Goal: Task Accomplishment & Management: Use online tool/utility

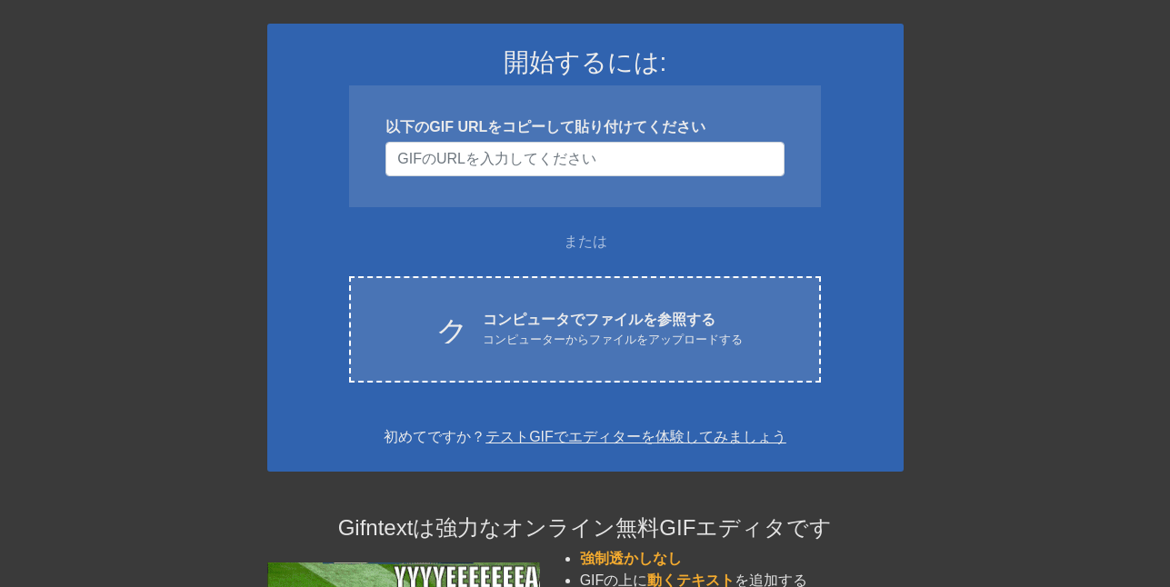
scroll to position [206, 0]
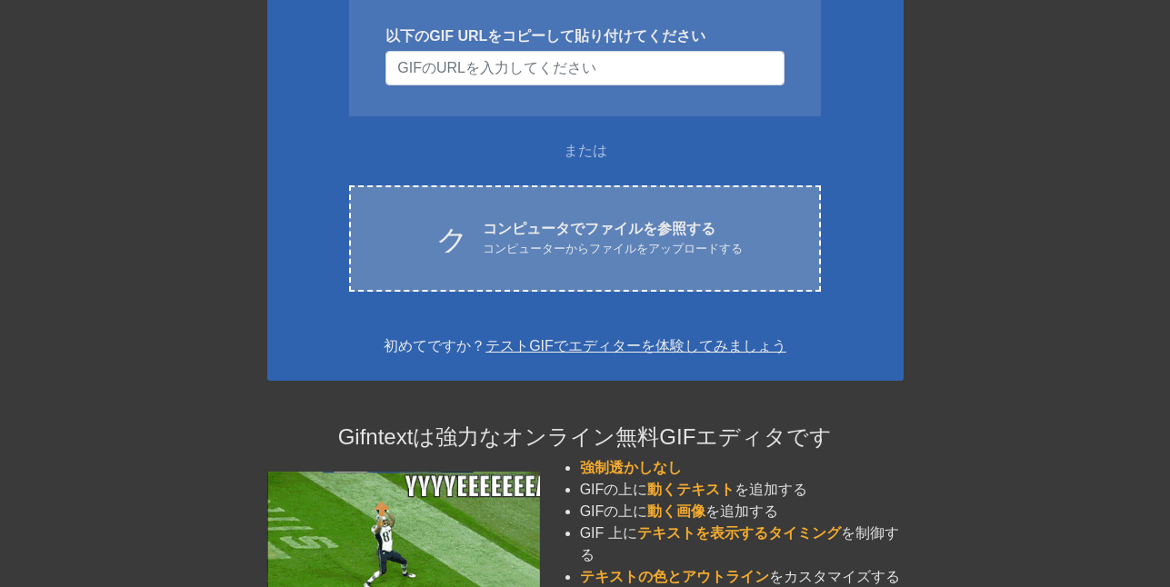
click at [659, 236] on font "コンピュータでファイルを参照する" at bounding box center [599, 228] width 233 height 15
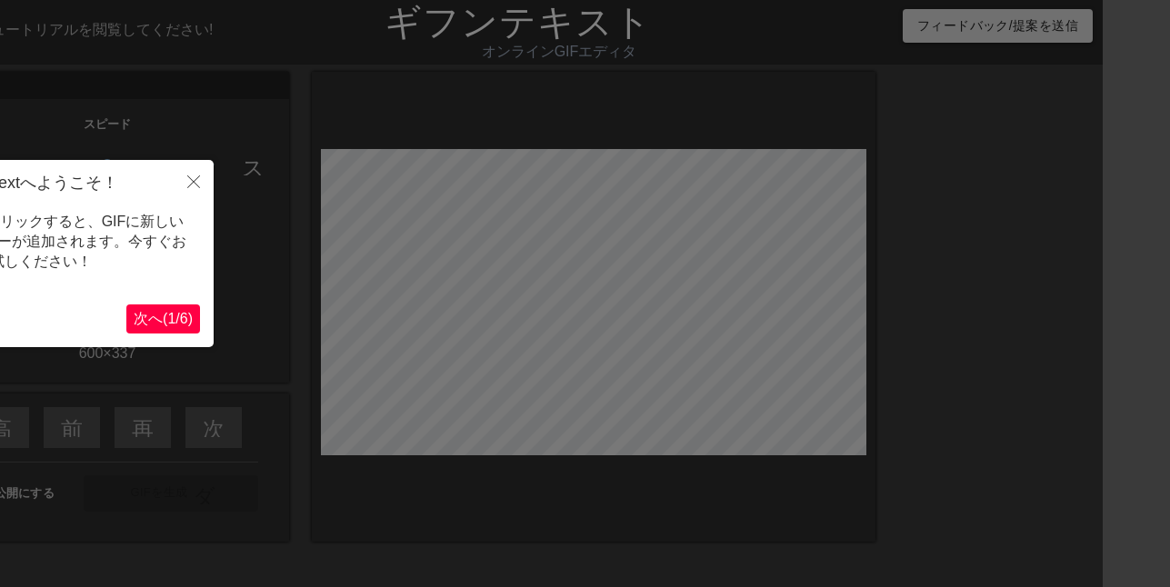
scroll to position [0, 0]
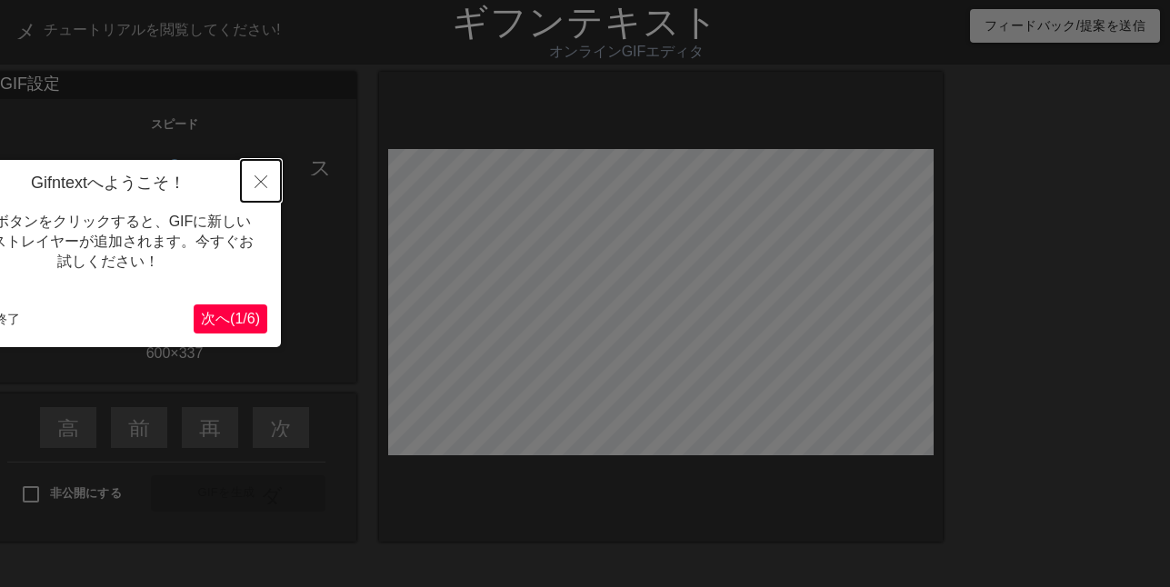
click at [261, 185] on icon "近い" at bounding box center [261, 182] width 13 height 13
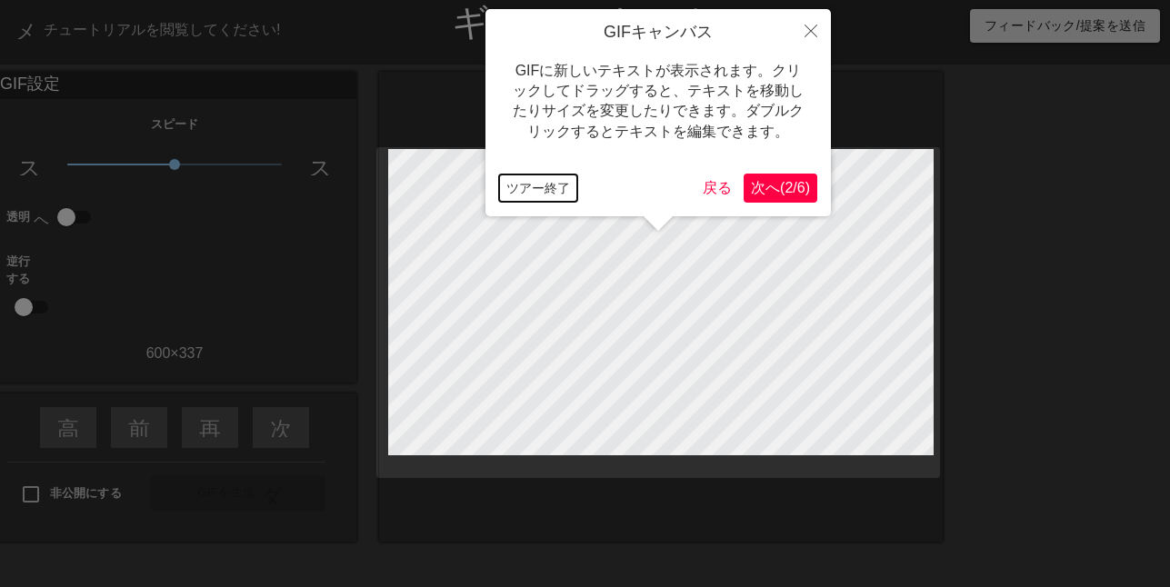
click at [557, 192] on font "ツアー終了" at bounding box center [539, 188] width 64 height 15
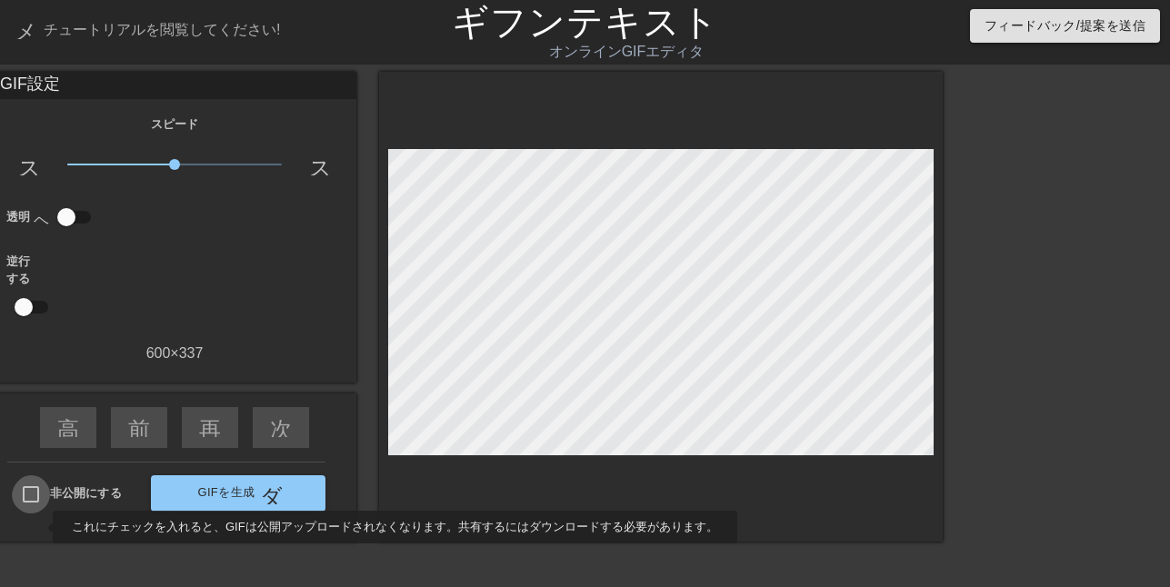
click at [41, 514] on input "非公開にする" at bounding box center [31, 495] width 38 height 38
checkbox input "true"
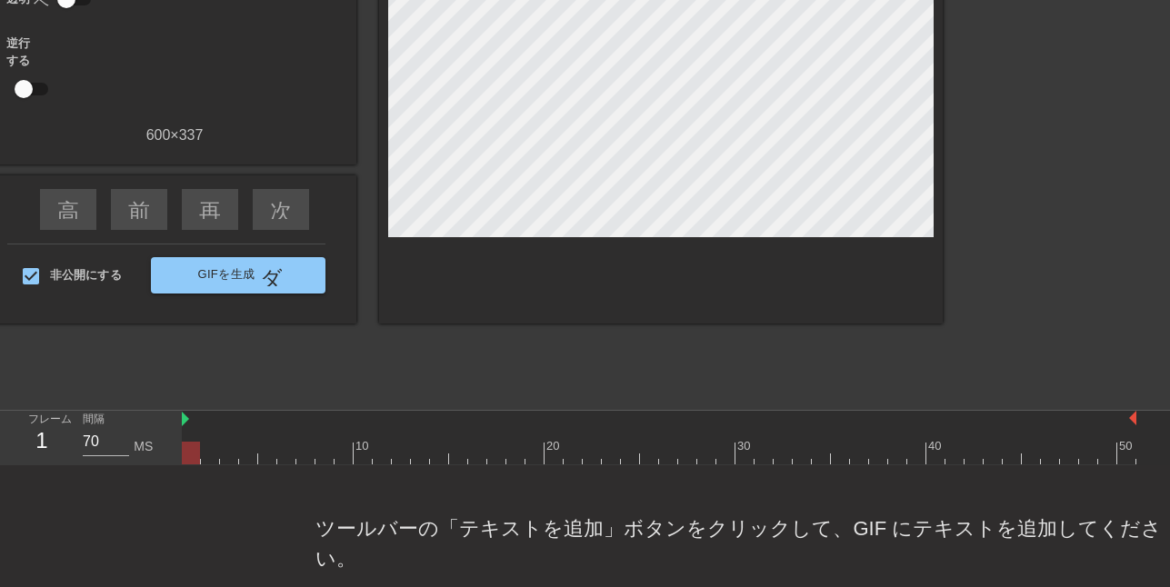
scroll to position [253, 0]
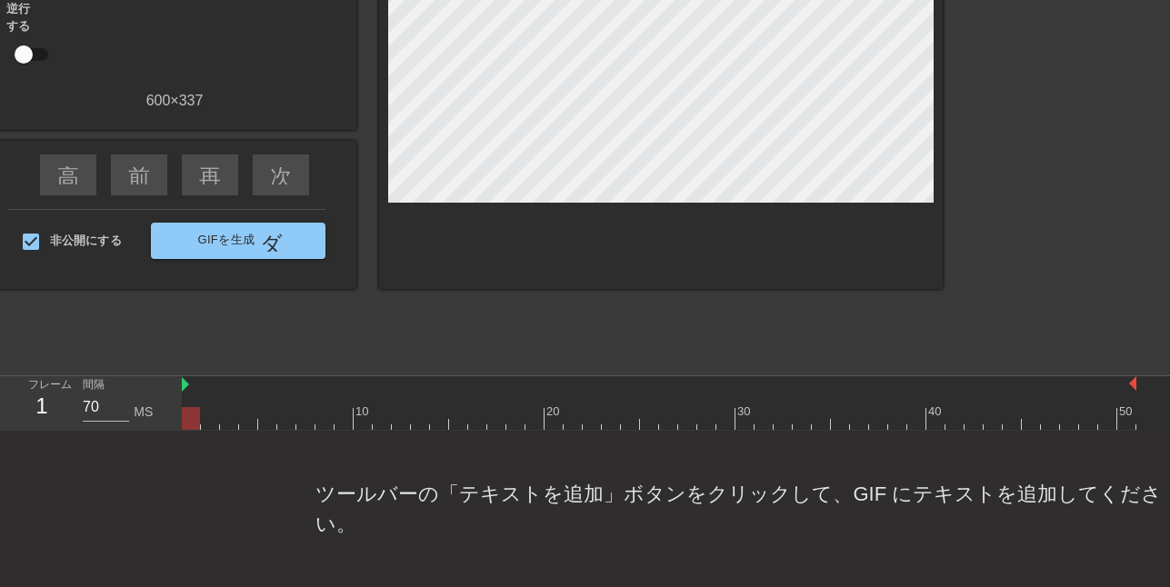
click at [584, 492] on font "ツールバーの「テキストを追加」ボタンをクリックして、GIF にテキストを追加してください。" at bounding box center [739, 509] width 847 height 53
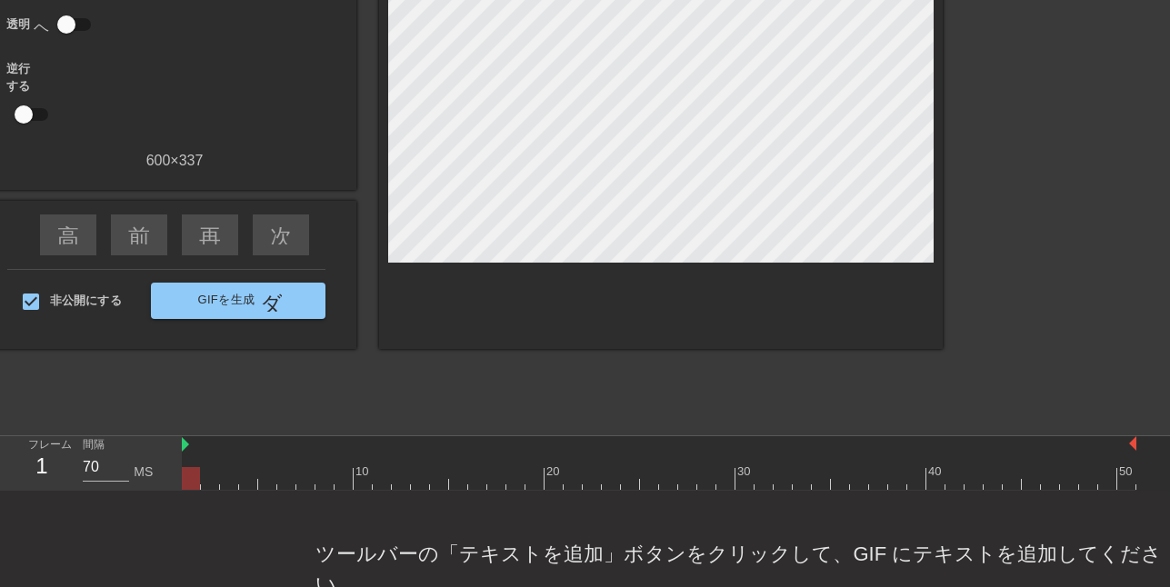
scroll to position [0, 0]
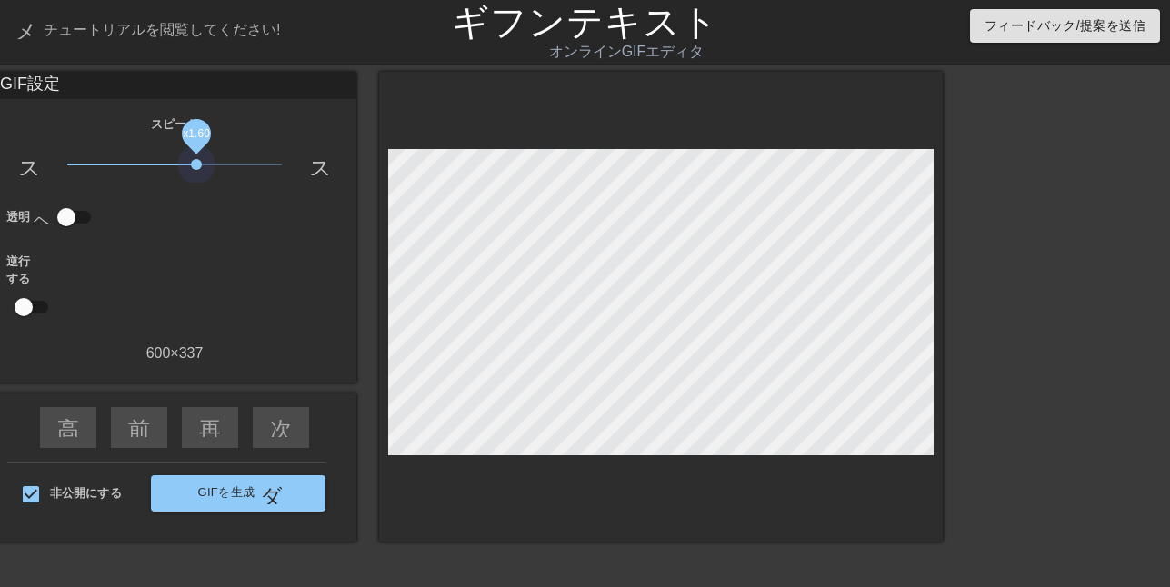
click at [194, 166] on span "x1.60" at bounding box center [175, 165] width 216 height 22
click at [163, 166] on span "x0.822" at bounding box center [175, 165] width 216 height 22
click at [179, 169] on span "x1.17" at bounding box center [175, 165] width 216 height 22
click at [179, 170] on span "x1.17" at bounding box center [181, 164] width 11 height 11
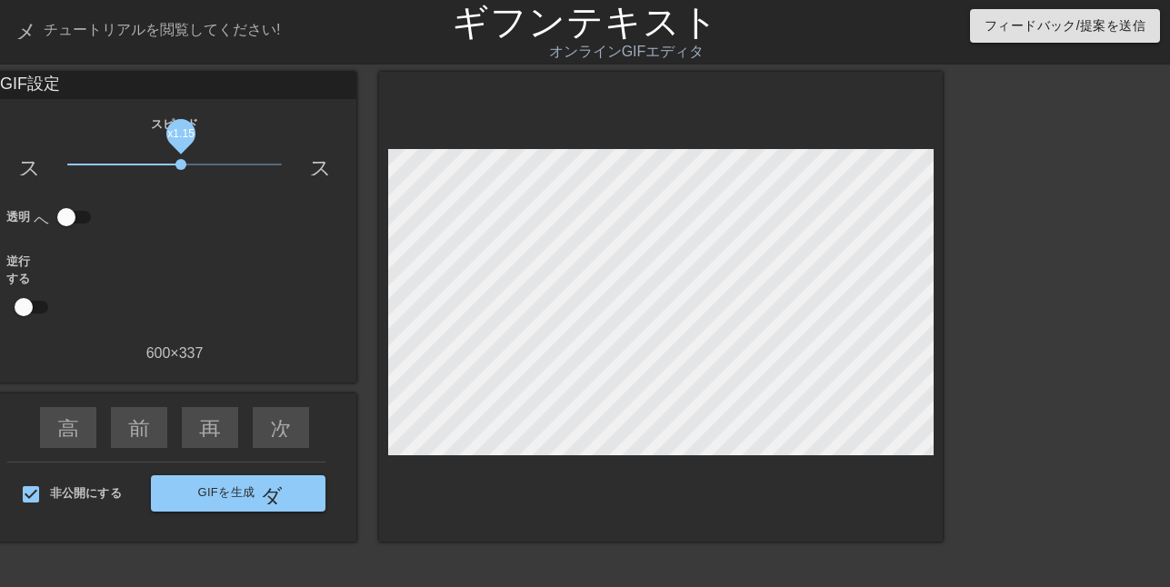
click at [178, 170] on span "x1.15" at bounding box center [181, 164] width 11 height 11
click at [176, 170] on span "x1.15" at bounding box center [181, 164] width 11 height 11
click at [138, 436] on font "前へスキップ" at bounding box center [195, 427] width 135 height 22
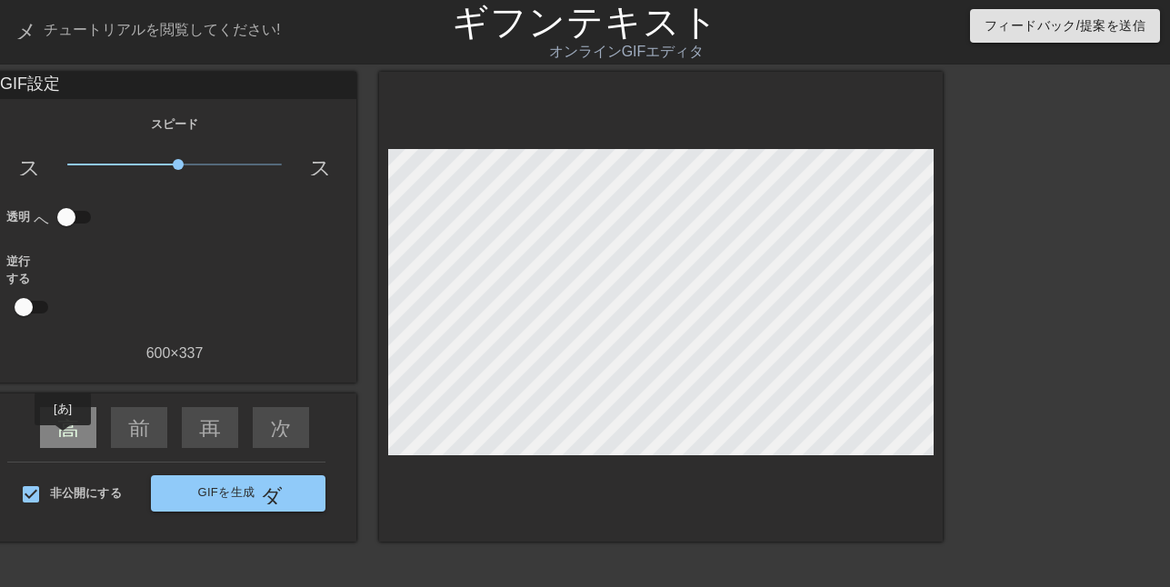
click at [63, 437] on font "高速巻き戻し" at bounding box center [123, 427] width 133 height 22
click at [62, 437] on font "高速巻き戻し" at bounding box center [123, 427] width 133 height 22
click at [186, 402] on div "GIF設定 スピード スローモーションビデオ x1.08 スピード 透明 ヘルプ 逆行する 600 × 337 高速巻き戻し 前へスキップ 再生矢印 次へスキ…" at bounding box center [175, 307] width 364 height 470
click at [196, 286] on div "逆行する" at bounding box center [175, 289] width 364 height 72
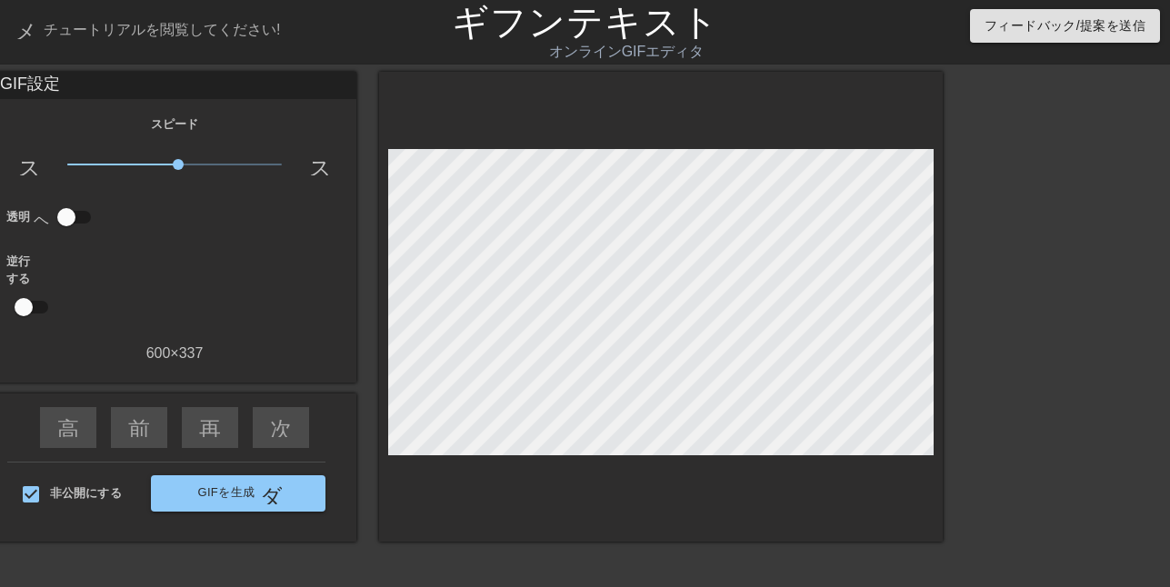
click at [51, 220] on input "checkbox" at bounding box center [67, 217] width 104 height 35
checkbox input "true"
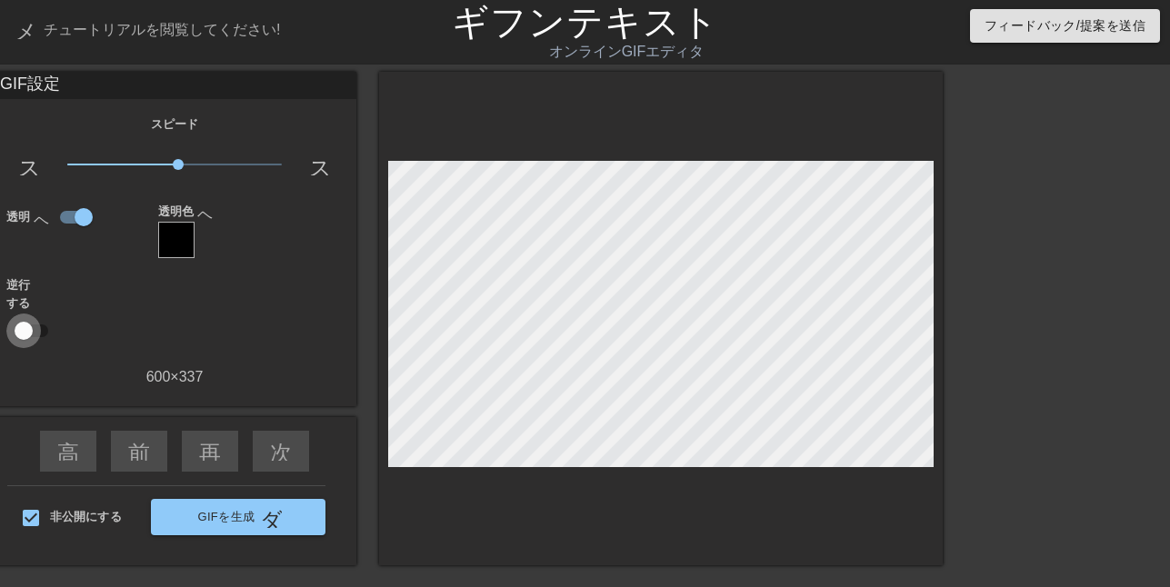
click at [22, 348] on input "checkbox" at bounding box center [24, 331] width 104 height 35
checkbox input "true"
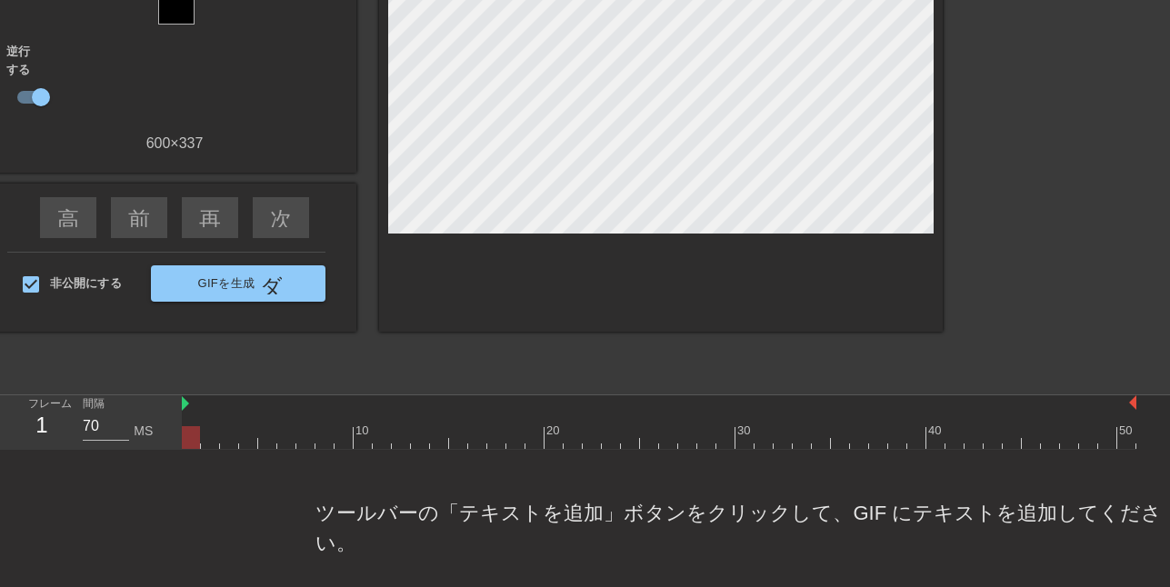
scroll to position [253, 0]
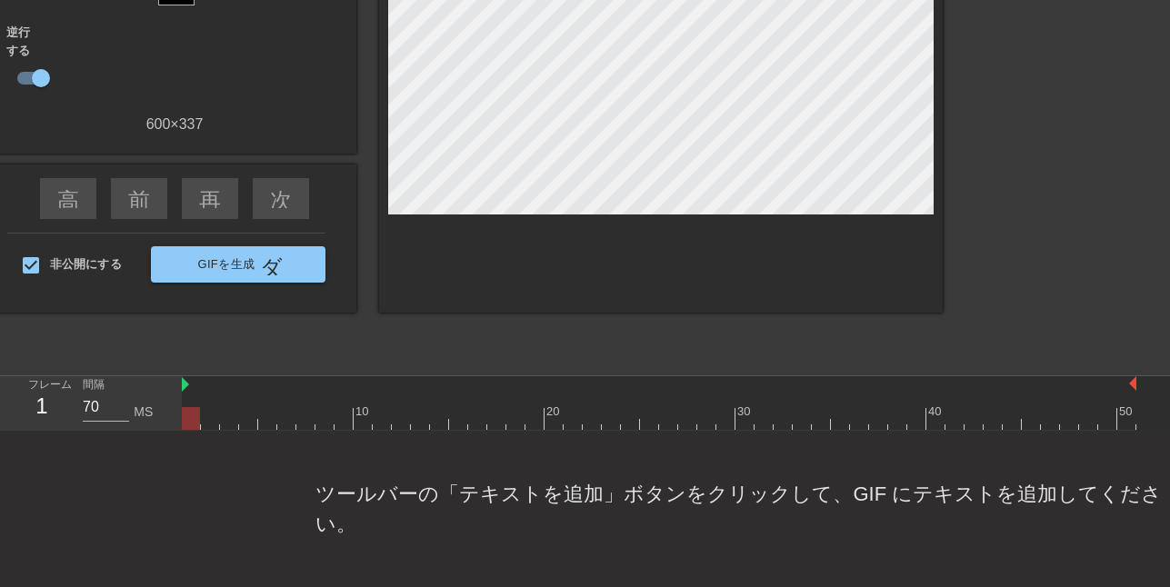
click at [326, 412] on div at bounding box center [659, 418] width 955 height 23
click at [200, 412] on div at bounding box center [191, 418] width 18 height 23
click at [327, 416] on div at bounding box center [325, 418] width 18 height 23
click at [460, 426] on div at bounding box center [659, 418] width 955 height 23
click at [573, 405] on div at bounding box center [573, 406] width 19 height 23
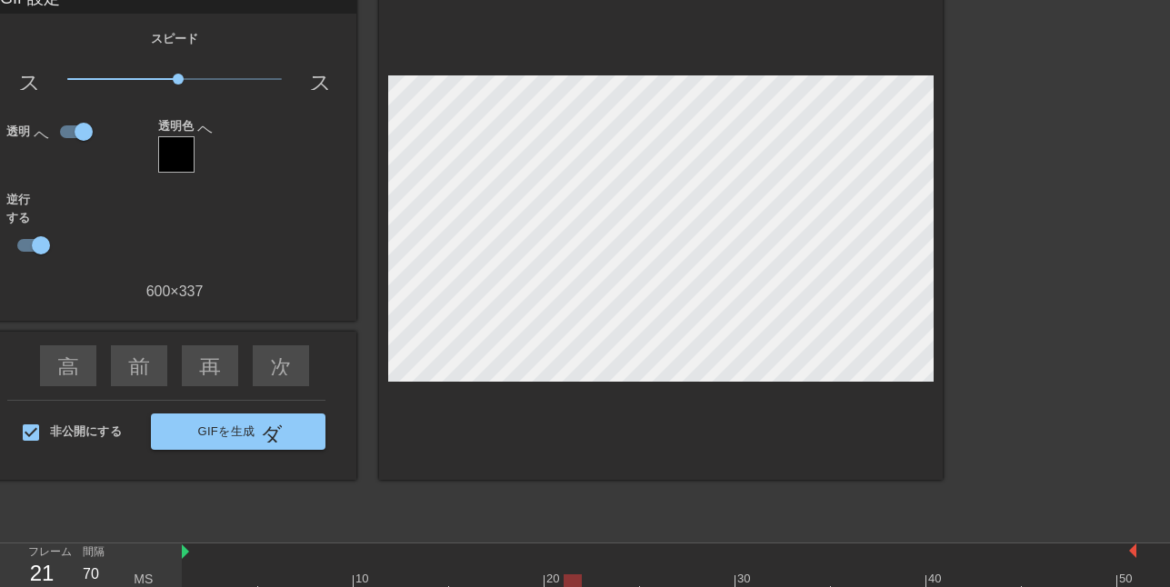
scroll to position [0, 0]
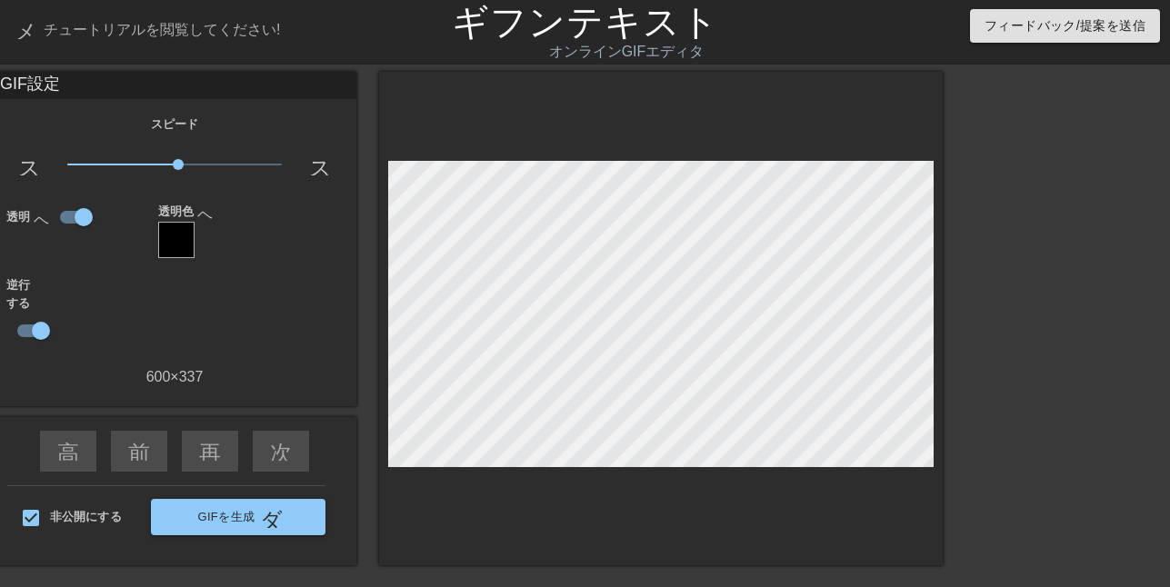
click at [550, 20] on font "ギフンテキスト" at bounding box center [585, 22] width 267 height 40
click at [135, 28] on font "チュートリアルを閲覧してください!" at bounding box center [162, 29] width 236 height 15
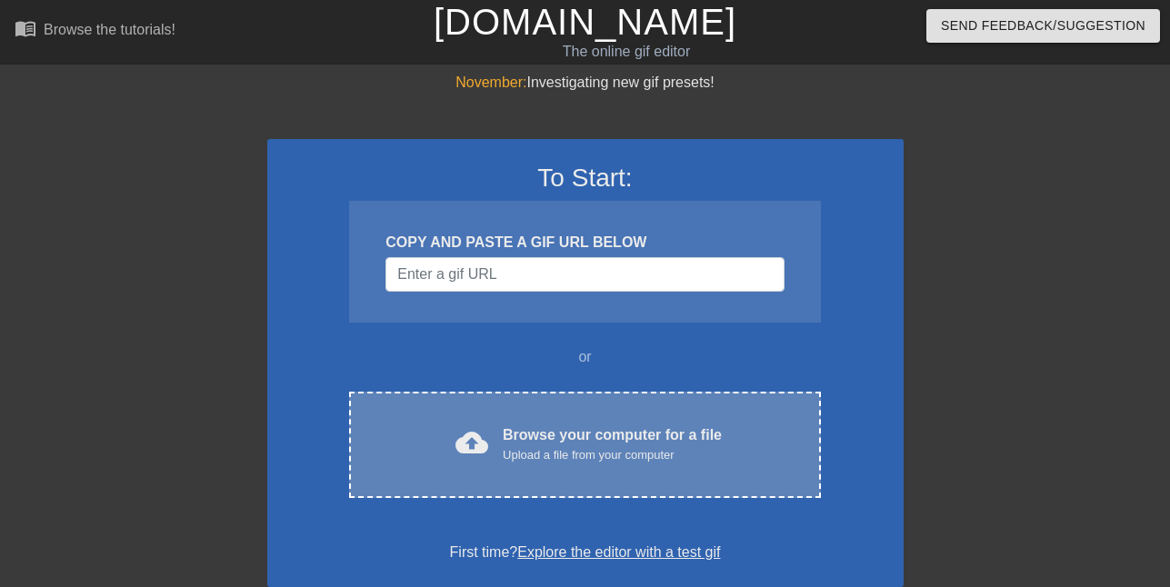
click at [596, 465] on div "Browse your computer for a file Upload a file from your computer" at bounding box center [612, 445] width 219 height 40
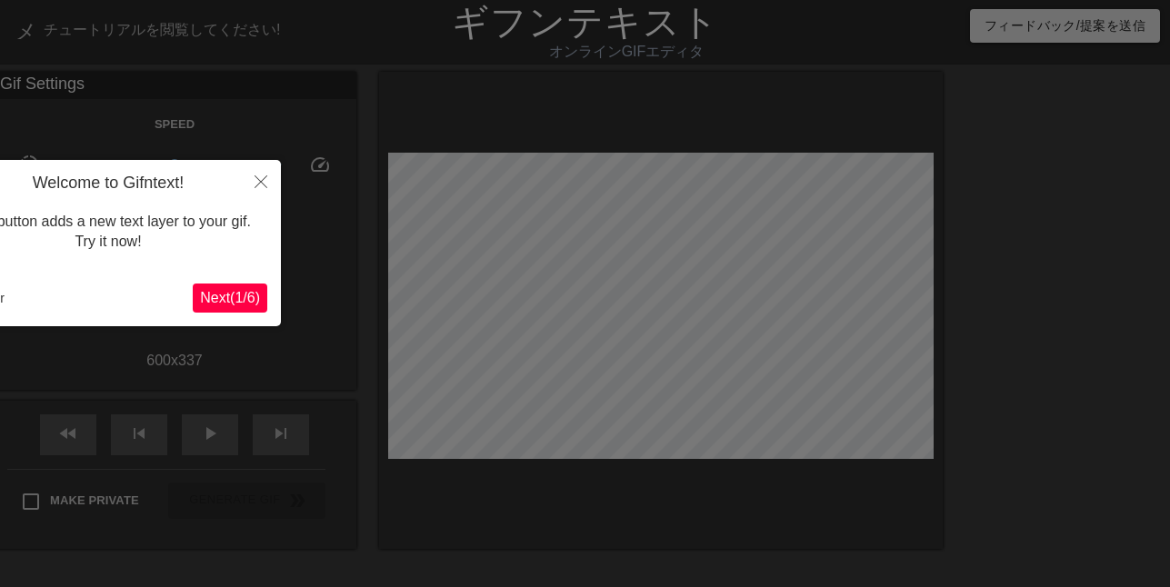
scroll to position [45, 0]
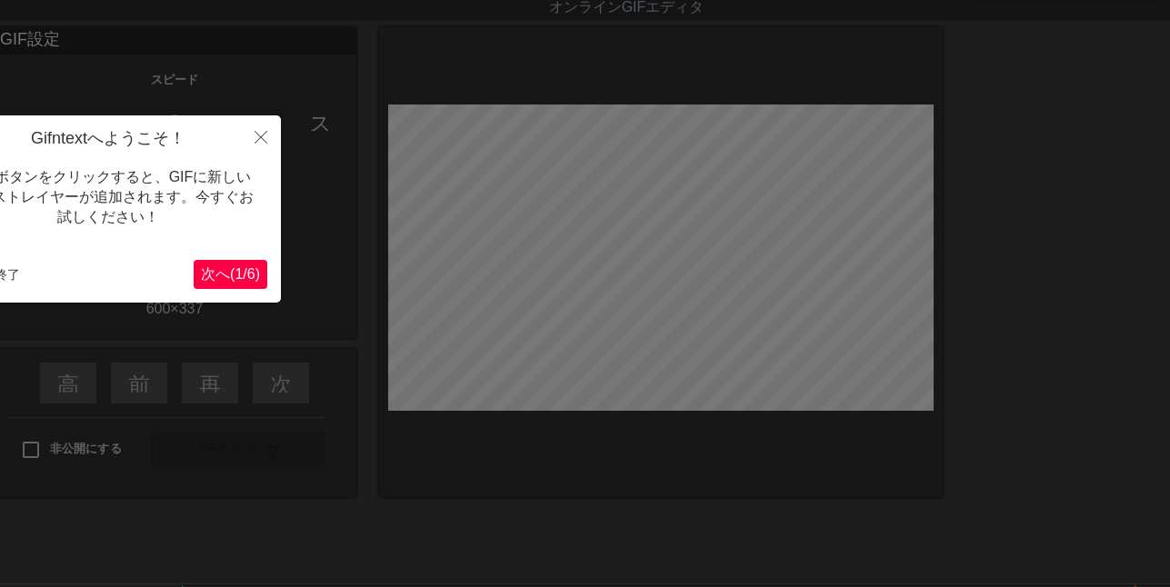
click at [235, 267] on font "1" at bounding box center [239, 273] width 8 height 15
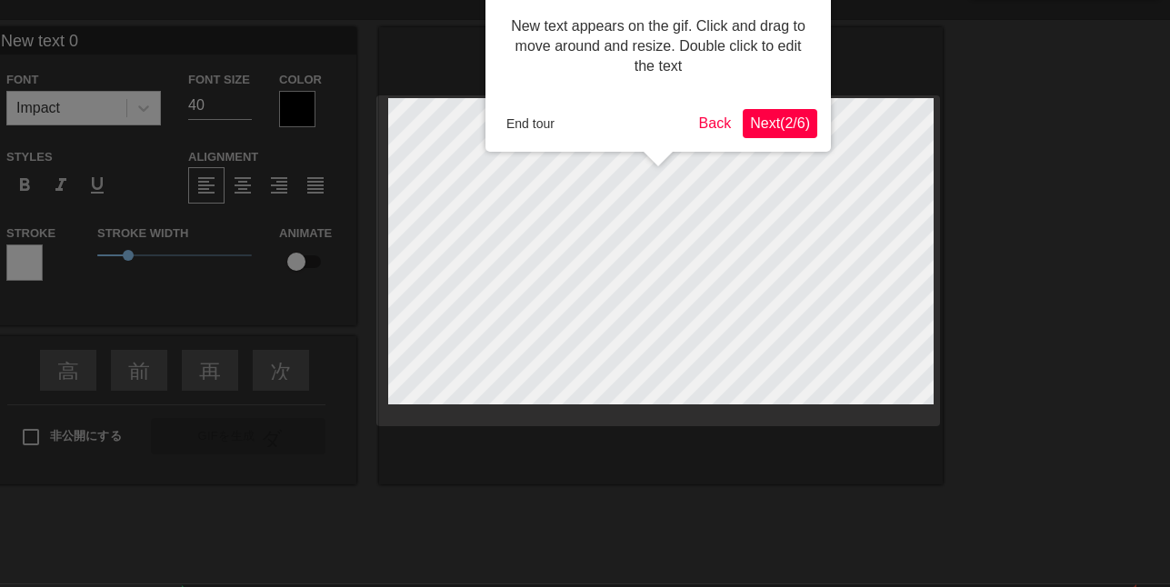
scroll to position [0, 0]
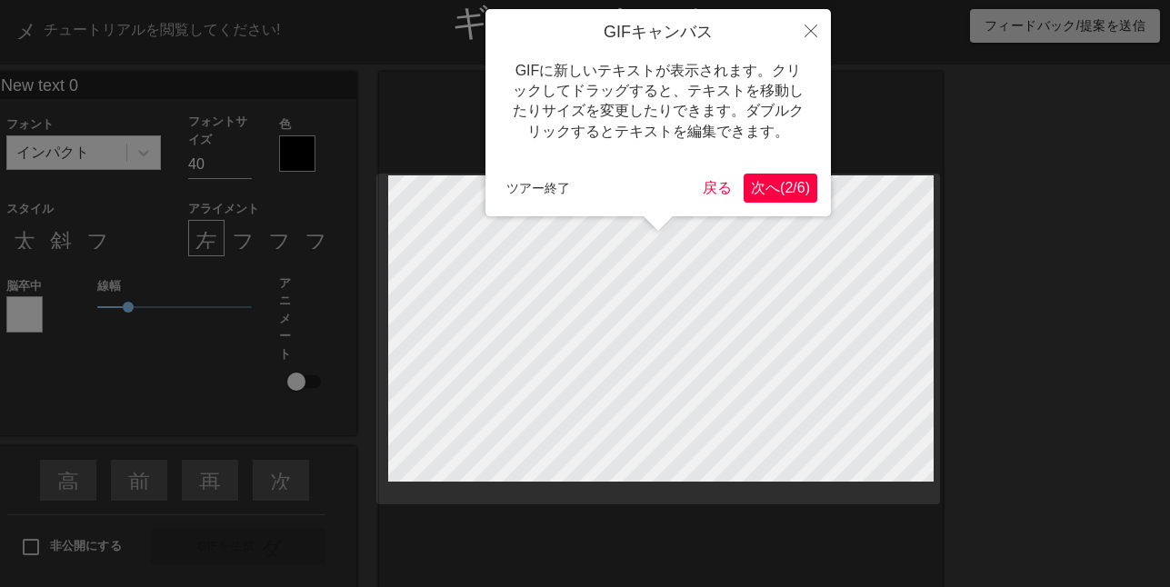
click at [766, 173] on div "GIFキャンバス GIFに新しいテキストが表示されます。クリックしてドラッグすると、テキストを移動したりサイズを変更したりできます。ダブルクリックするとテキス…" at bounding box center [659, 112] width 346 height 207
click at [780, 186] on font "(" at bounding box center [782, 187] width 5 height 15
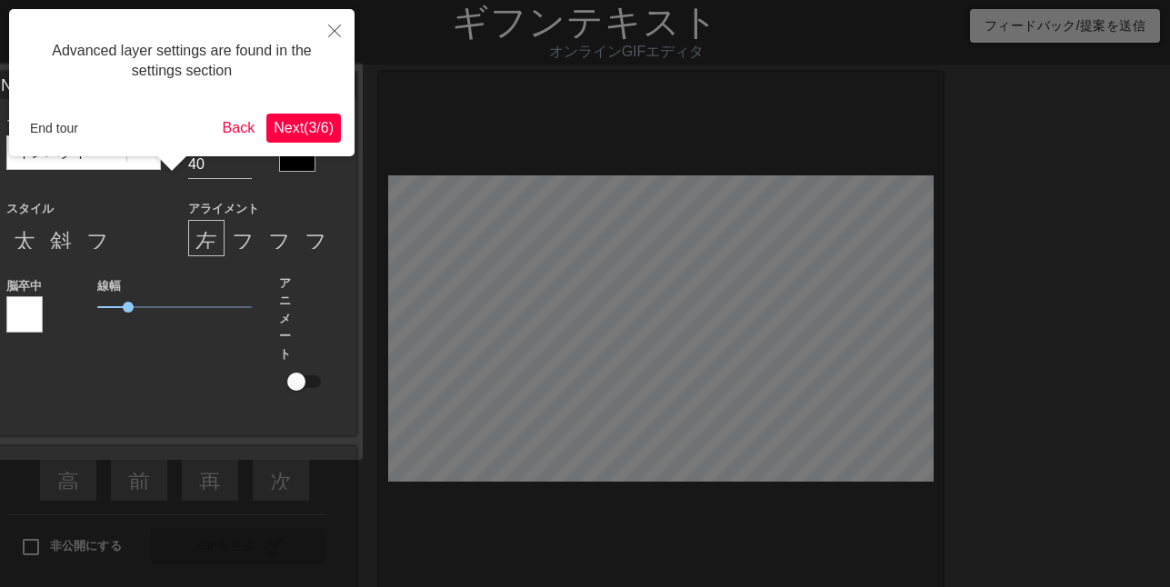
scroll to position [45, 0]
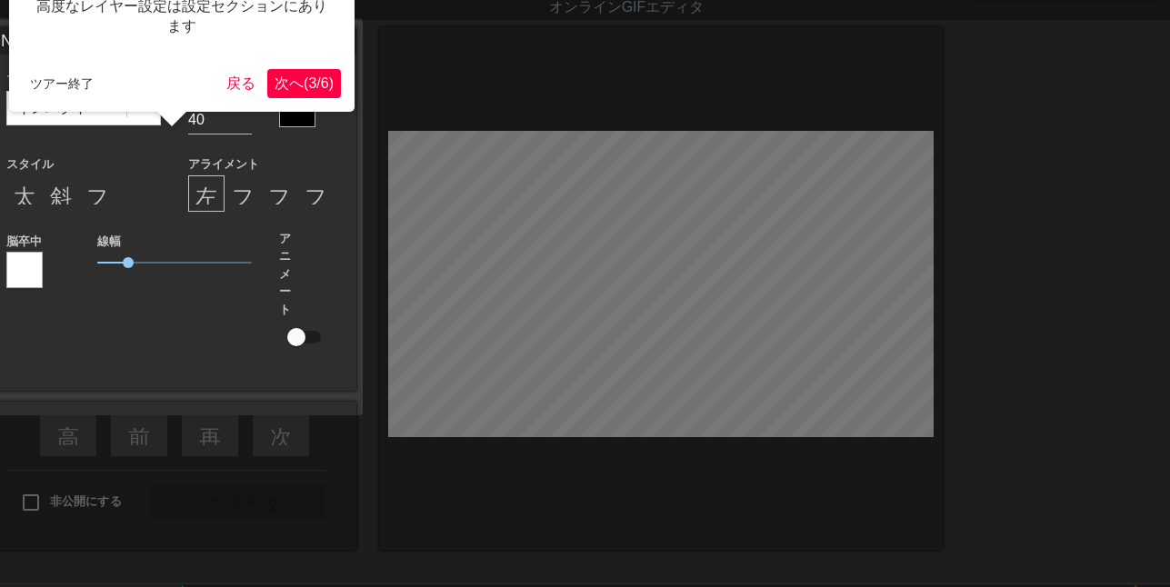
click at [316, 84] on font "/" at bounding box center [318, 82] width 4 height 15
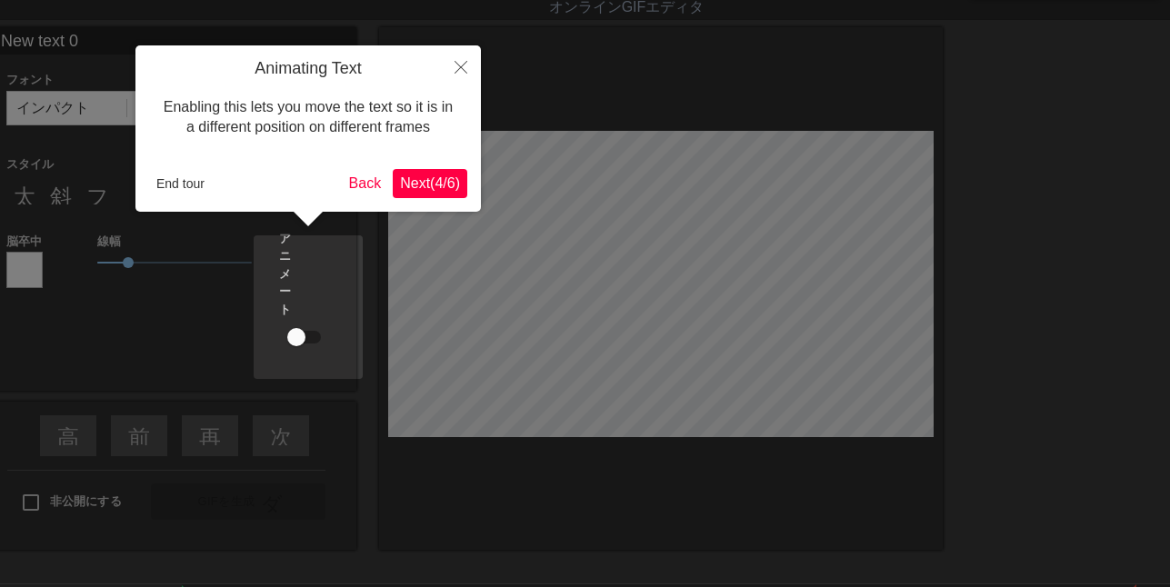
scroll to position [0, 0]
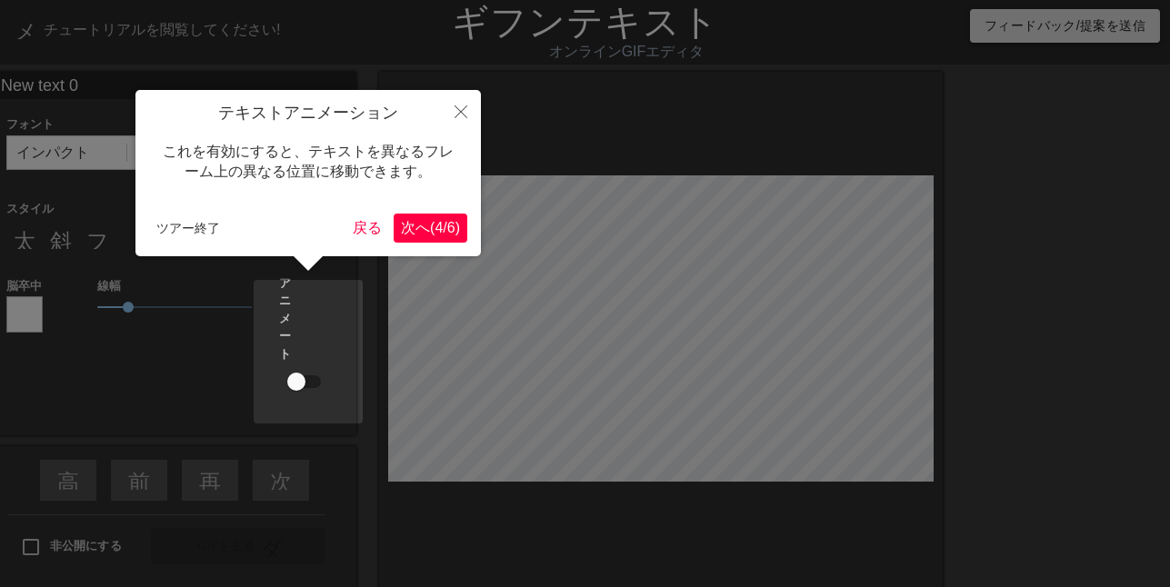
click at [428, 240] on button "次へ ( 4 / 6 )" at bounding box center [431, 228] width 74 height 29
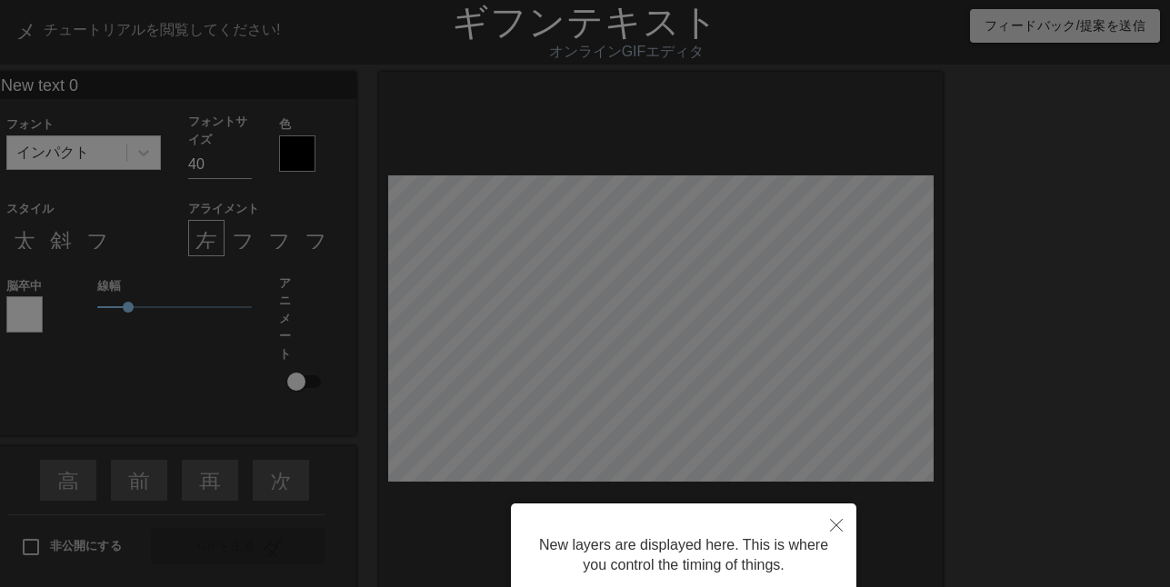
scroll to position [154, 0]
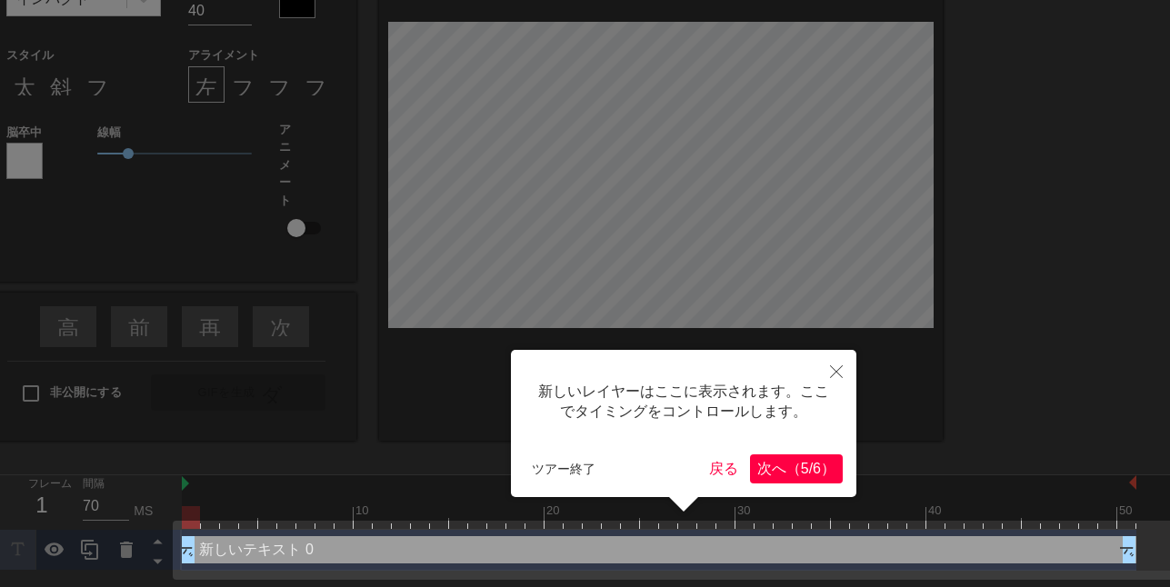
click at [797, 480] on button "次 へ （ 5/6 ） ​" at bounding box center [796, 469] width 93 height 29
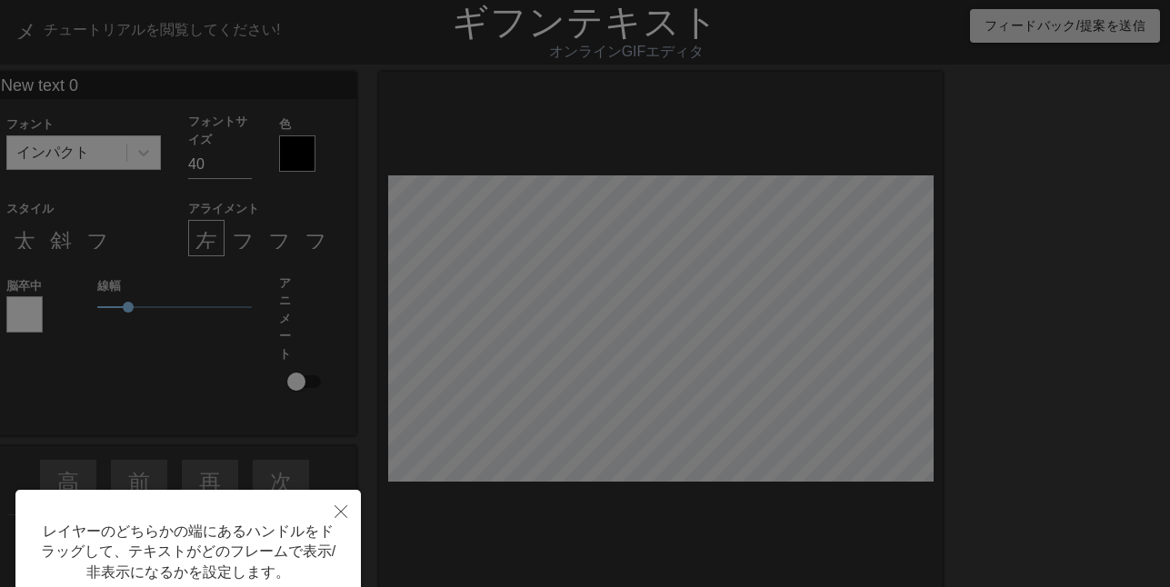
scroll to position [146, 0]
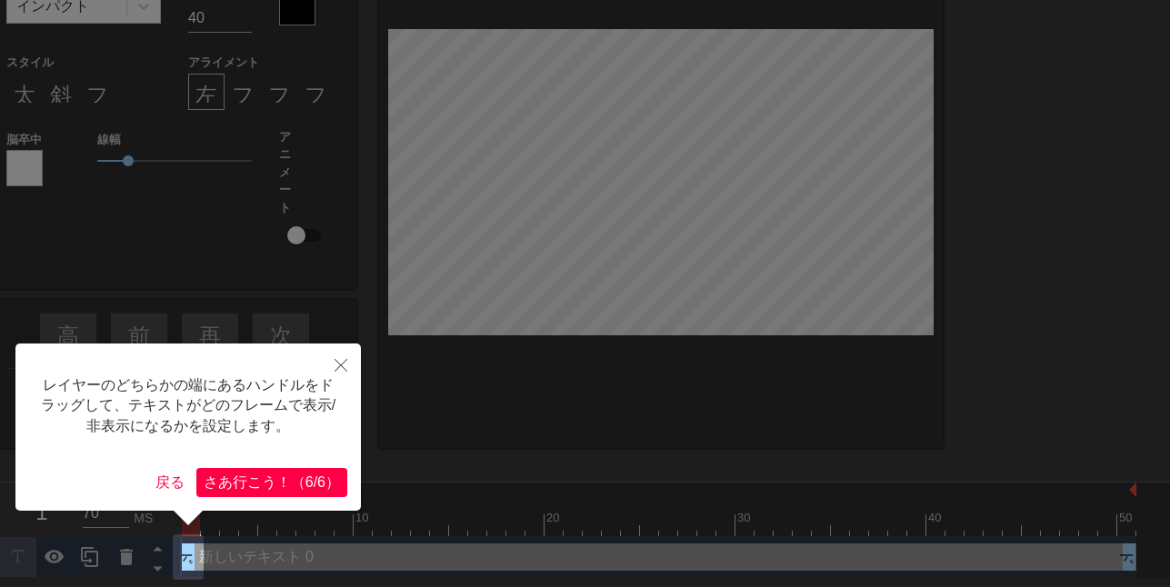
click at [262, 475] on font "う" at bounding box center [269, 482] width 15 height 15
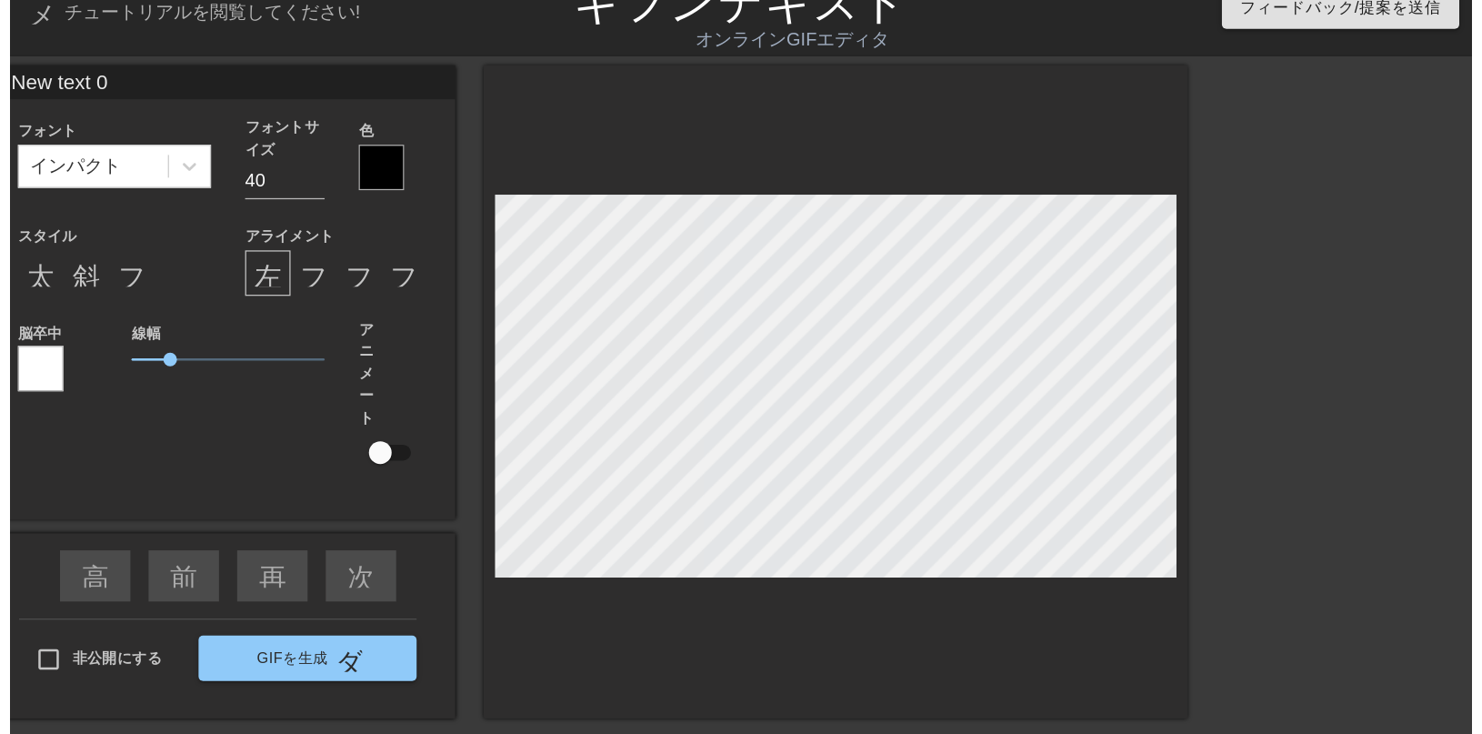
scroll to position [0, 0]
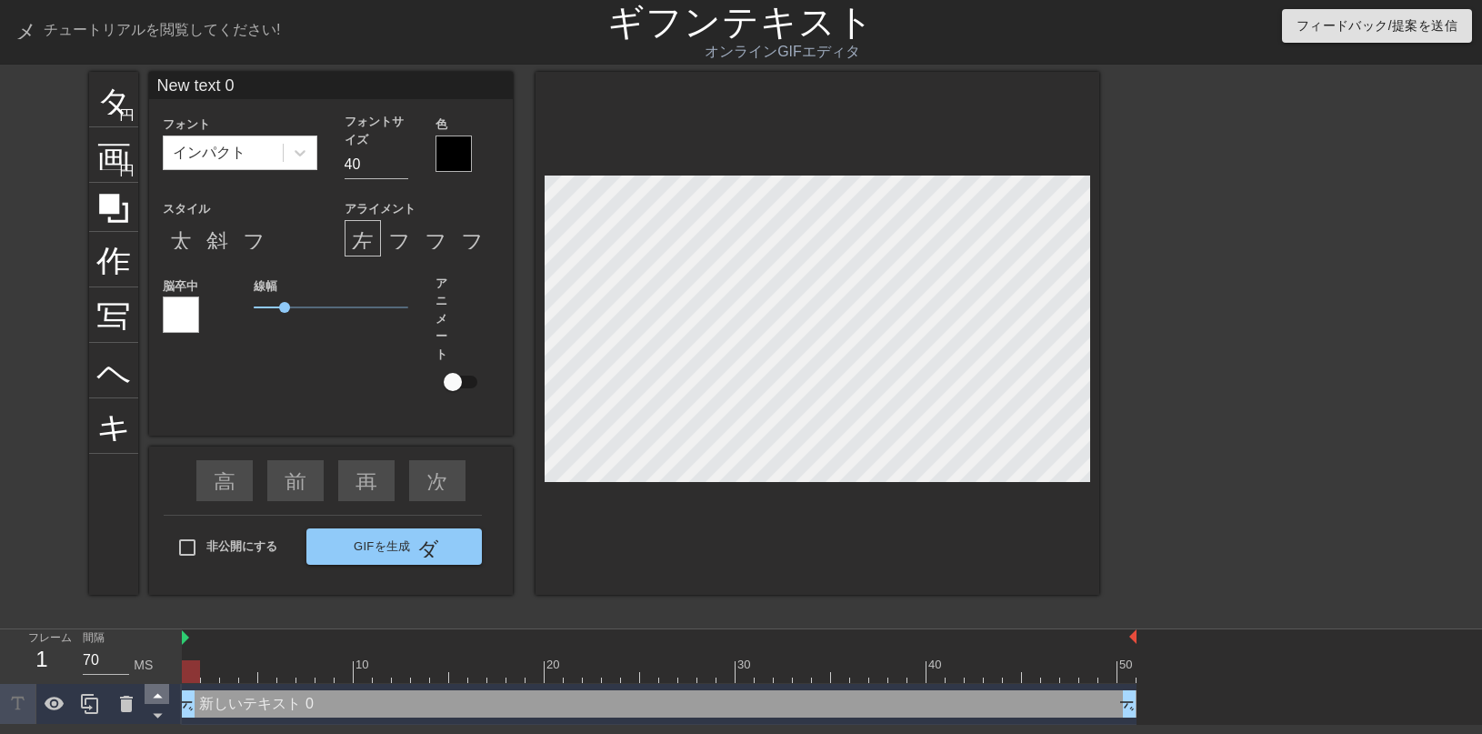
click at [151, 602] on icon at bounding box center [157, 695] width 23 height 23
click at [152, 602] on icon at bounding box center [157, 715] width 23 height 23
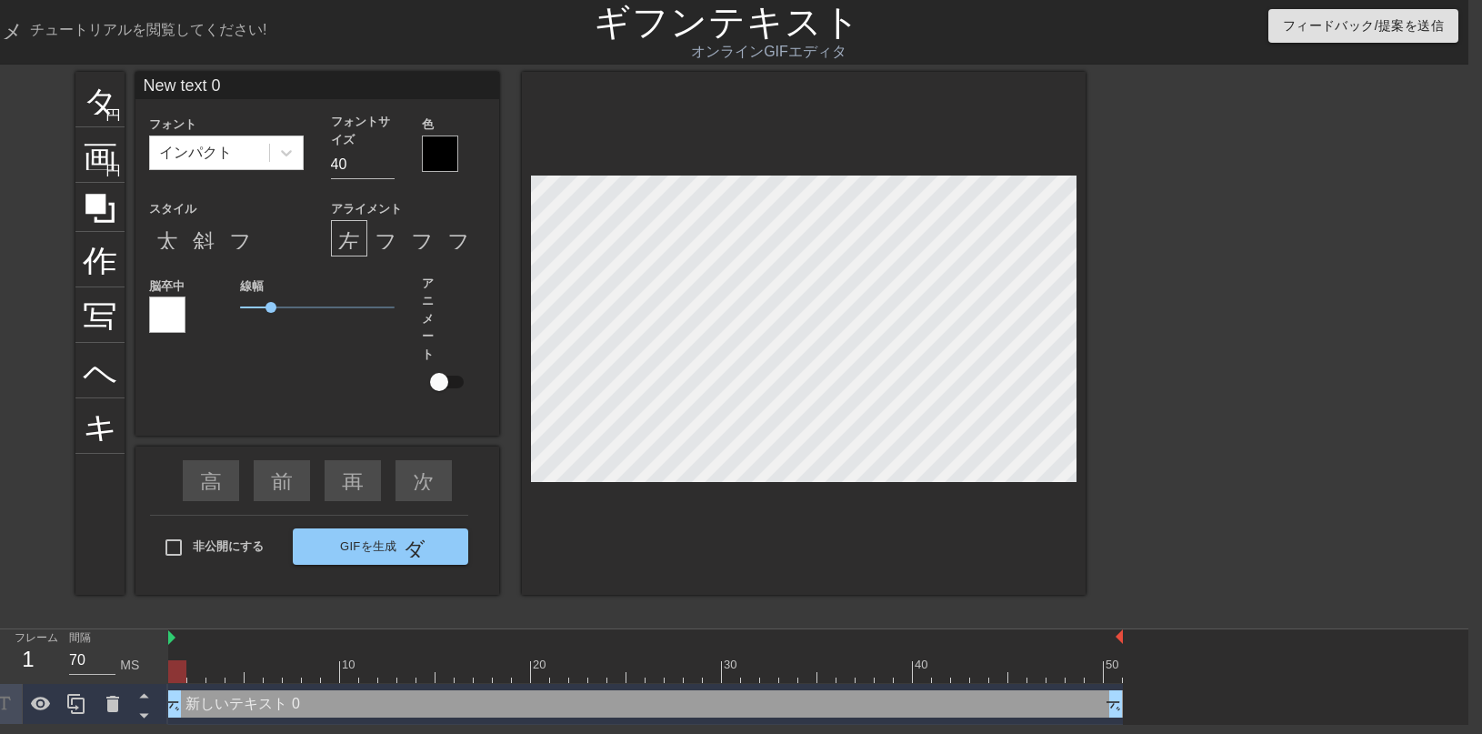
scroll to position [10, 3]
click at [25, 164] on div "タイトル 円を追加 画像 円を追加 作物 写真サイズを大きく選択 ヘルプ キーボード New text 0 フォント インパクト フォントサイズ 40 色 ス…" at bounding box center [727, 345] width 1482 height 546
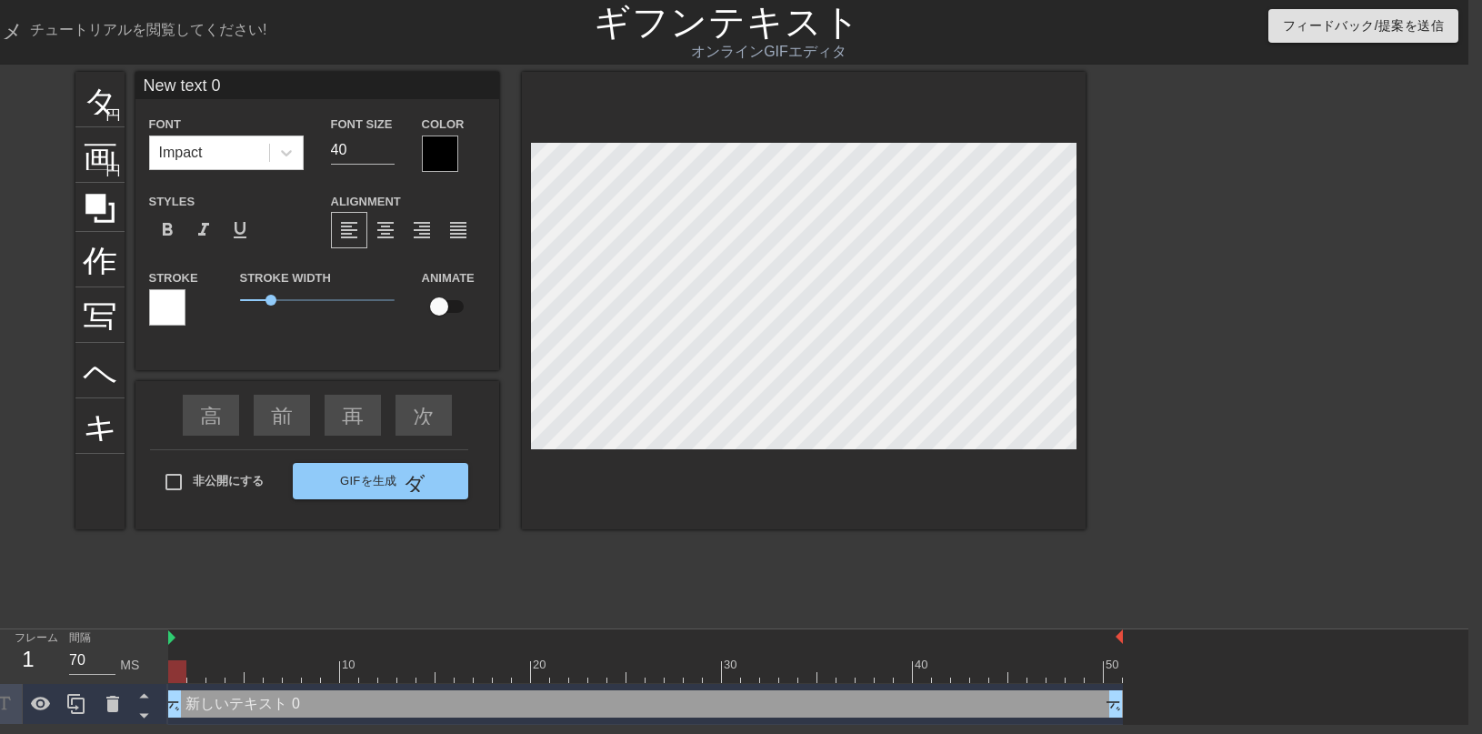
scroll to position [10, 2]
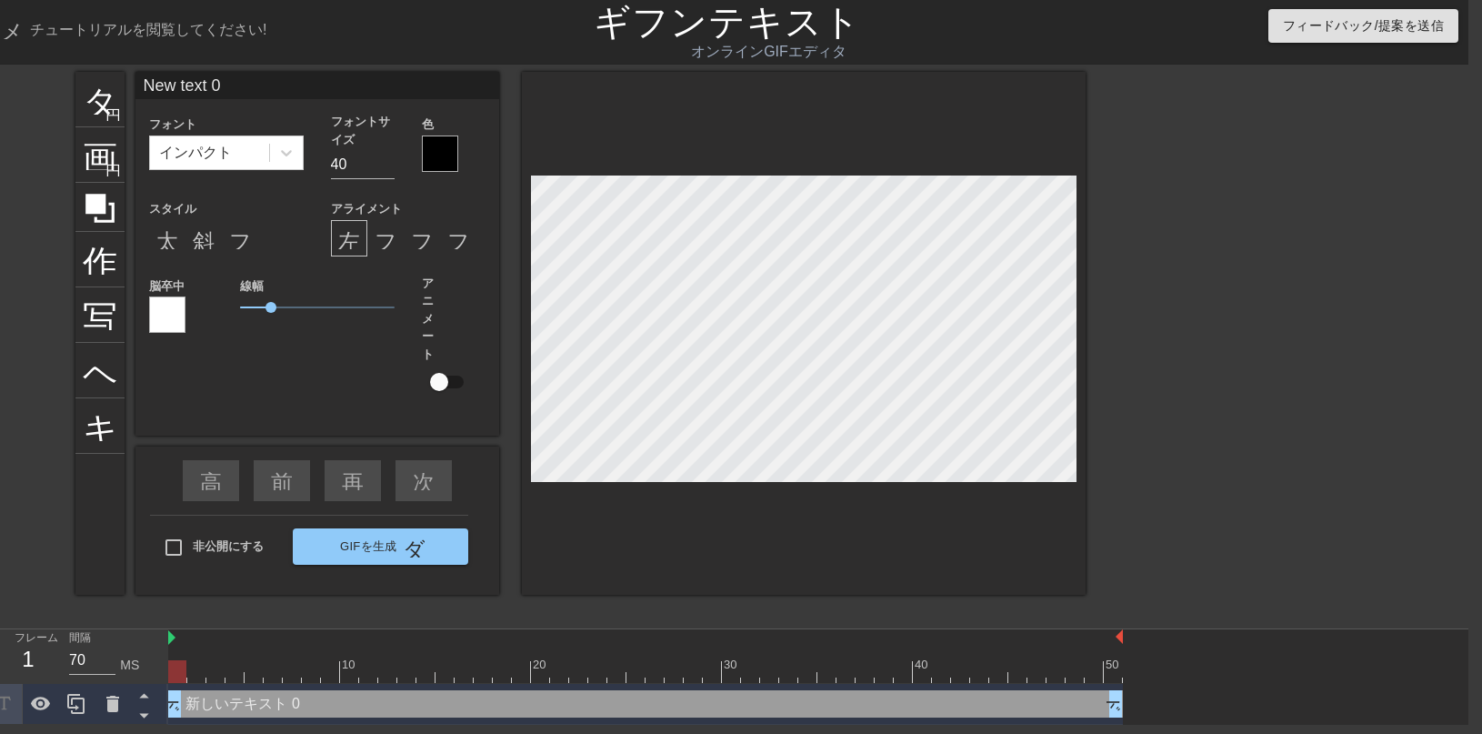
type textarea "N"
type input "N"
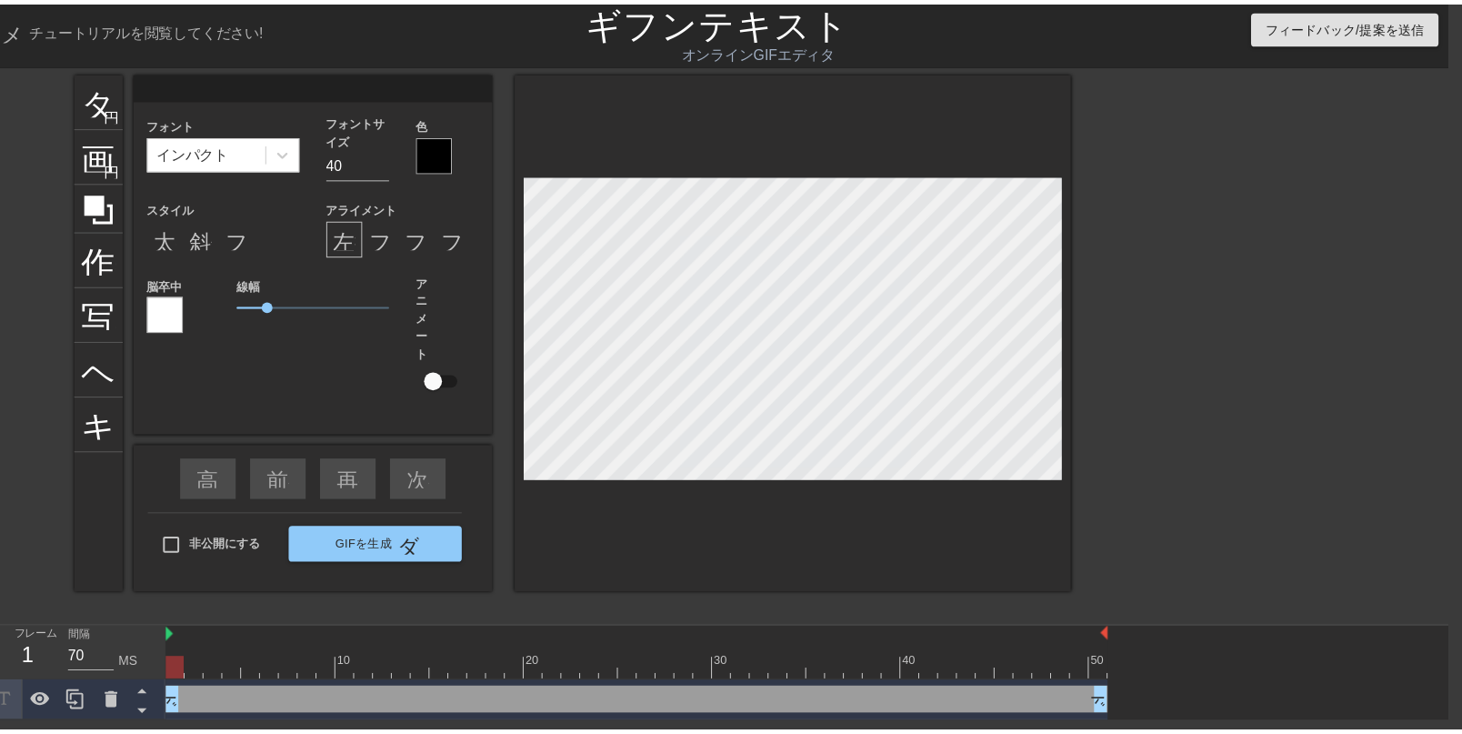
scroll to position [10, 3]
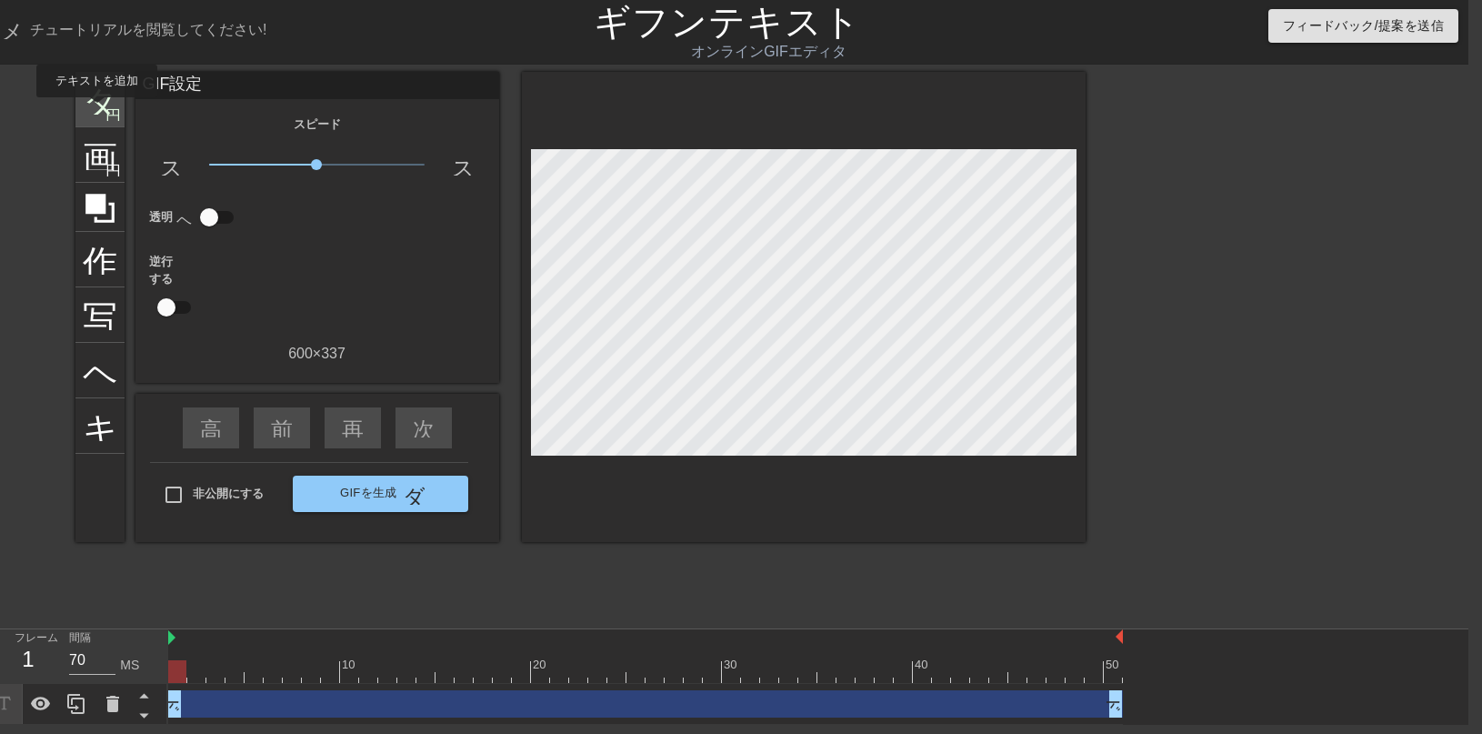
click at [97, 110] on font "タイトル" at bounding box center [154, 97] width 142 height 35
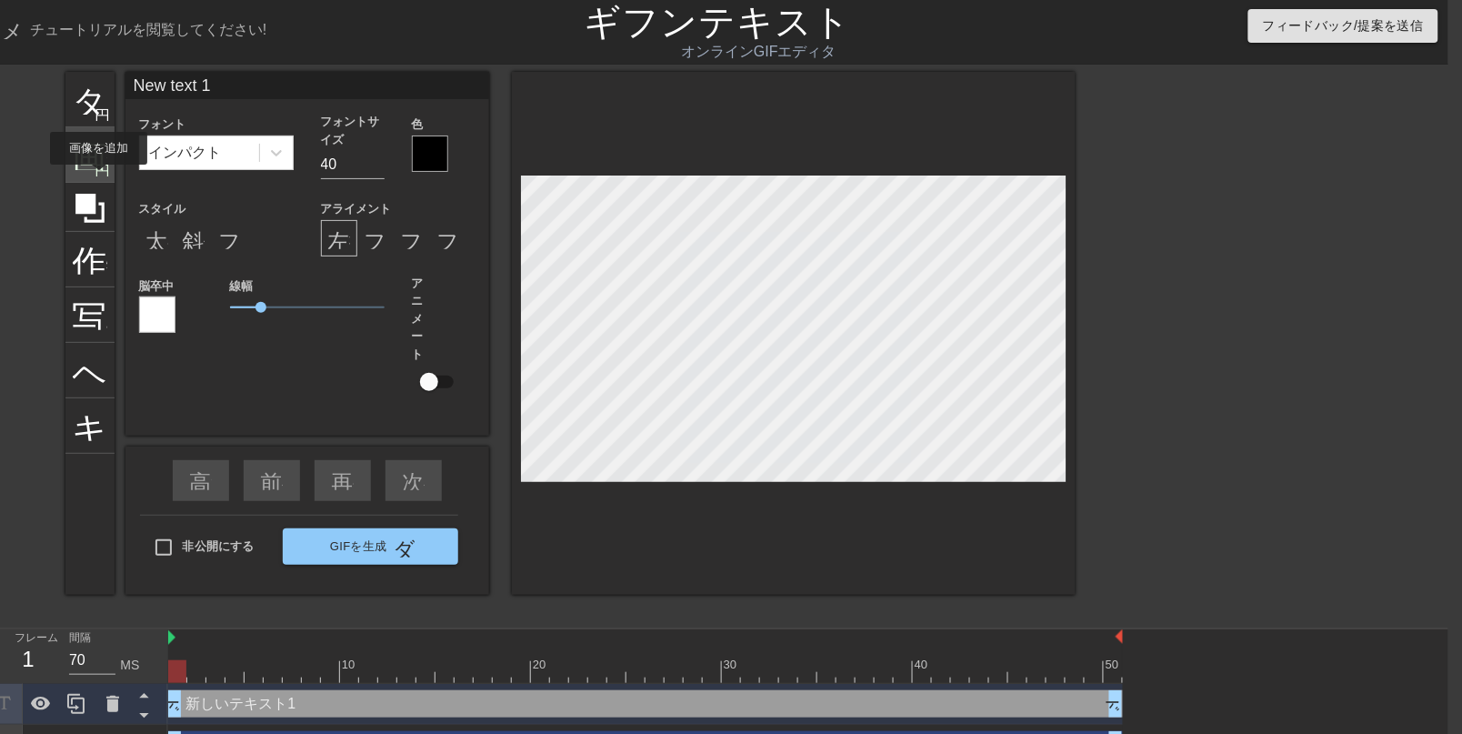
click at [97, 176] on span "円を追加" at bounding box center [102, 168] width 15 height 15
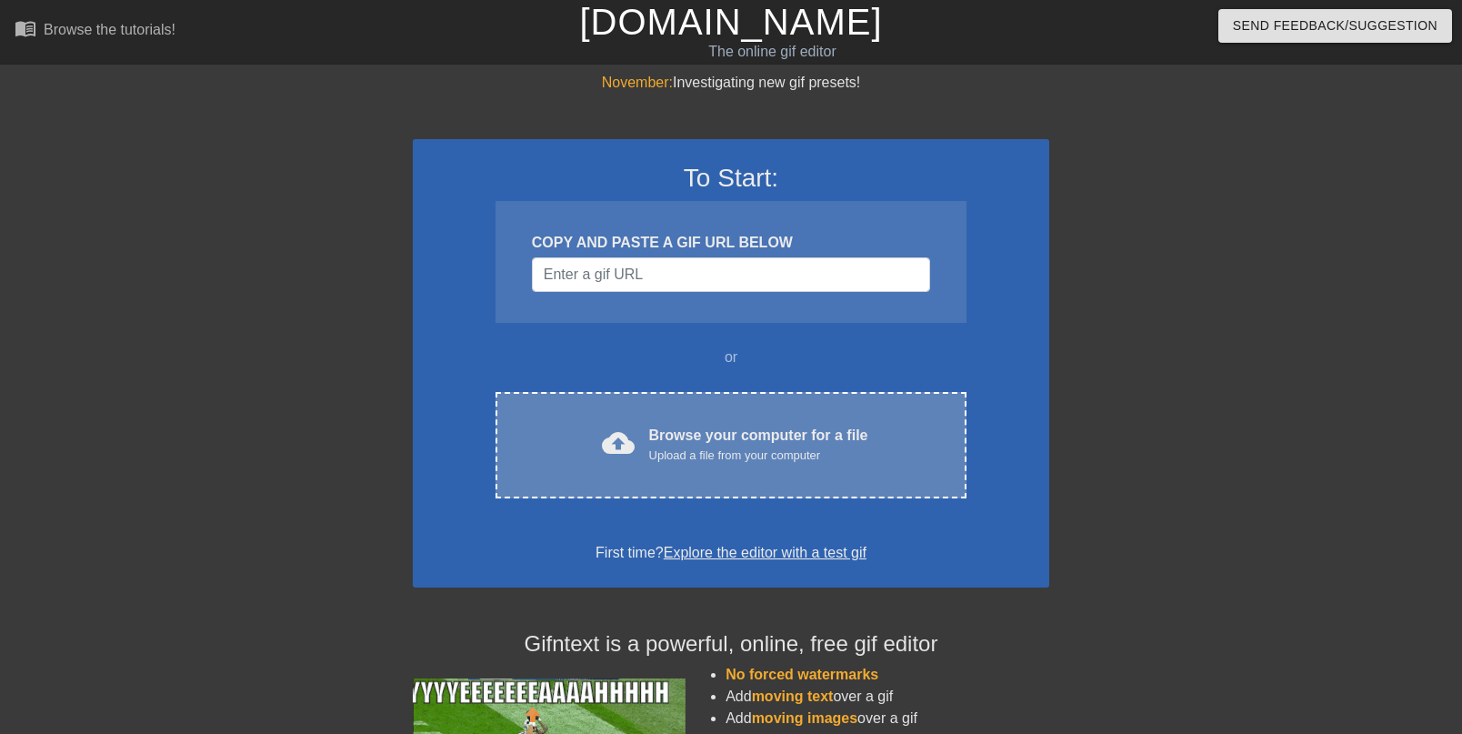
click at [737, 465] on div "Browse your computer for a file Upload a file from your computer" at bounding box center [758, 445] width 219 height 40
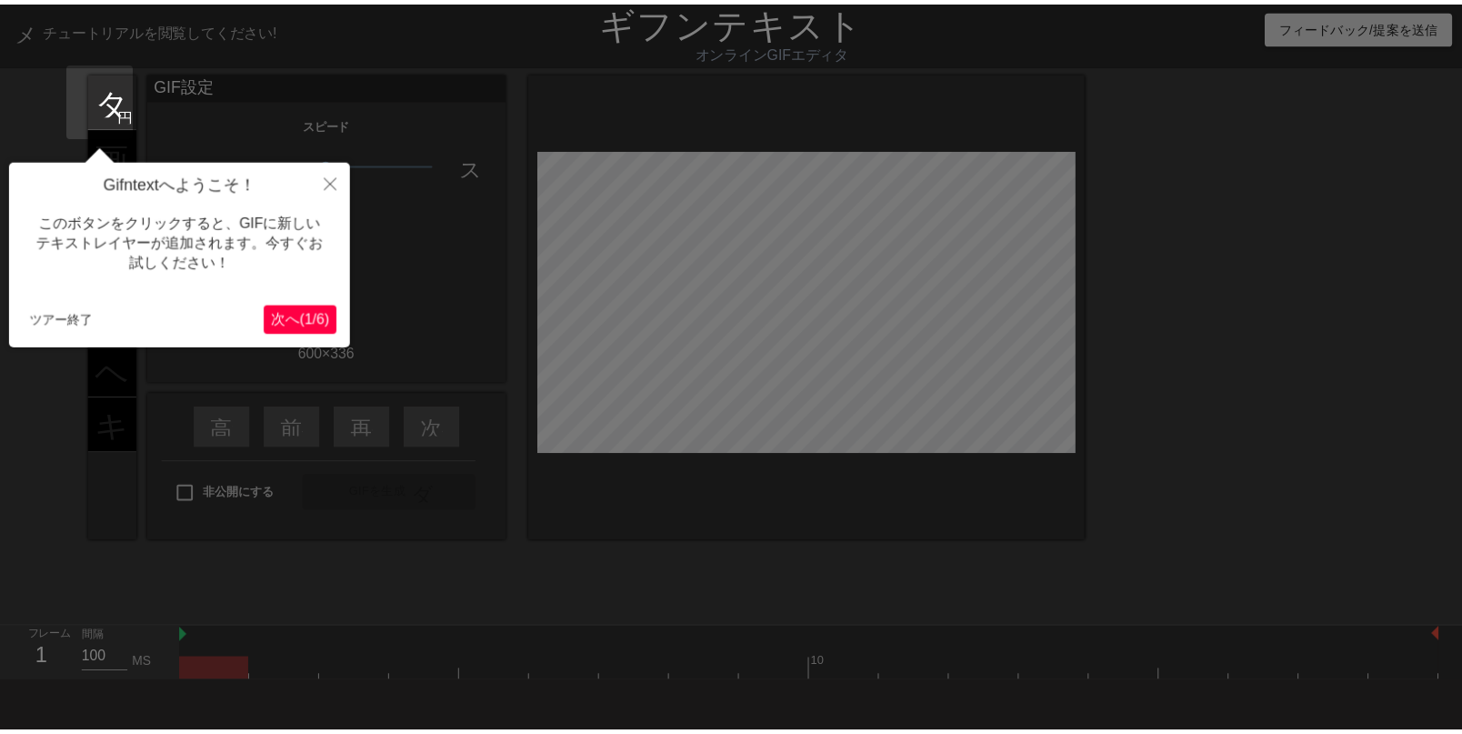
scroll to position [44, 0]
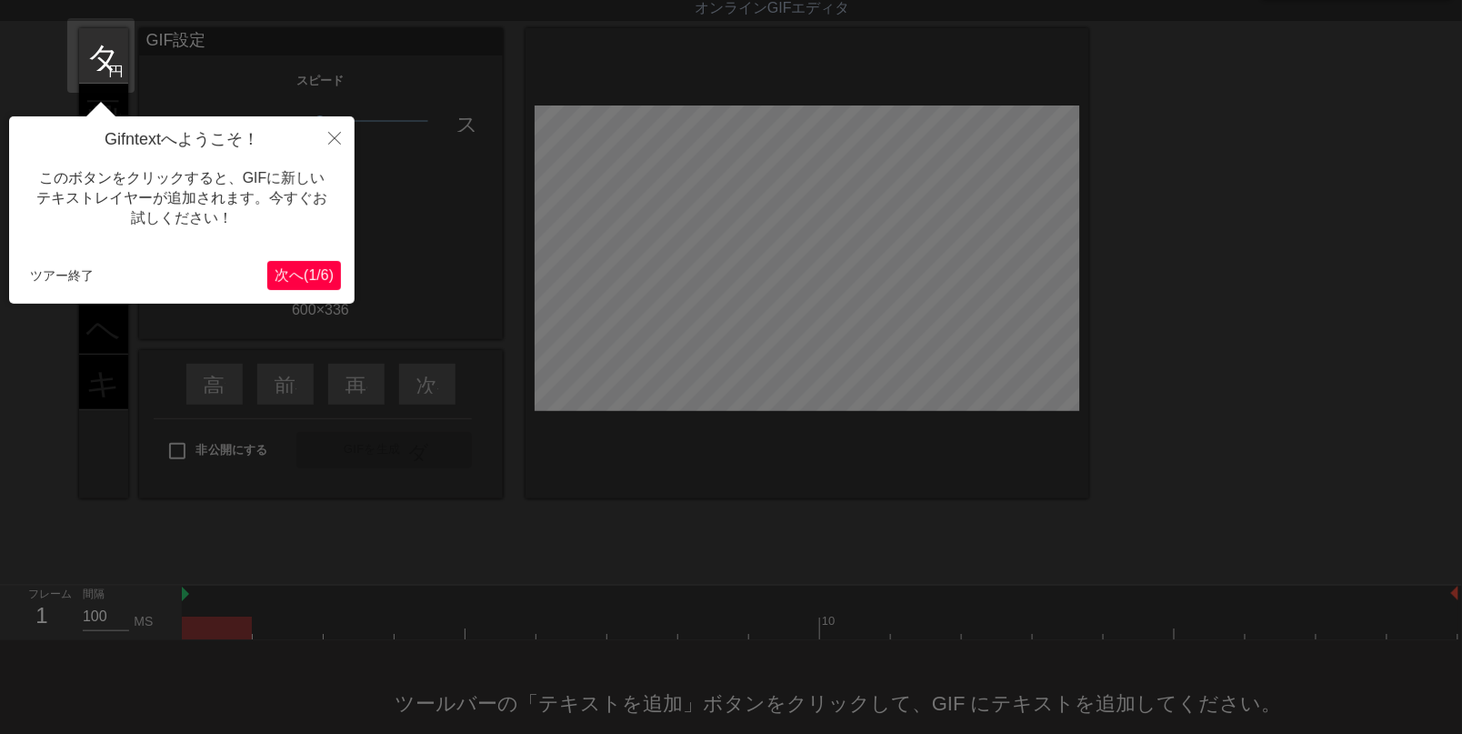
click at [304, 282] on font "(" at bounding box center [306, 274] width 5 height 15
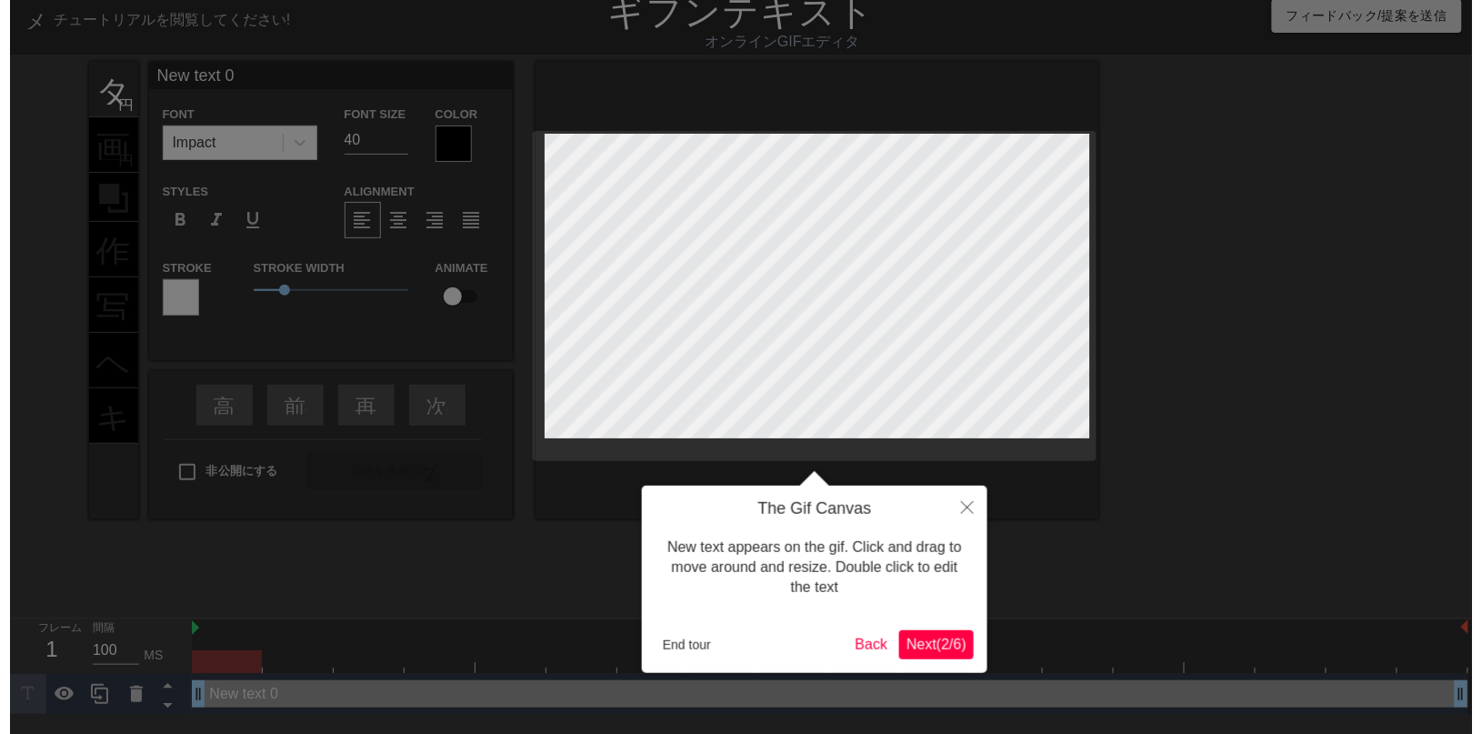
scroll to position [0, 0]
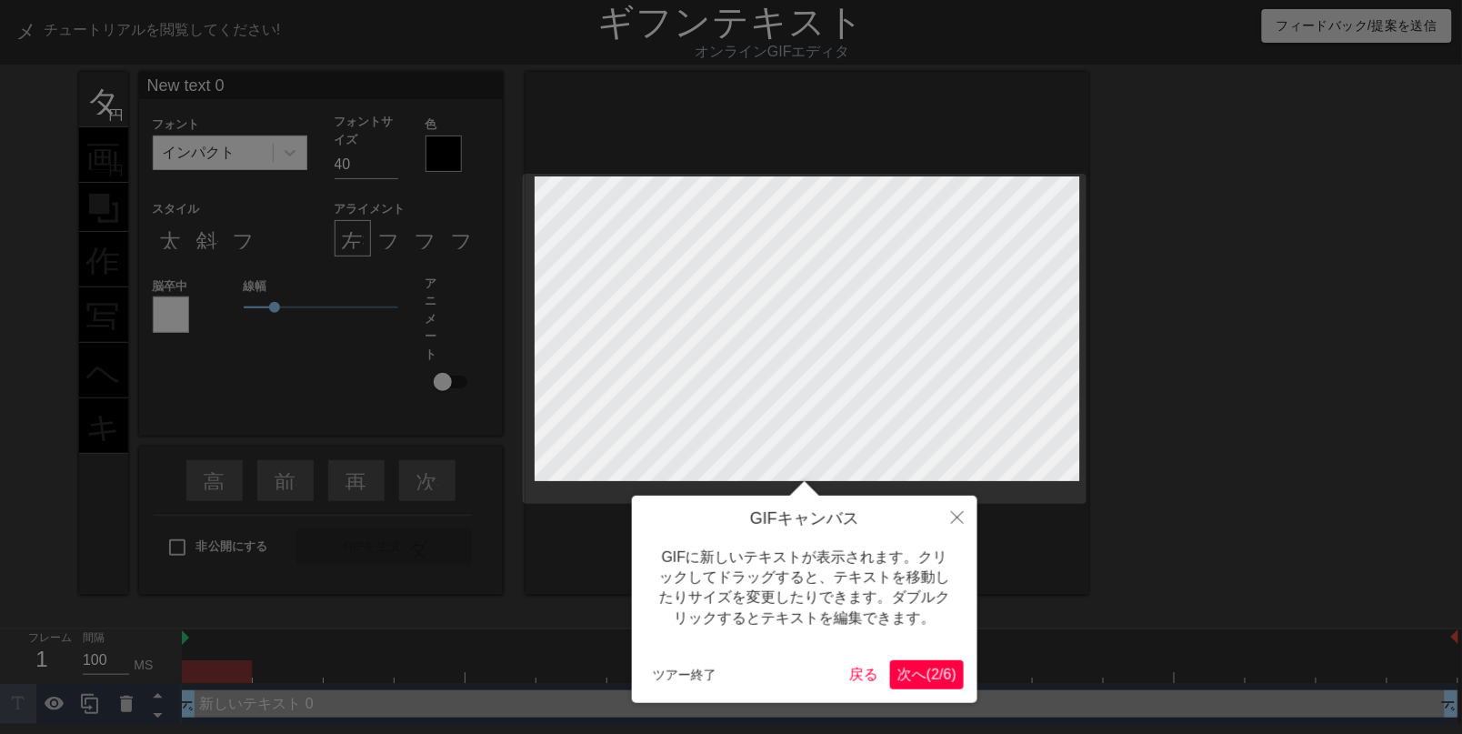
click at [927, 667] on font "(" at bounding box center [929, 674] width 5 height 15
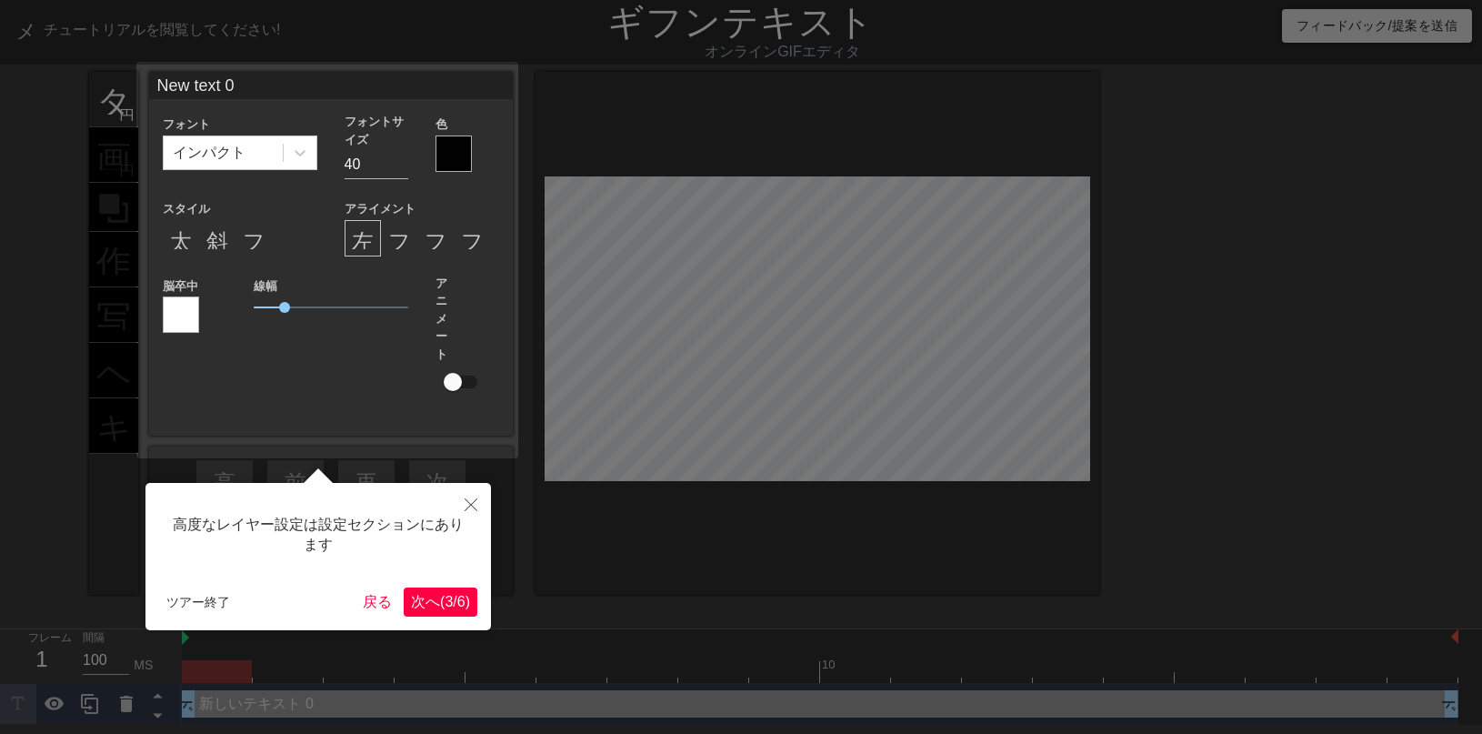
click at [453, 594] on font "/" at bounding box center [455, 601] width 4 height 15
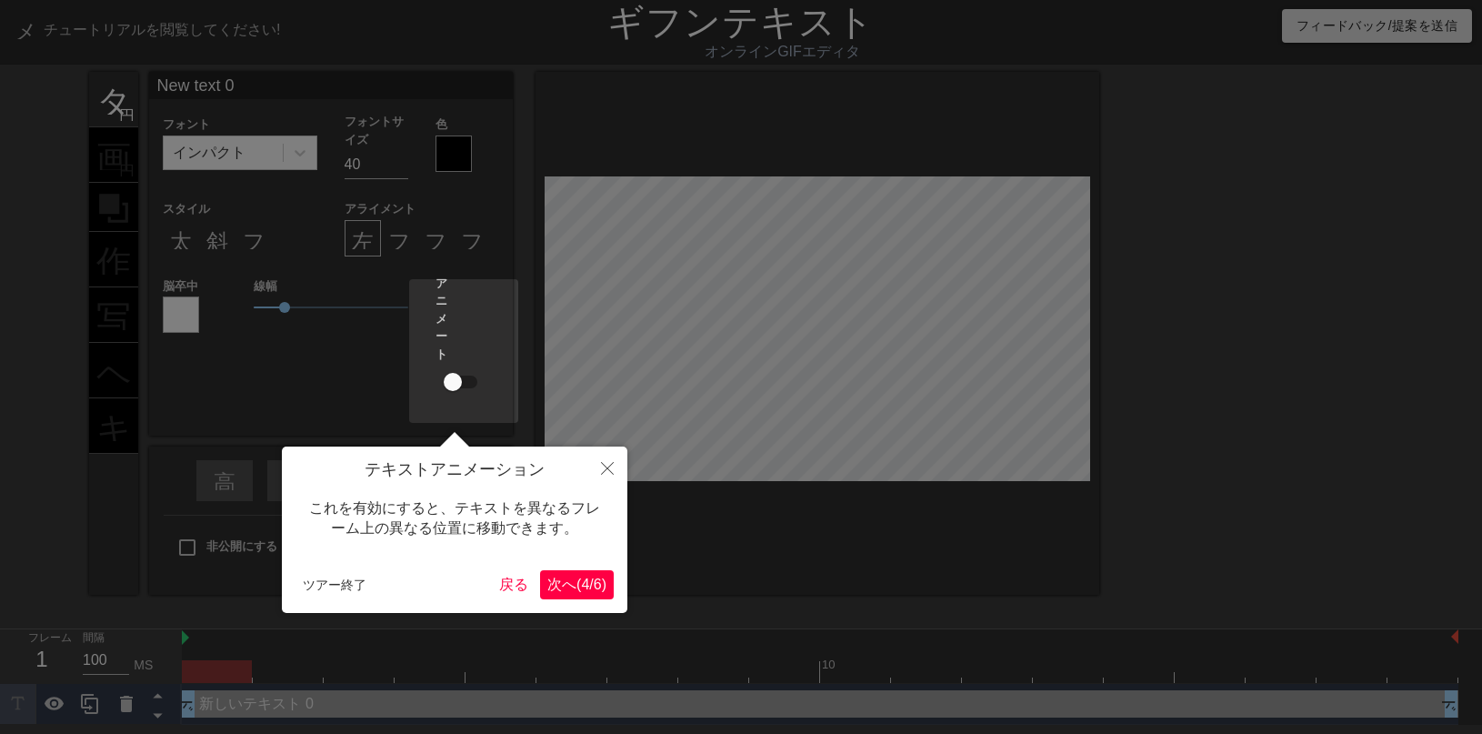
click at [557, 588] on font "次へ" at bounding box center [561, 584] width 29 height 15
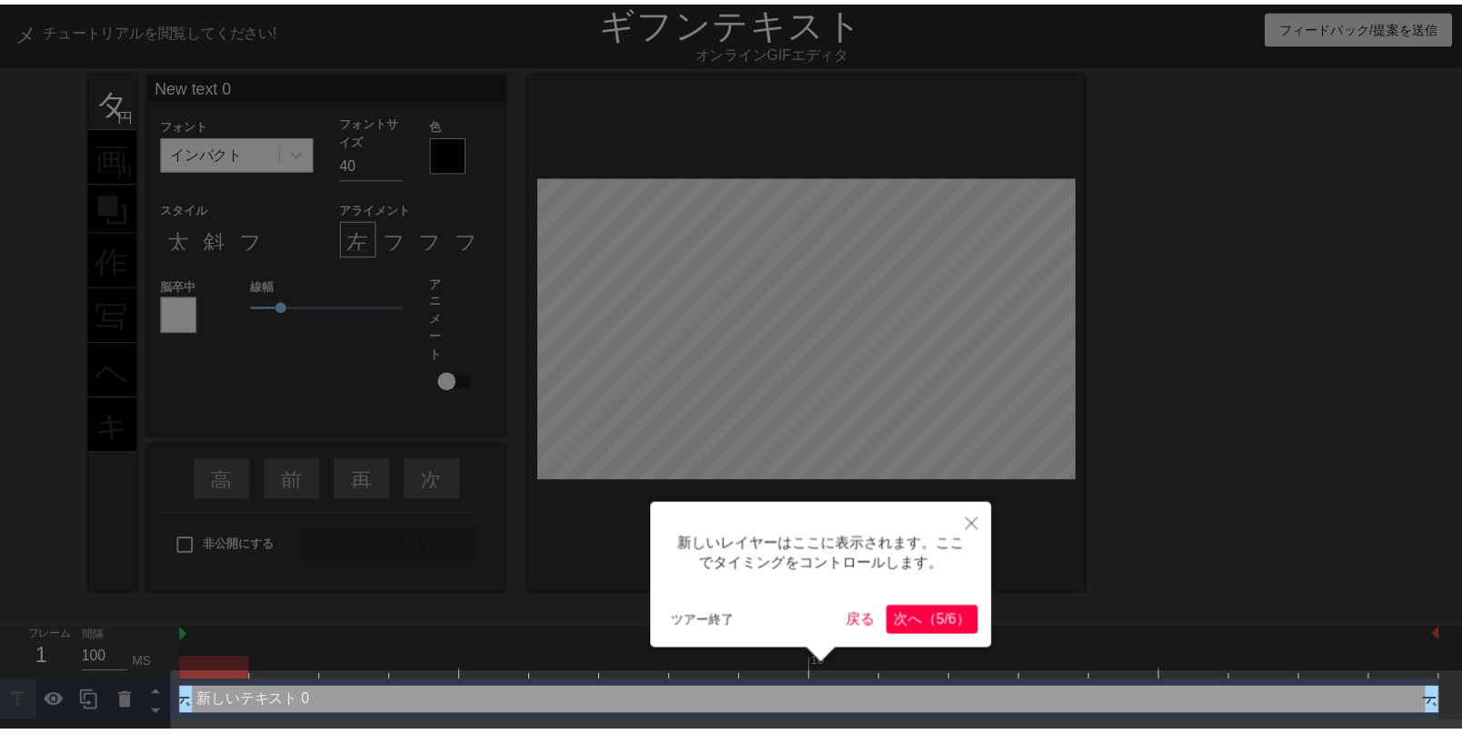
scroll to position [6, 0]
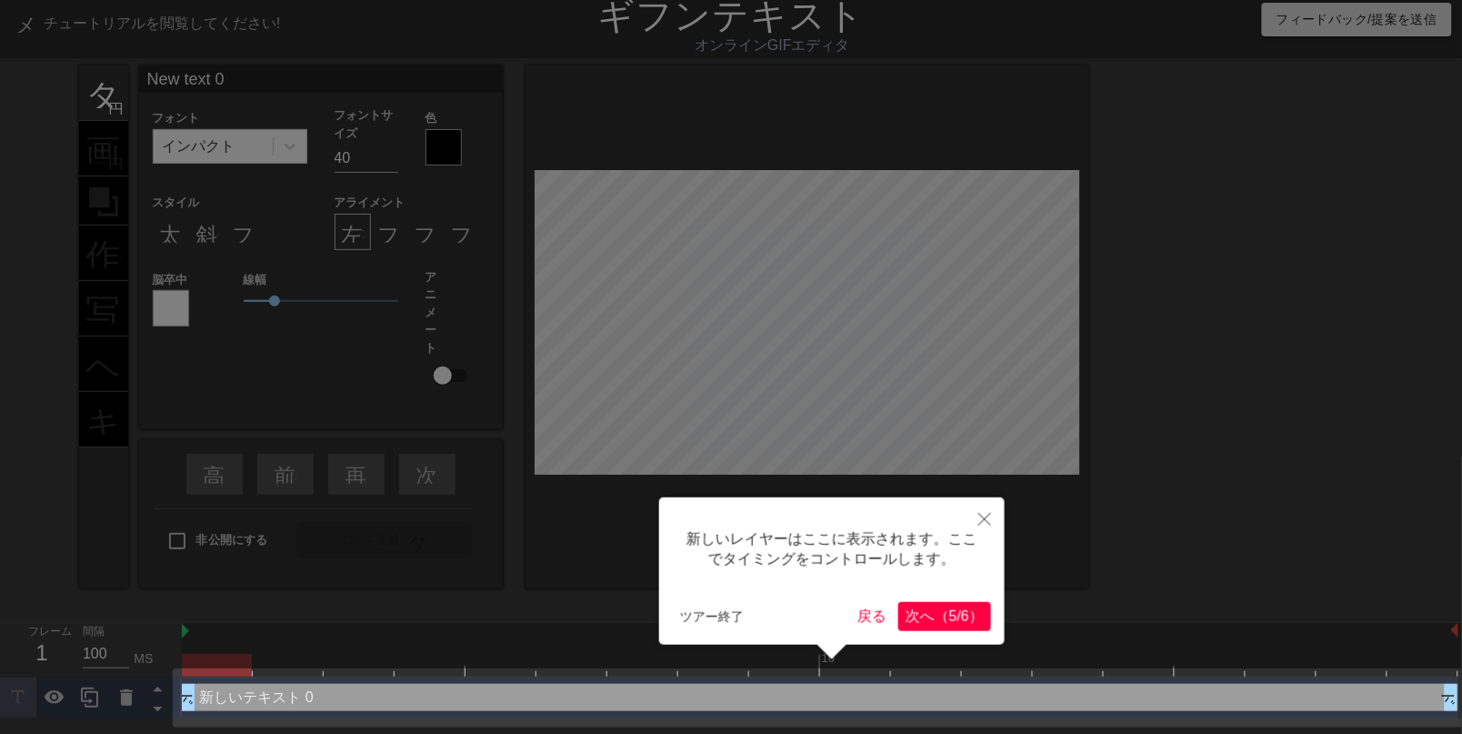
click at [920, 616] on font "へ" at bounding box center [927, 615] width 15 height 15
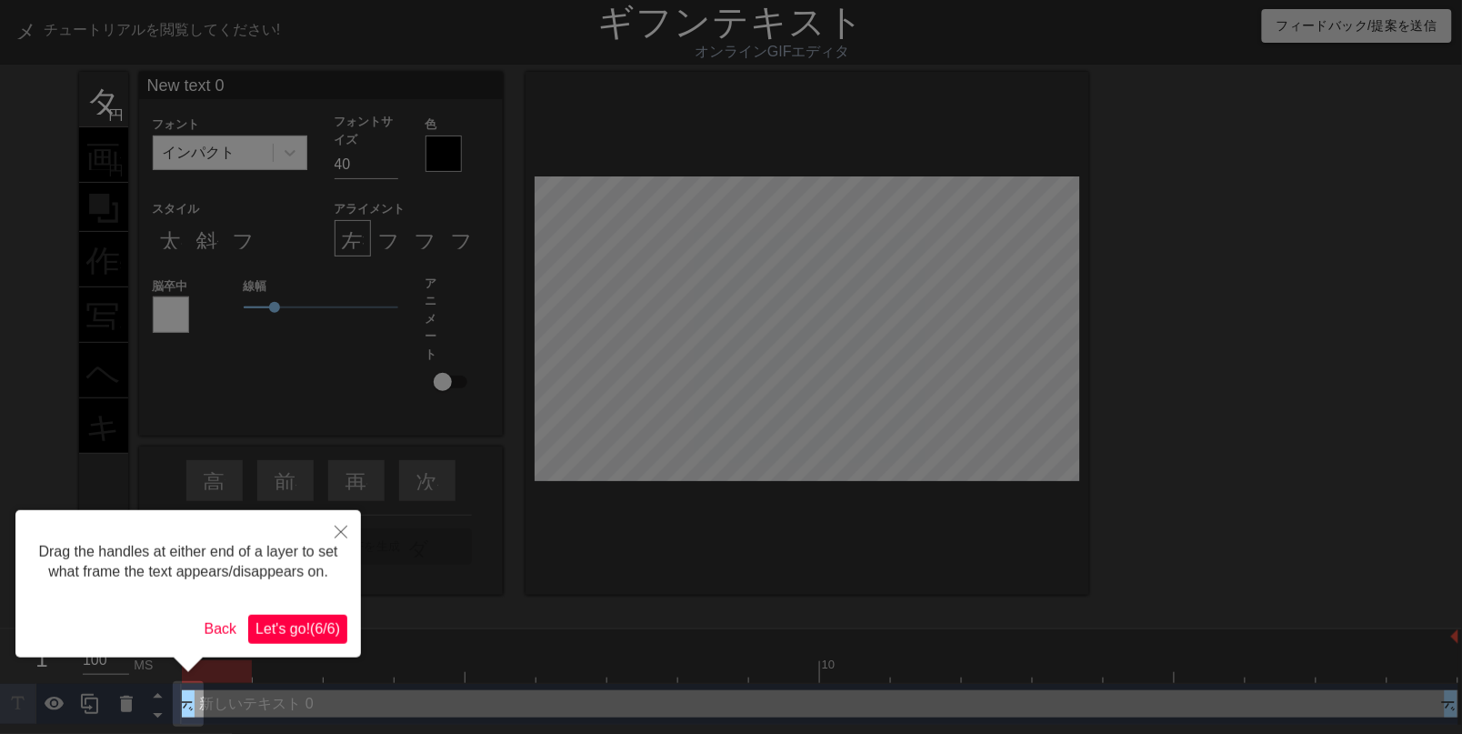
scroll to position [0, 0]
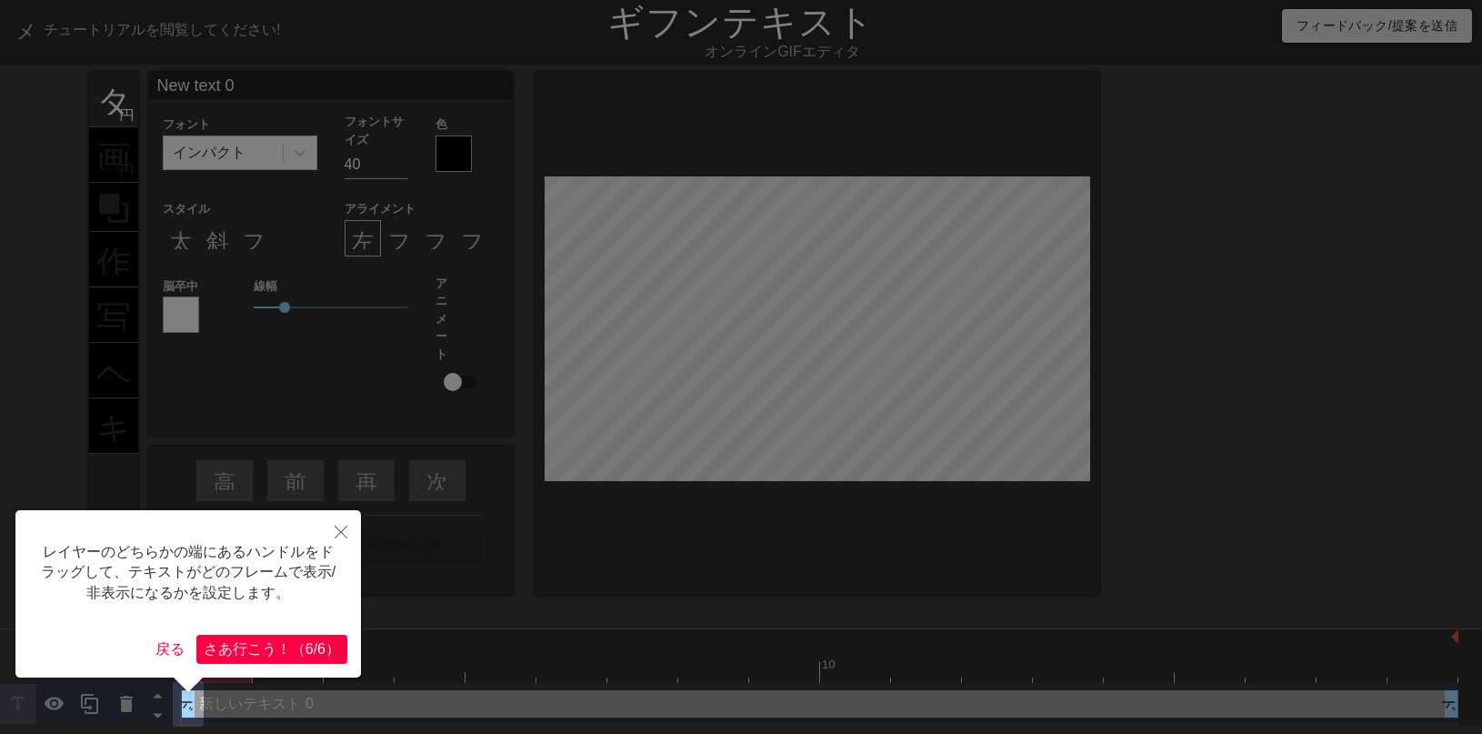
click at [306, 652] on font "6/6" at bounding box center [316, 648] width 20 height 15
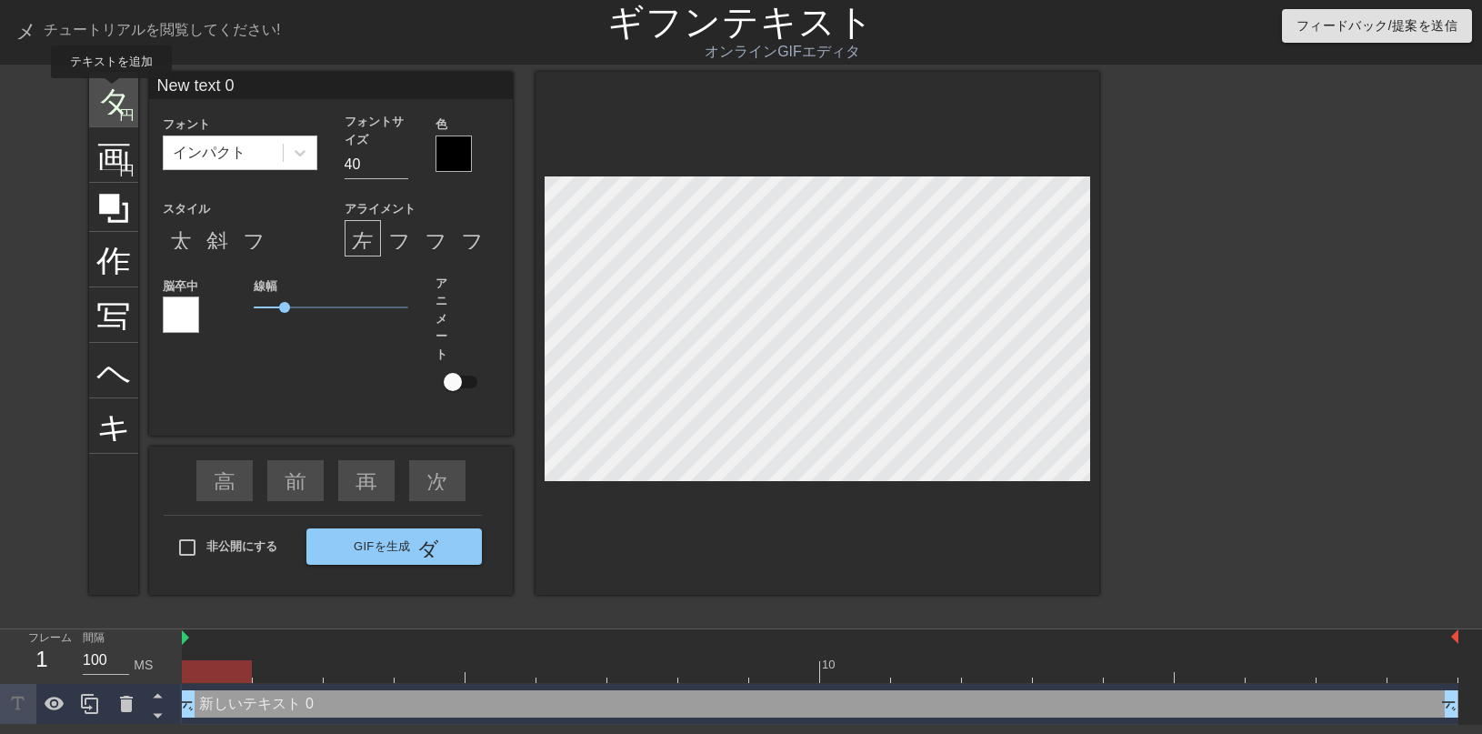
click at [112, 91] on font "タイトル" at bounding box center [167, 97] width 142 height 35
type input "New text 1"
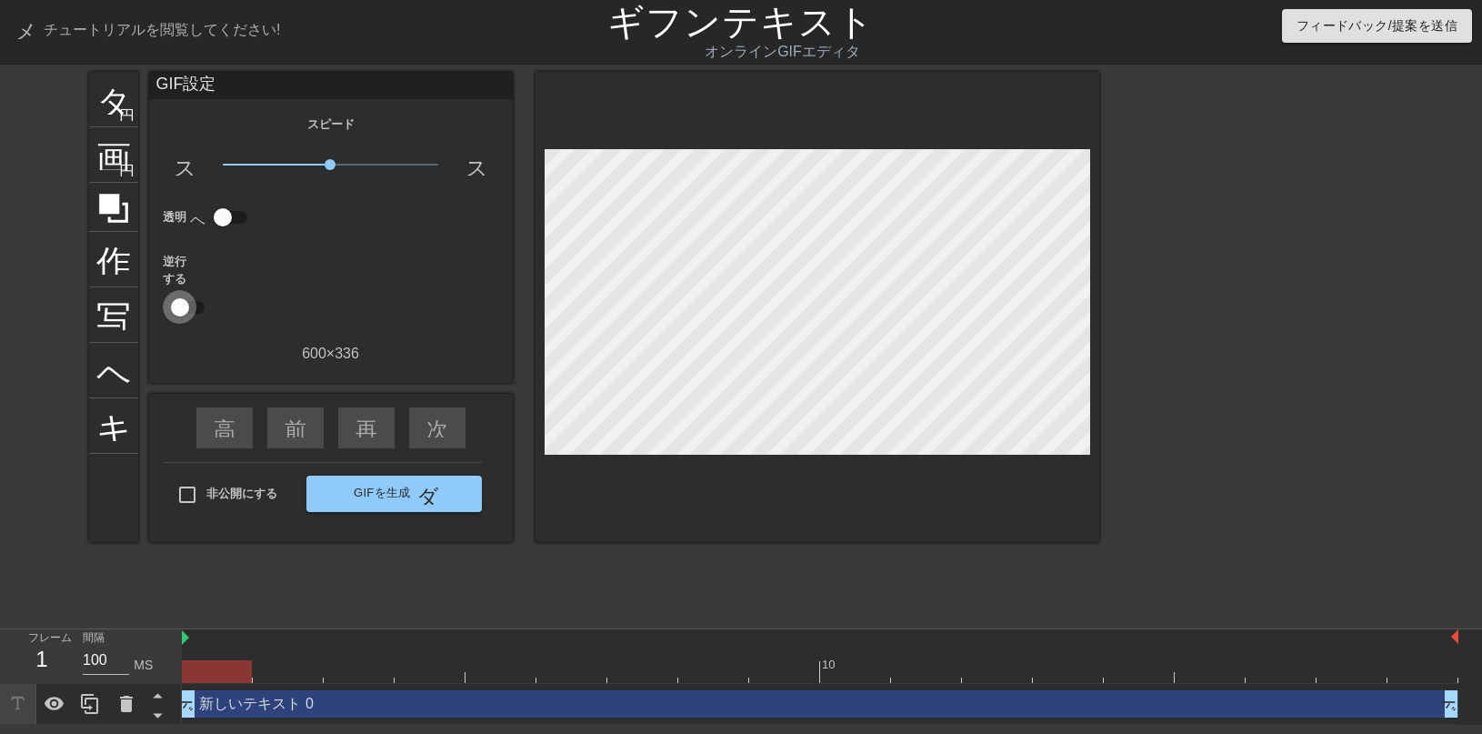
click at [182, 314] on input "checkbox" at bounding box center [180, 307] width 104 height 35
click at [182, 314] on input "checkbox" at bounding box center [197, 307] width 104 height 35
click at [182, 314] on input "checkbox" at bounding box center [180, 307] width 104 height 35
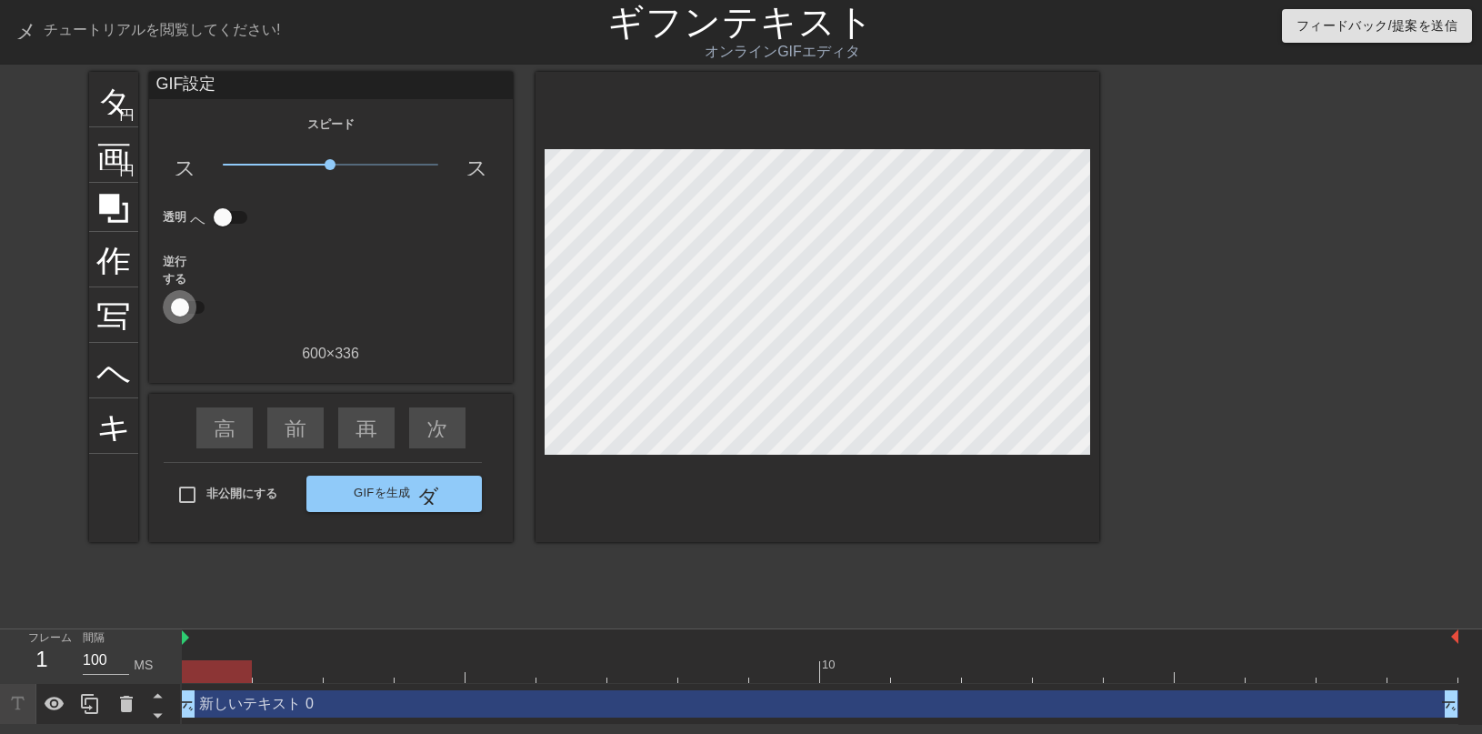
click at [182, 314] on input "checkbox" at bounding box center [180, 307] width 104 height 35
checkbox input "true"
click at [127, 229] on div at bounding box center [113, 207] width 49 height 49
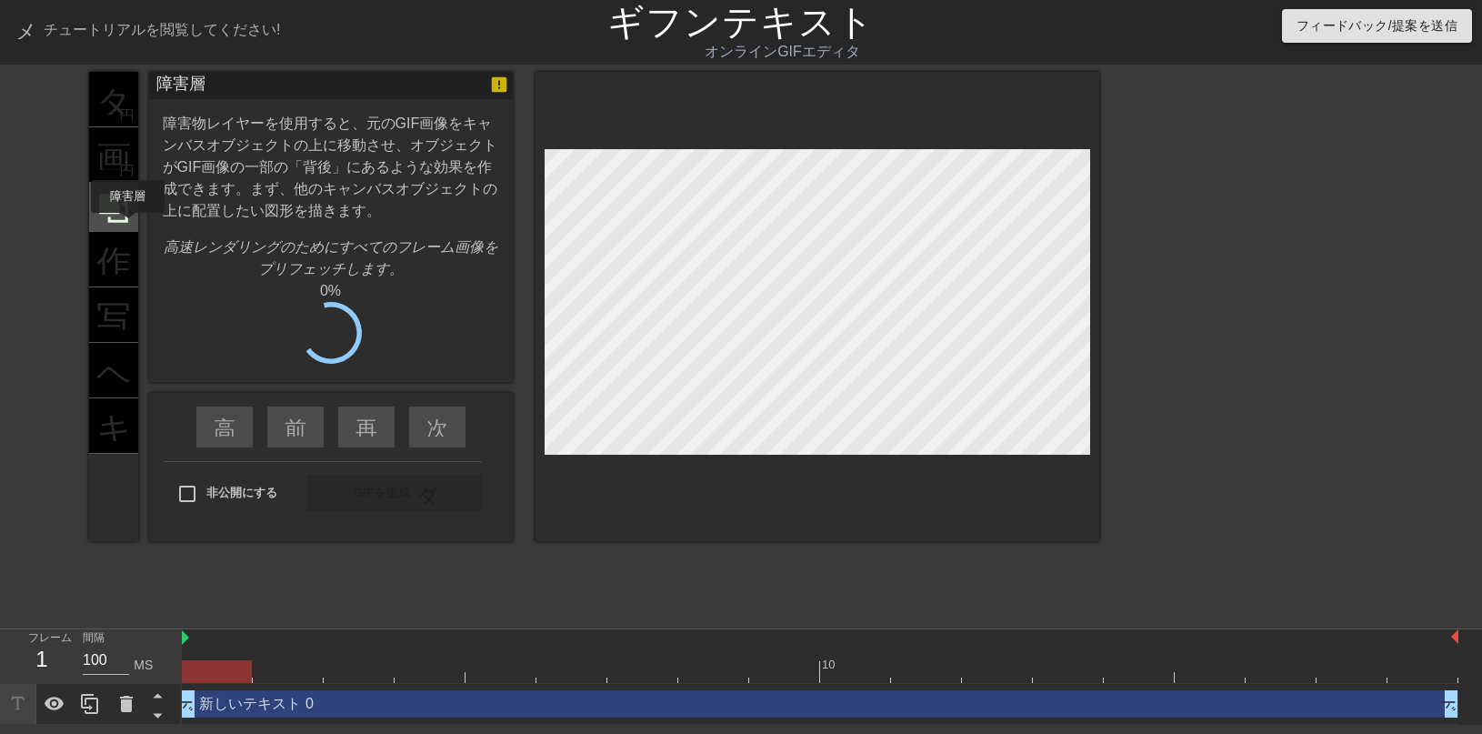
click at [127, 226] on icon at bounding box center [113, 208] width 35 height 35
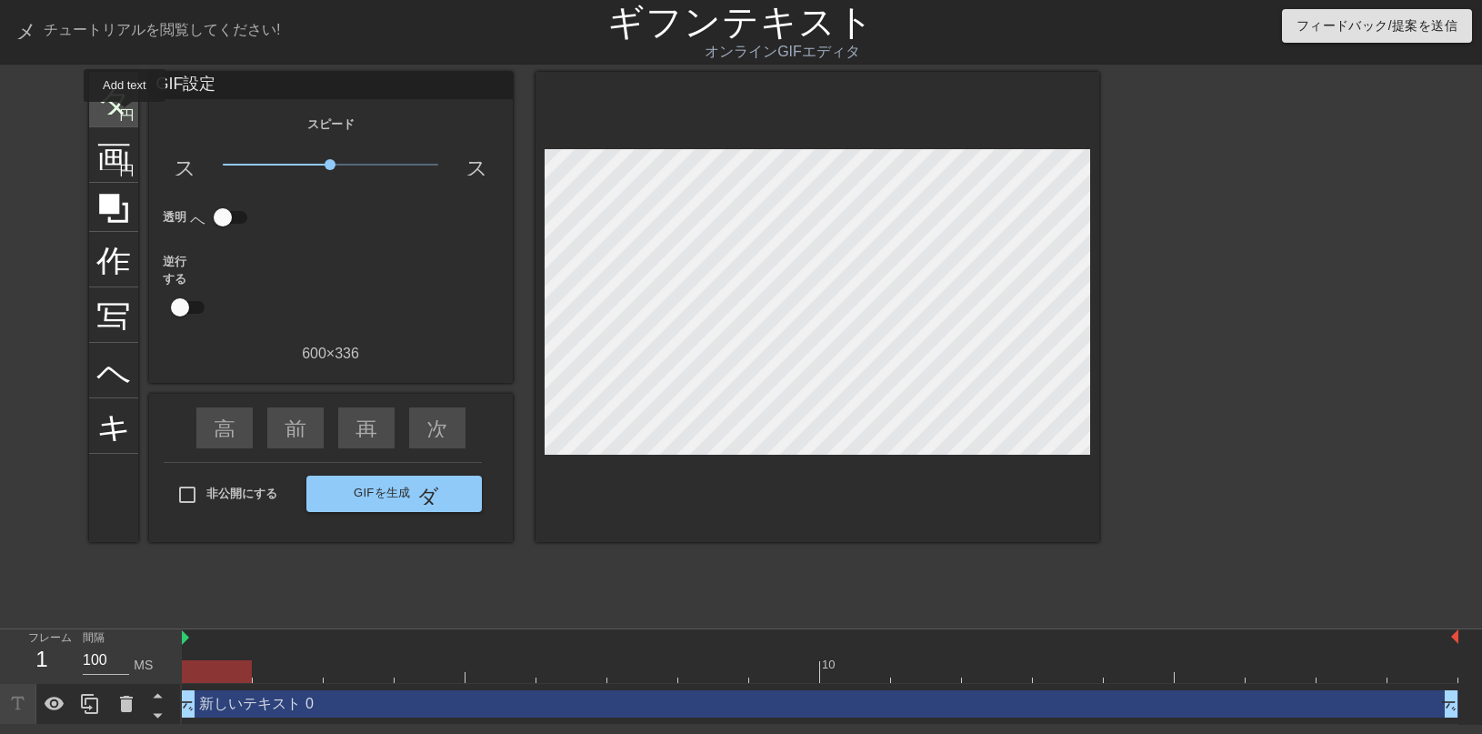
click at [125, 115] on font "円を追加" at bounding box center [150, 112] width 62 height 15
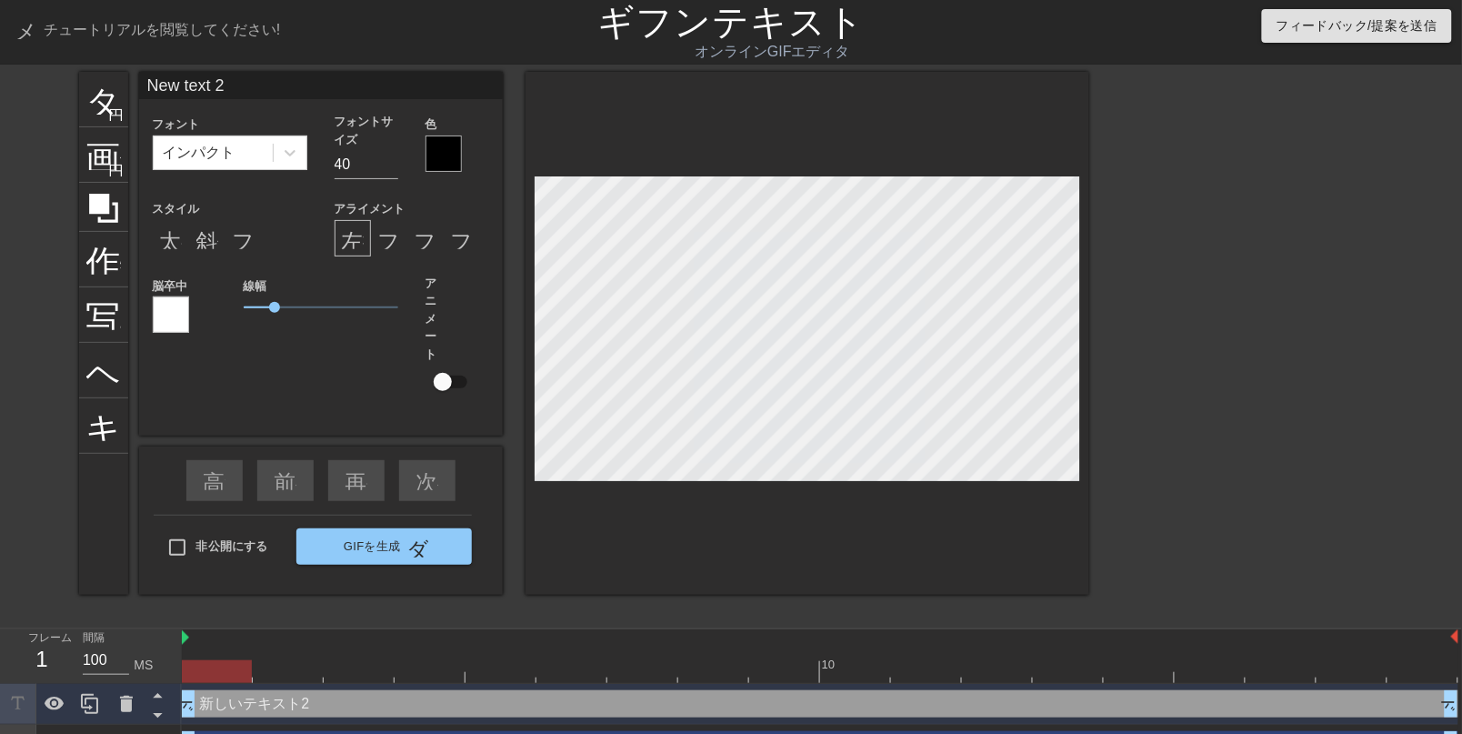
type input "New text 0"
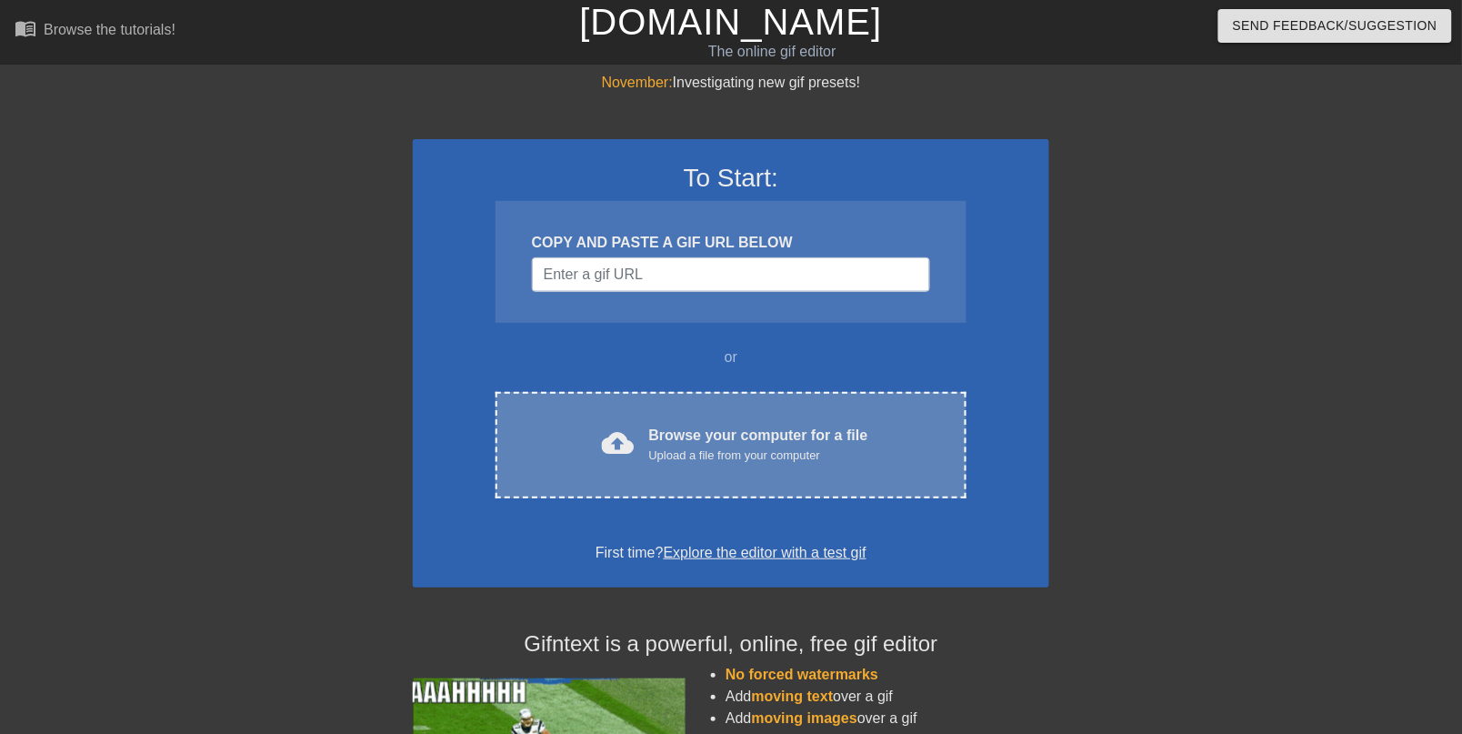
click at [659, 465] on div "Upload a file from your computer" at bounding box center [758, 455] width 219 height 18
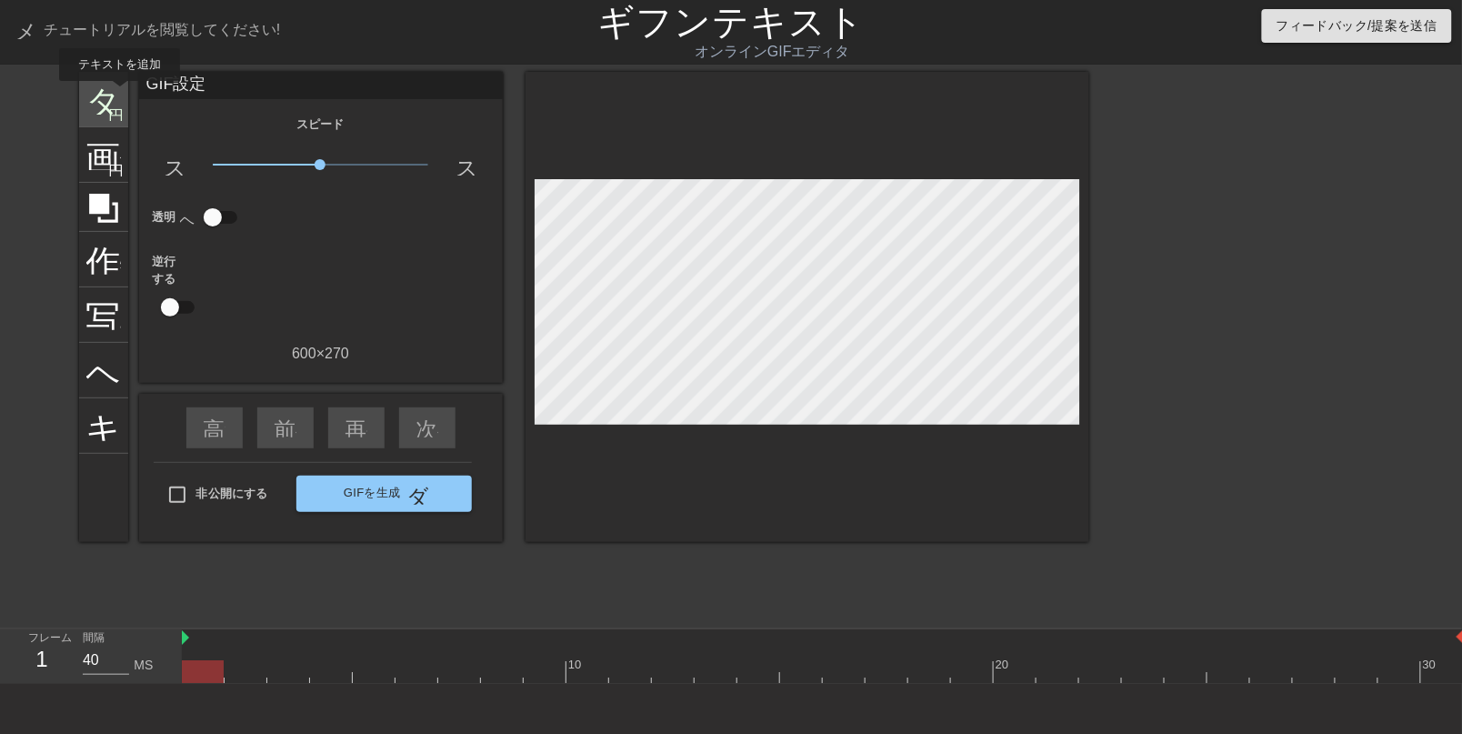
click at [100, 94] on font "タイトル" at bounding box center [157, 97] width 142 height 35
click at [112, 111] on font "円を追加" at bounding box center [140, 112] width 62 height 15
click at [124, 107] on div "タイトル 円を追加" at bounding box center [103, 99] width 49 height 55
click at [110, 96] on font "タイトル" at bounding box center [157, 97] width 142 height 35
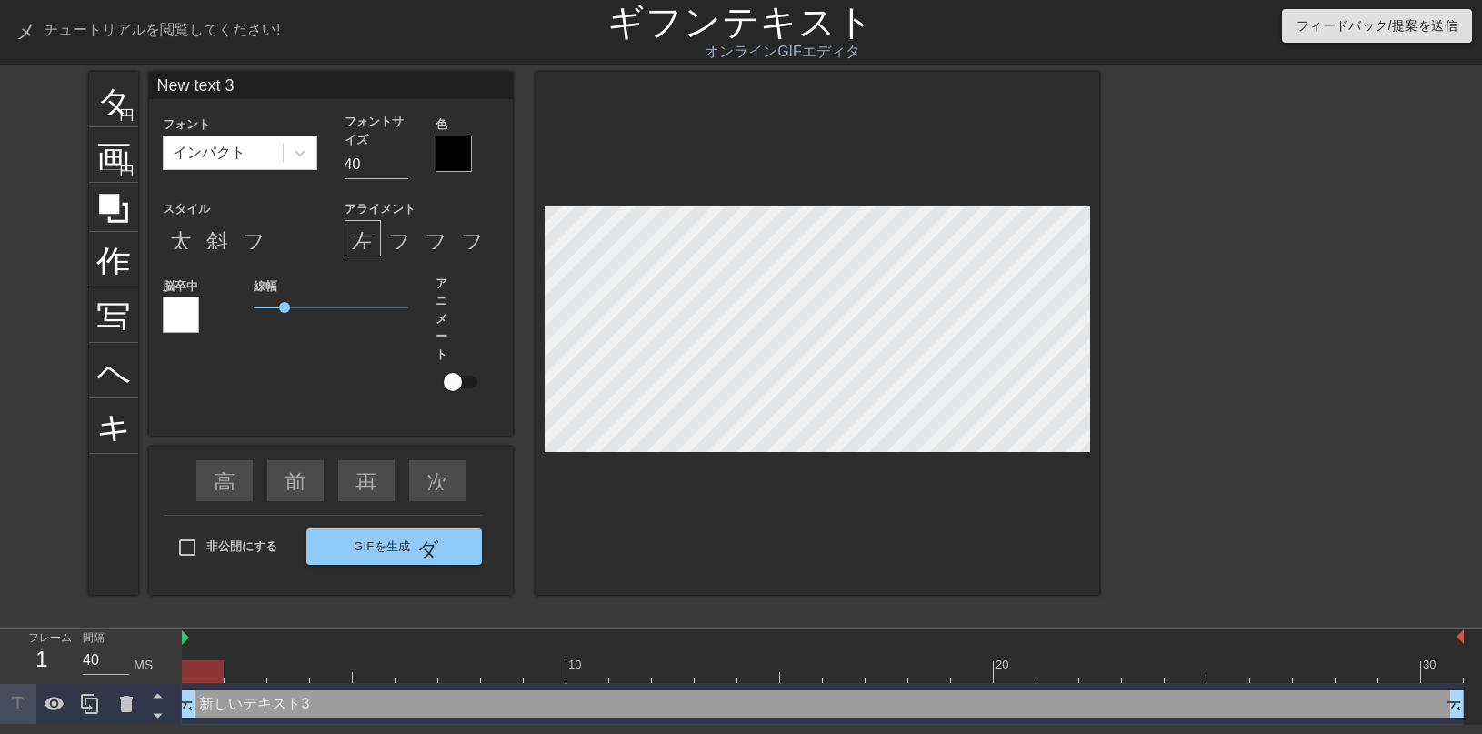
scroll to position [10, 2]
type textarea "New text"
type input "New text"
type textarea "New text"
type input "New tex"
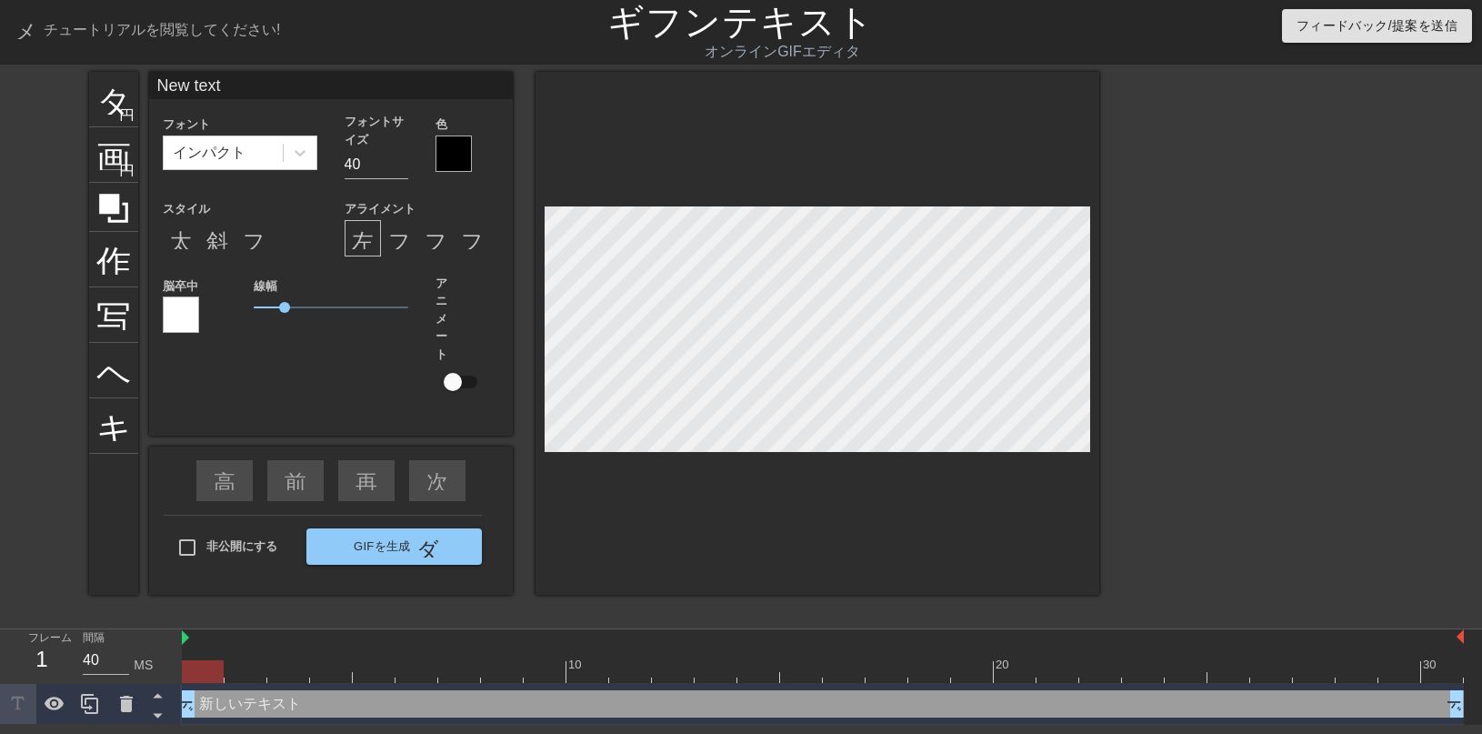
type textarea "New tex"
type input "New te"
type textarea "New te"
type input "New t"
type textarea "New t"
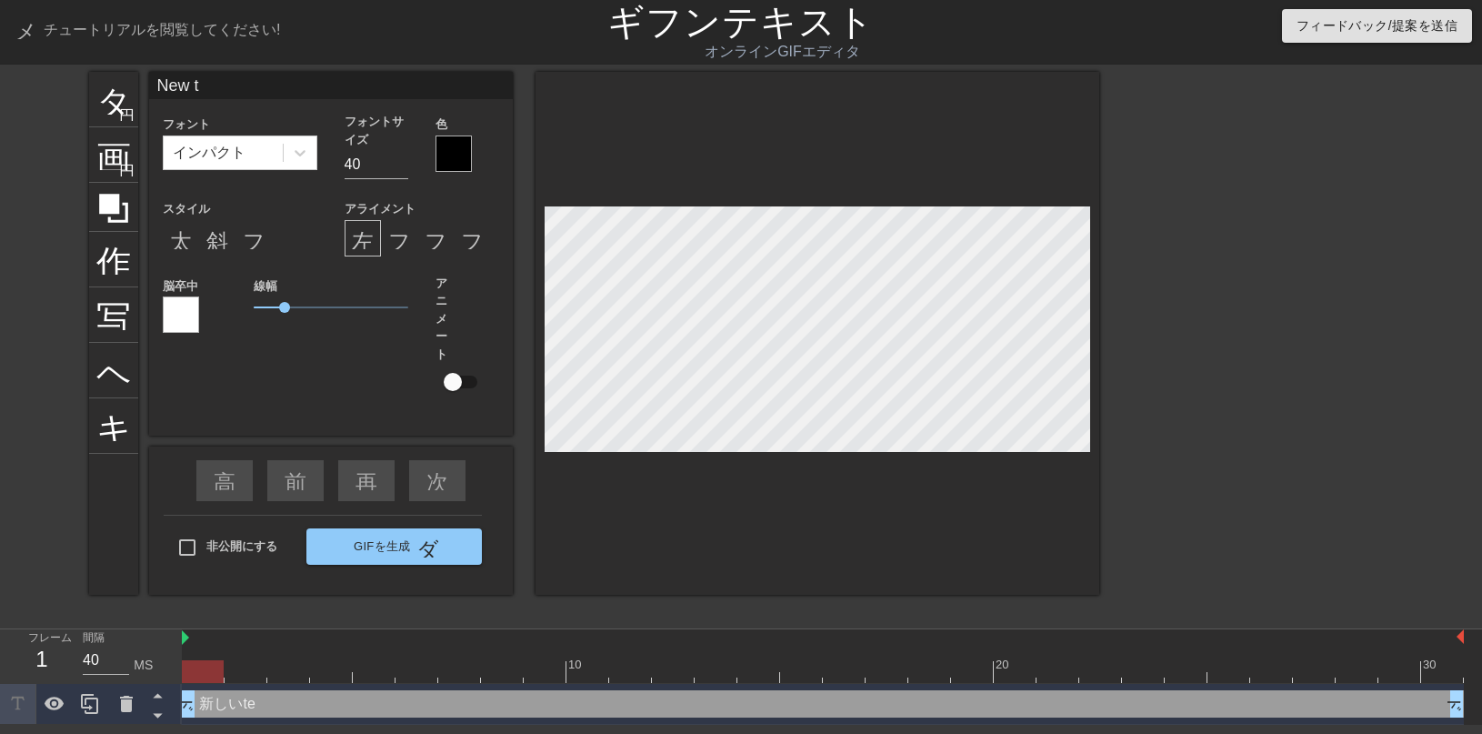
type input "New"
type textarea "New"
type input "New"
type textarea "New"
type input "Ne"
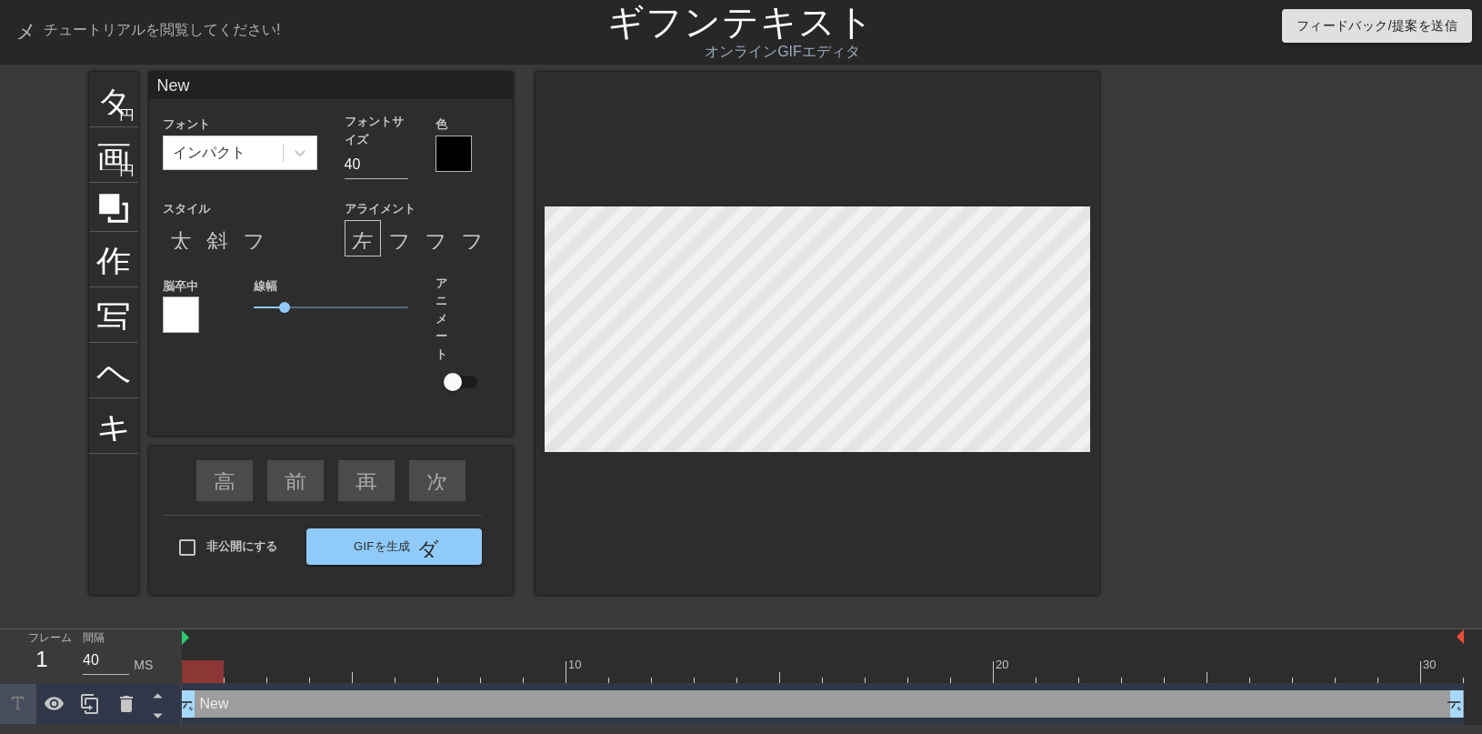
type textarea "Ne"
type input "N"
type textarea "N"
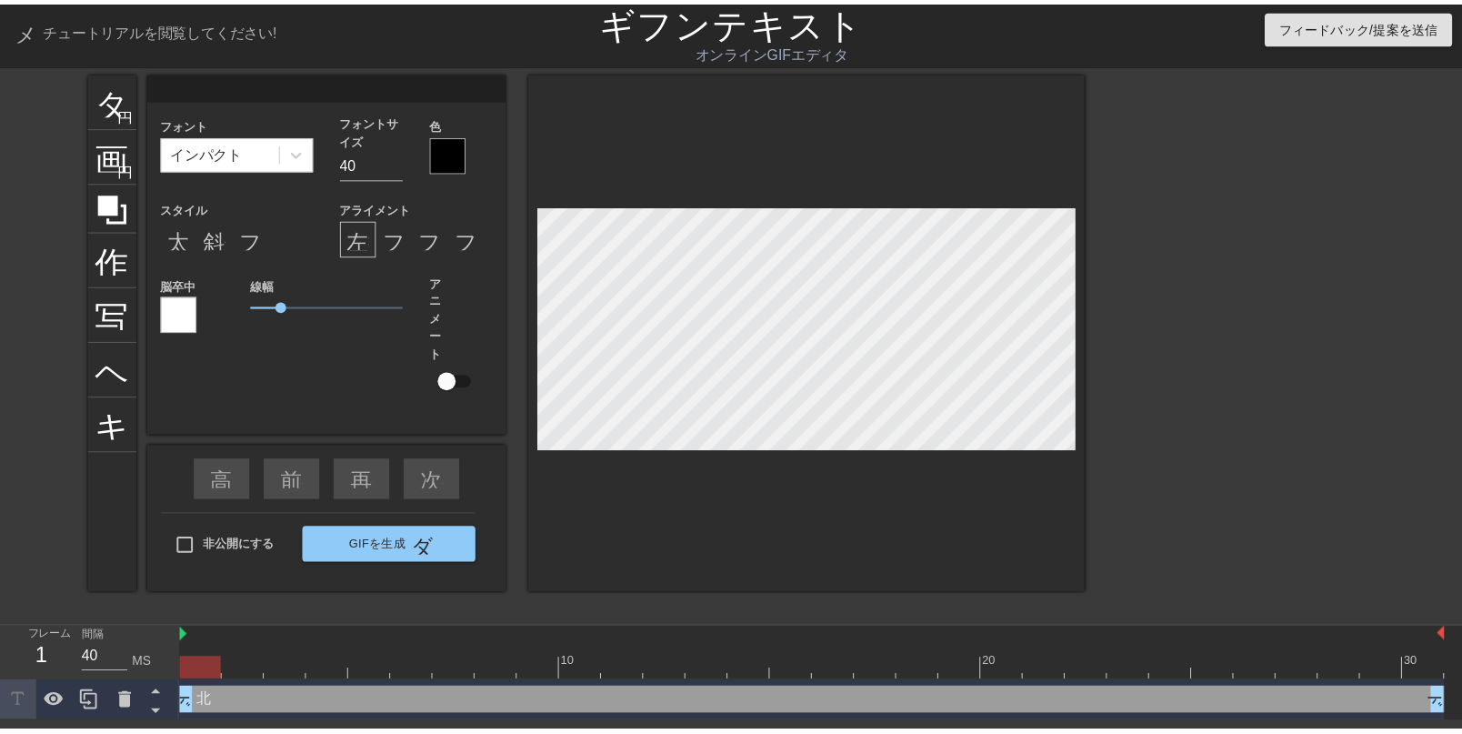
scroll to position [10, 3]
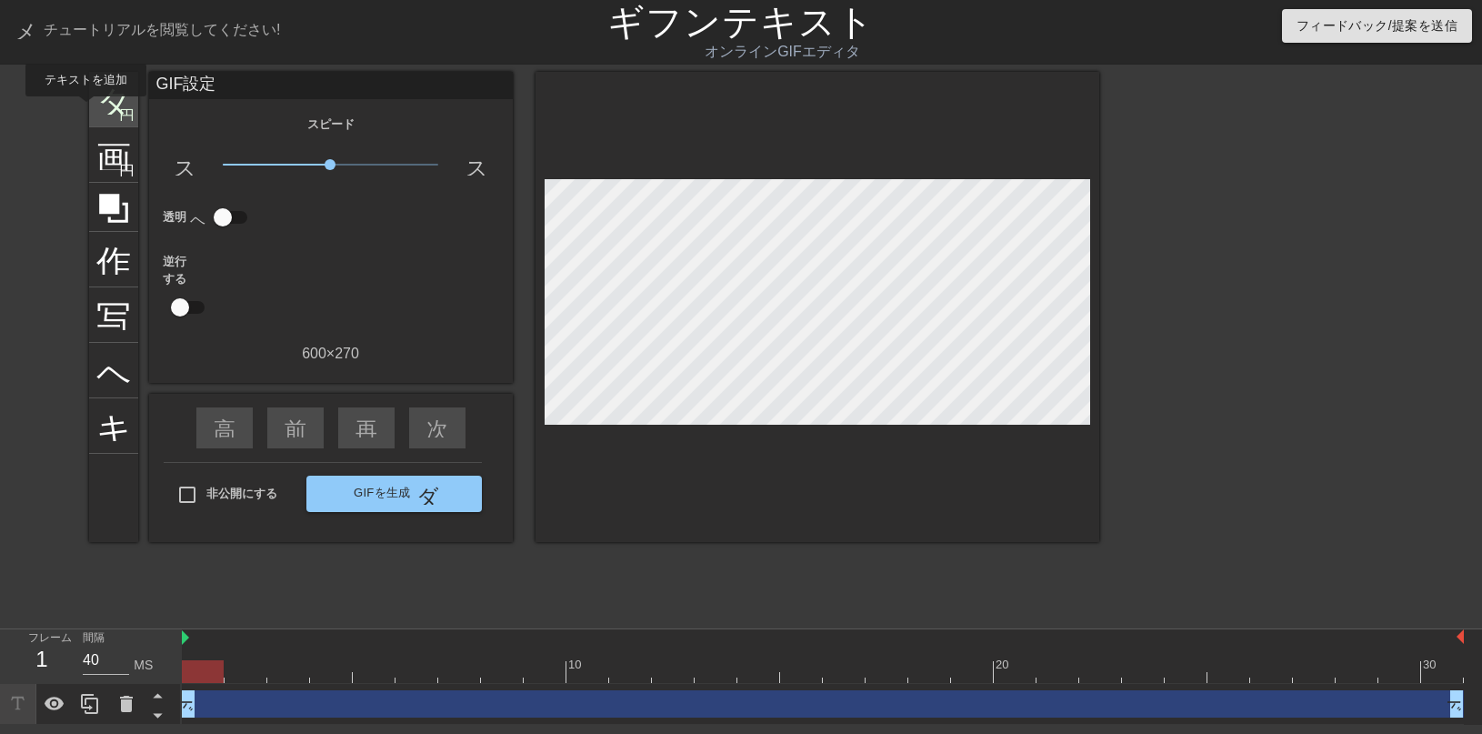
click at [89, 109] on div "タイトル 円を追加" at bounding box center [113, 99] width 49 height 55
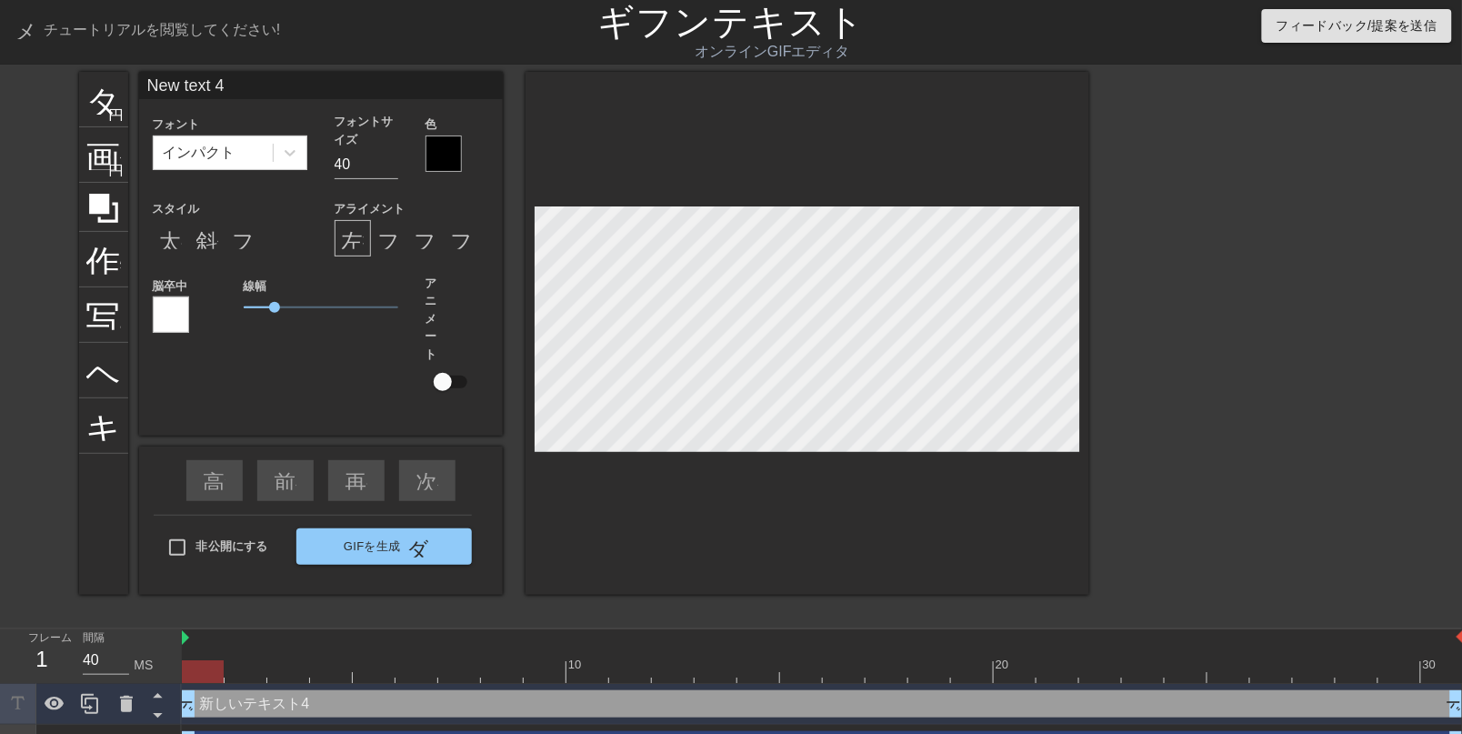
scroll to position [10, 47]
type input "New text"
type textarea "New text"
type input "New text"
type textarea "New text"
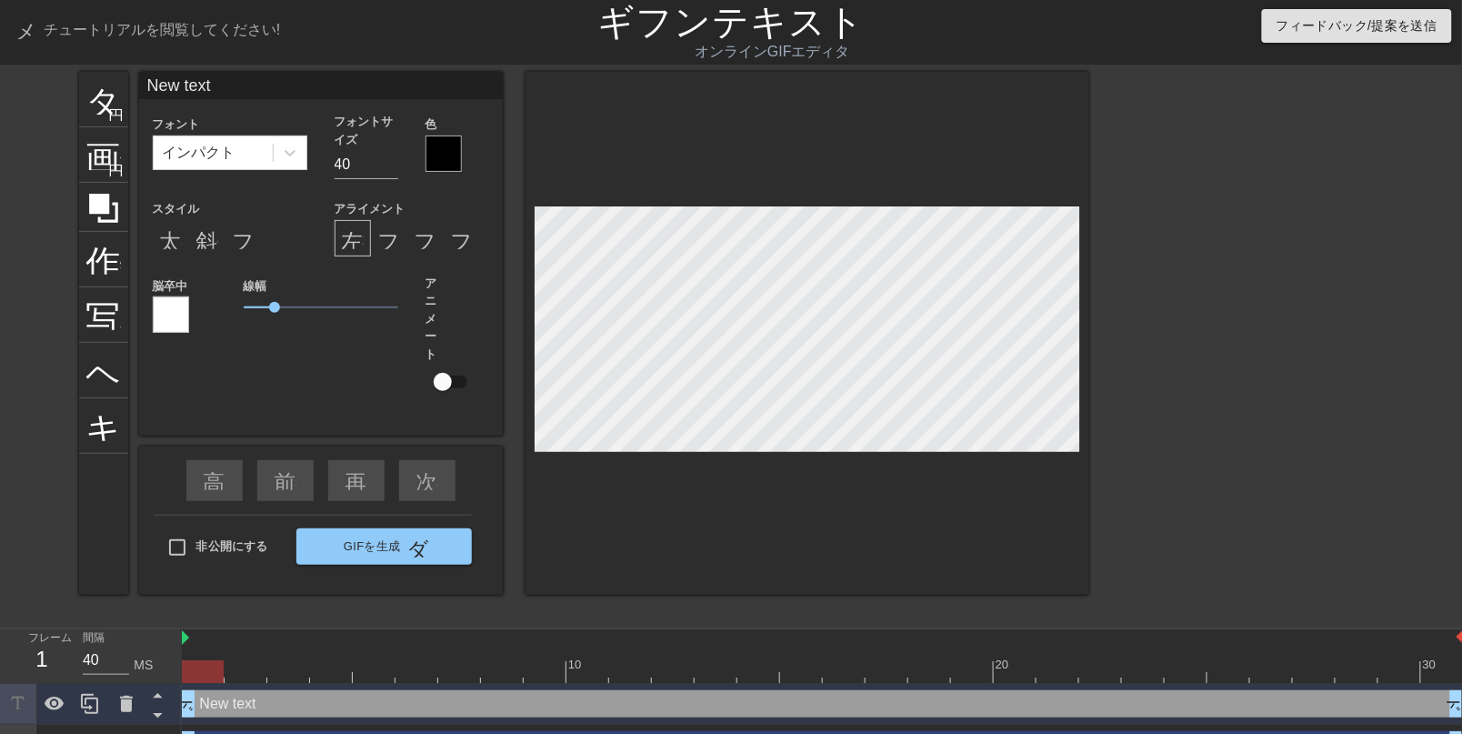
type input "New tex"
type textarea "New tex"
type input "New te"
type textarea "New te"
type input "New t"
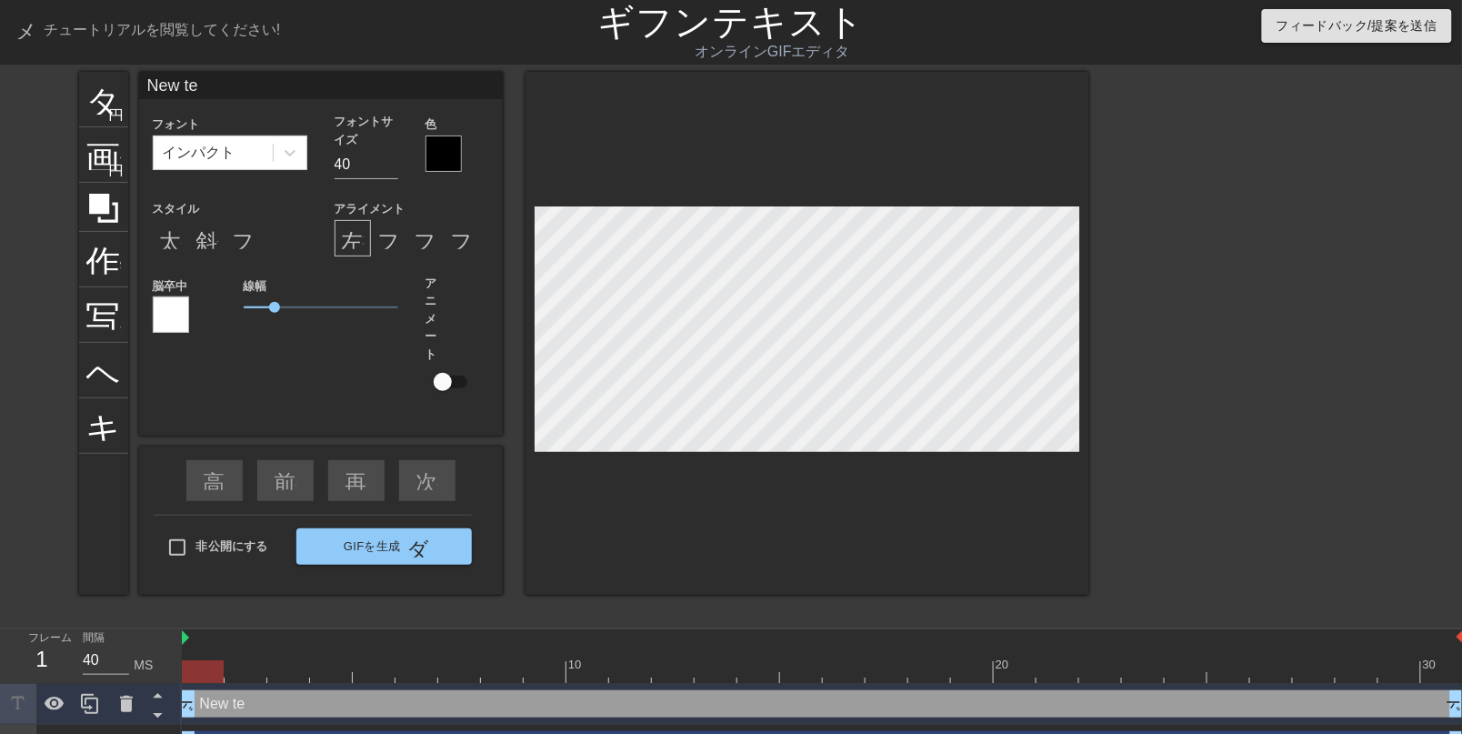
type textarea "New t"
type input "New"
type textarea "New"
type input "New"
type textarea "New"
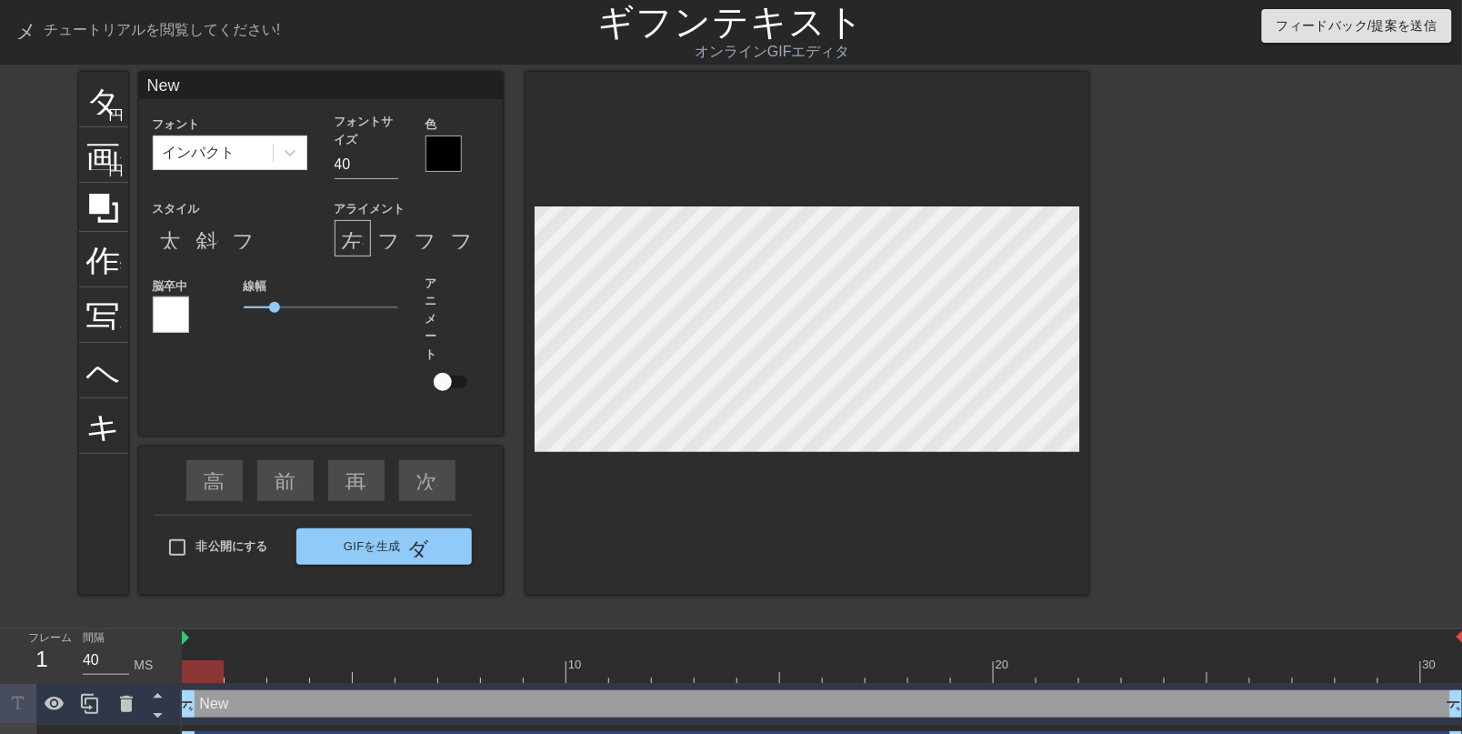
type input "Ne"
type textarea "Ne"
type input "N"
type textarea "N"
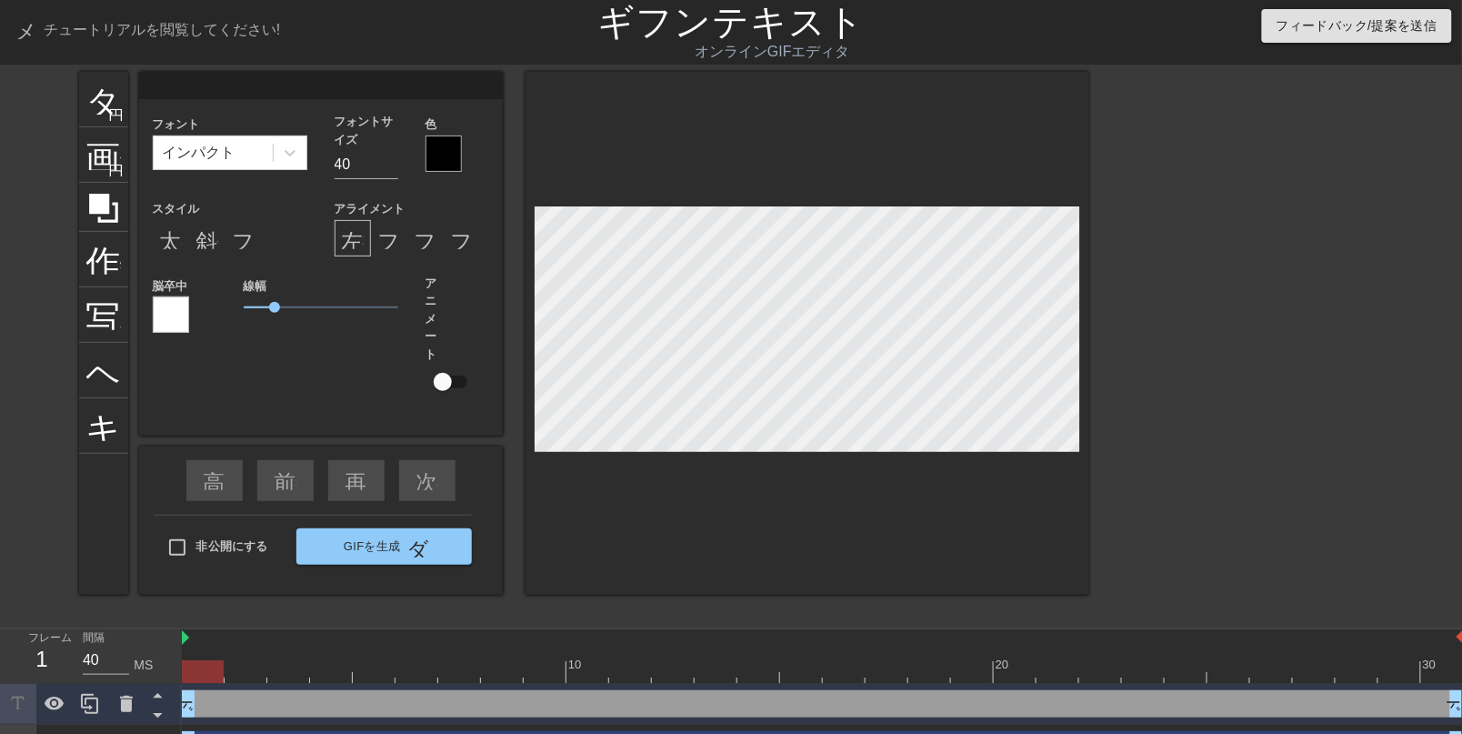
click at [457, 153] on div at bounding box center [444, 153] width 36 height 36
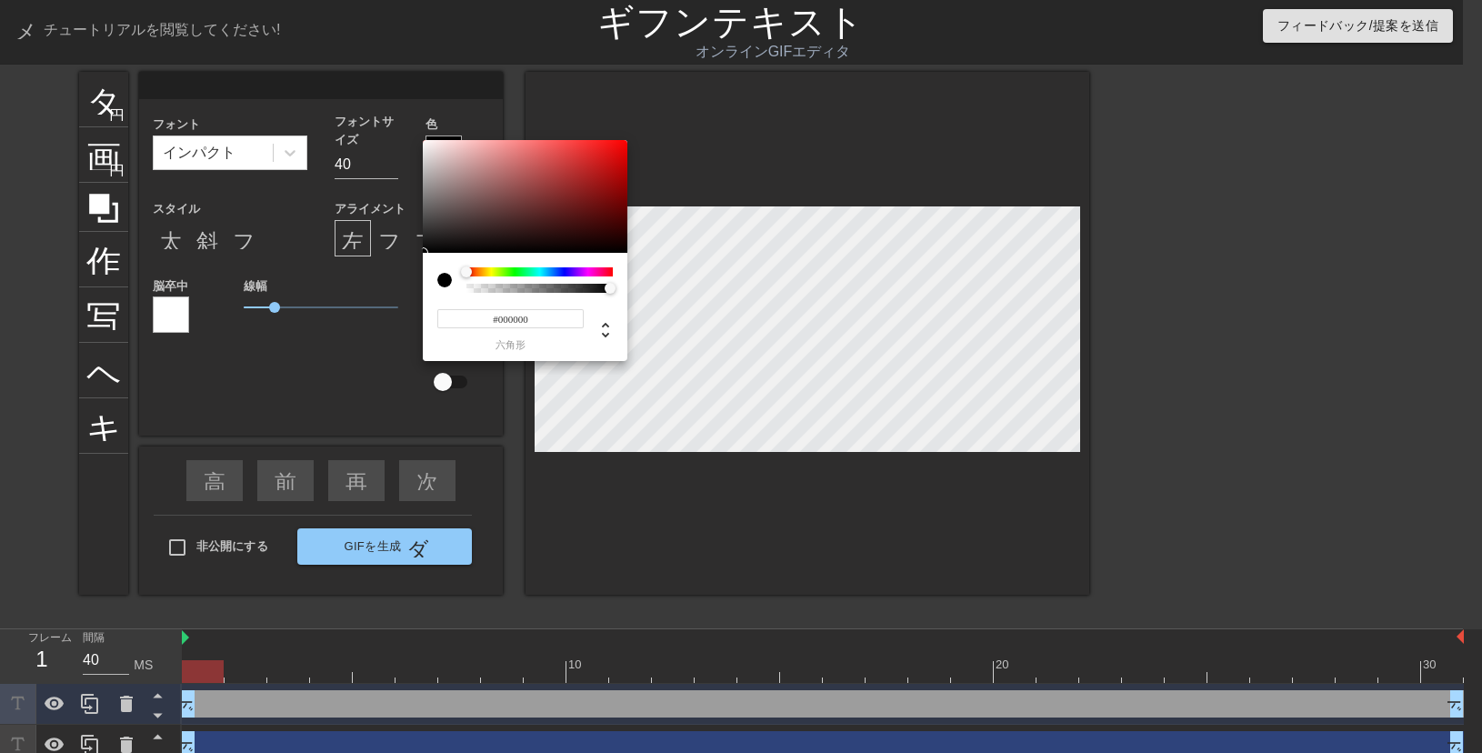
click at [466, 287] on div at bounding box center [539, 288] width 146 height 9
click at [462, 289] on div at bounding box center [451, 279] width 29 height 25
type input "0"
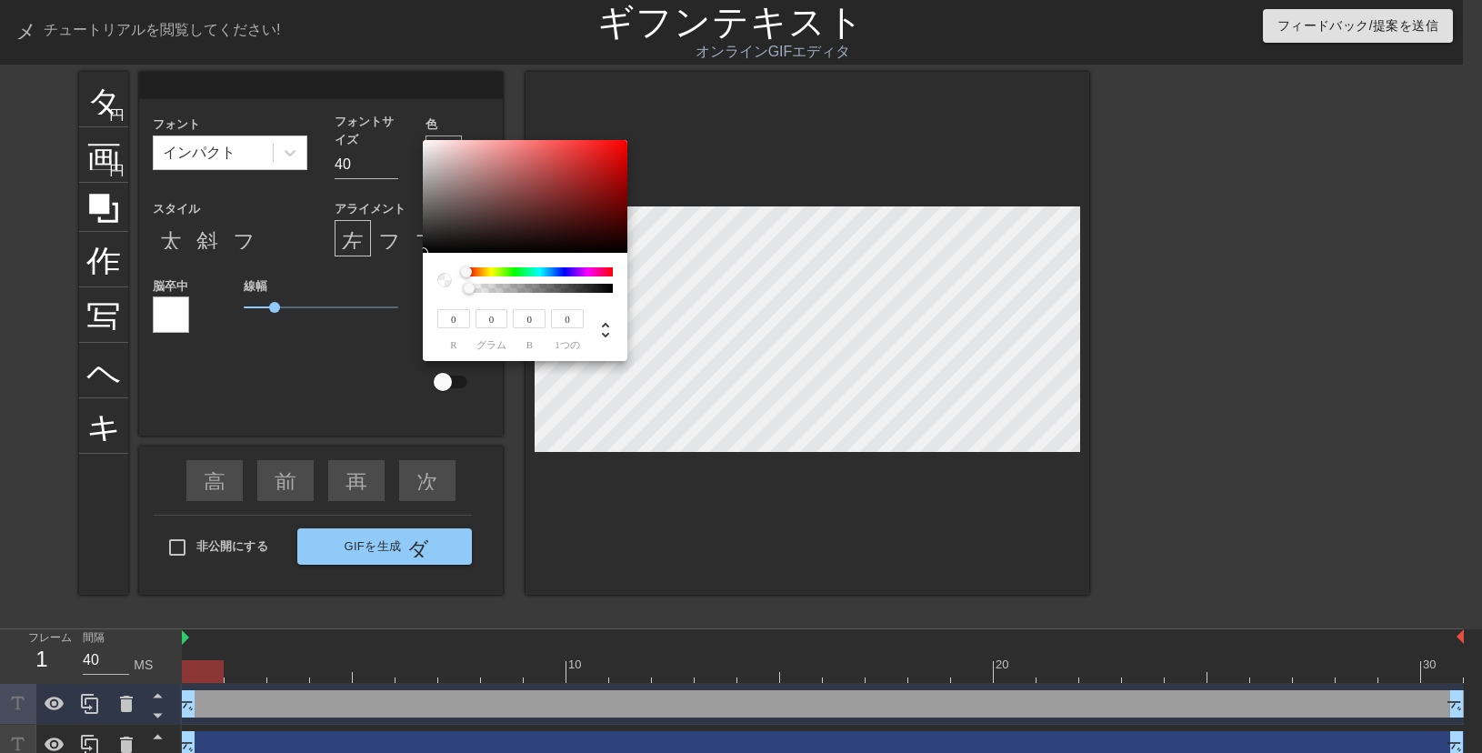
drag, startPoint x: 607, startPoint y: 292, endPoint x: 456, endPoint y: 293, distance: 151.0
click at [456, 293] on div "0 r 0 グラム 0 b 0 1つの" at bounding box center [525, 307] width 205 height 108
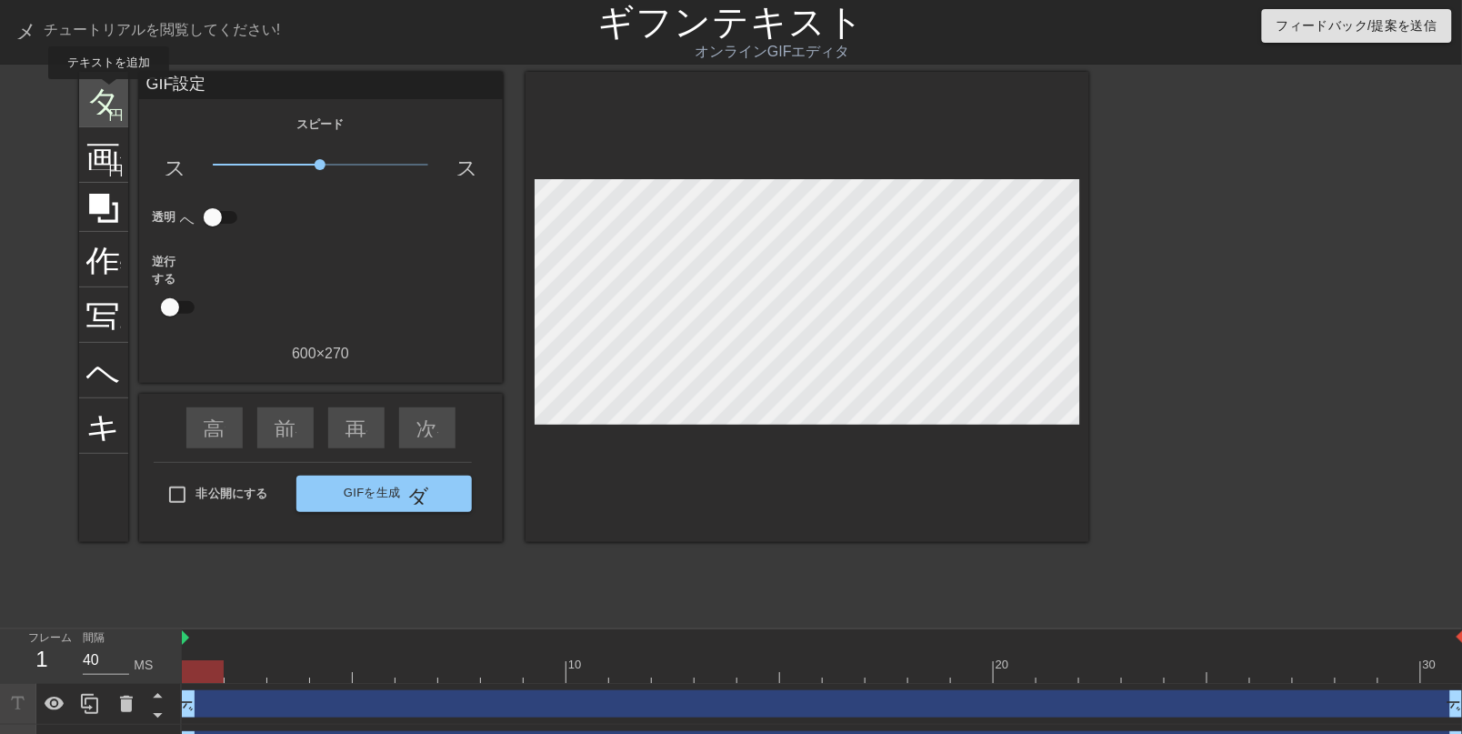
click at [89, 92] on font "タイトル" at bounding box center [157, 97] width 142 height 35
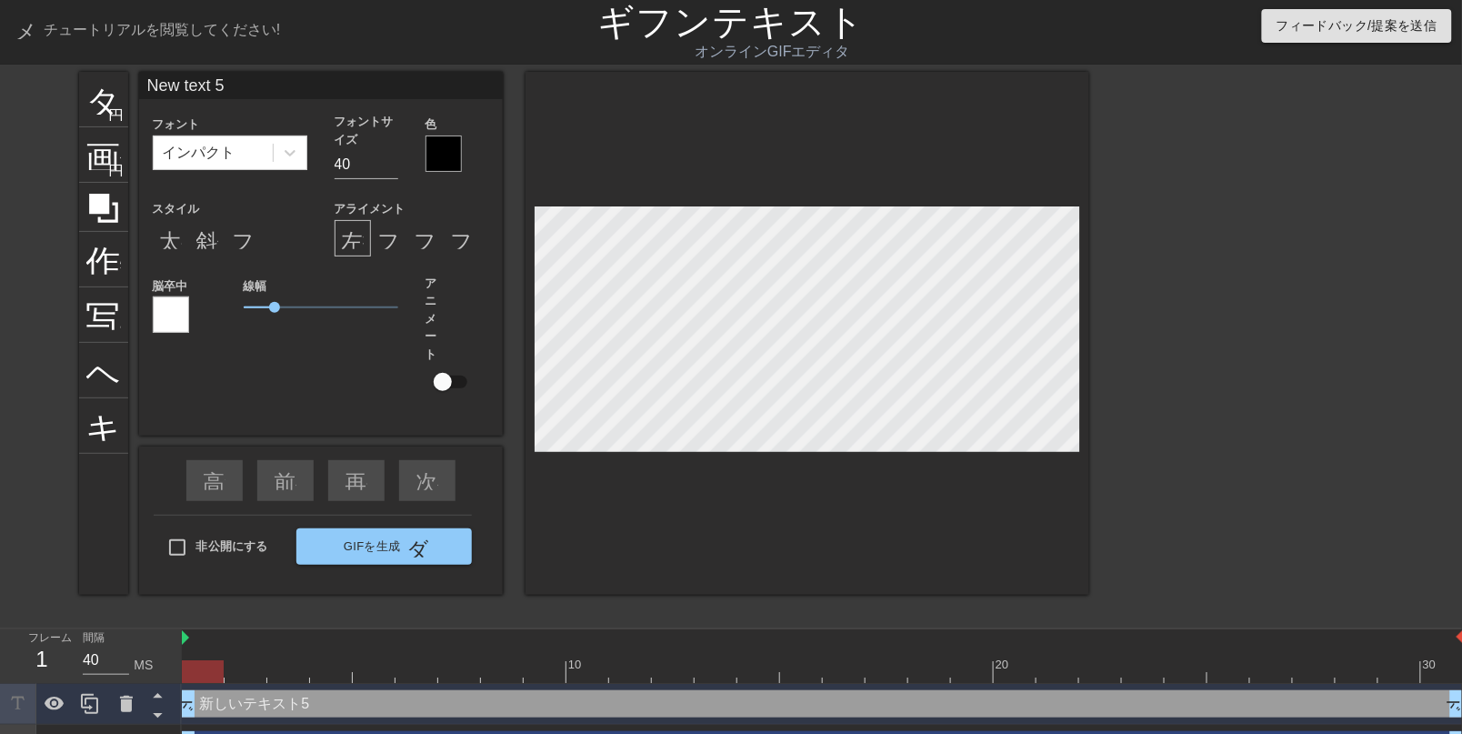
click at [443, 161] on div at bounding box center [444, 153] width 36 height 36
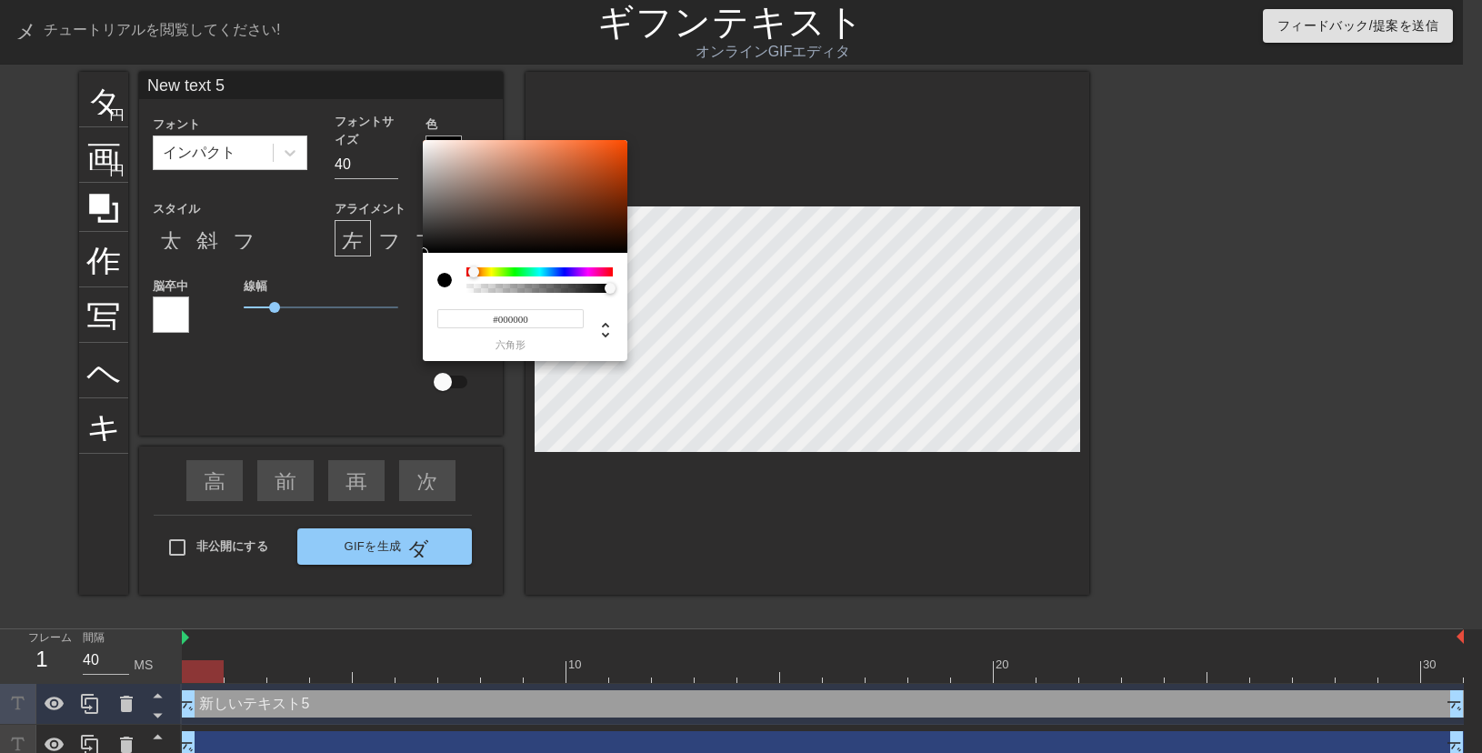
drag, startPoint x: 462, startPoint y: 269, endPoint x: 448, endPoint y: 276, distance: 15.1
click at [448, 276] on div at bounding box center [525, 279] width 176 height 25
type input "0"
drag, startPoint x: 578, startPoint y: 286, endPoint x: 452, endPoint y: 293, distance: 126.6
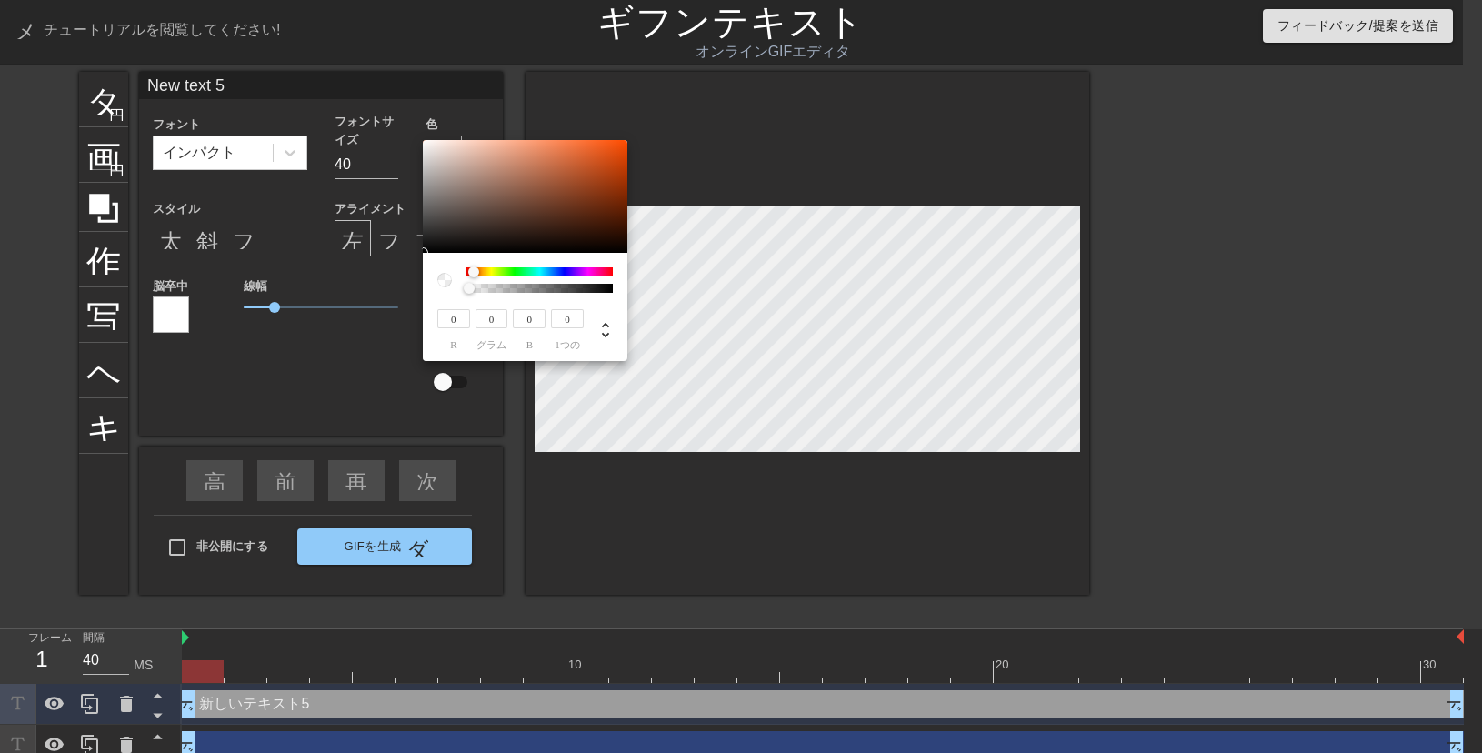
click at [452, 293] on div "0 r 0 グラム 0 b 0 1つの" at bounding box center [525, 307] width 205 height 108
type input "251"
type input "93"
type input "26"
click at [425, 142] on div at bounding box center [525, 196] width 205 height 113
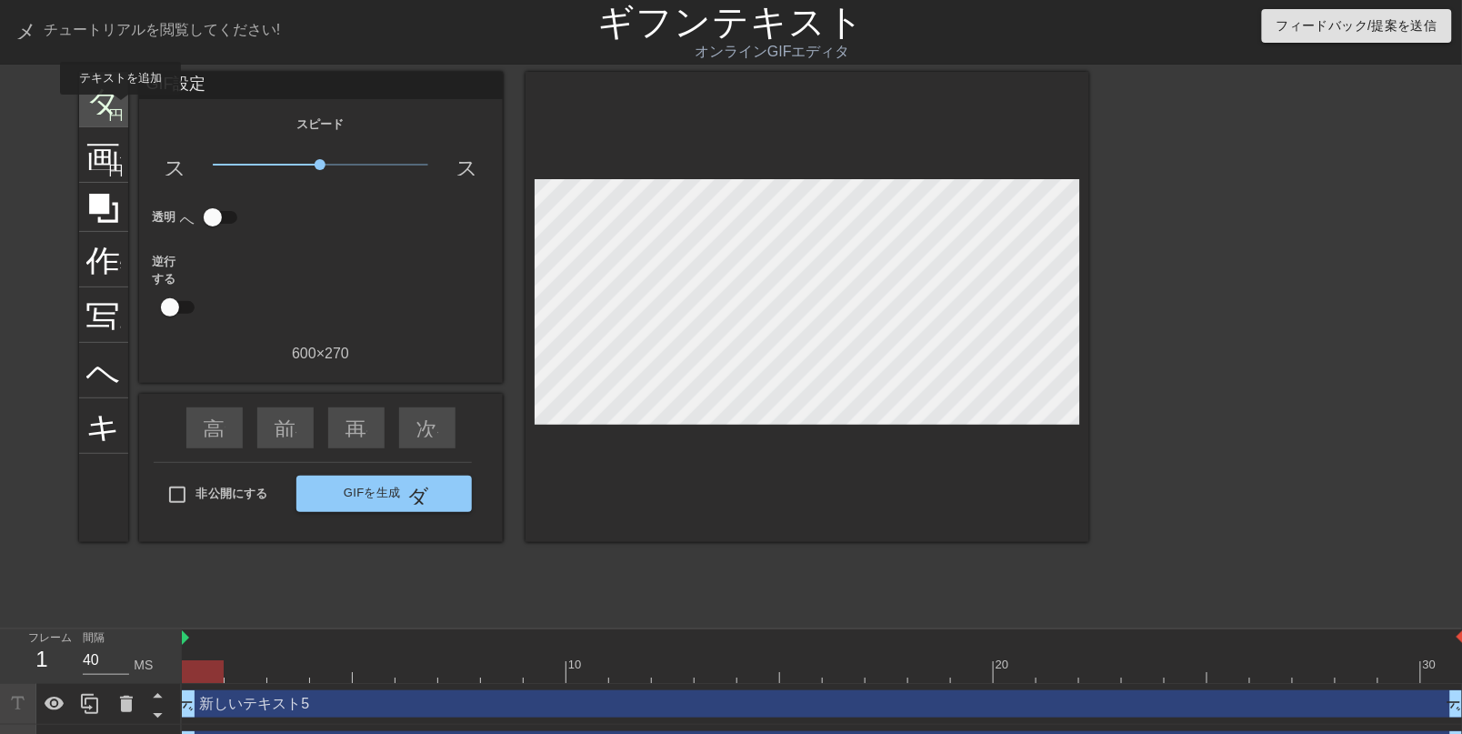
click at [121, 107] on font "円を追加" at bounding box center [140, 112] width 62 height 15
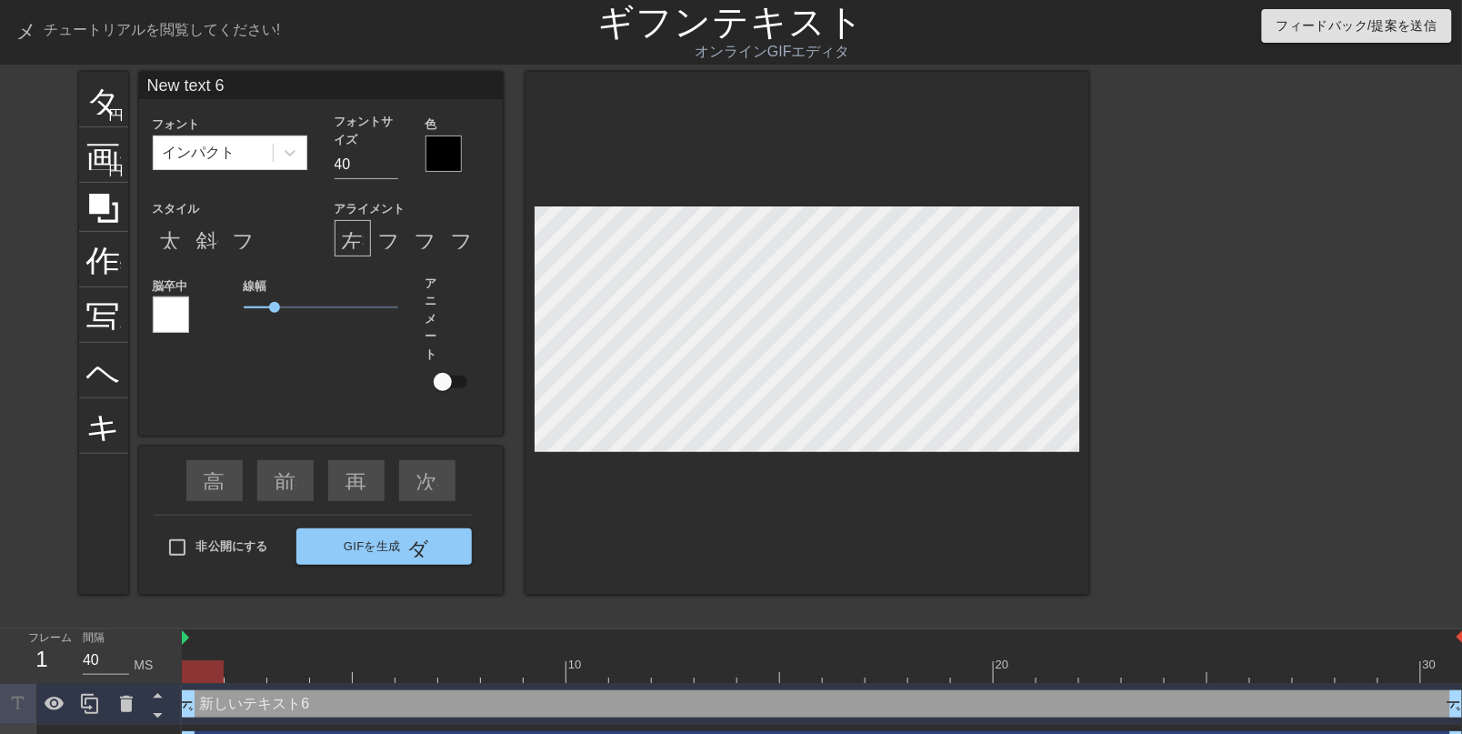
type input "New text 5"
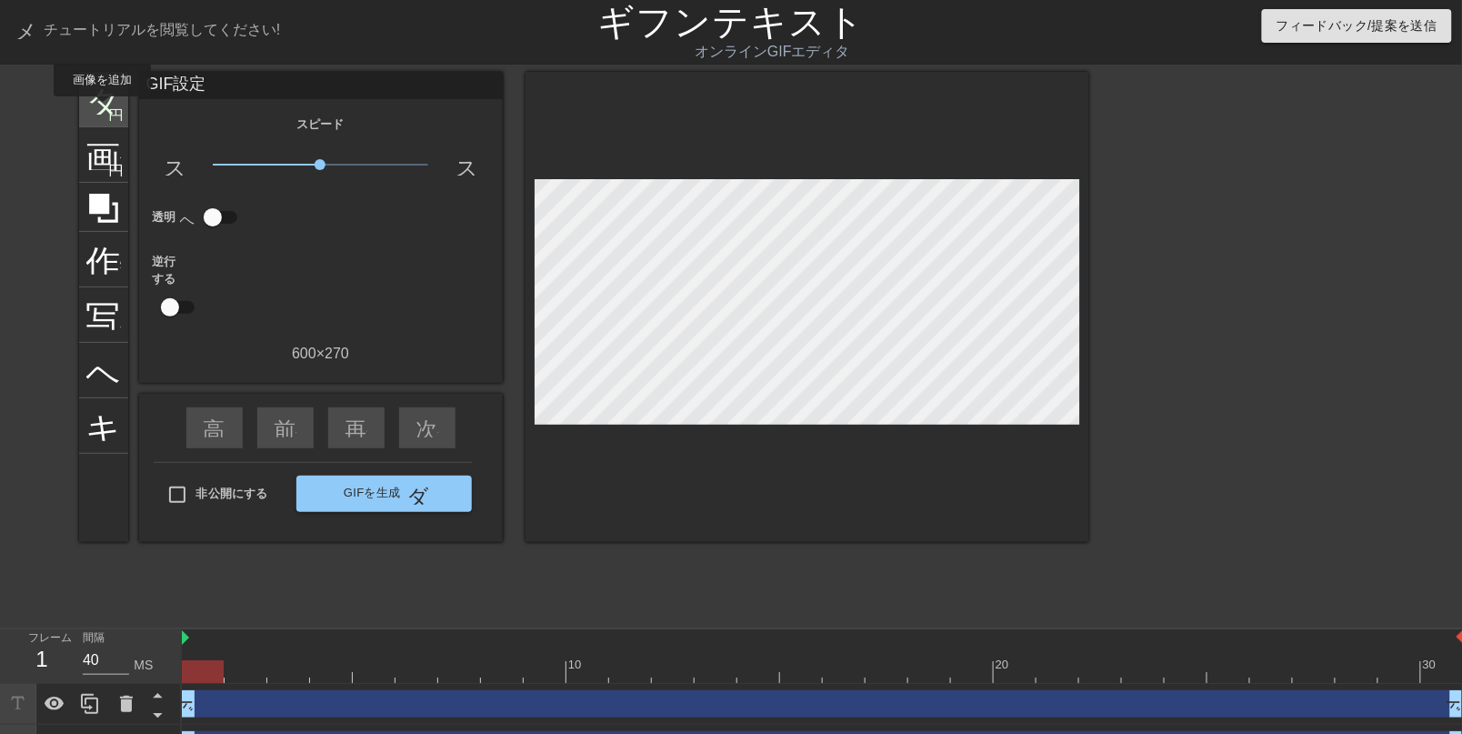
click at [102, 109] on font "タイトル" at bounding box center [157, 97] width 142 height 35
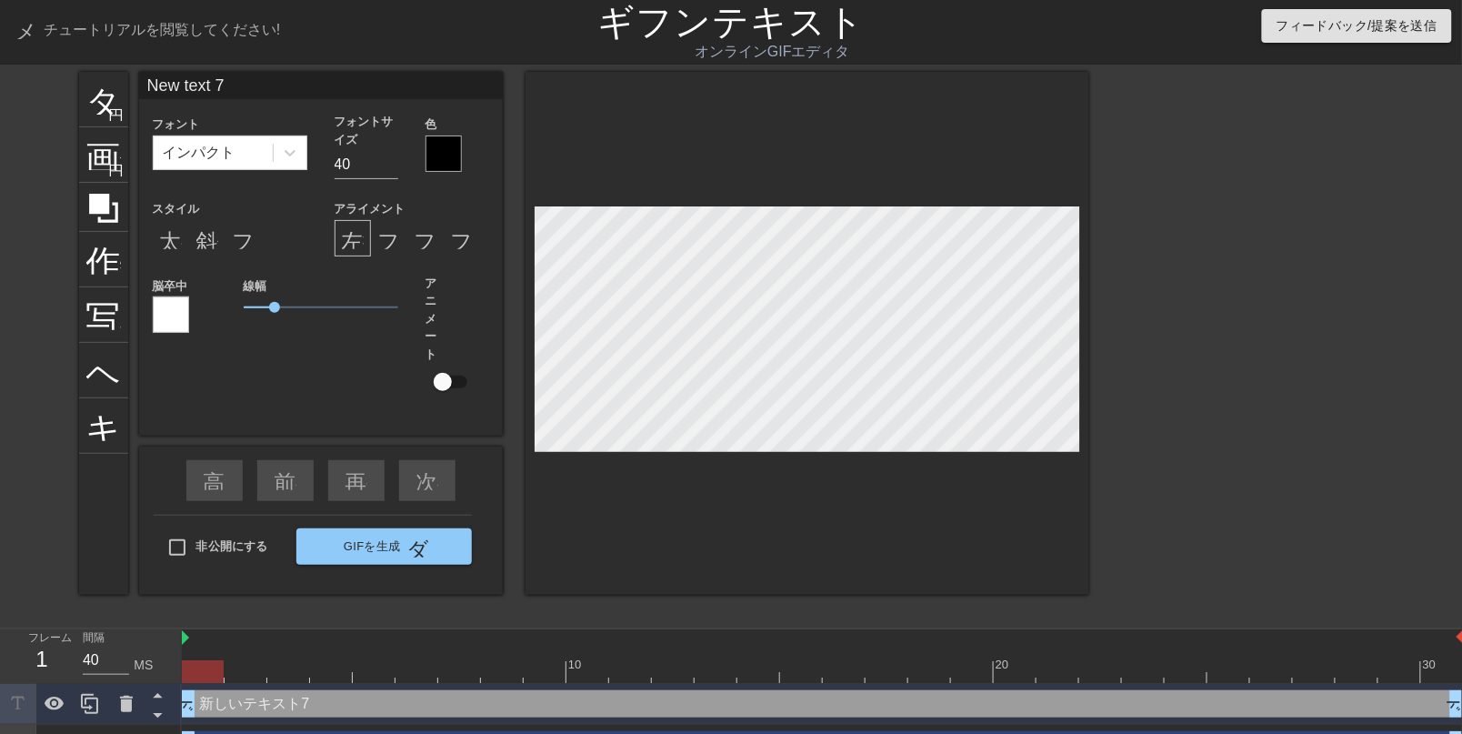
scroll to position [10, 2]
type textarea "New ext 7"
type input "New ext"
type textarea "New ext"
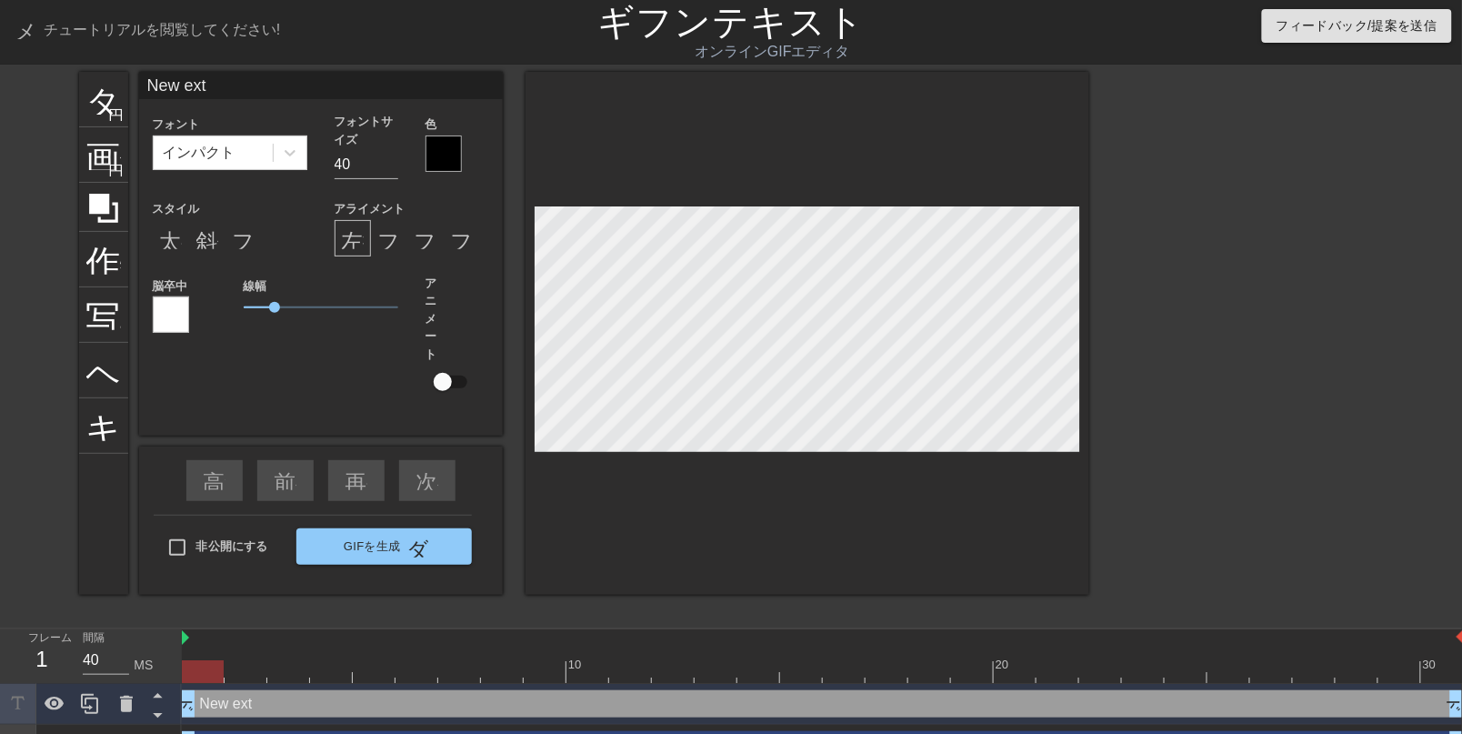
type input "New ext"
type textarea "New ext"
type input "New ex"
type textarea "New ex"
type input "New e"
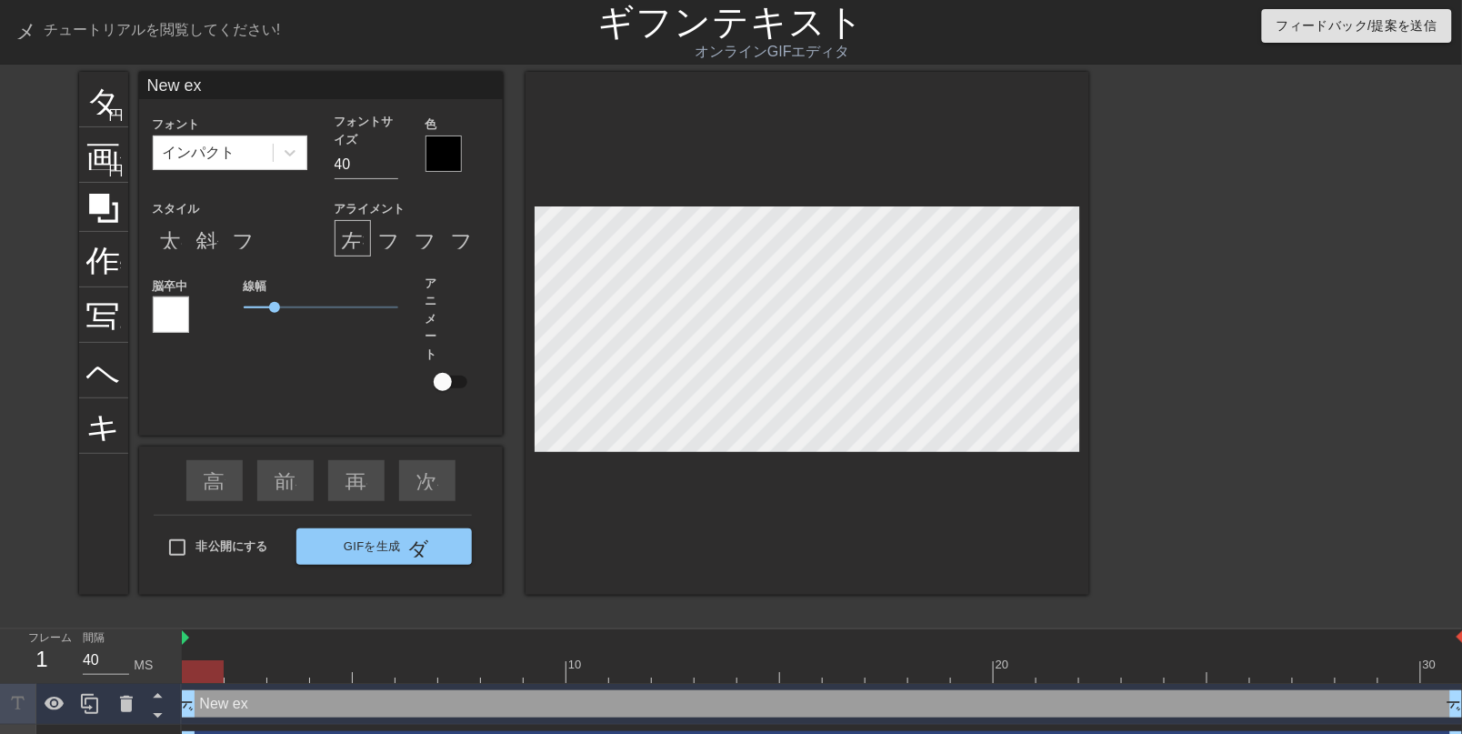
type textarea "New e"
type input "New"
type textarea "New"
type input "New"
type textarea "New"
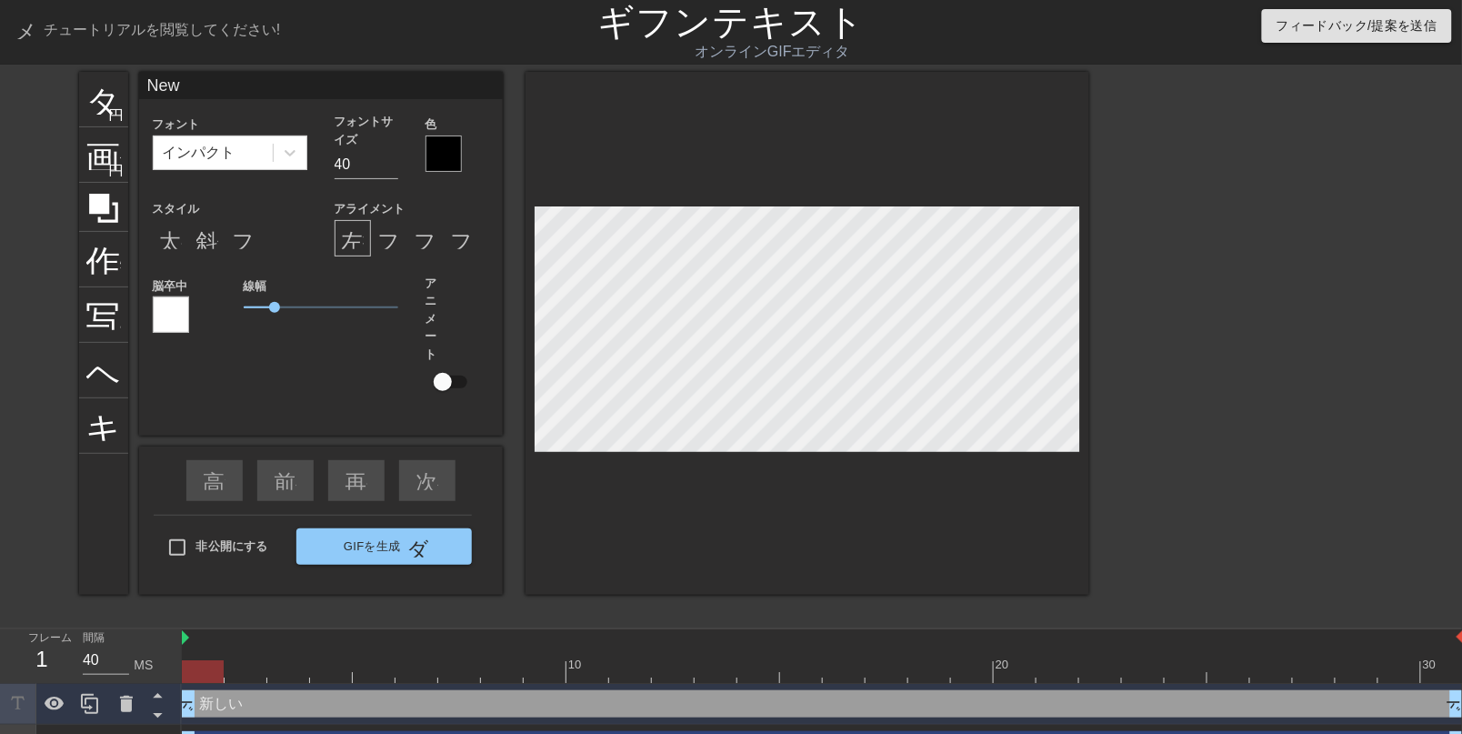
type input "Ne"
type textarea "Ne"
type input "N"
type textarea "N"
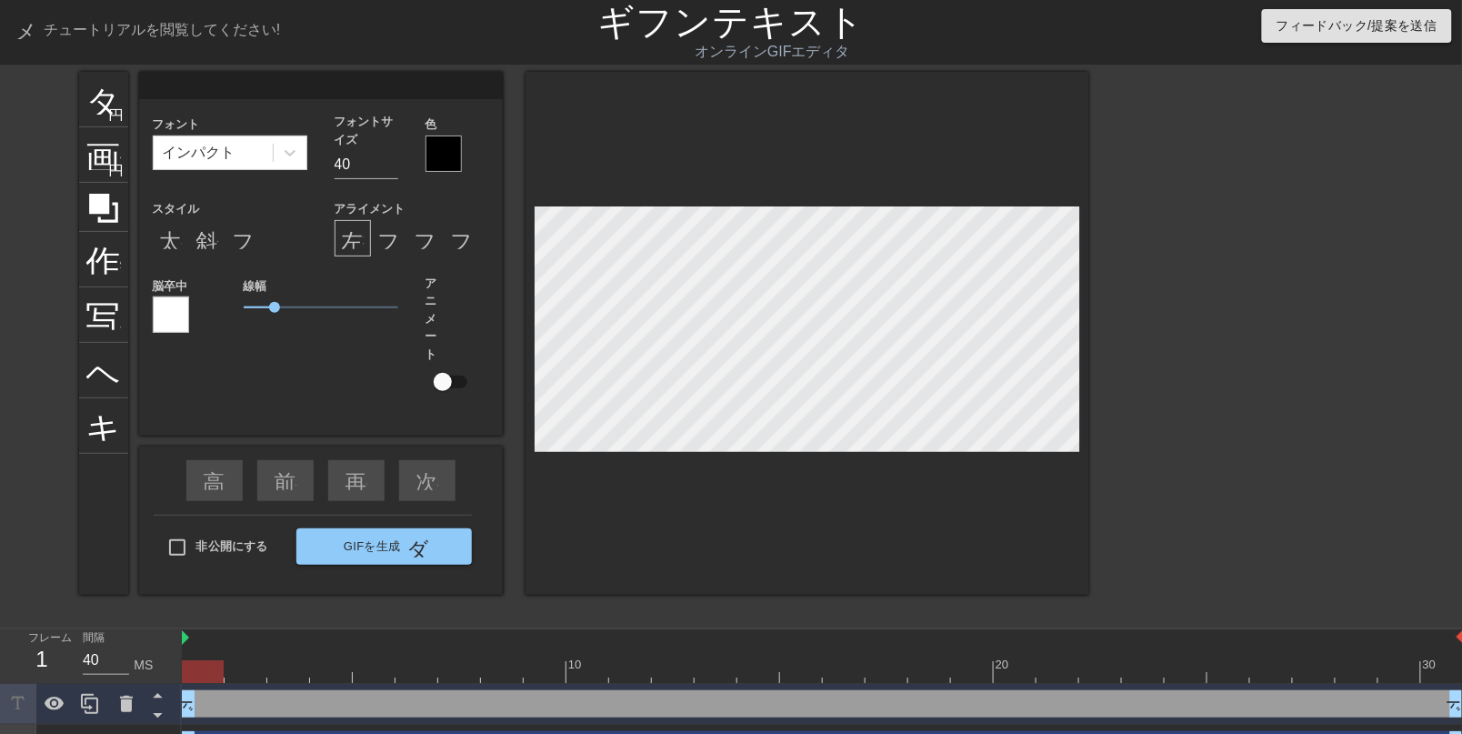
type textarea "す"
type input "す"
type input "R"
type textarea "R"
type input "Ra"
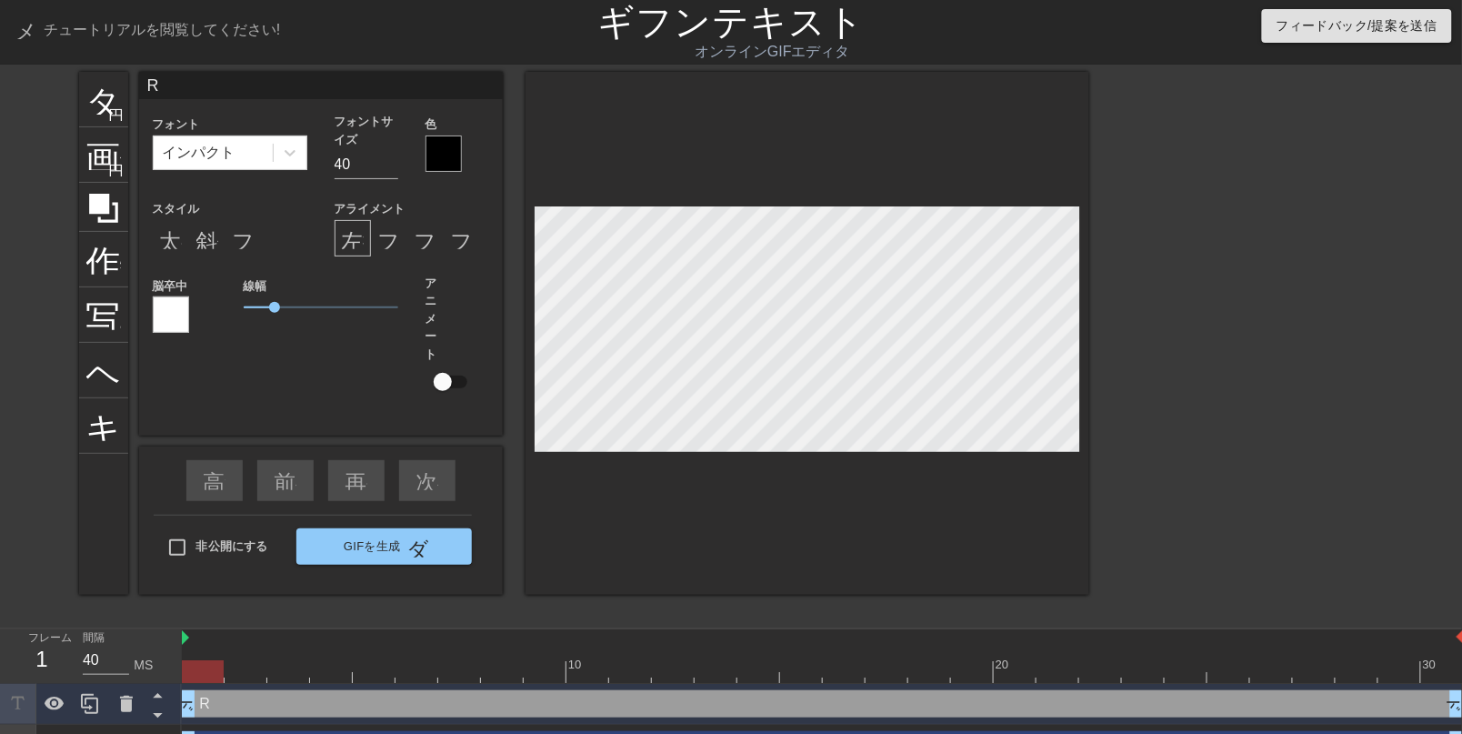
type textarea "Ra"
type input "Rap"
type textarea "Rap"
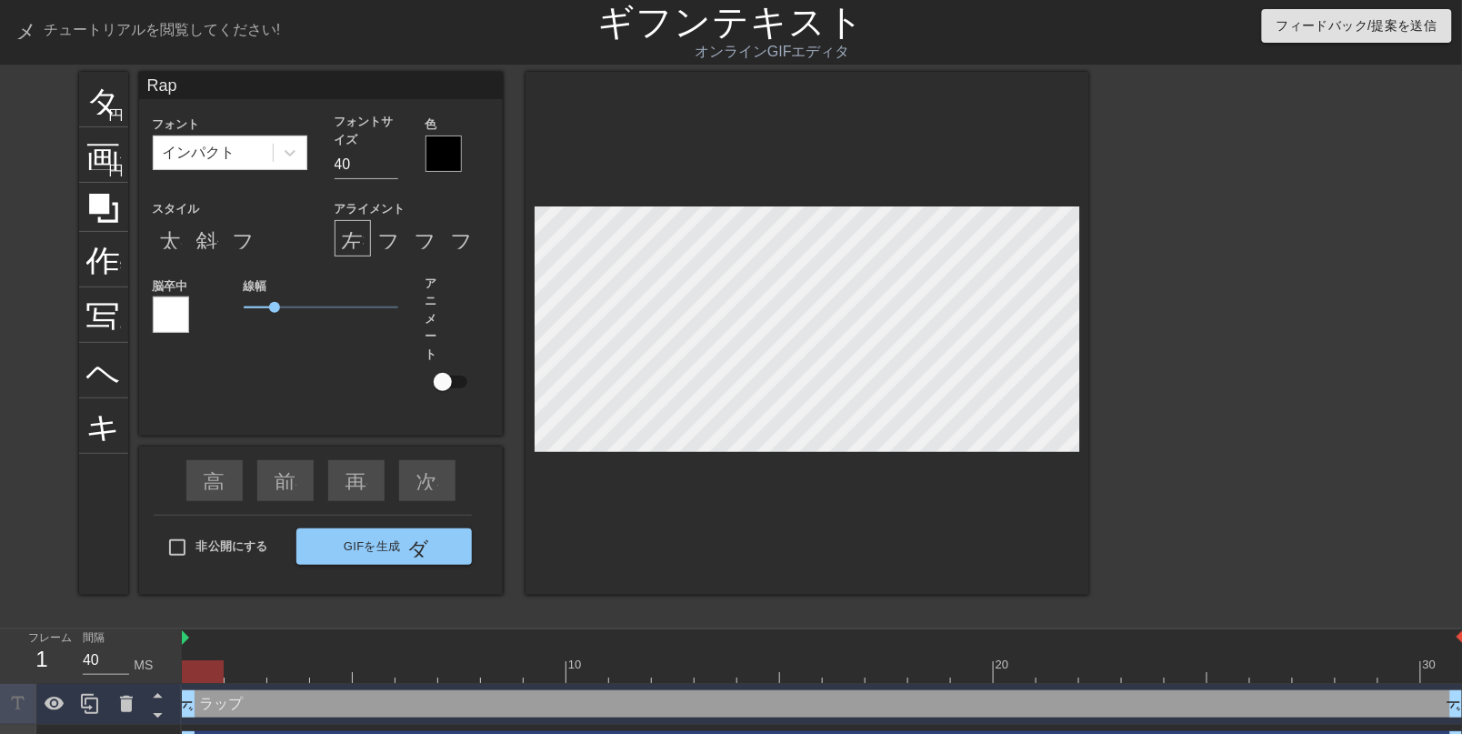
type input "Rape"
type textarea "Rape"
click at [439, 172] on div at bounding box center [444, 153] width 36 height 36
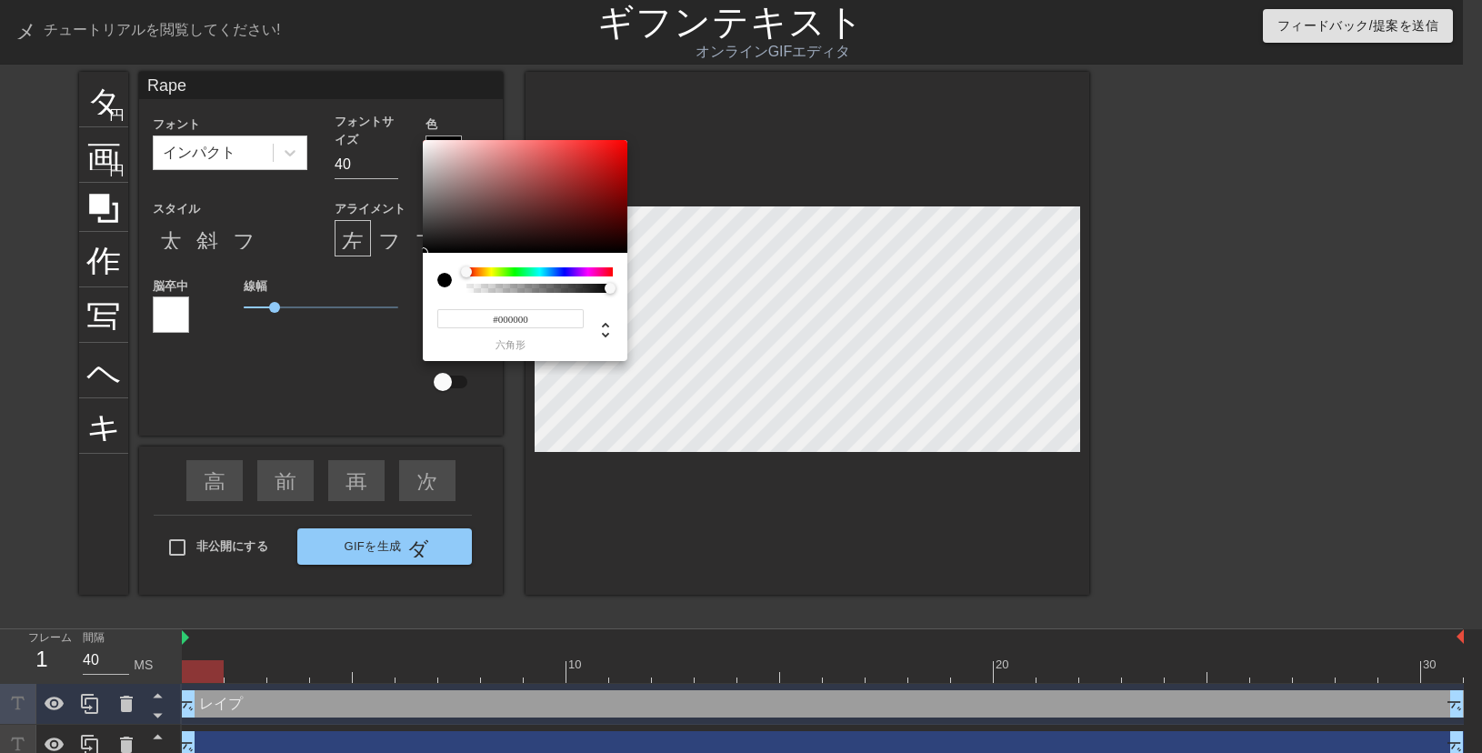
click at [464, 291] on div at bounding box center [451, 279] width 29 height 25
click at [461, 291] on div at bounding box center [451, 279] width 29 height 25
type input "0"
click at [474, 287] on div at bounding box center [539, 288] width 141 height 9
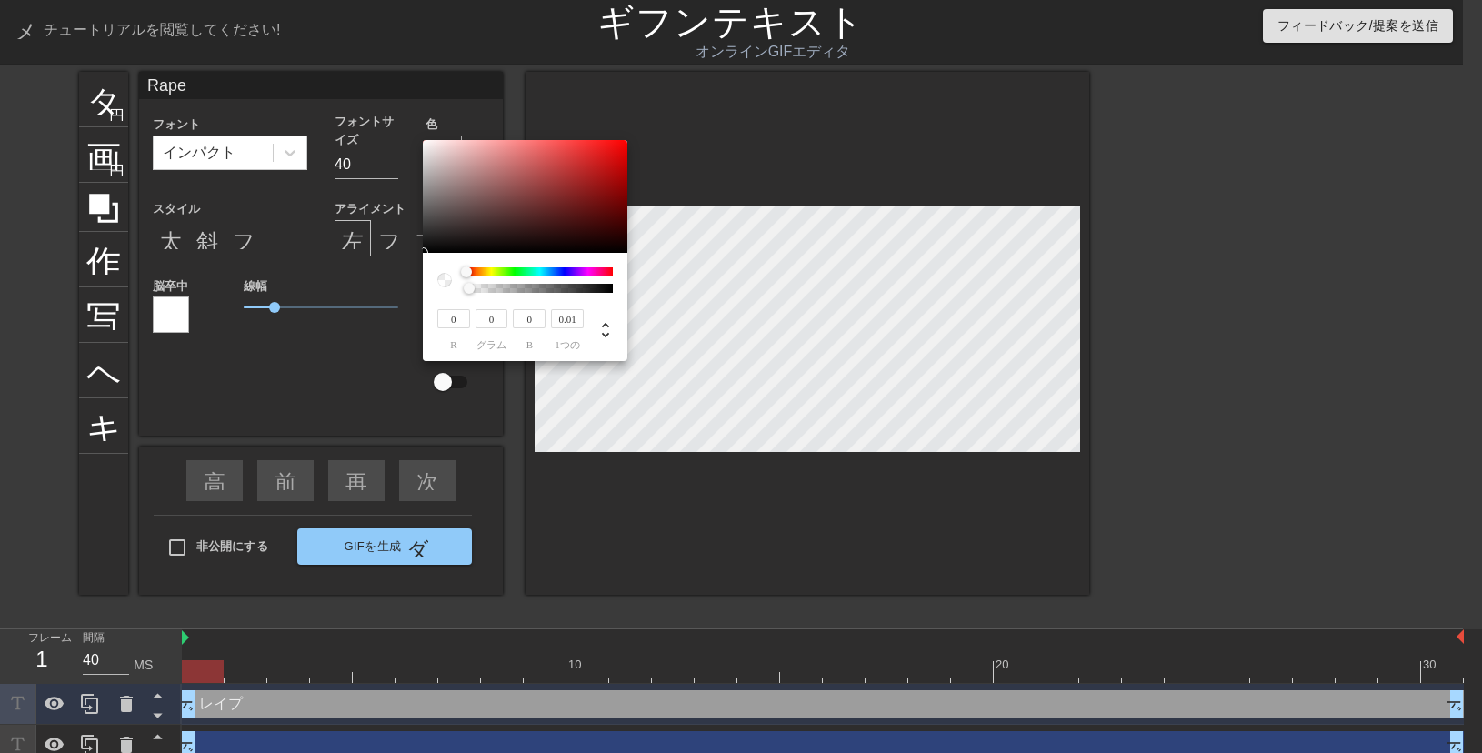
type input "0"
drag, startPoint x: 474, startPoint y: 287, endPoint x: 450, endPoint y: 291, distance: 23.9
click at [450, 291] on div at bounding box center [525, 279] width 176 height 25
type input "198"
type input "153"
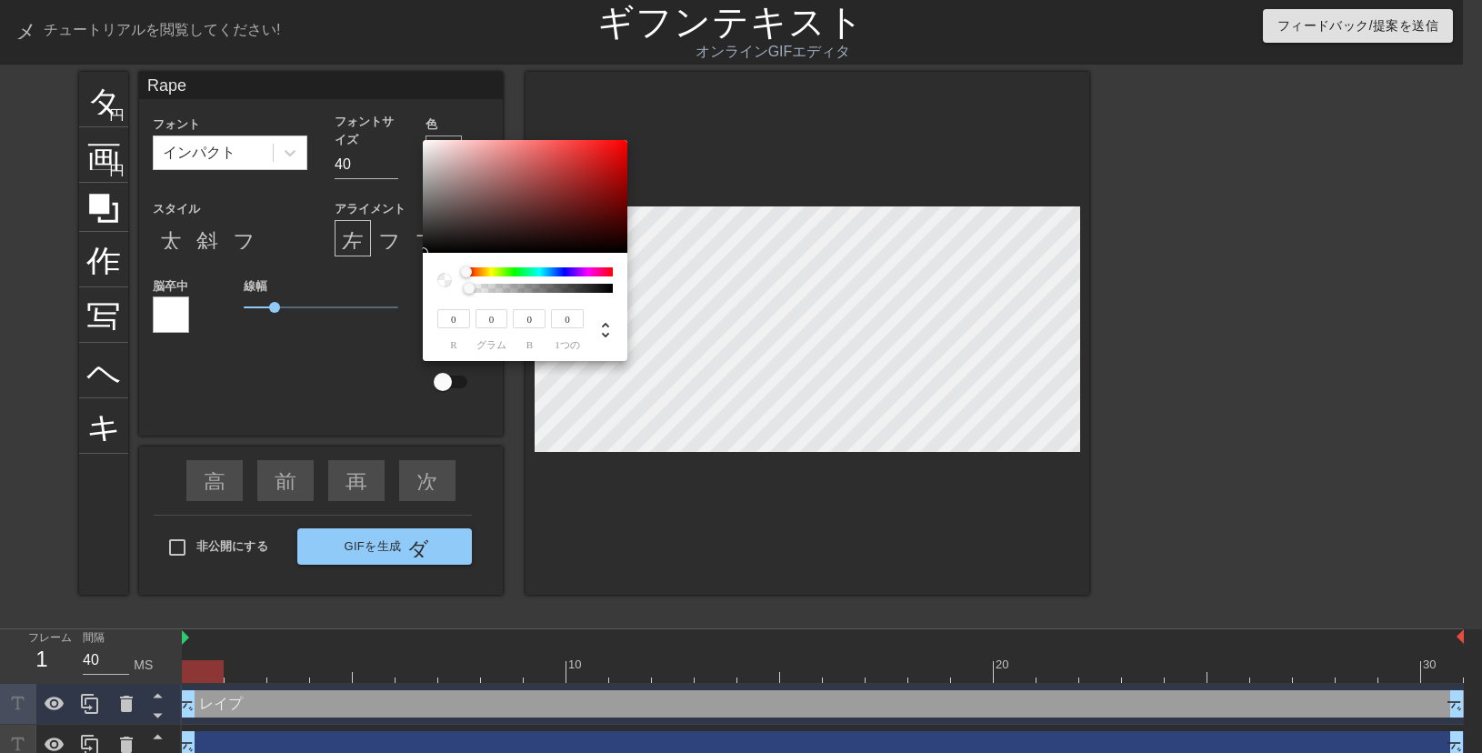
type input "153"
type input "161"
type input "116"
type input "136"
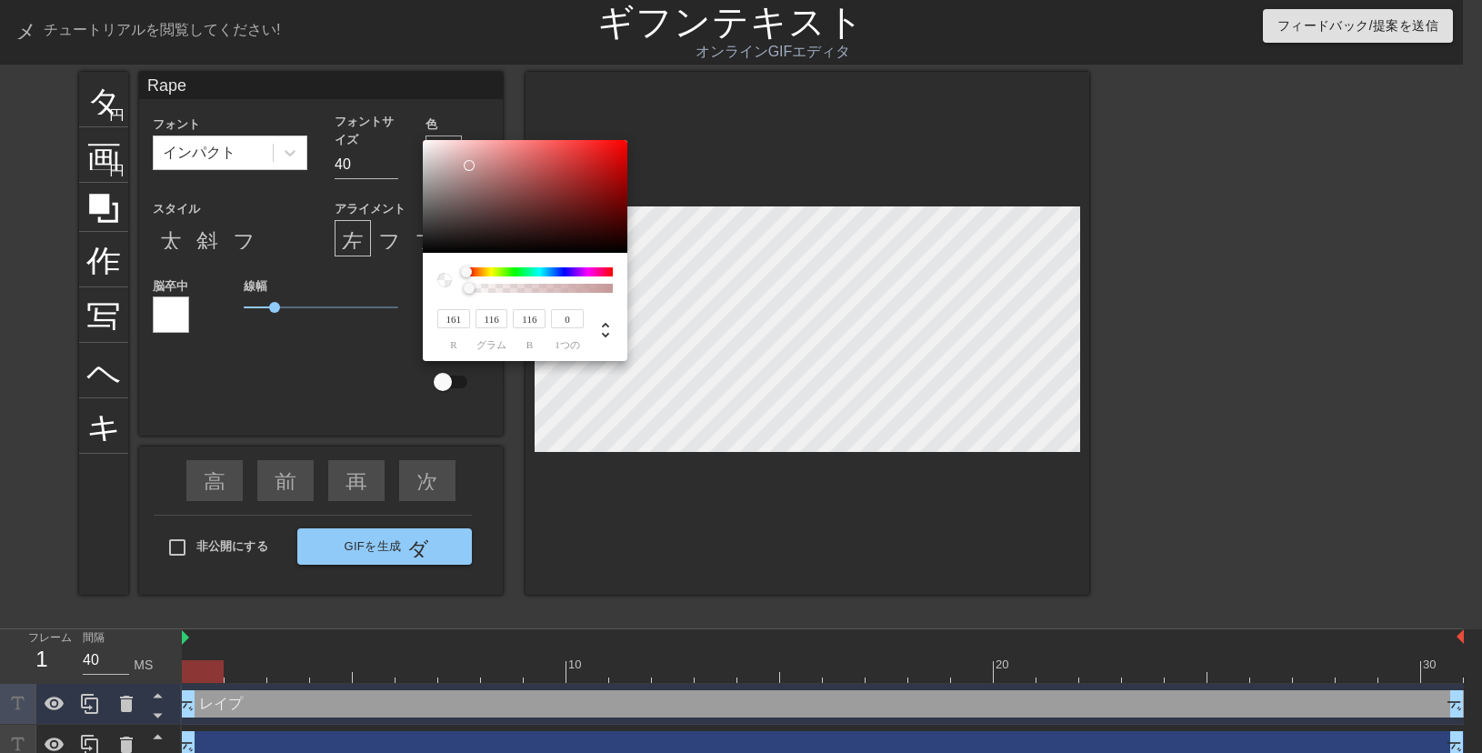
type input "92"
type input "105"
type input "67"
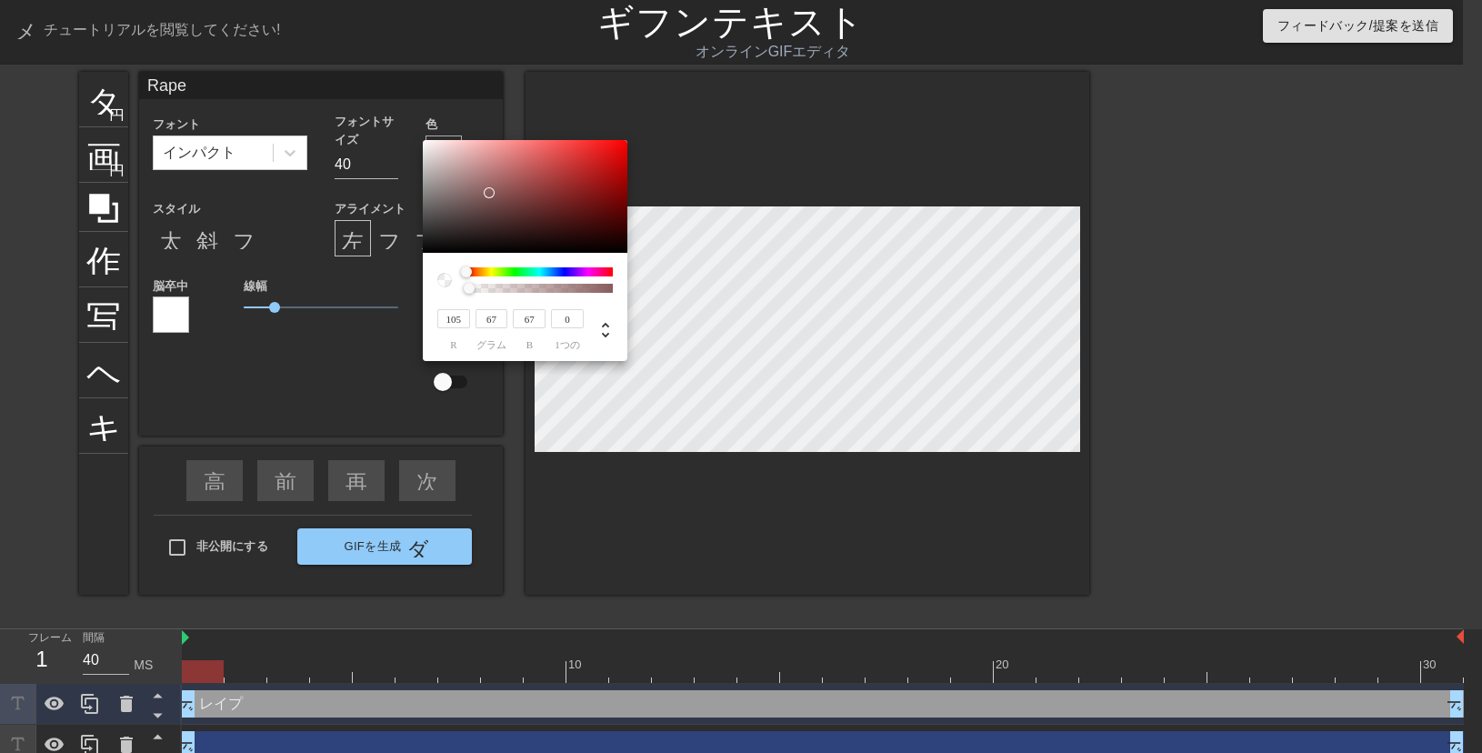
type input "103"
type input "65"
type input "99"
type input "62"
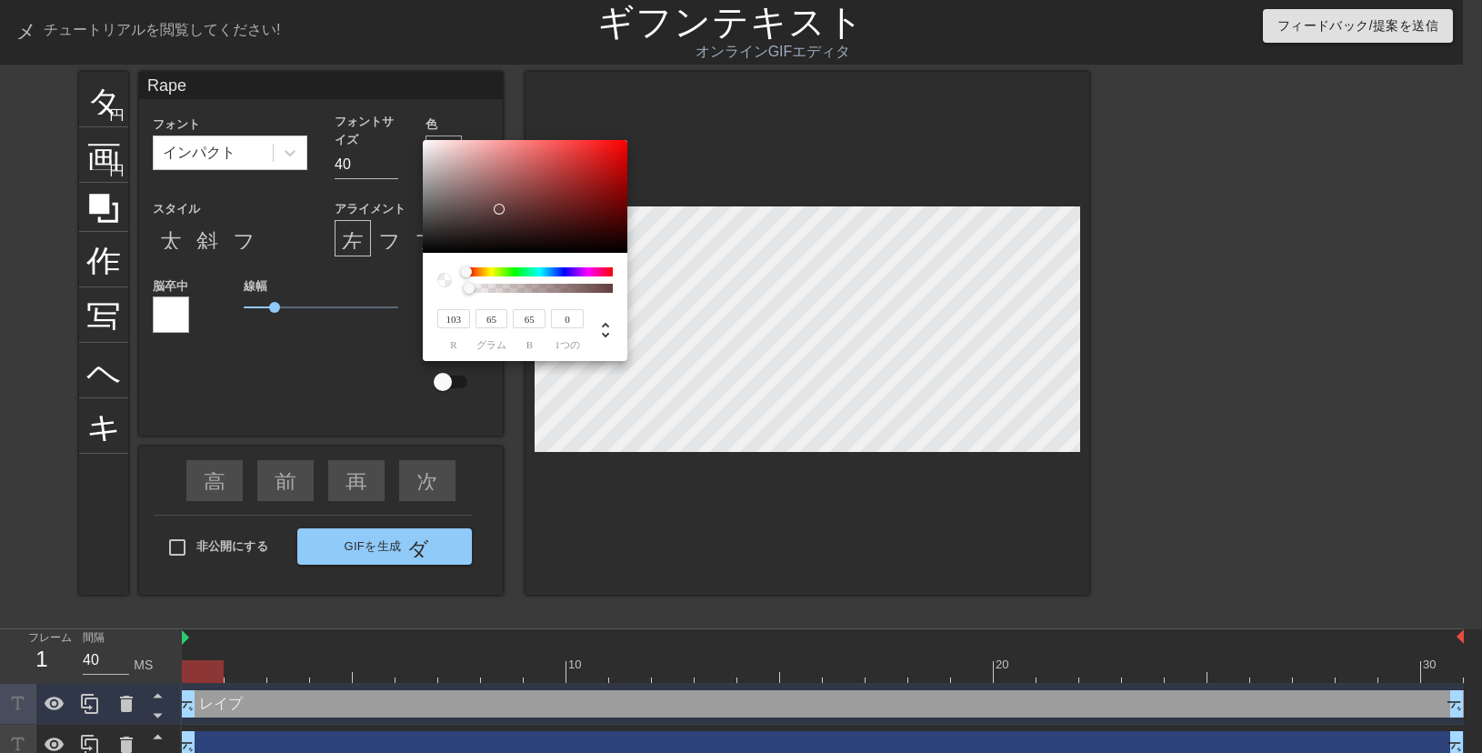
type input "62"
type input "95"
type input "59"
type input "105"
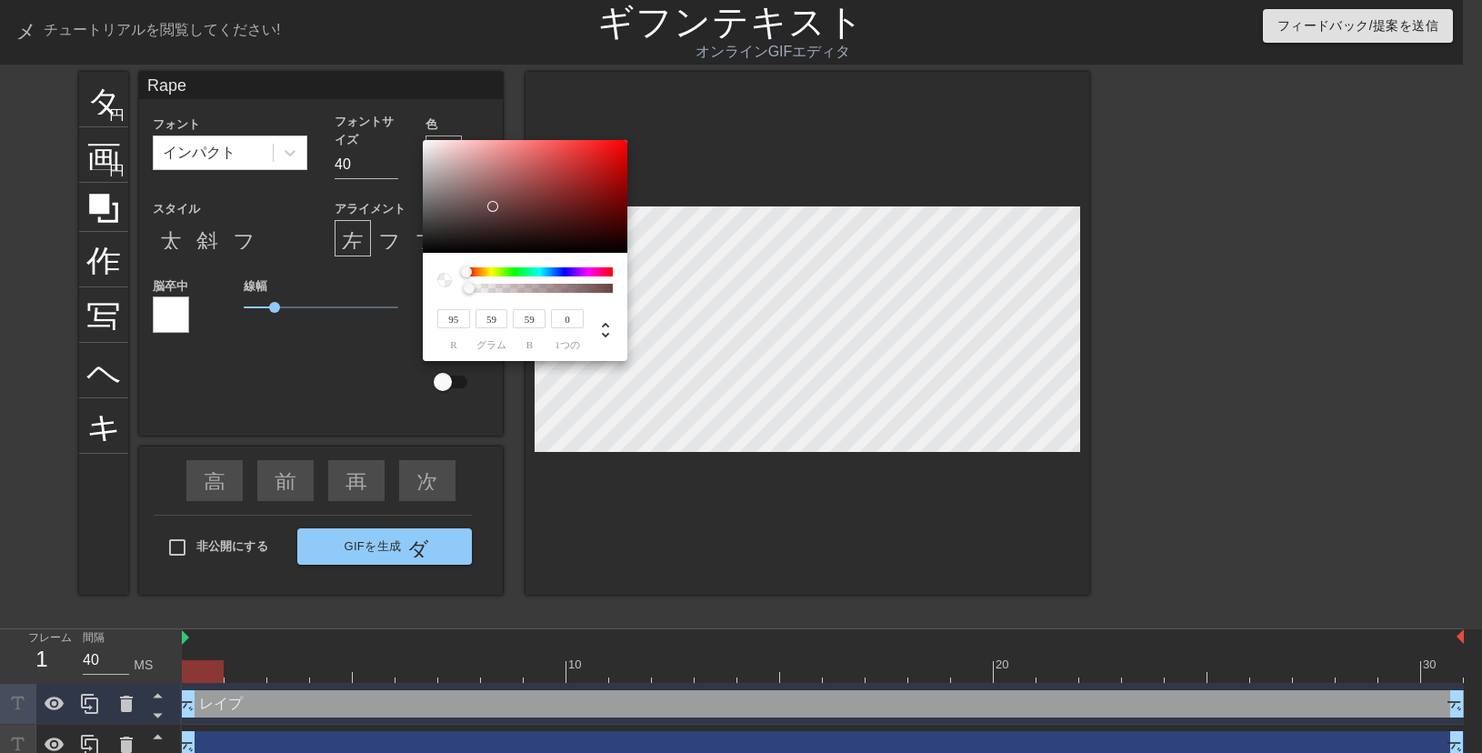
type input "69"
type input "227"
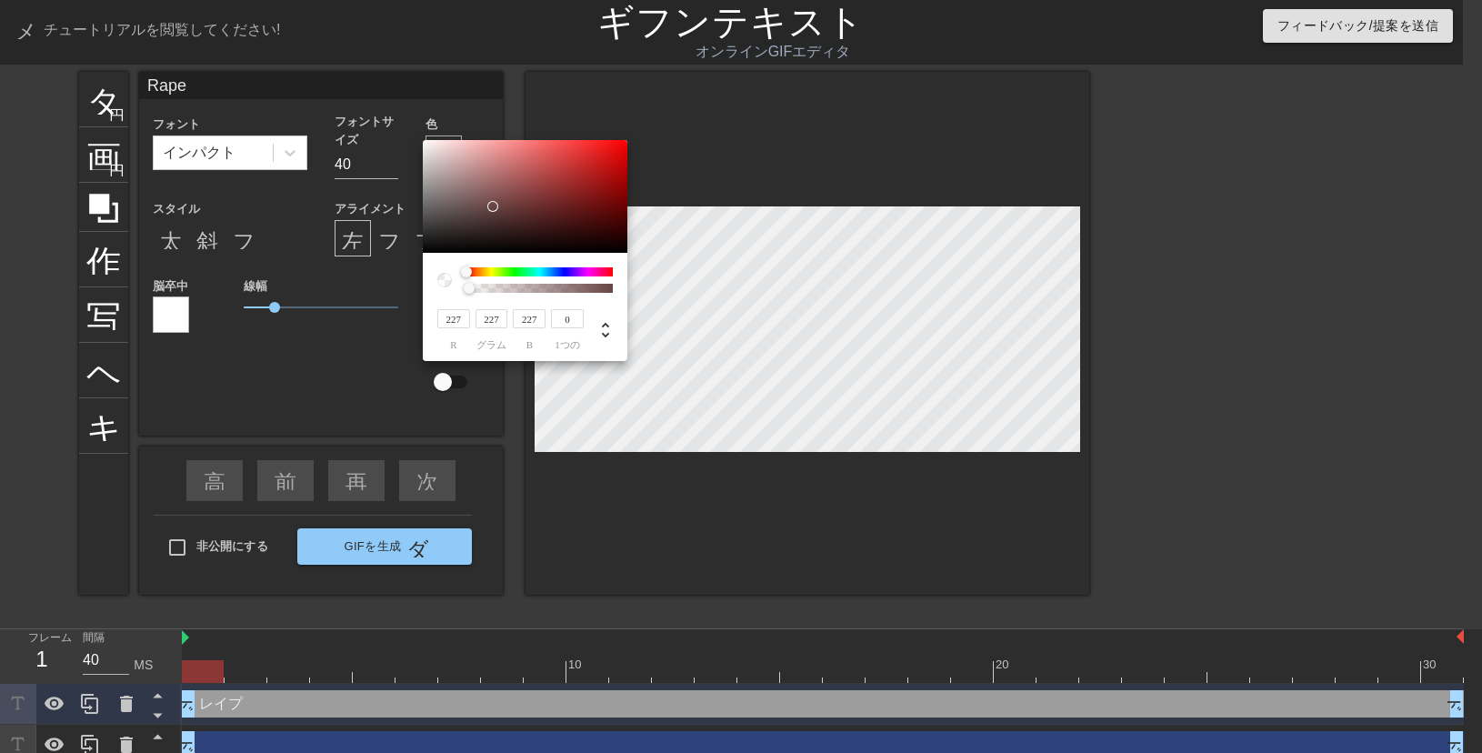
type input "241"
type input "251"
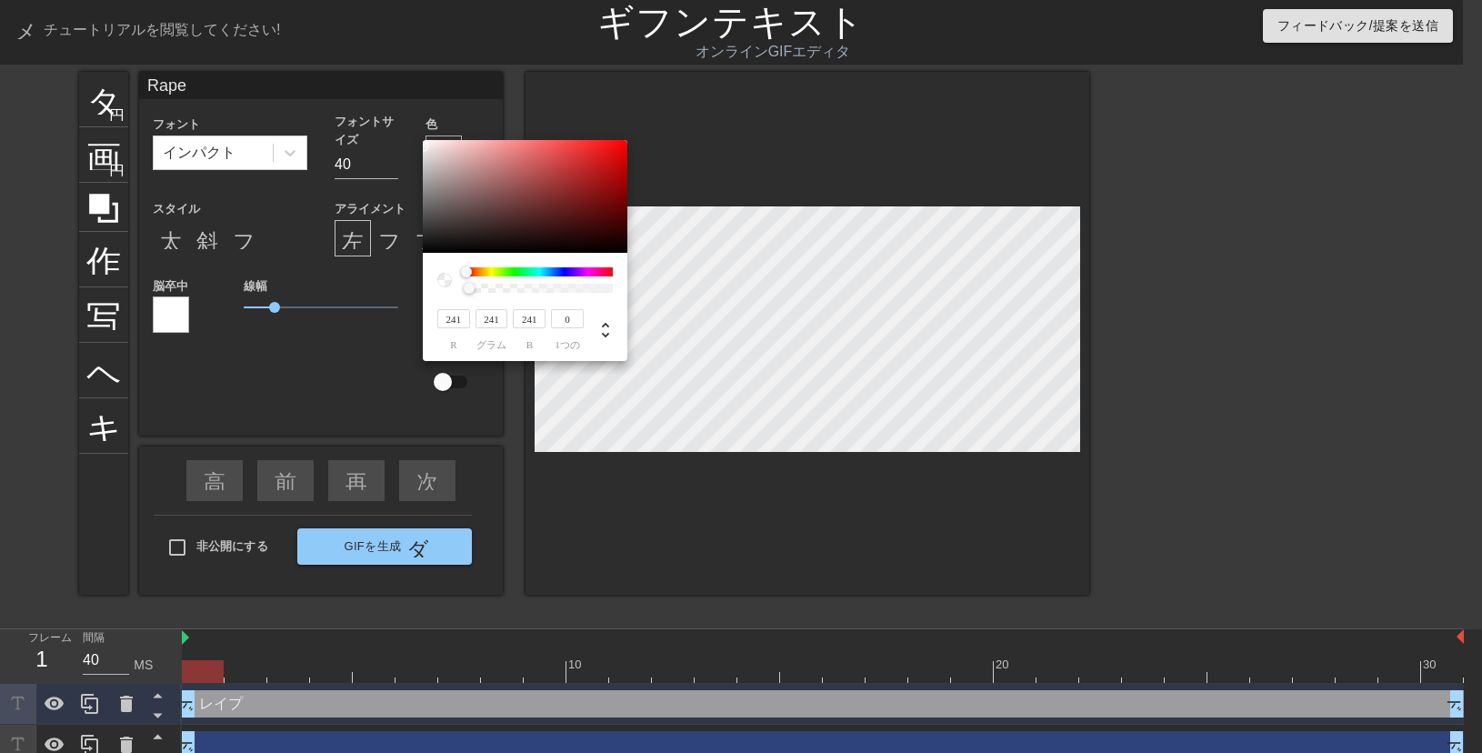
type input "251"
type input "255"
type input "251"
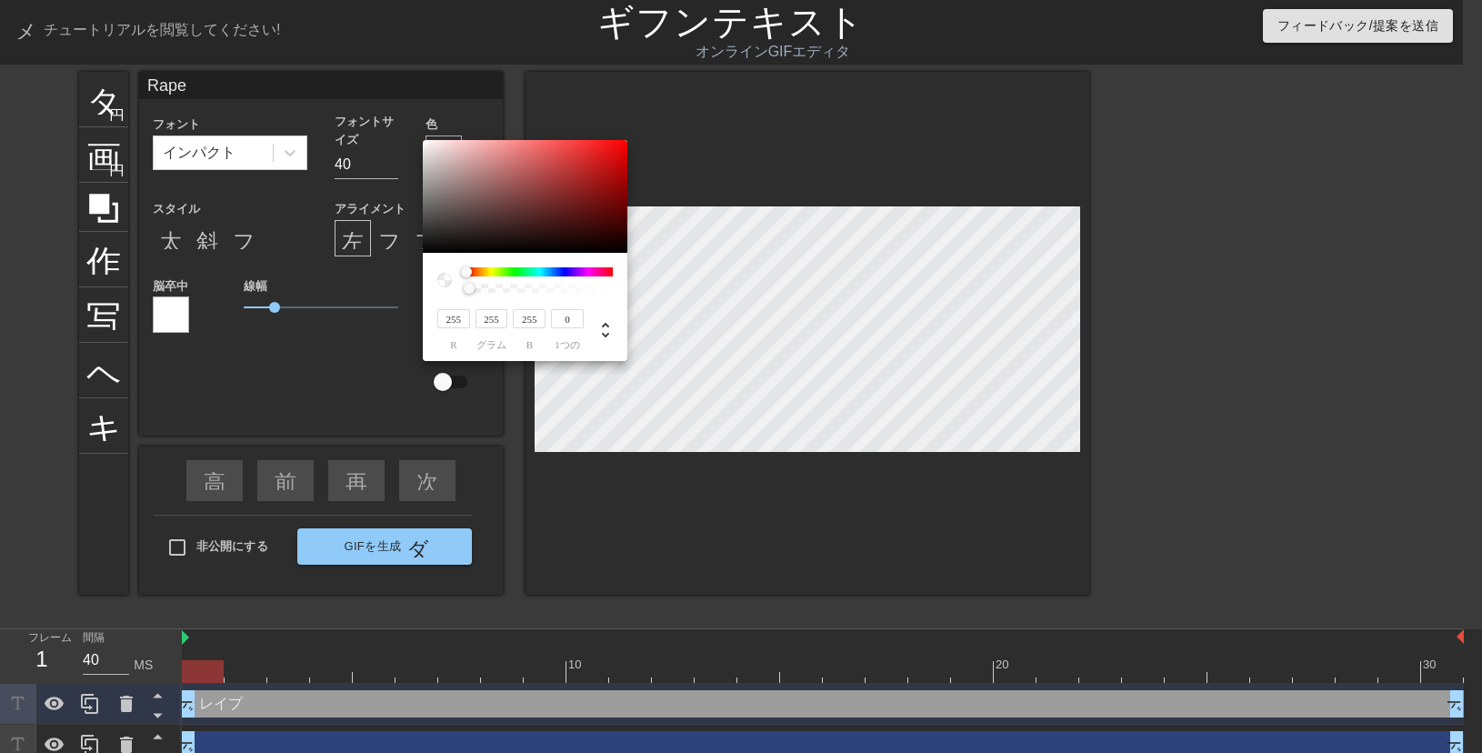
type input "251"
type input "249"
type input "247"
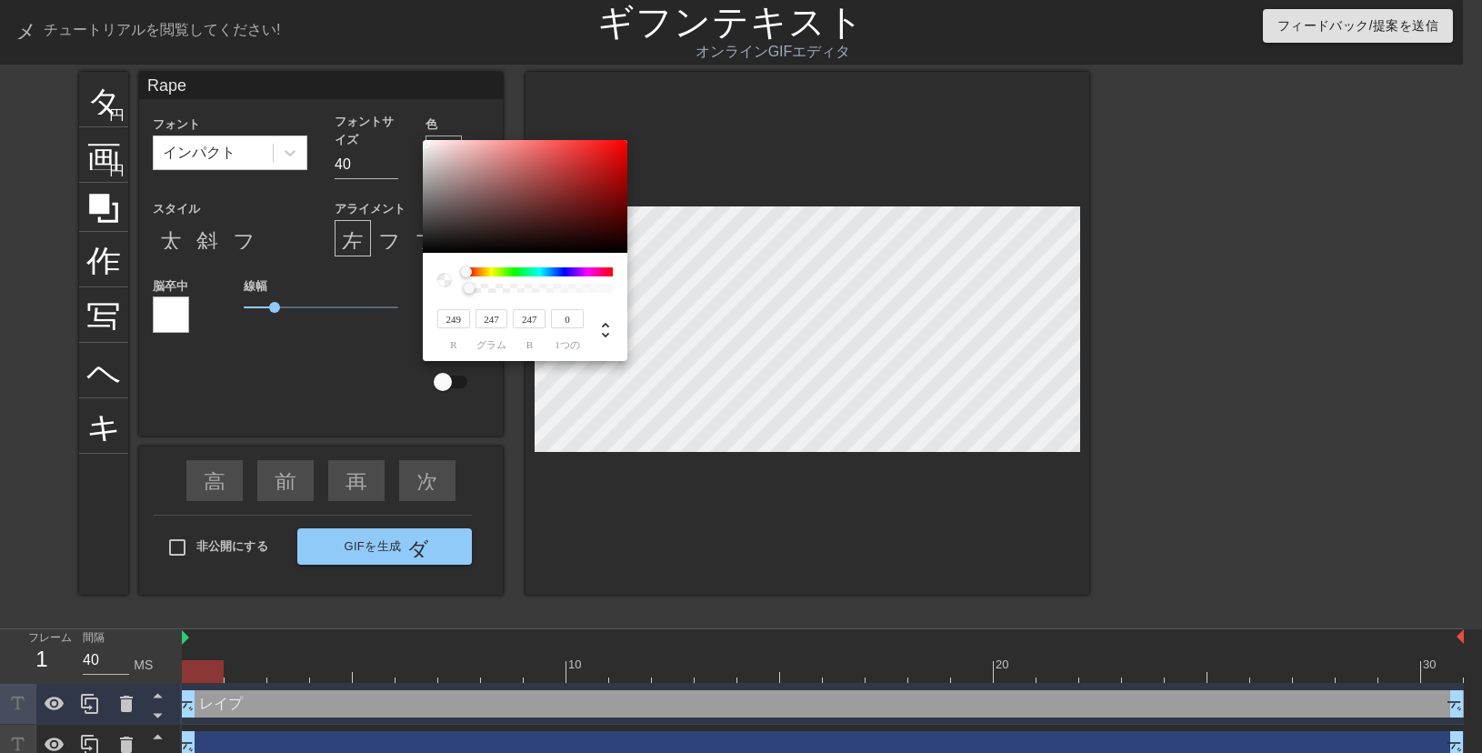
type input "251"
type input "249"
type input "253"
type input "251"
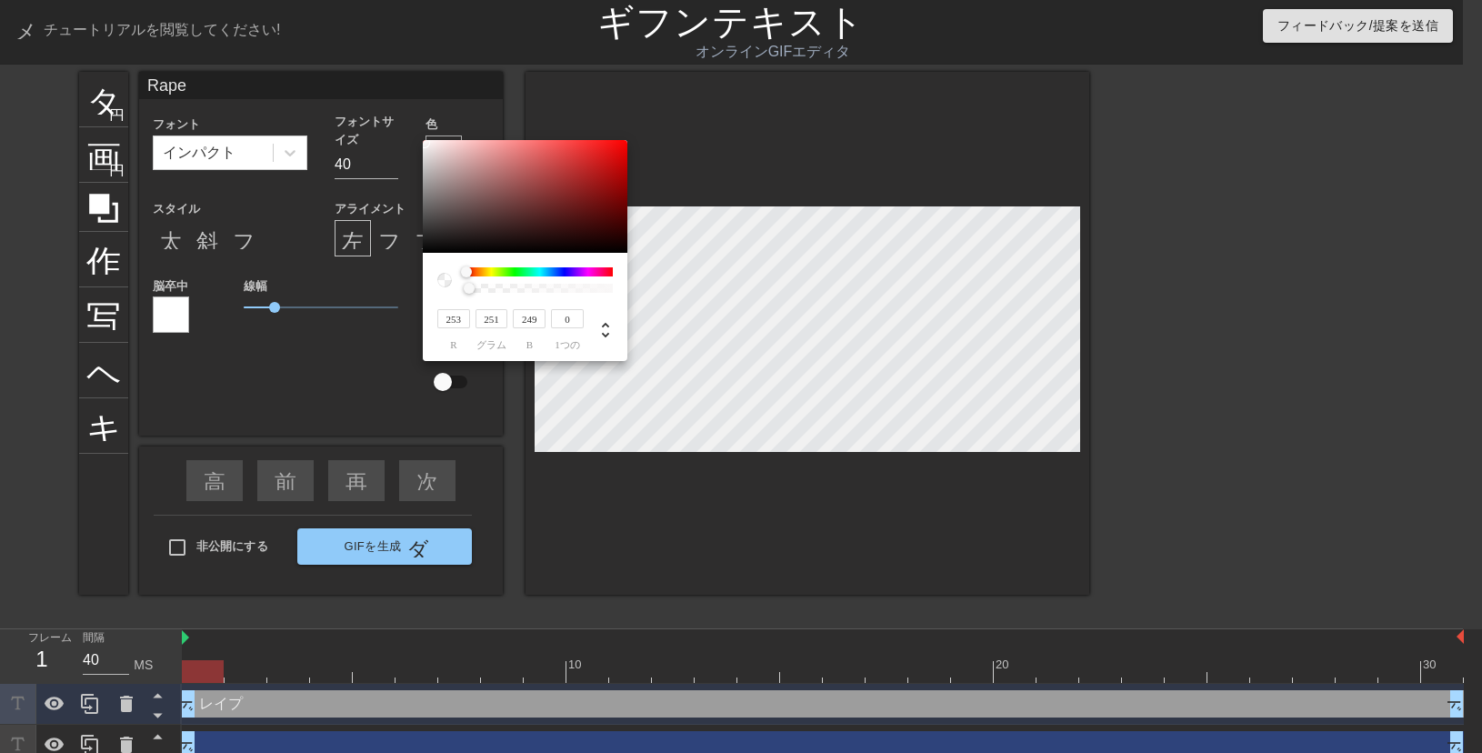
type input "251"
drag, startPoint x: 469, startPoint y: 166, endPoint x: 423, endPoint y: 141, distance: 52.5
click at [423, 141] on div at bounding box center [525, 196] width 205 height 113
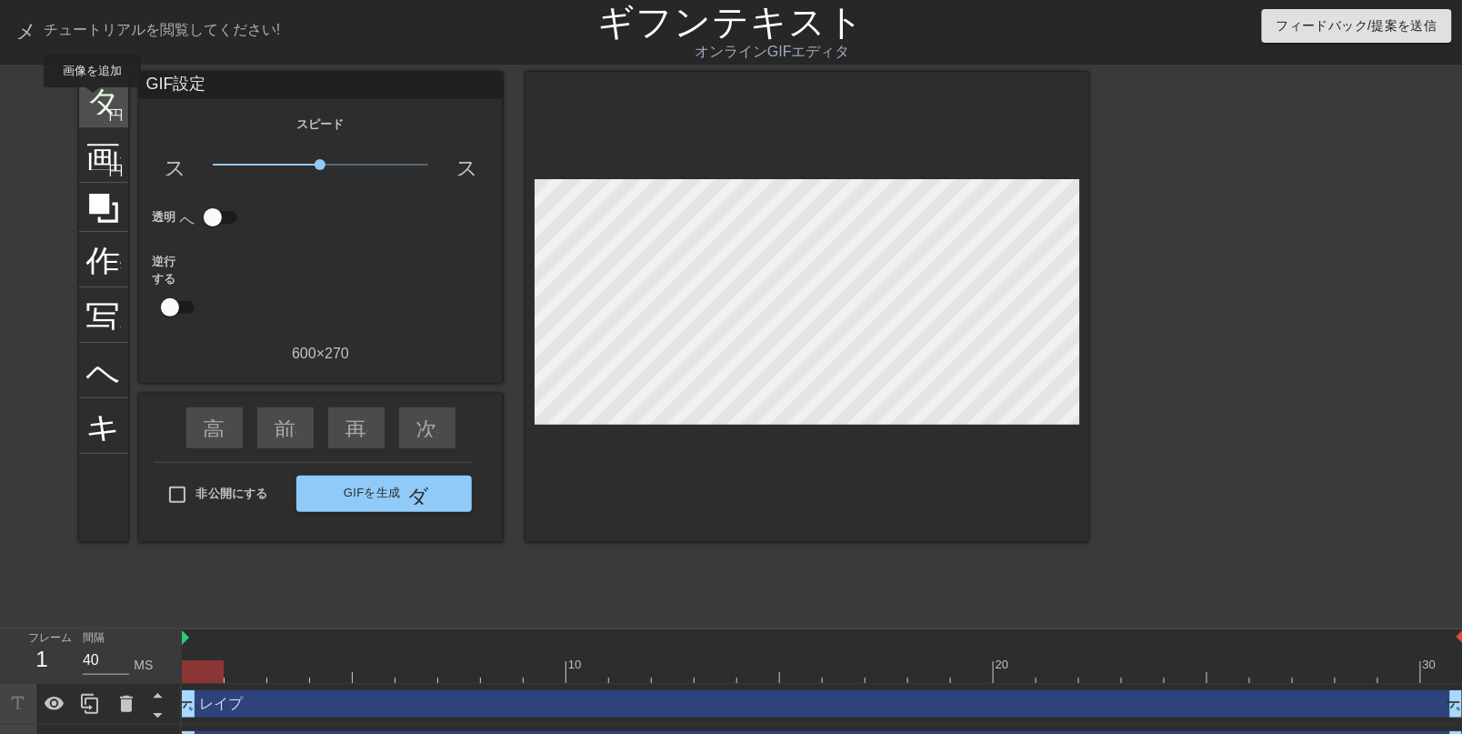
click at [92, 100] on font "タイトル" at bounding box center [157, 97] width 142 height 35
click at [19, 706] on icon at bounding box center [17, 703] width 21 height 21
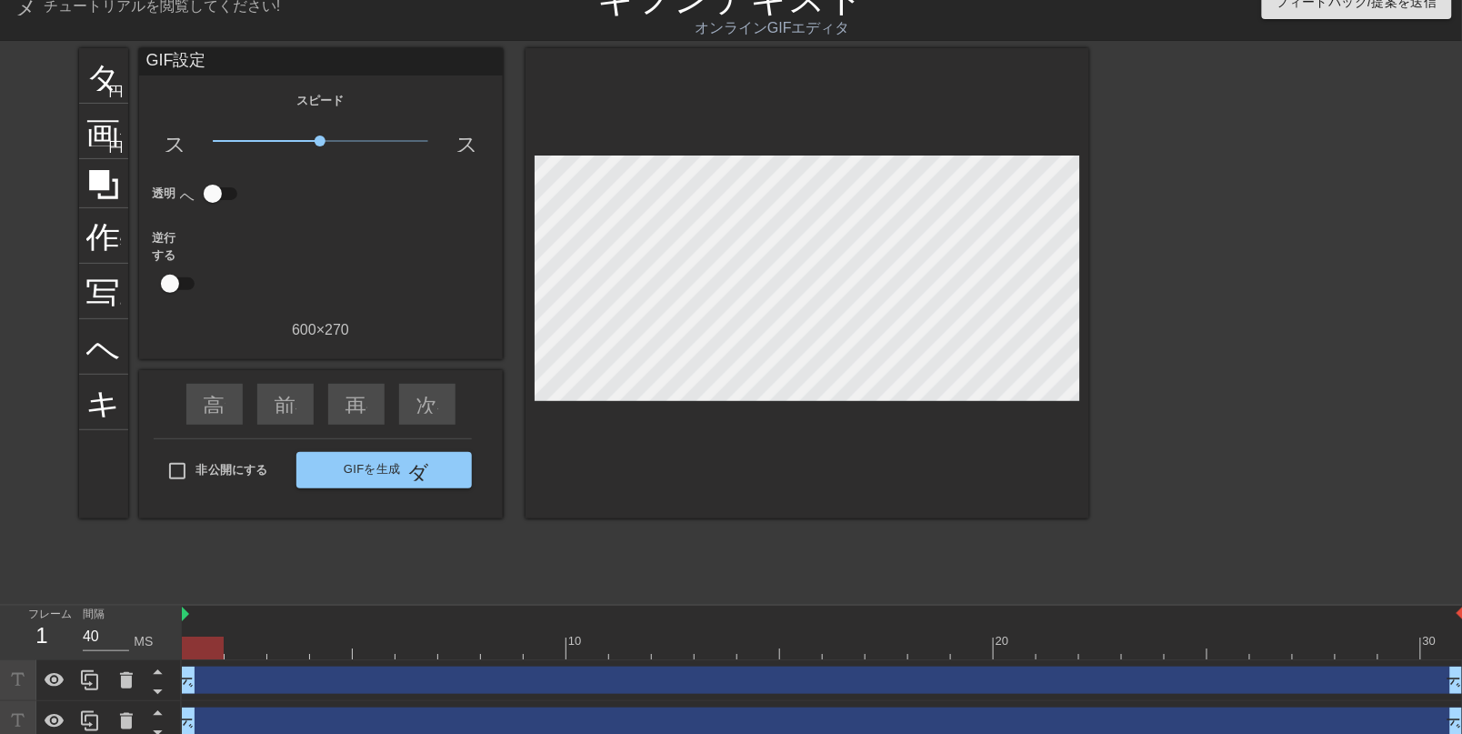
scroll to position [37, 0]
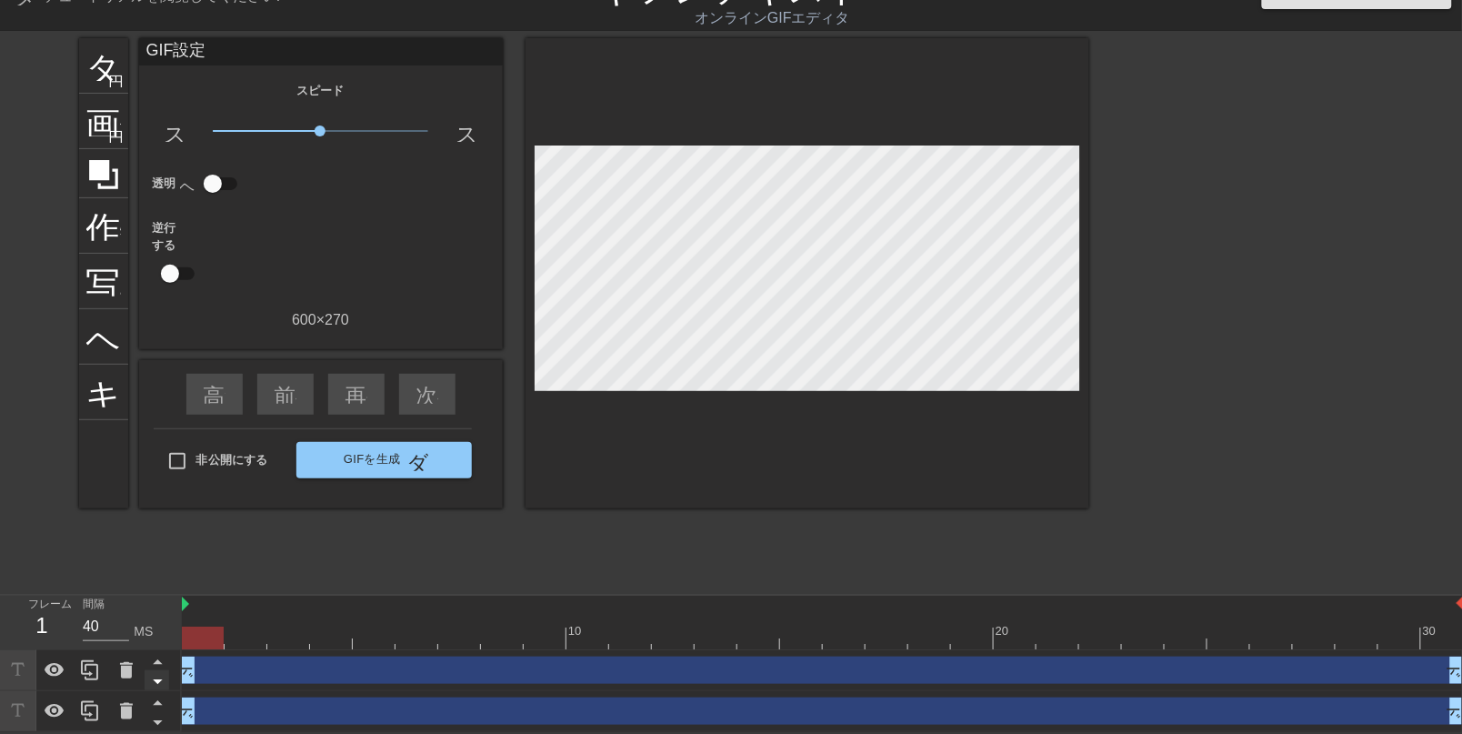
click at [156, 685] on icon at bounding box center [157, 681] width 23 height 23
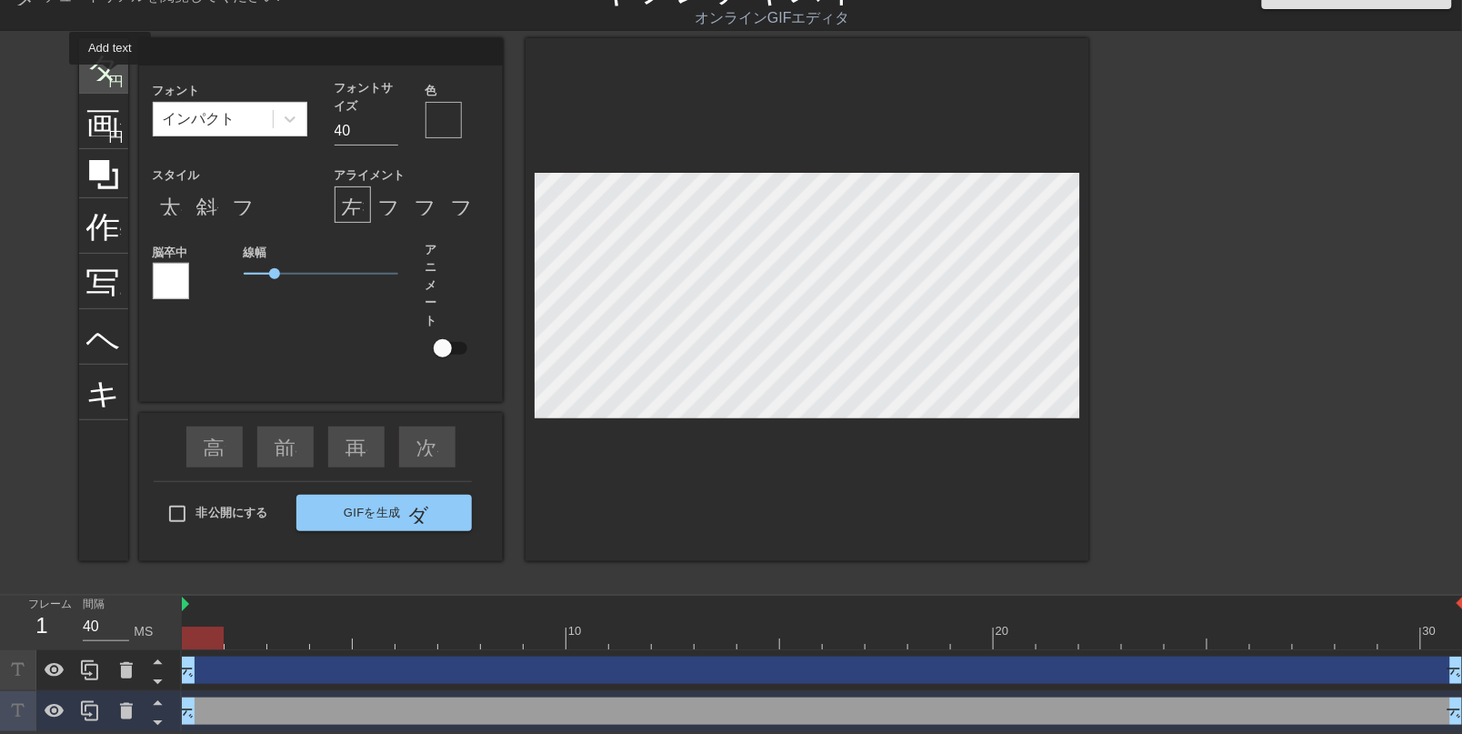
drag, startPoint x: 106, startPoint y: 91, endPoint x: 110, endPoint y: 75, distance: 15.9
click at [110, 75] on div "タイトル 円を追加 画像 円を追加 作物 写真サイズを大きく選択 ヘルプ キーボード" at bounding box center [103, 299] width 49 height 523
click at [109, 75] on font "円を追加" at bounding box center [140, 79] width 62 height 15
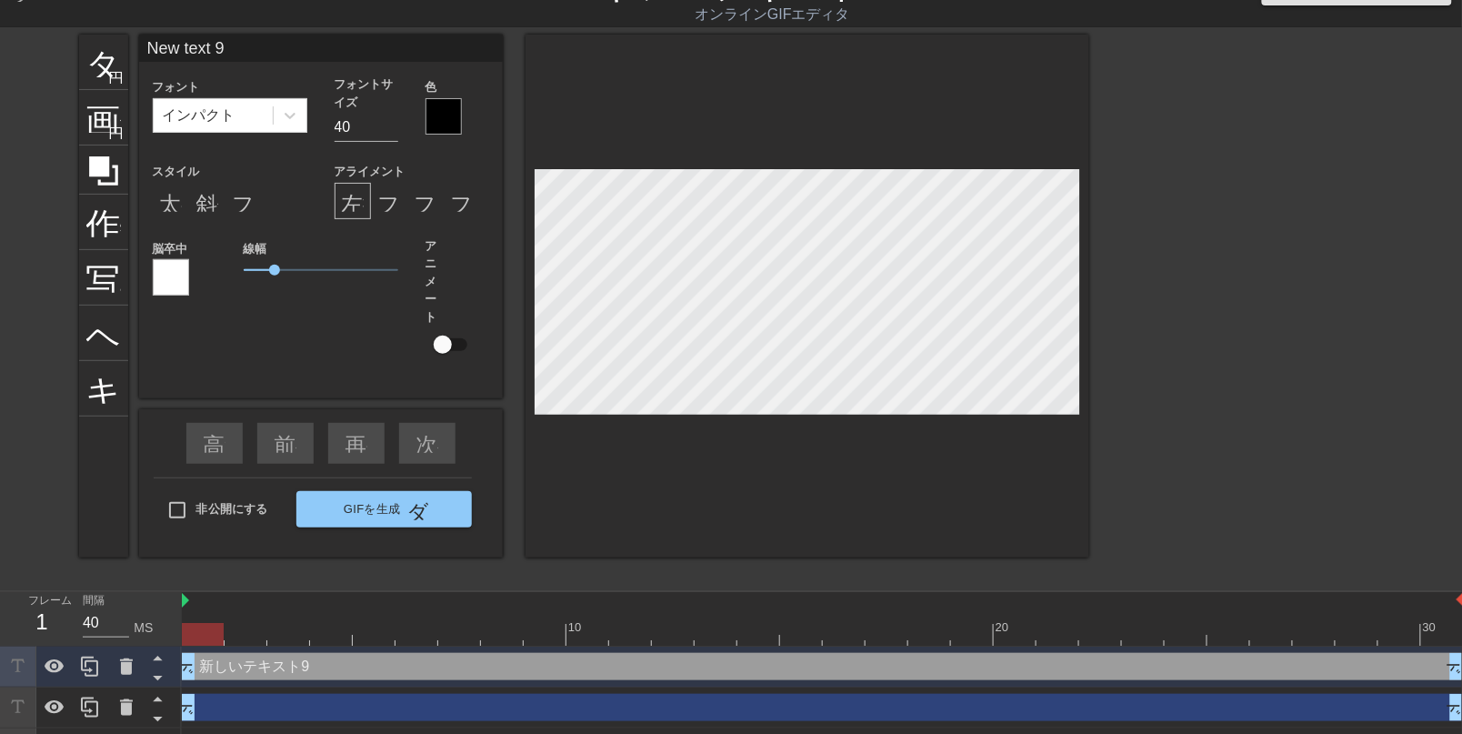
scroll to position [10, 15]
type input "Nw text 9"
type textarea "Nw text 9"
type input "w text 9"
type textarea "w text 9"
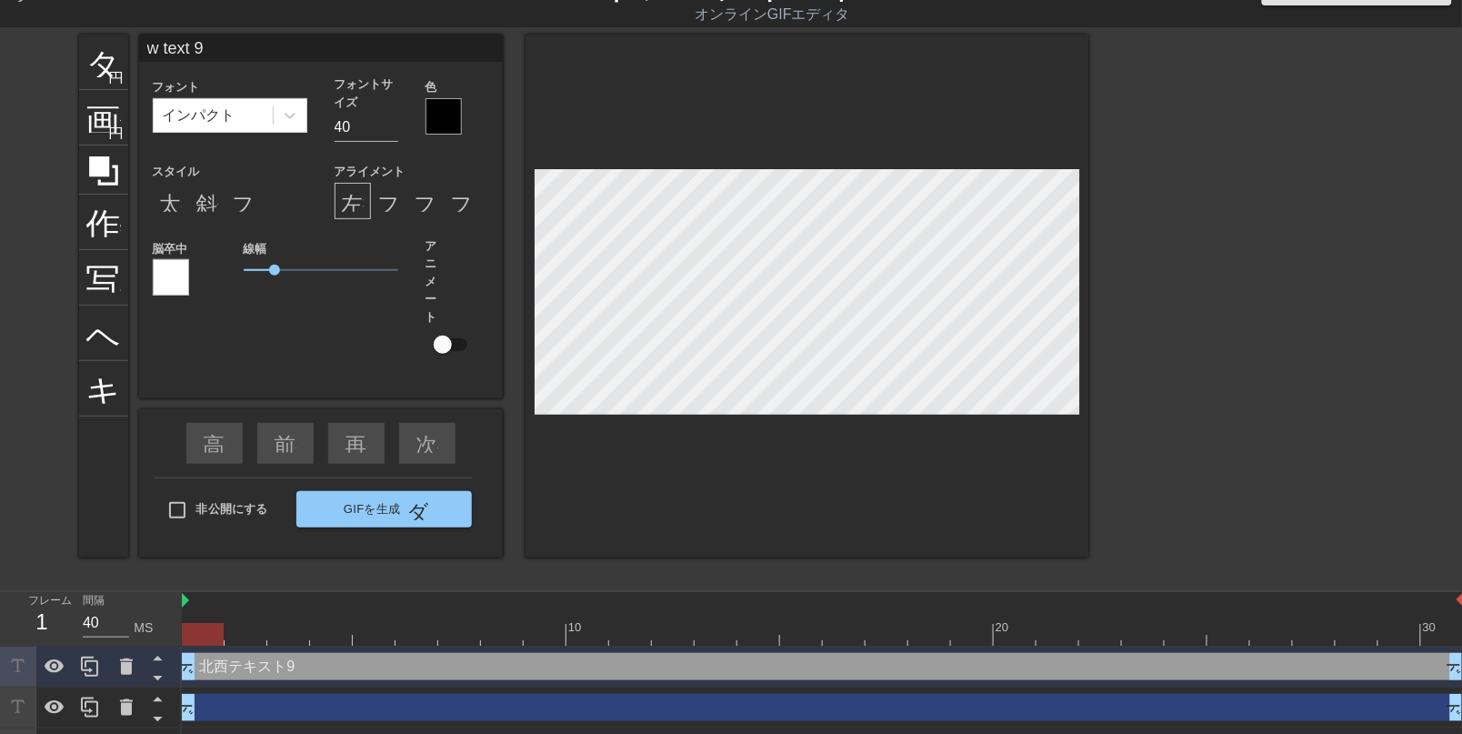
scroll to position [10, 3]
type input "w text"
type textarea "w text"
type input "w text"
type textarea "w"
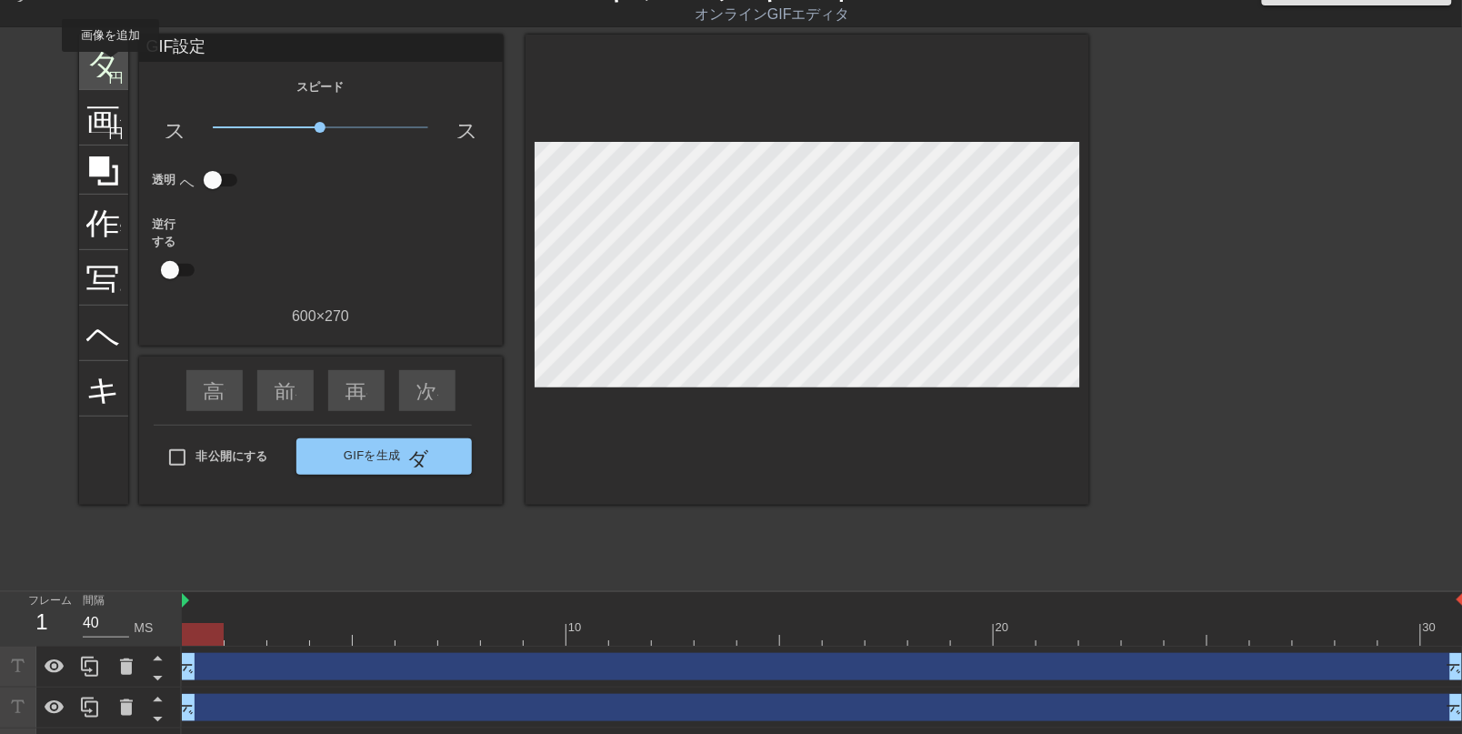
click at [110, 65] on font "タイトル" at bounding box center [157, 60] width 142 height 35
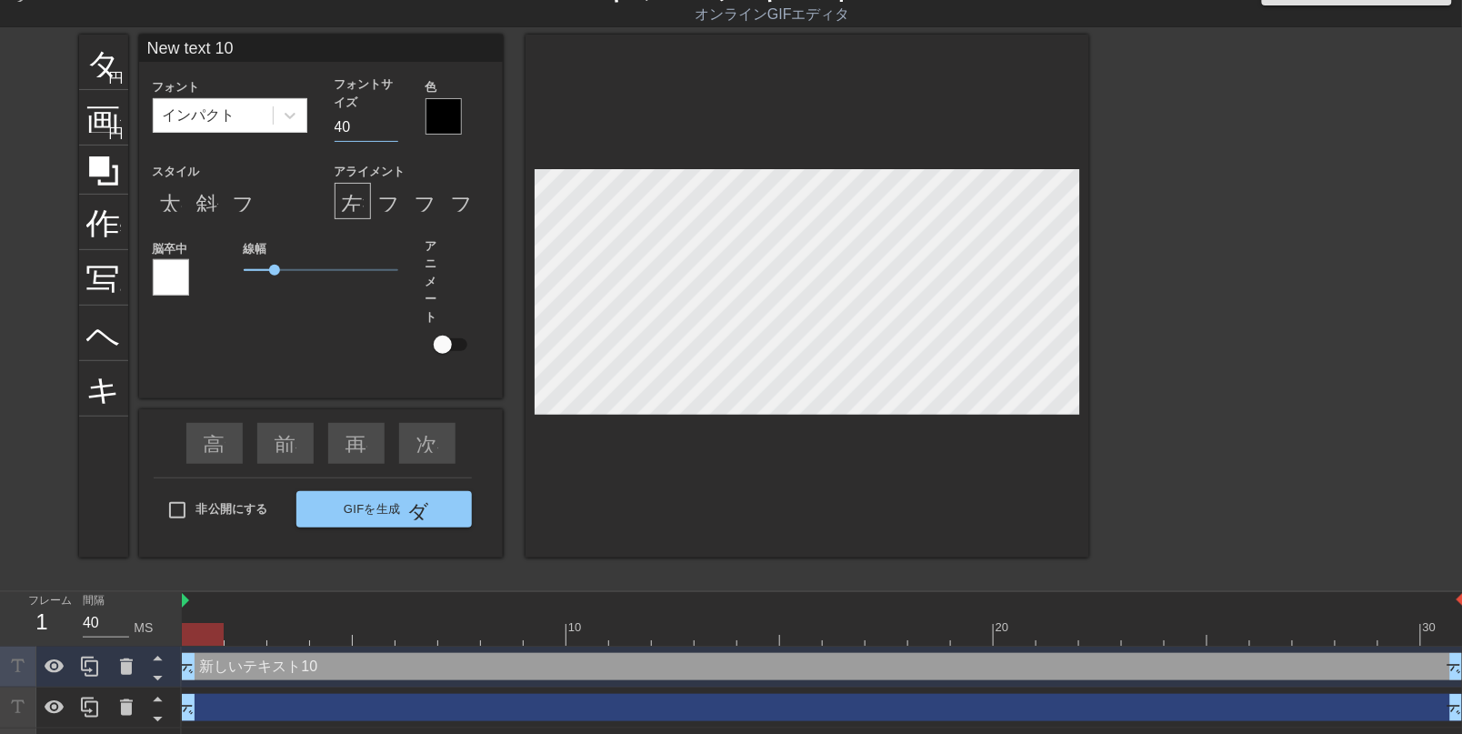
click at [379, 139] on input "40" at bounding box center [367, 127] width 64 height 29
click at [384, 136] on input "39" at bounding box center [367, 127] width 64 height 29
click at [384, 136] on input "38" at bounding box center [367, 127] width 64 height 29
click at [384, 136] on input "37" at bounding box center [367, 127] width 64 height 29
click at [384, 137] on input "36" at bounding box center [367, 127] width 64 height 29
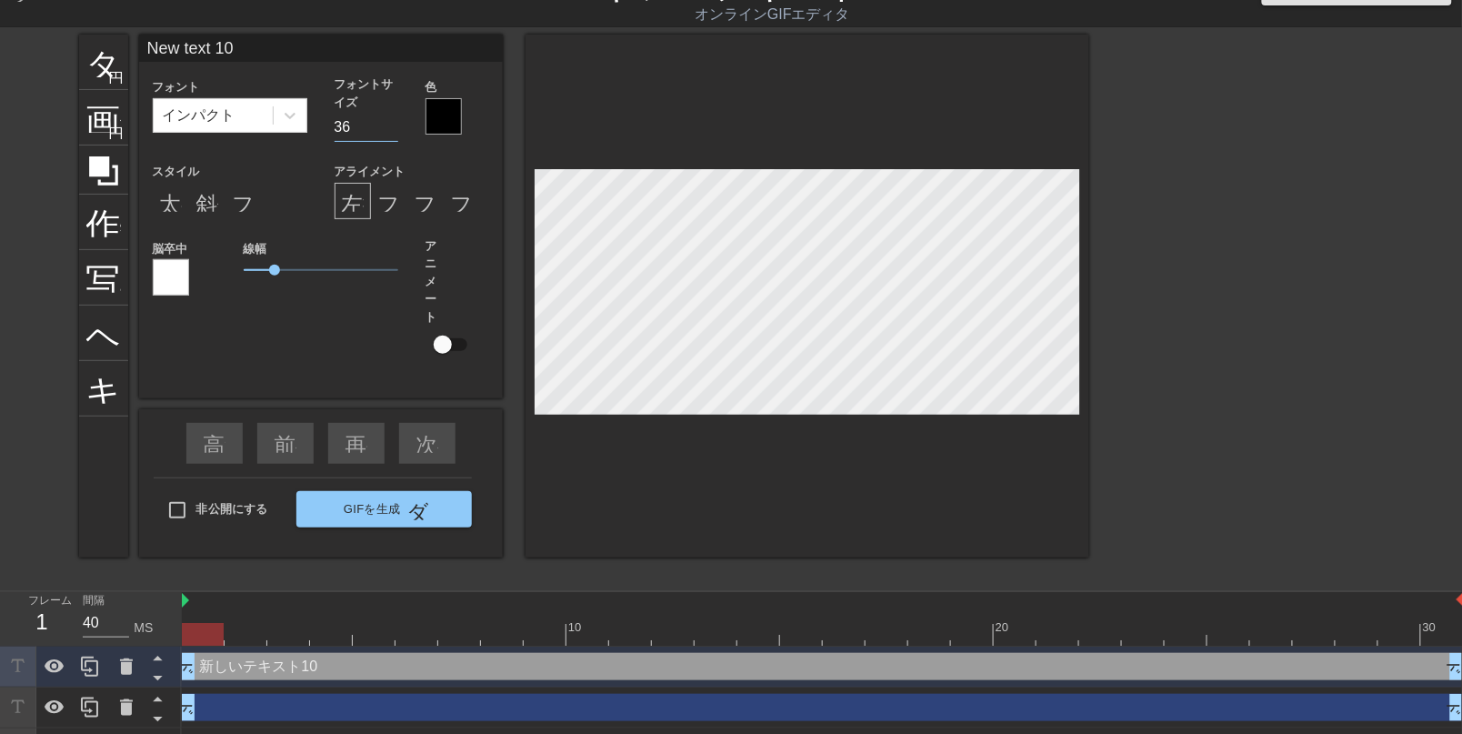
click at [384, 137] on input "35" at bounding box center [367, 127] width 64 height 29
click at [384, 137] on input "34" at bounding box center [367, 127] width 64 height 29
click at [384, 137] on input "33" at bounding box center [367, 127] width 64 height 29
click at [384, 137] on input "32" at bounding box center [367, 127] width 64 height 29
click at [384, 137] on input "31" at bounding box center [367, 127] width 64 height 29
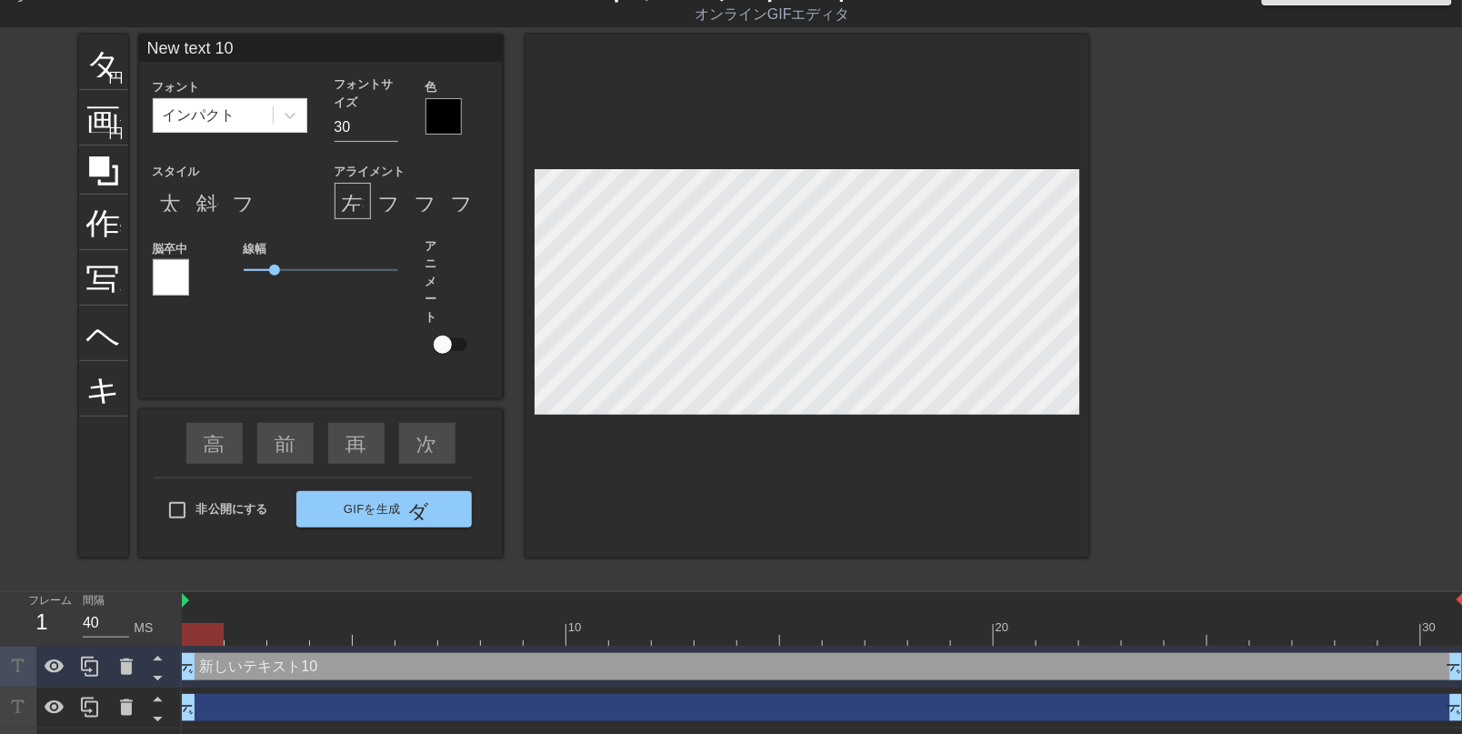
type input "30"
click at [384, 137] on input "30" at bounding box center [367, 127] width 64 height 29
type input "New tex 10"
type textarea "New tex 10"
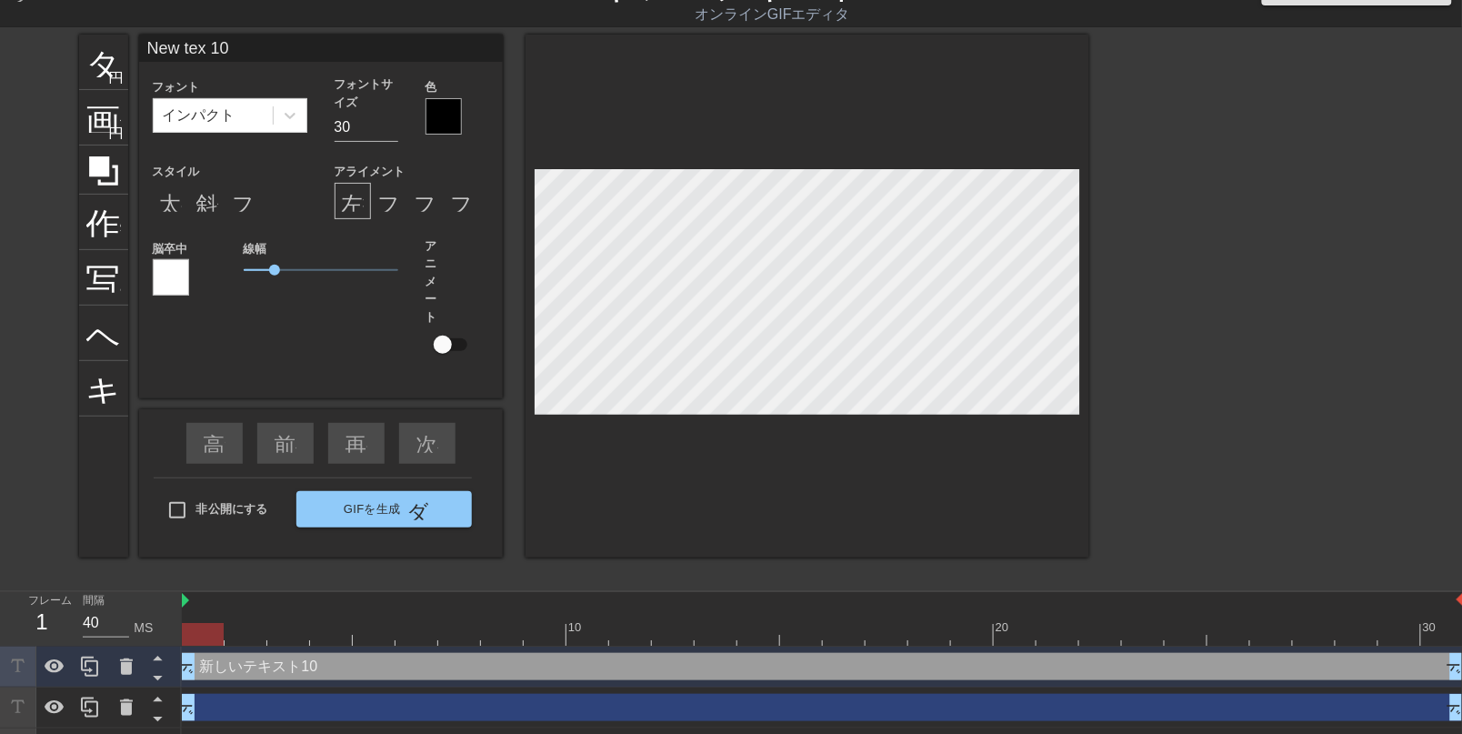
type input "New te 10"
type textarea "New te 10"
type input "New te 1"
type textarea "New te 1"
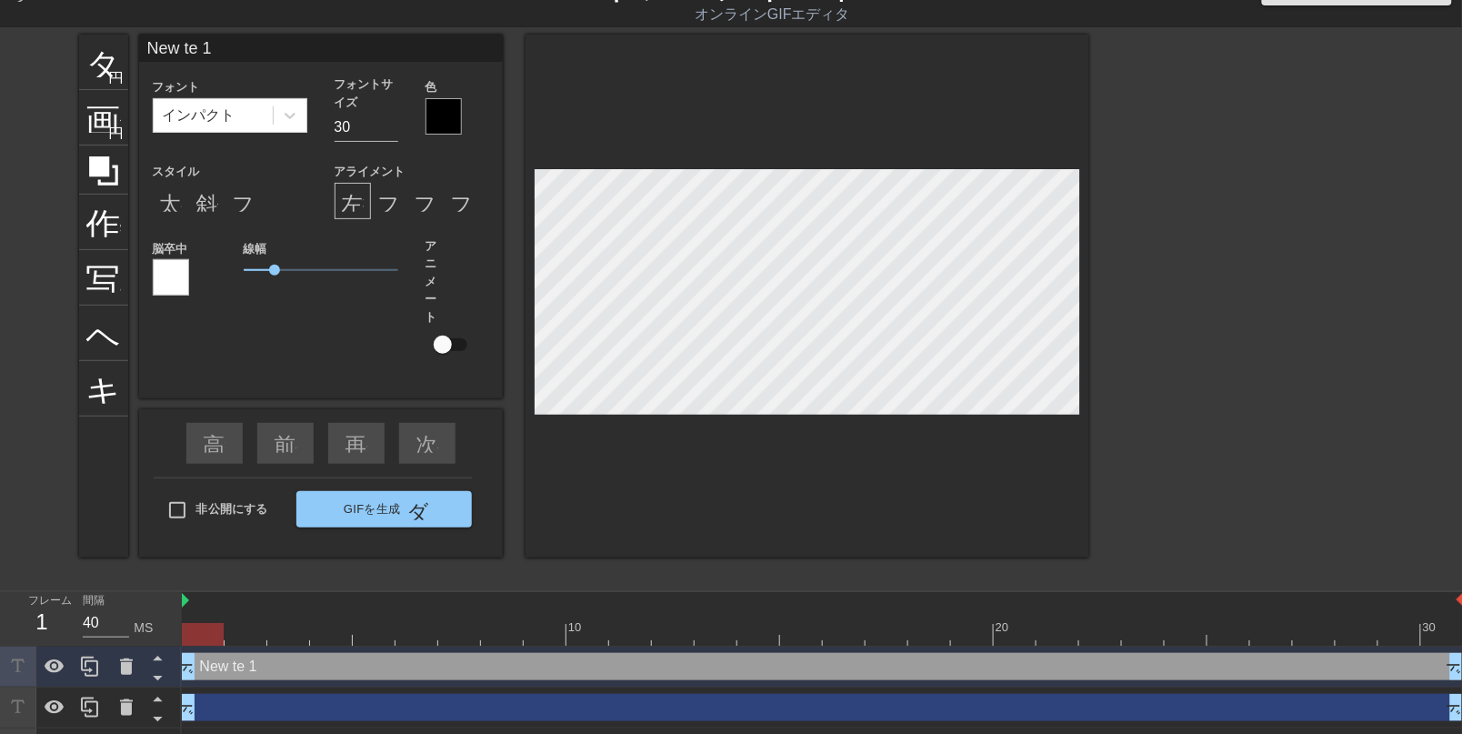
type input "New te"
type textarea "New te"
type input "New te"
type textarea "New te"
type input "New t"
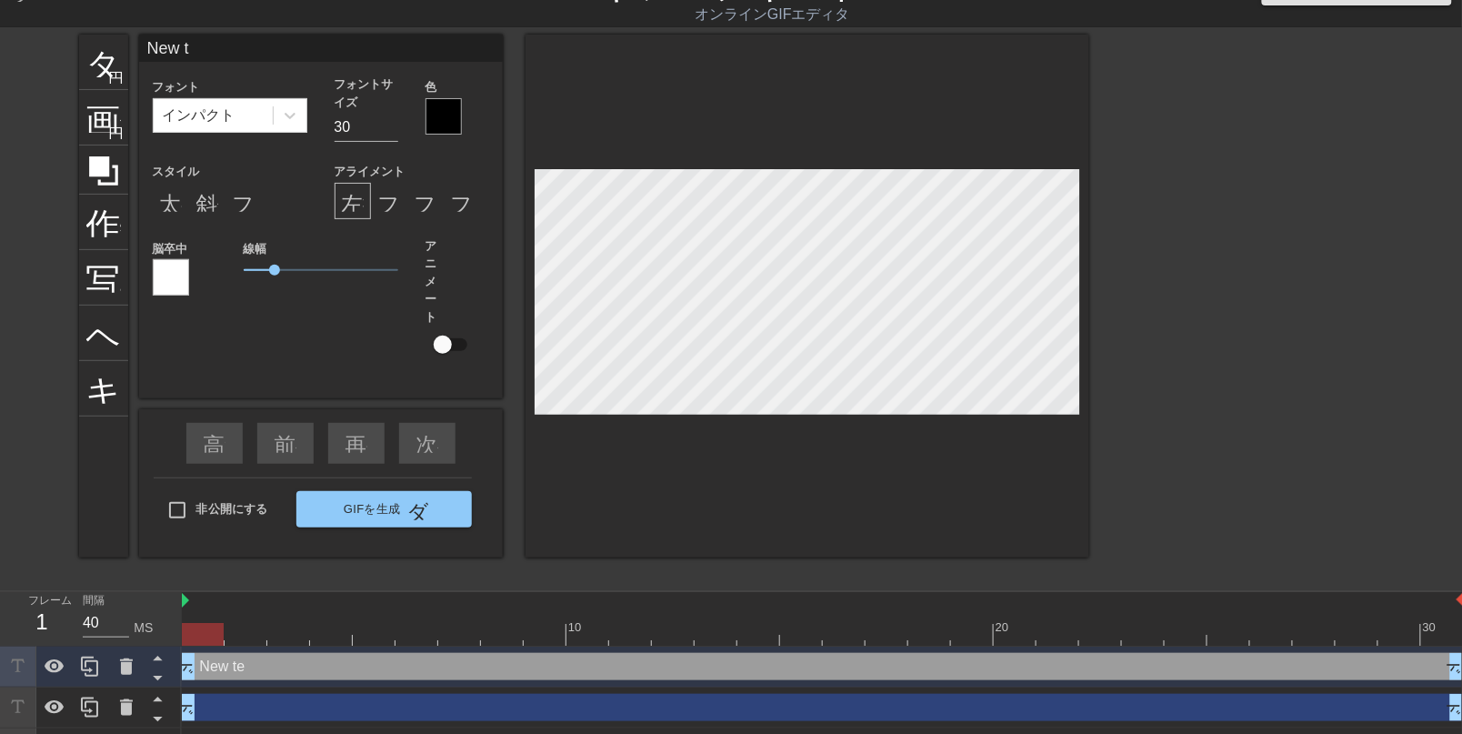
type textarea "New t"
type input "New"
type textarea "New"
type input "New"
type textarea "New"
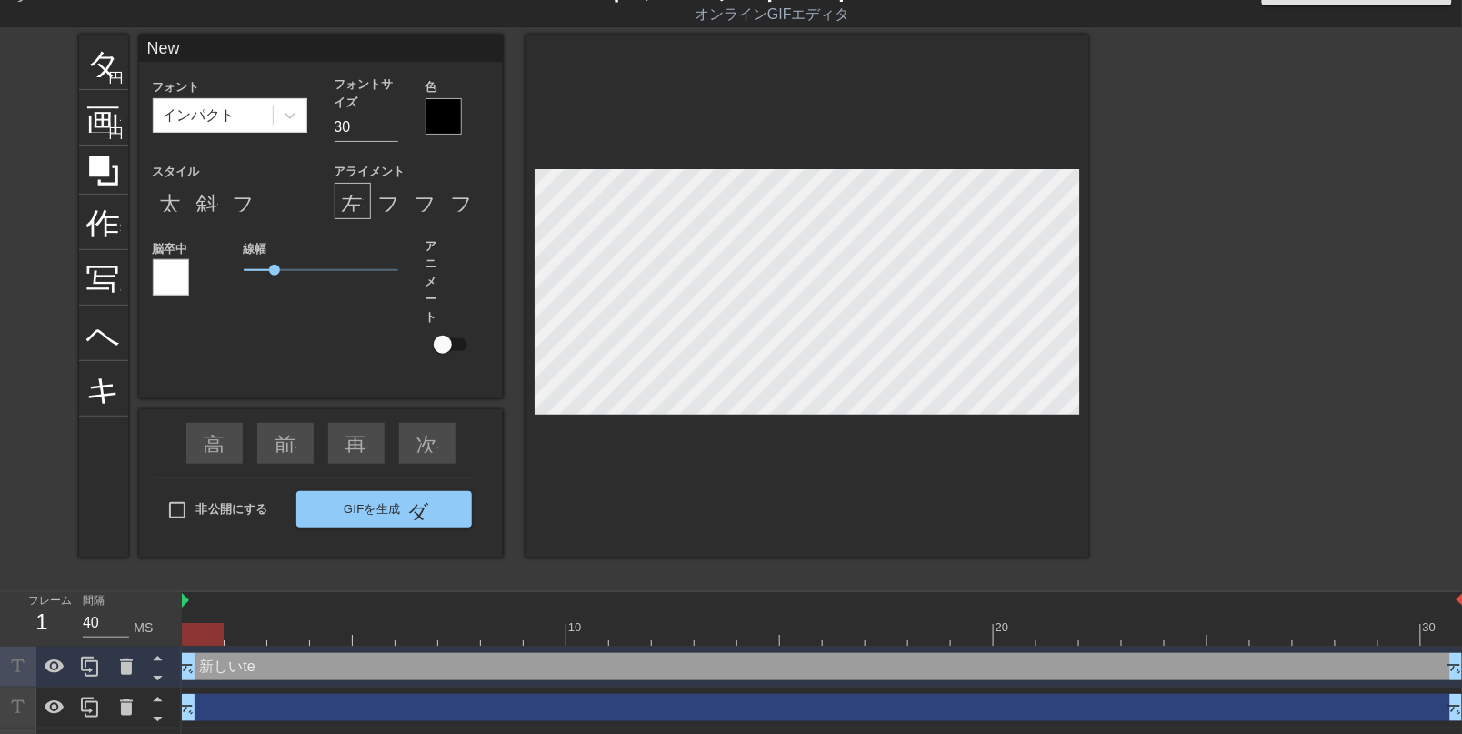
type input "Ne"
type textarea "Ne"
type input "N"
type textarea "N"
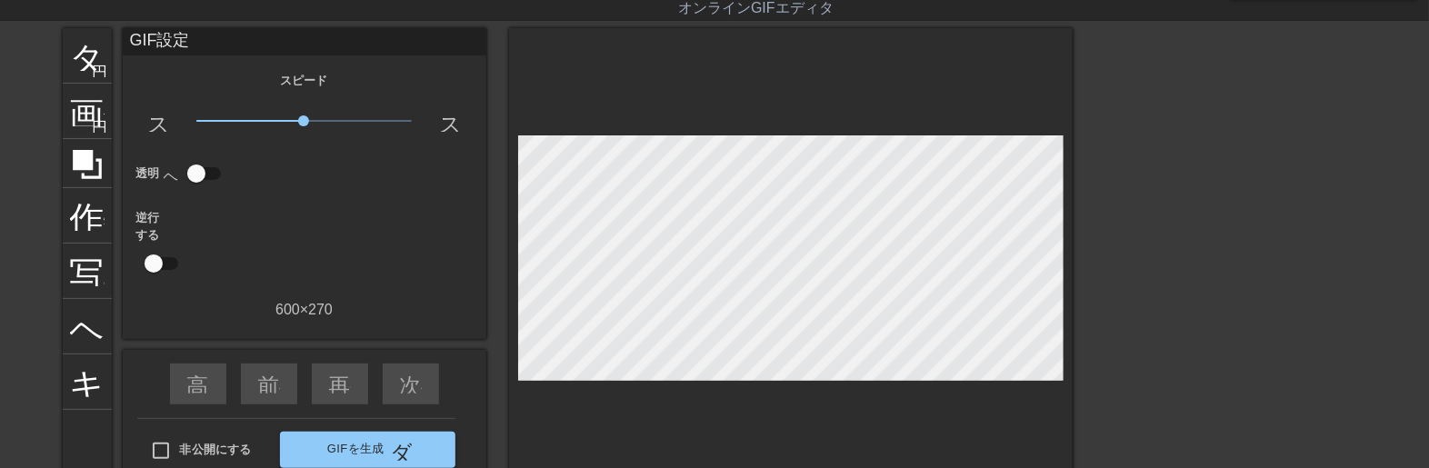
scroll to position [46, 0]
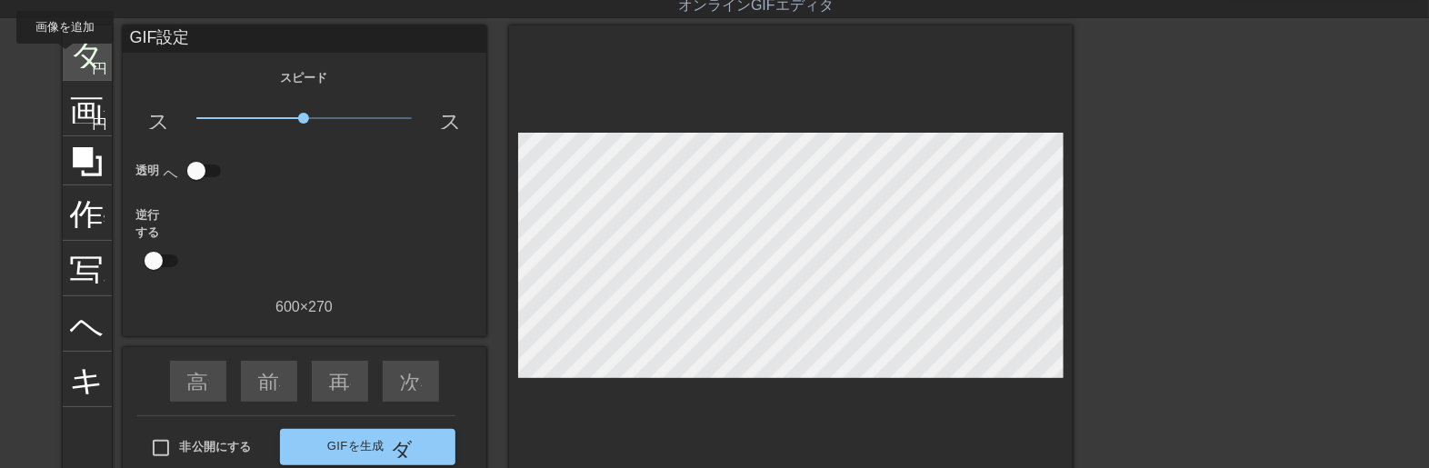
click at [65, 56] on div "タイトル 円を追加" at bounding box center [87, 52] width 49 height 55
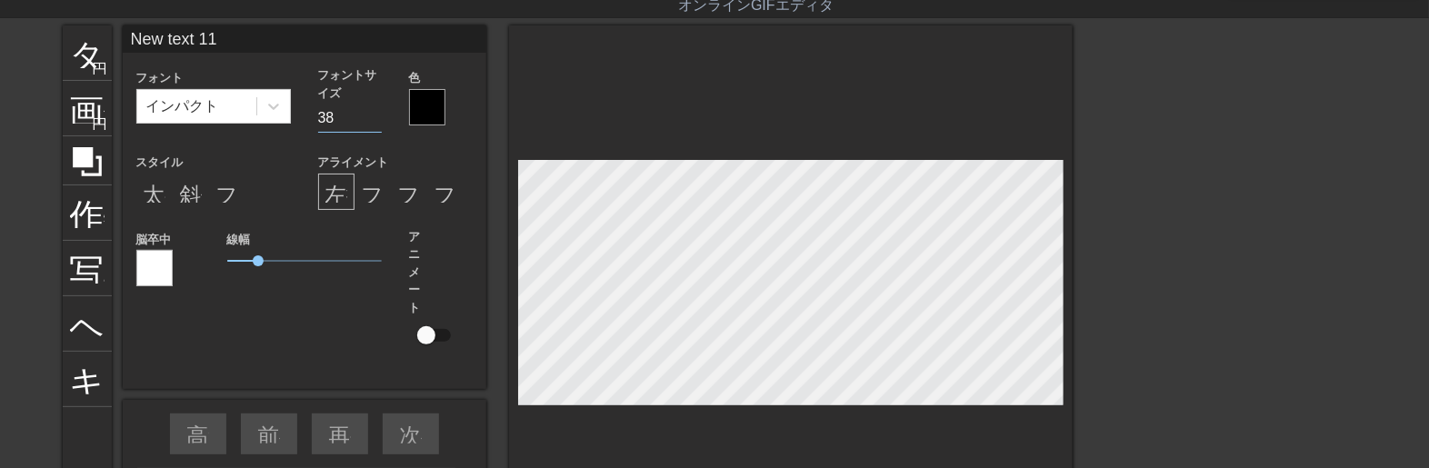
click at [366, 129] on input "38" at bounding box center [350, 118] width 64 height 29
click at [366, 129] on input "37" at bounding box center [350, 118] width 64 height 29
click at [366, 129] on input "36" at bounding box center [350, 118] width 64 height 29
click at [366, 129] on input "35" at bounding box center [350, 118] width 64 height 29
click at [364, 129] on input "34" at bounding box center [350, 118] width 64 height 29
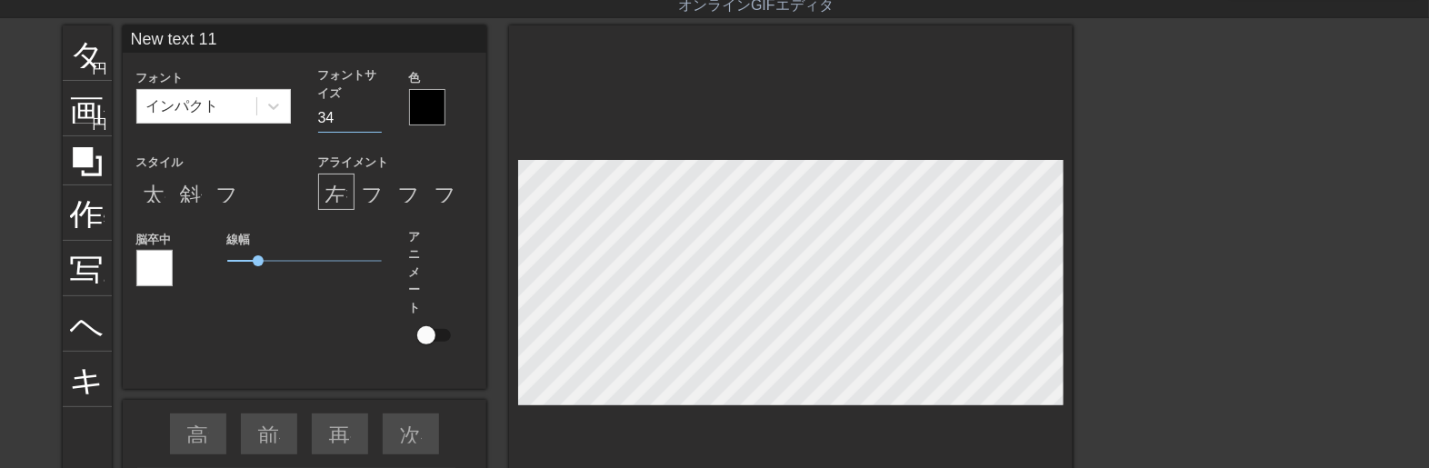
click at [364, 129] on input "34" at bounding box center [350, 118] width 64 height 29
click at [362, 129] on input "34" at bounding box center [350, 118] width 64 height 29
click at [366, 123] on input "33" at bounding box center [350, 118] width 64 height 29
click at [366, 123] on input "32" at bounding box center [350, 118] width 64 height 29
click at [366, 123] on input "31" at bounding box center [350, 118] width 64 height 29
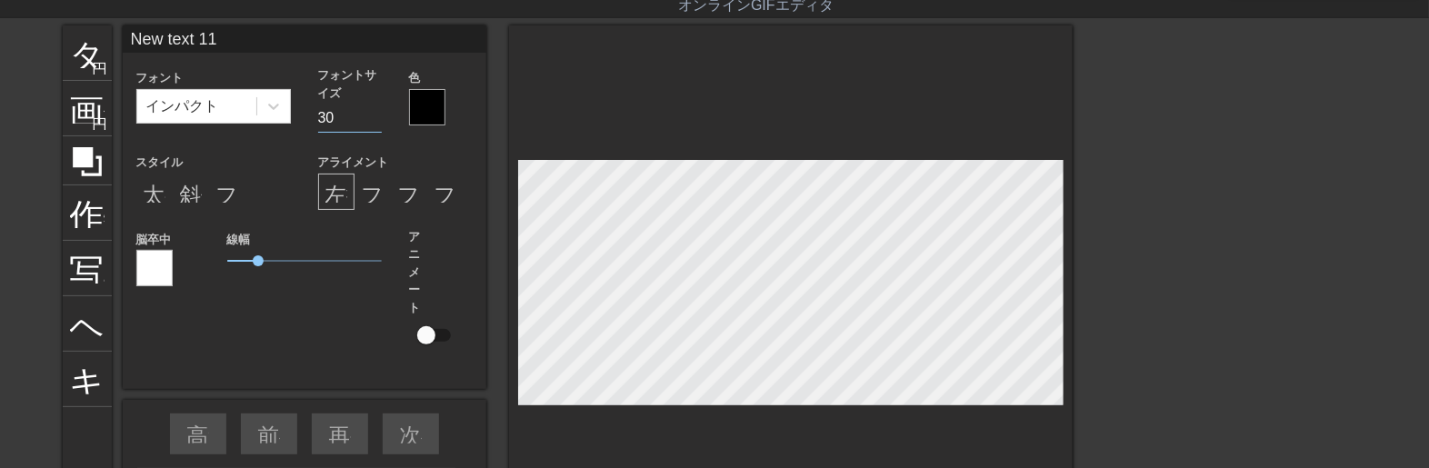
type input "30"
click at [366, 123] on input "30" at bounding box center [350, 118] width 64 height 29
type input "New text11"
type textarea "New text11"
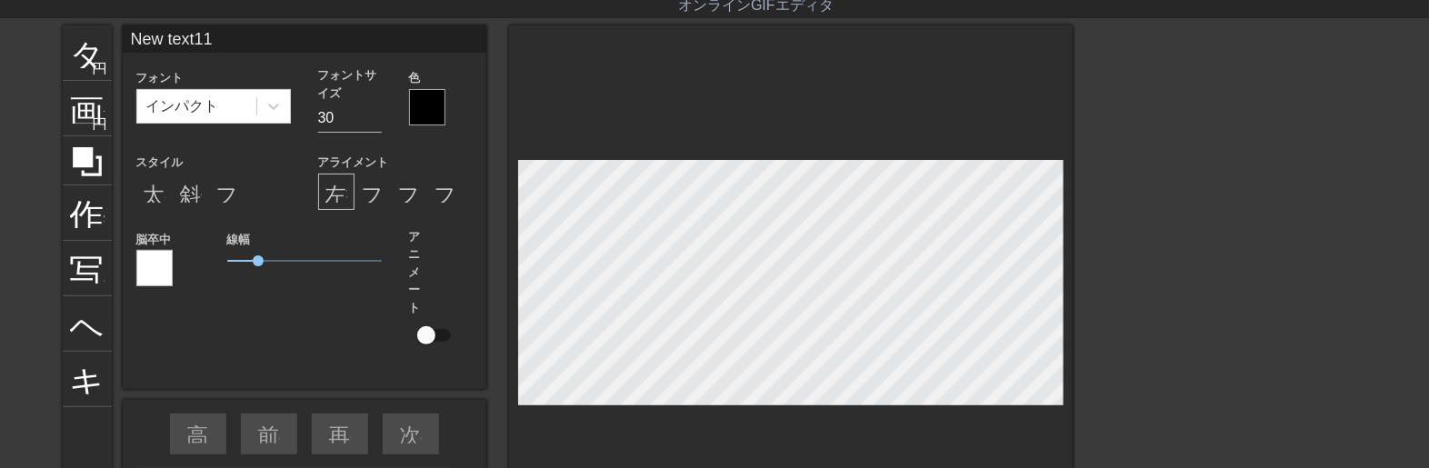
type input "New tex11"
type textarea "New tex11"
type input "New tex1"
type textarea "New tex1"
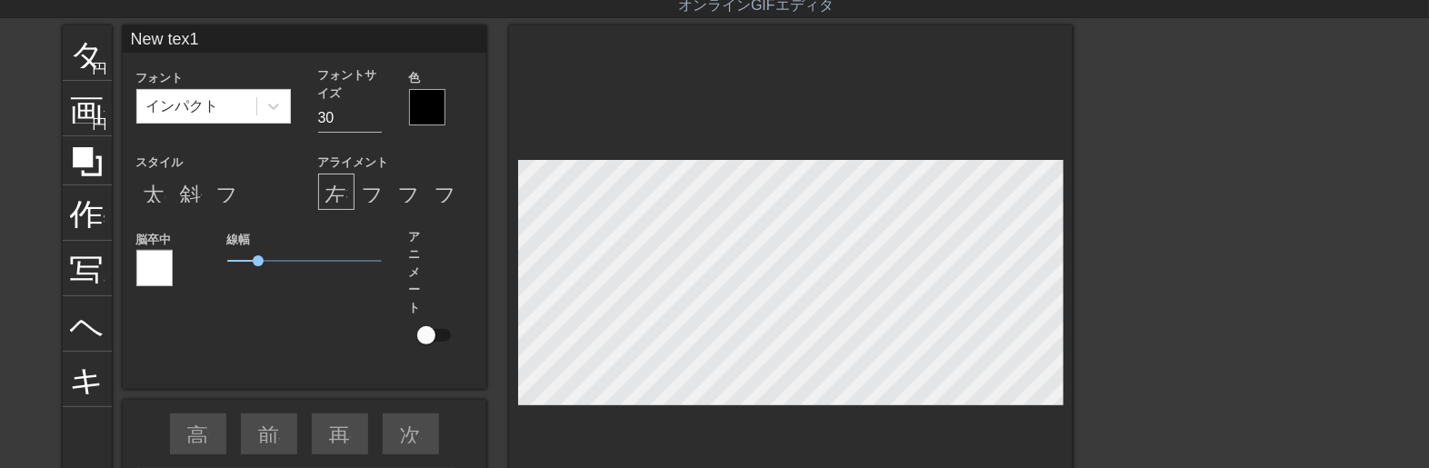
type input "New tex"
type textarea "N"
type input "R"
type textarea "R"
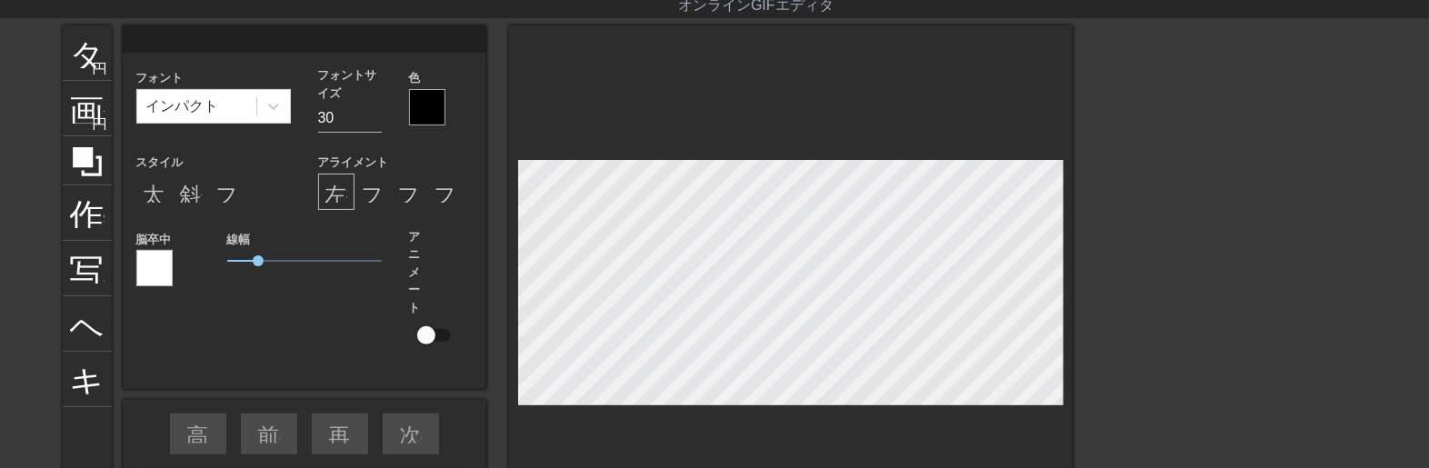
type input "T"
type textarea "T"
type input "Tr"
type textarea "Tr"
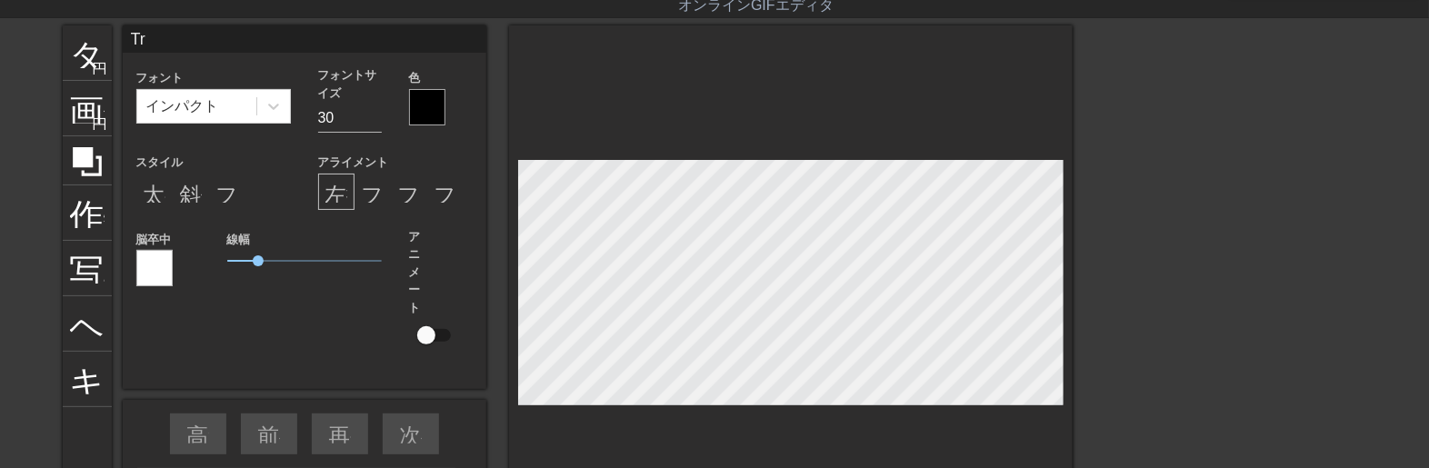
scroll to position [10, 7]
type input "Tre"
type textarea "Tre"
type input "Tres"
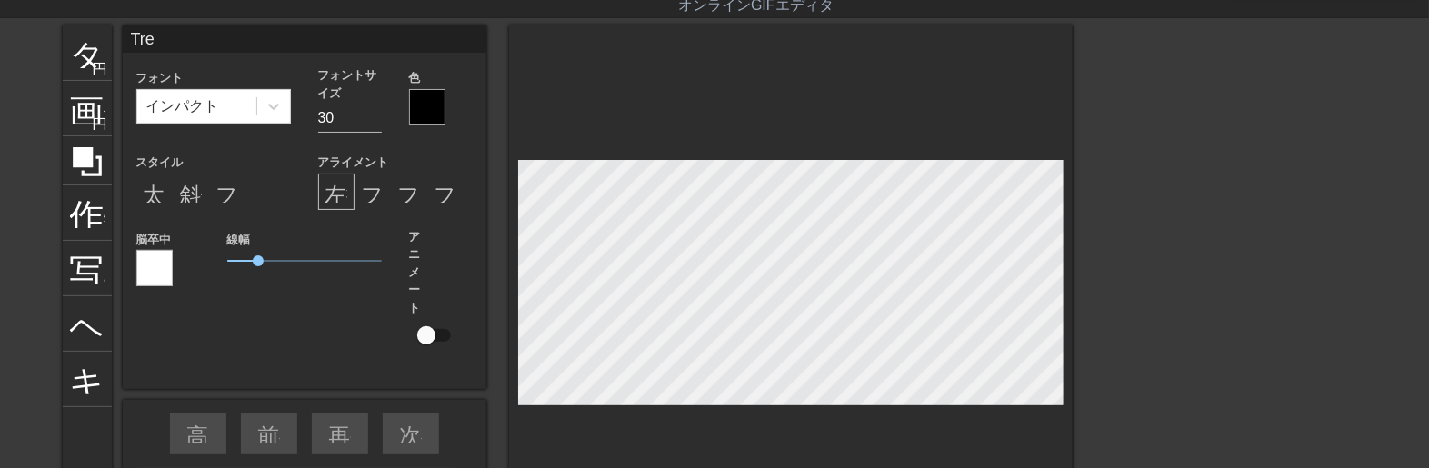
type textarea "Tres"
type input "Tresp"
type textarea "Tresp"
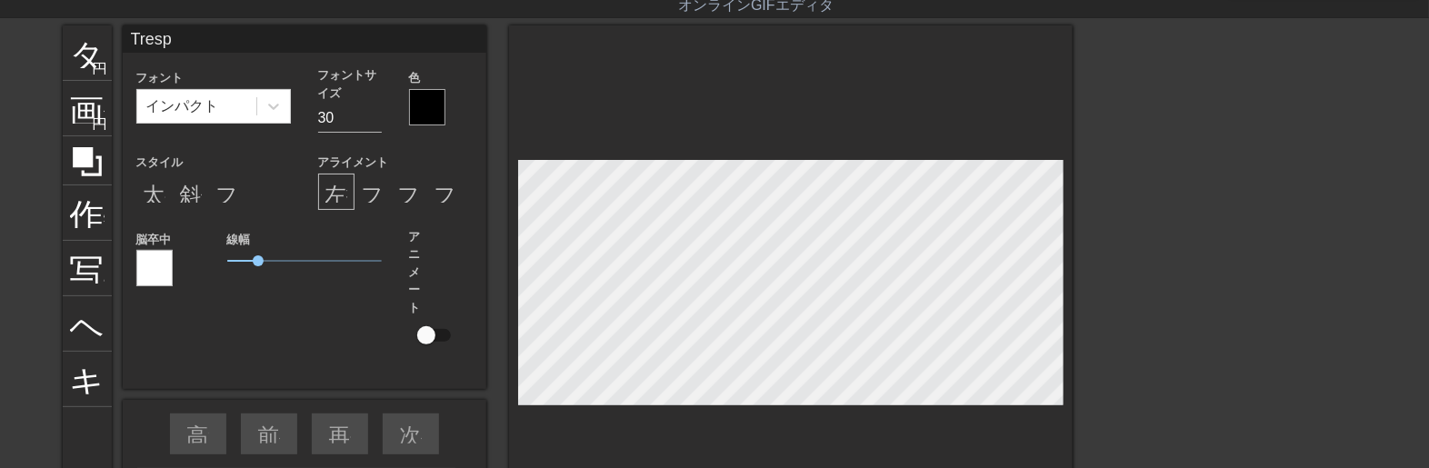
type input "Trespa"
type textarea "Trespa"
type input "Trespas"
type textarea "Trespas"
type input "Trespass"
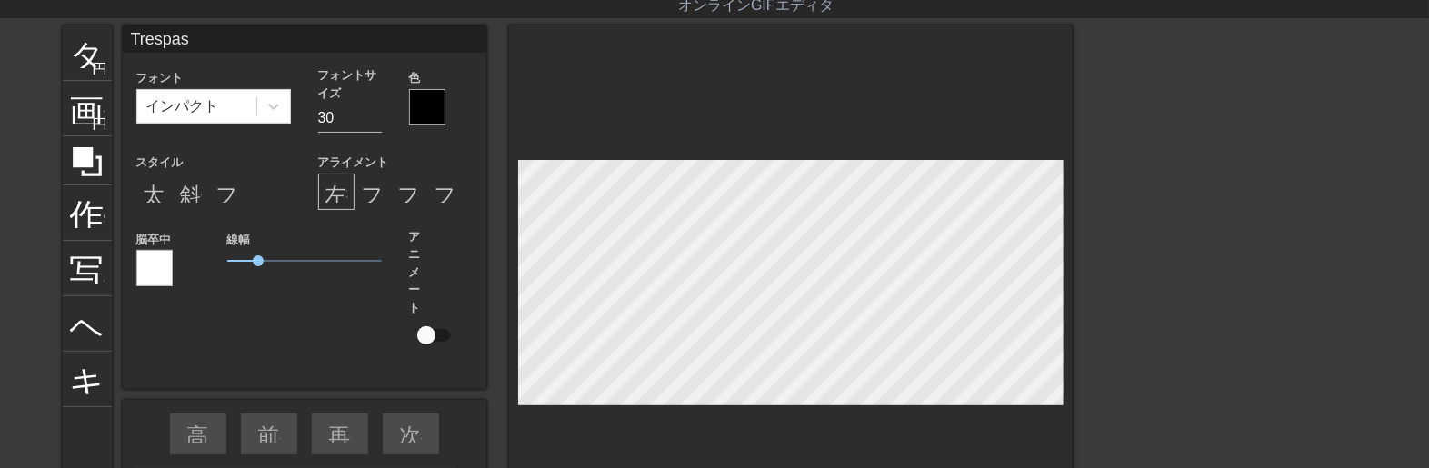
type textarea "Trespass"
type input "Trespassi"
type textarea "Trespassi"
type input "Trespassin"
type textarea "Trespassin"
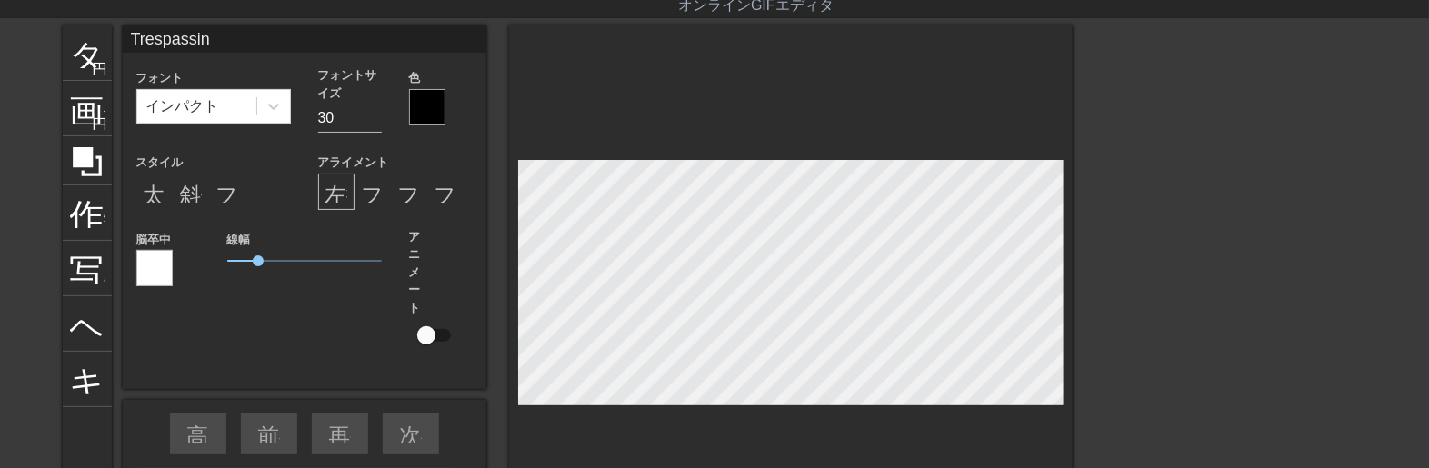
type input "Trespassing"
type textarea "Trespassing"
type input "Trespassing"
type textarea "Trespassing"
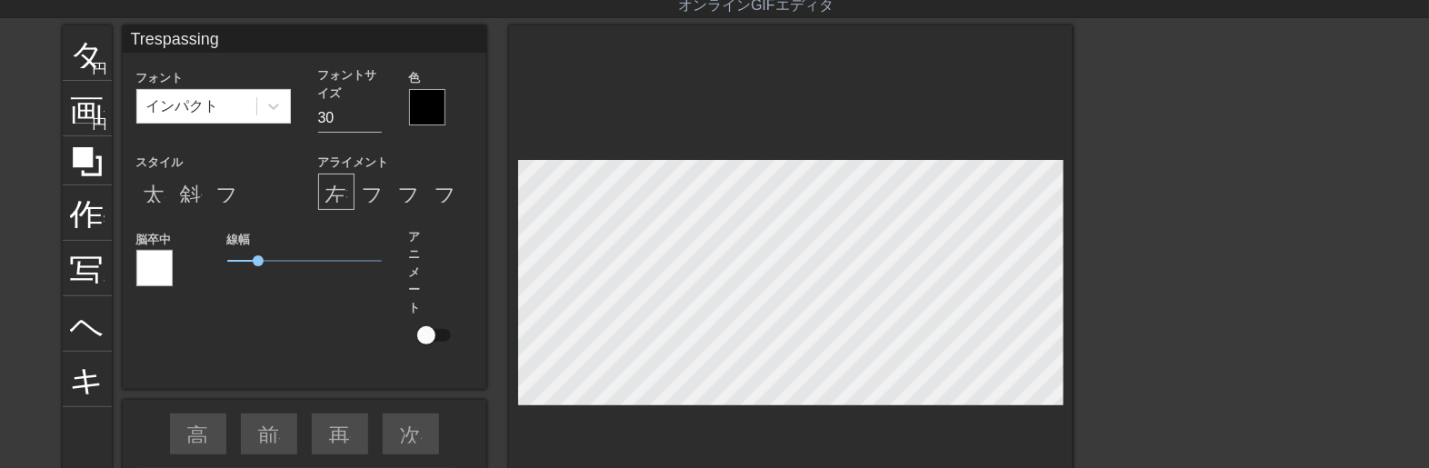
scroll to position [10, 59]
type input "Trespassing f"
type textarea "Trespassing f"
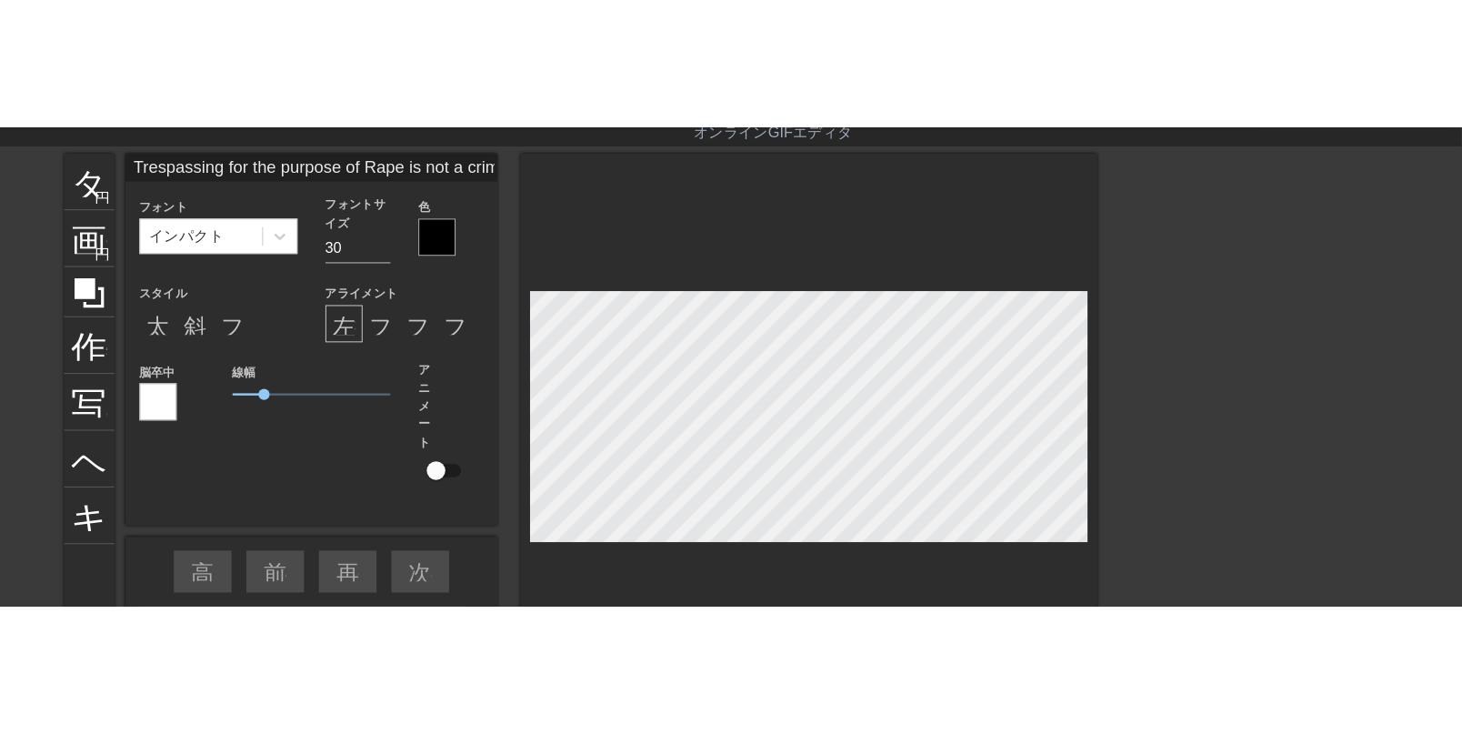
scroll to position [10, 184]
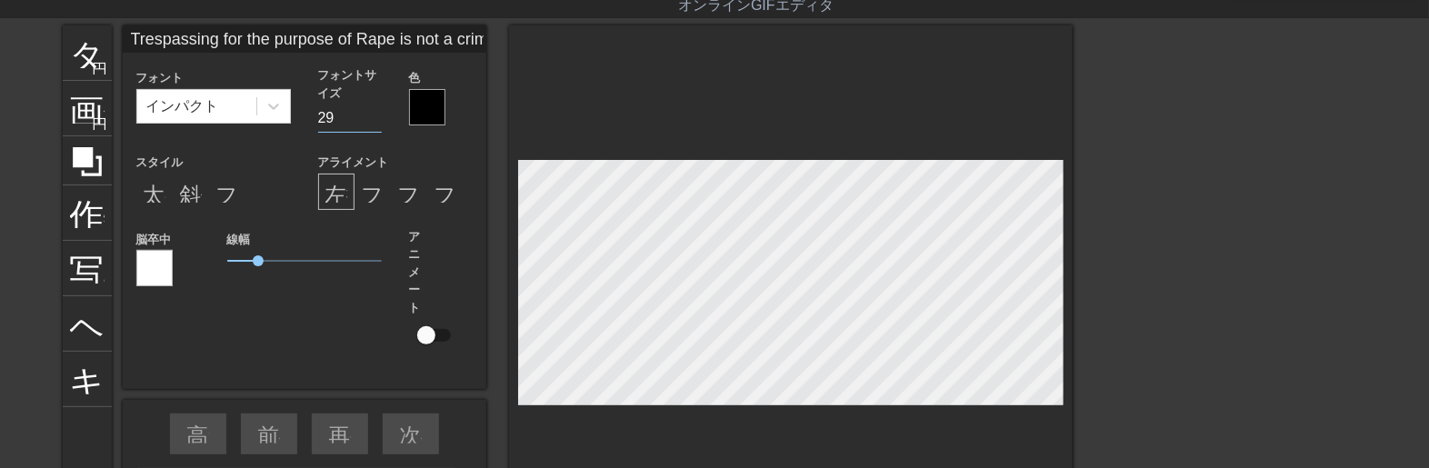
click at [370, 125] on input "29" at bounding box center [350, 118] width 64 height 29
click at [370, 125] on input "28" at bounding box center [350, 118] width 64 height 29
click at [370, 125] on input "27" at bounding box center [350, 118] width 64 height 29
click at [370, 125] on input "26" at bounding box center [350, 118] width 64 height 29
click at [370, 125] on input "25" at bounding box center [350, 118] width 64 height 29
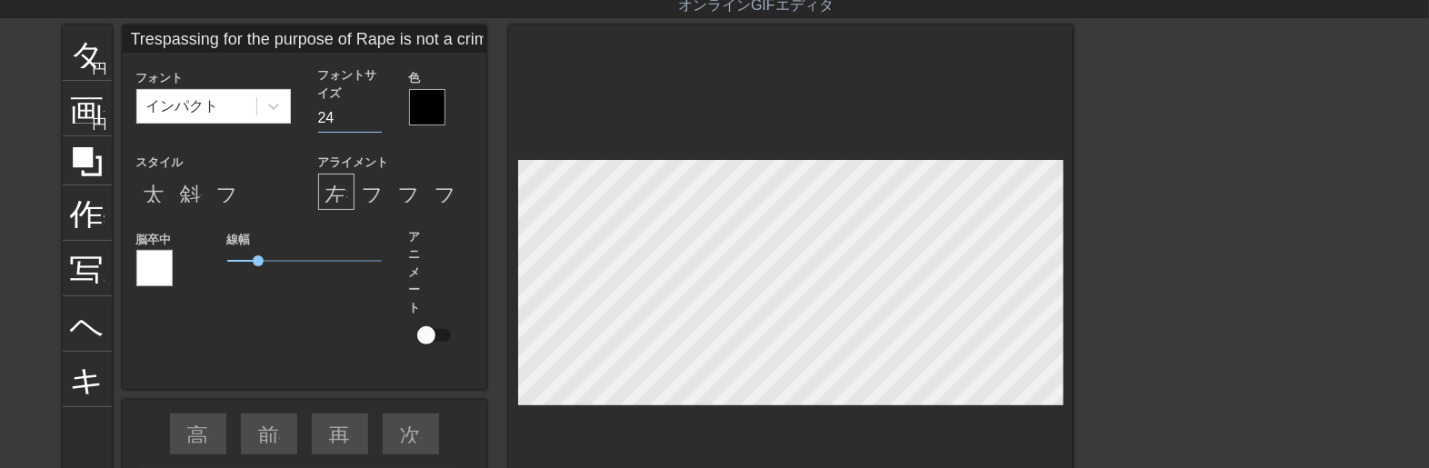
click at [369, 127] on input "24" at bounding box center [350, 118] width 64 height 29
click at [371, 112] on input "25" at bounding box center [350, 118] width 64 height 29
click at [371, 112] on input "26" at bounding box center [350, 118] width 64 height 29
click at [371, 112] on input "27" at bounding box center [350, 118] width 64 height 29
click at [375, 111] on input "28" at bounding box center [350, 118] width 64 height 29
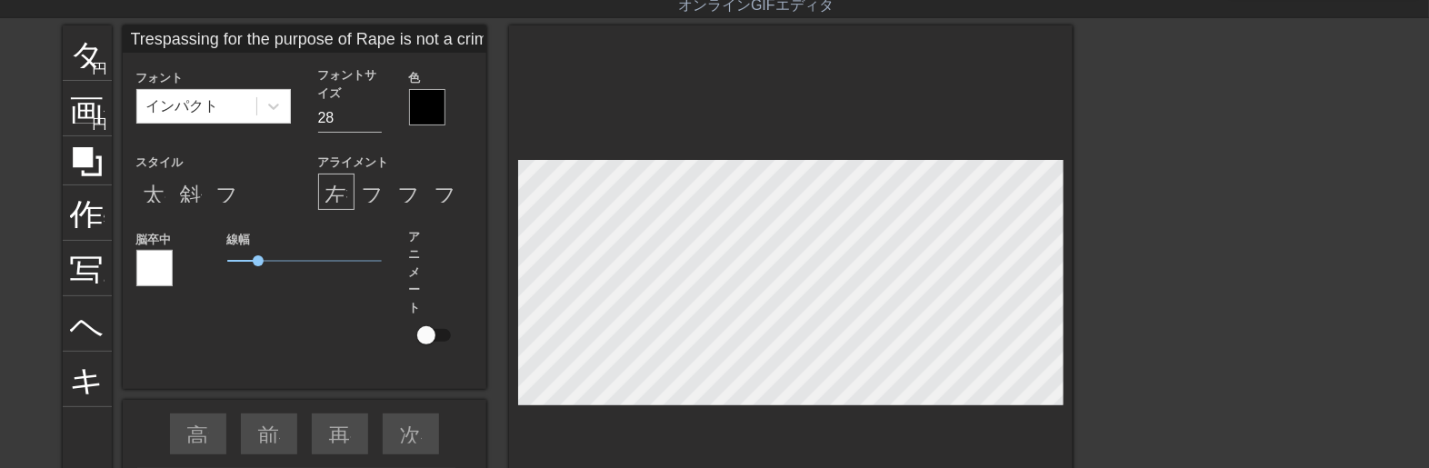
click at [437, 107] on div at bounding box center [427, 107] width 36 height 36
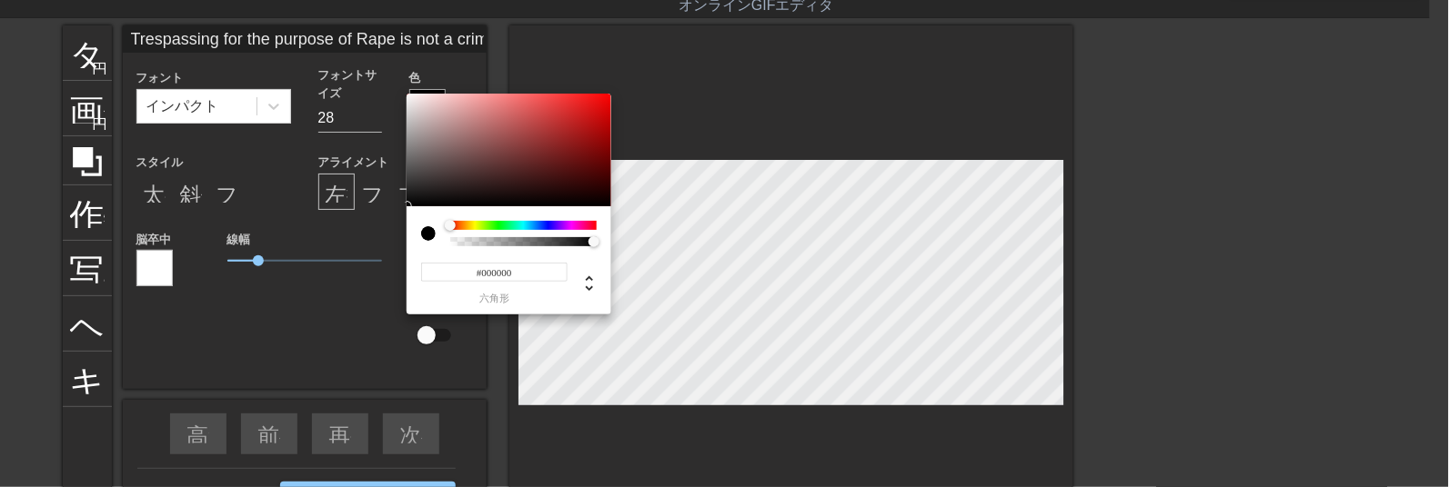
drag, startPoint x: 455, startPoint y: 247, endPoint x: 439, endPoint y: 241, distance: 16.7
click at [439, 241] on div "#000000 六角形" at bounding box center [508, 260] width 205 height 108
drag, startPoint x: 439, startPoint y: 241, endPoint x: 429, endPoint y: 241, distance: 10.0
click at [429, 241] on div at bounding box center [435, 233] width 29 height 25
click at [591, 244] on div at bounding box center [591, 241] width 11 height 11
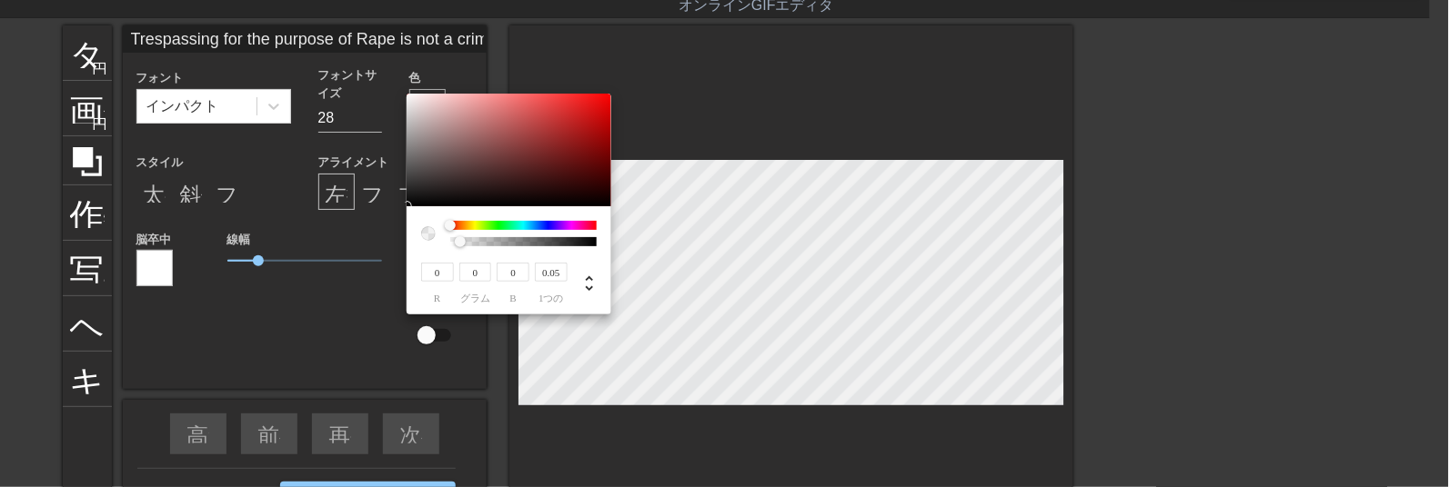
click at [460, 242] on div at bounding box center [523, 241] width 141 height 9
drag, startPoint x: 460, startPoint y: 242, endPoint x: 439, endPoint y: 246, distance: 21.4
click at [439, 246] on div "0 r 0 グラム 0 b 0 1つの" at bounding box center [508, 260] width 205 height 108
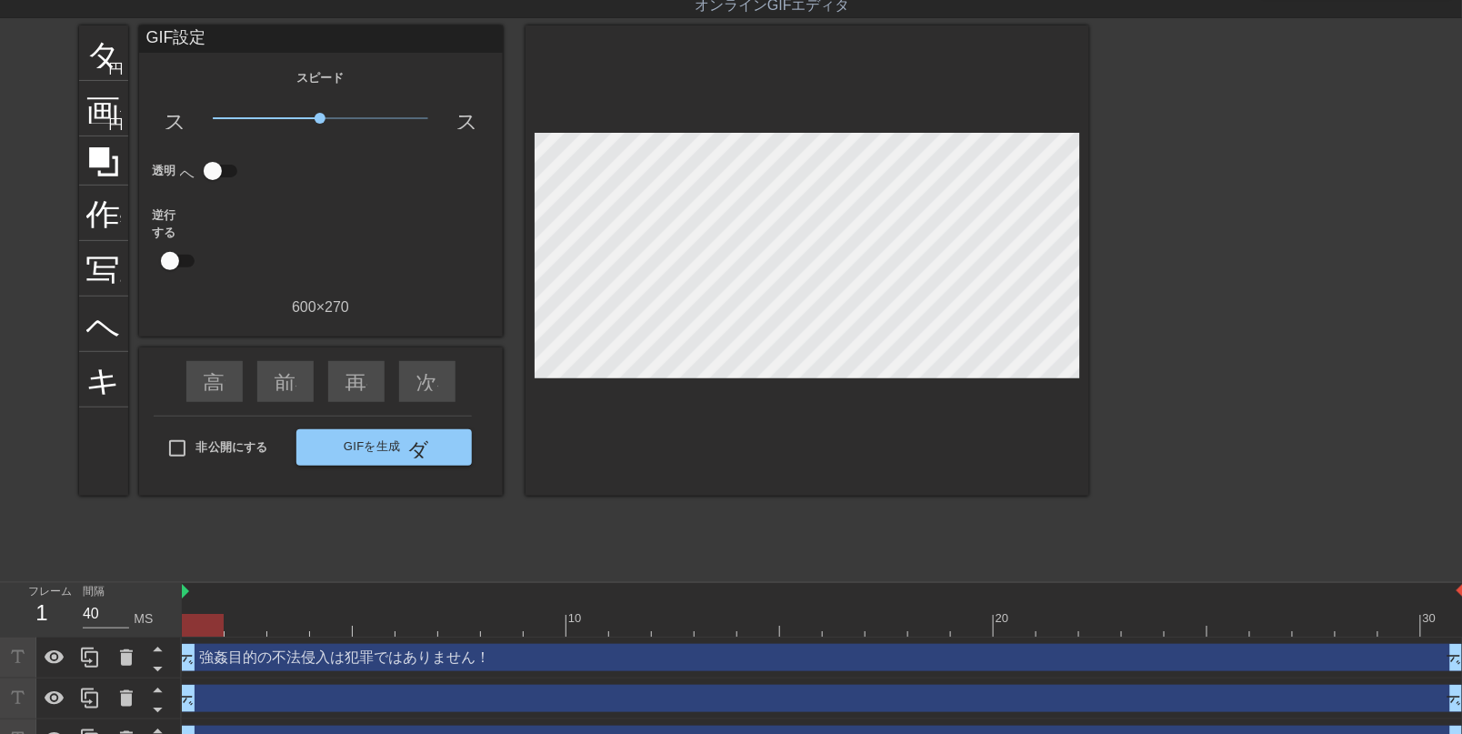
drag, startPoint x: 592, startPoint y: 661, endPoint x: 206, endPoint y: 664, distance: 386.5
click at [206, 664] on div "強姦目的の不法侵入は犯罪ではありません！ ドラッグハンドル ドラッグハンドル" at bounding box center [823, 657] width 1282 height 27
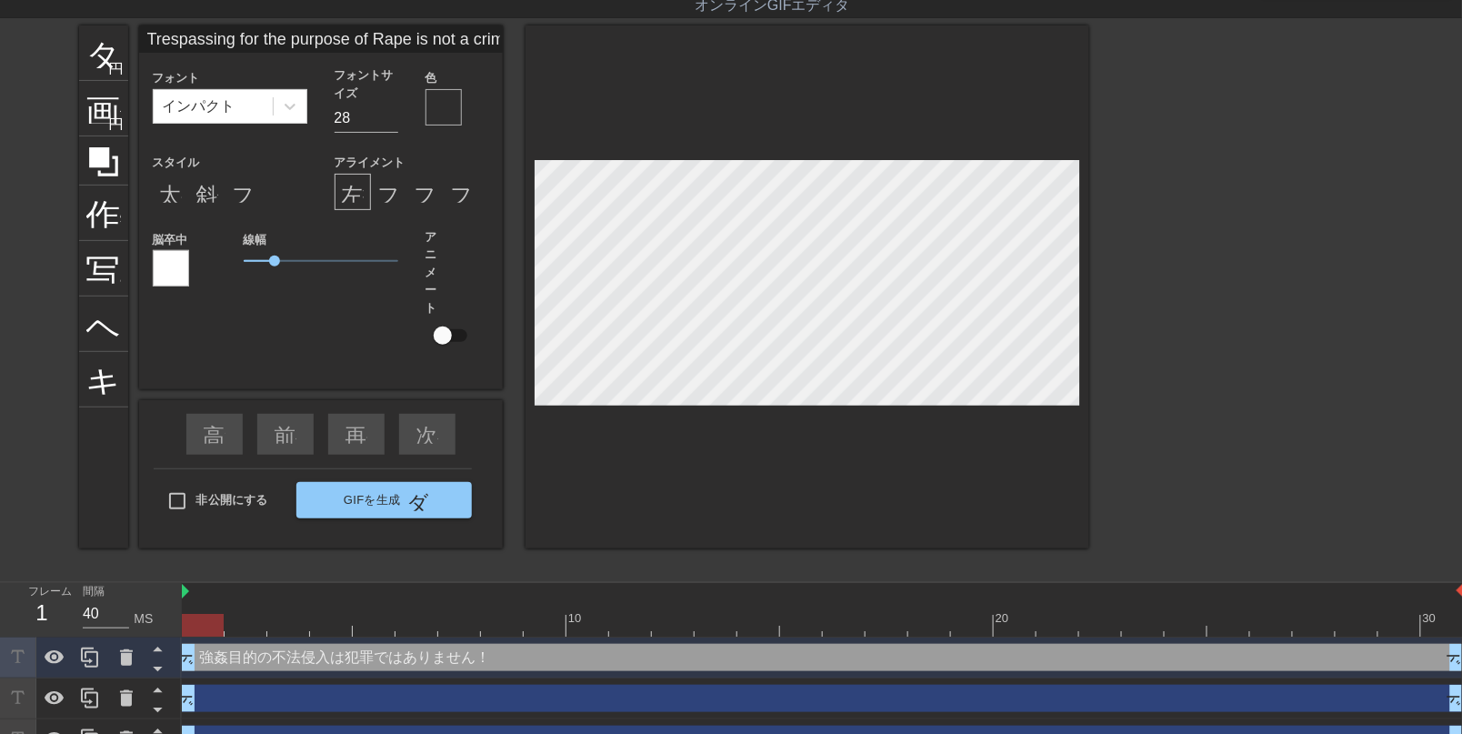
drag, startPoint x: 215, startPoint y: 656, endPoint x: 629, endPoint y: 651, distance: 414.7
click at [629, 651] on div "強姦目的の不法侵入は犯罪ではありません！ ドラッグハンドル ドラッグハンドル" at bounding box center [823, 657] width 1282 height 27
click at [626, 651] on div "強姦目的の不法侵入は犯罪ではありません！ ドラッグハンドル ドラッグハンドル" at bounding box center [823, 657] width 1282 height 27
click at [583, 661] on div "強姦目的の不法侵入は犯罪ではありません！ ドラッグハンドル ドラッグハンドル" at bounding box center [823, 657] width 1282 height 27
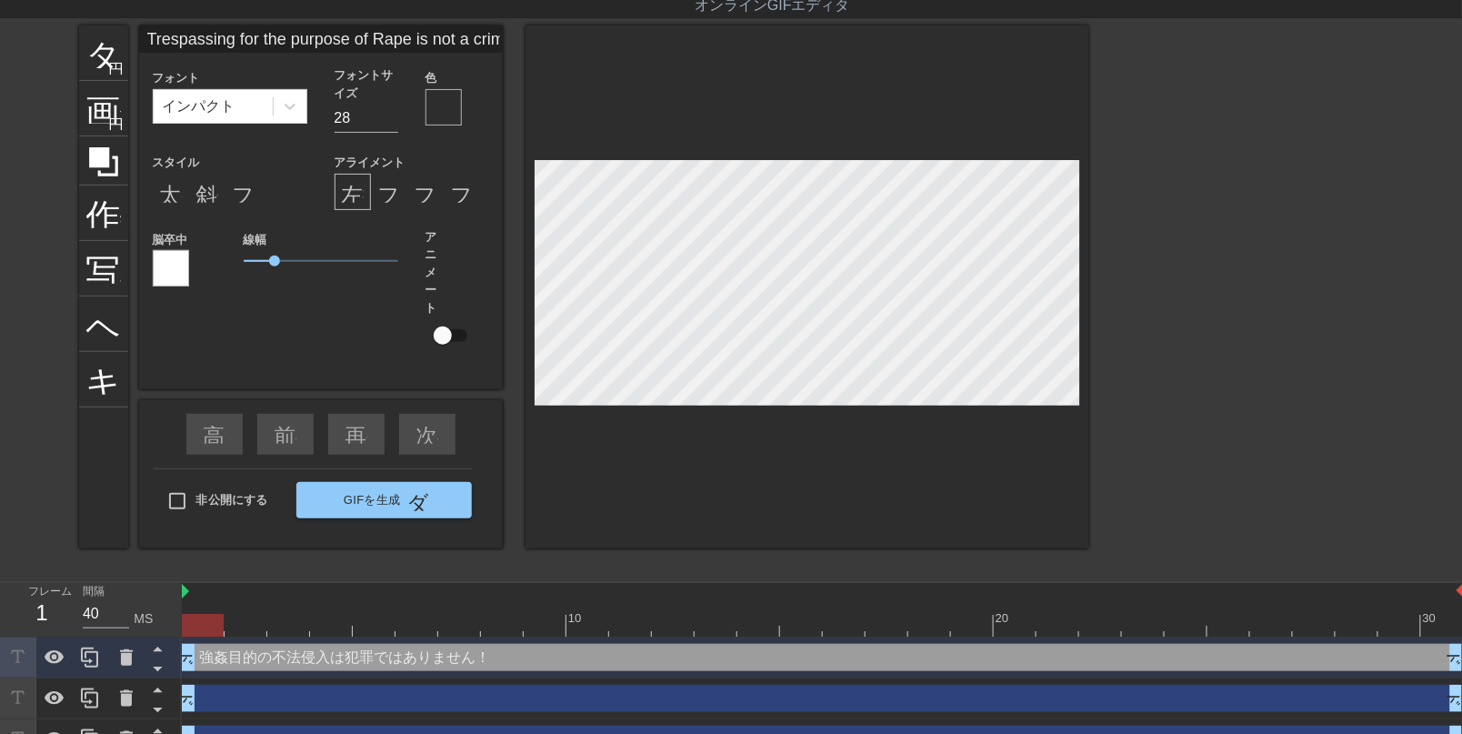
click at [583, 661] on div "強姦目的の不法侵入は犯罪ではありません！ ドラッグハンドル ドラッグハンドル" at bounding box center [823, 657] width 1282 height 27
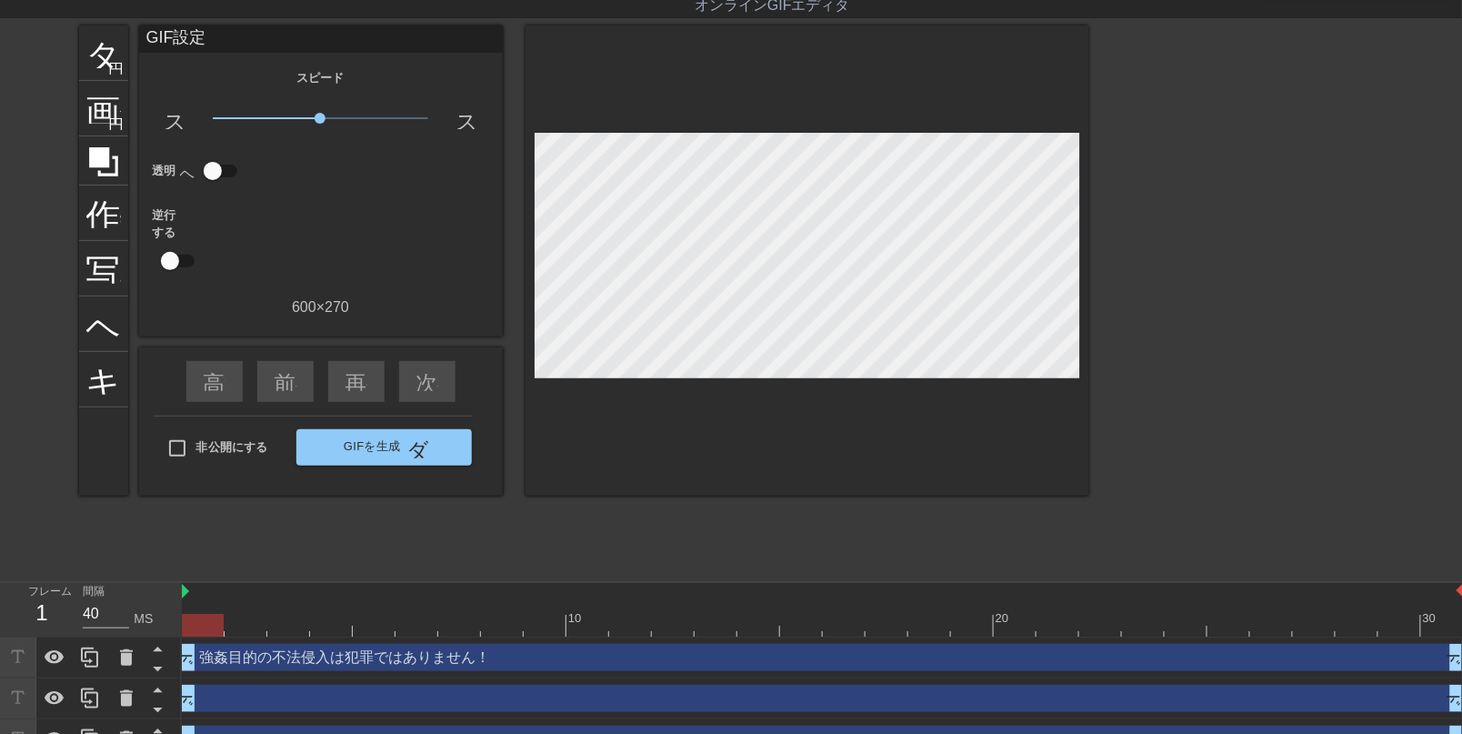
click at [241, 659] on div "強姦目的の不法侵入は犯罪ではありません！ ドラッグハンドル ドラッグハンドル" at bounding box center [823, 657] width 1282 height 27
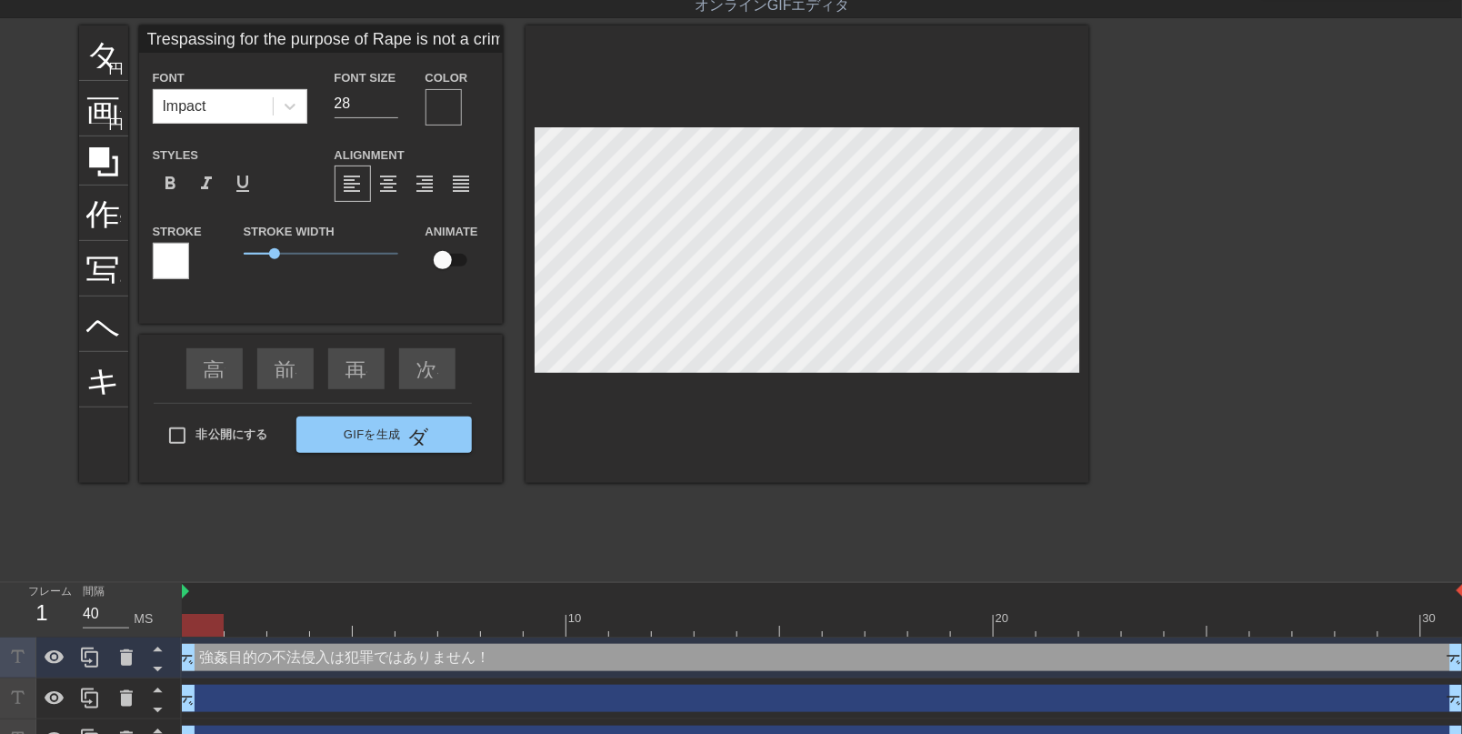
click at [241, 659] on div "強姦目的の不法侵入は犯罪ではありません！ ドラッグハンドル ドラッグハンドル" at bounding box center [823, 657] width 1282 height 27
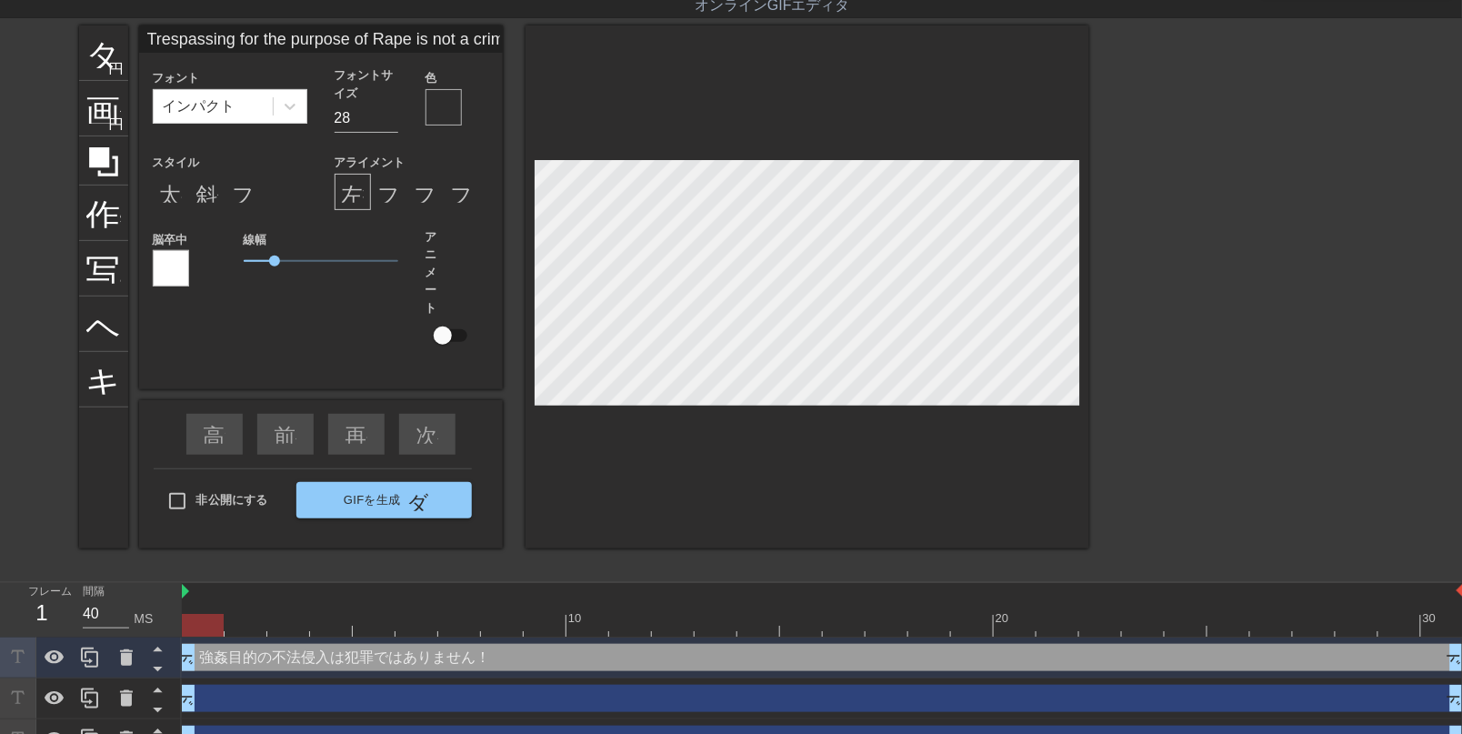
click at [241, 659] on div "強姦目的の不法侵入は犯罪ではありません！ ドラッグハンドル ドラッグハンドル" at bounding box center [823, 657] width 1282 height 27
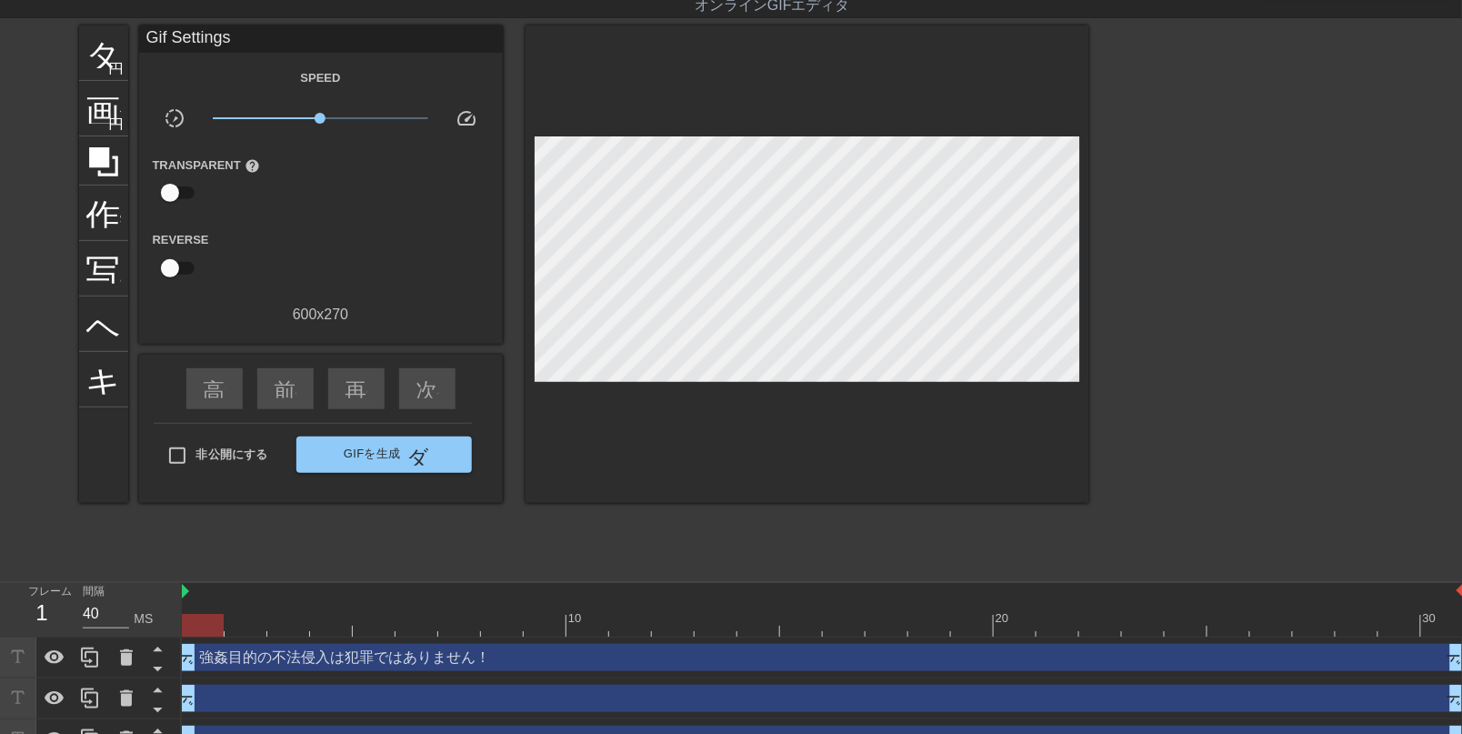
click at [185, 495] on div "非公開にする GIFを生成 ダブルアロー" at bounding box center [313, 459] width 318 height 72
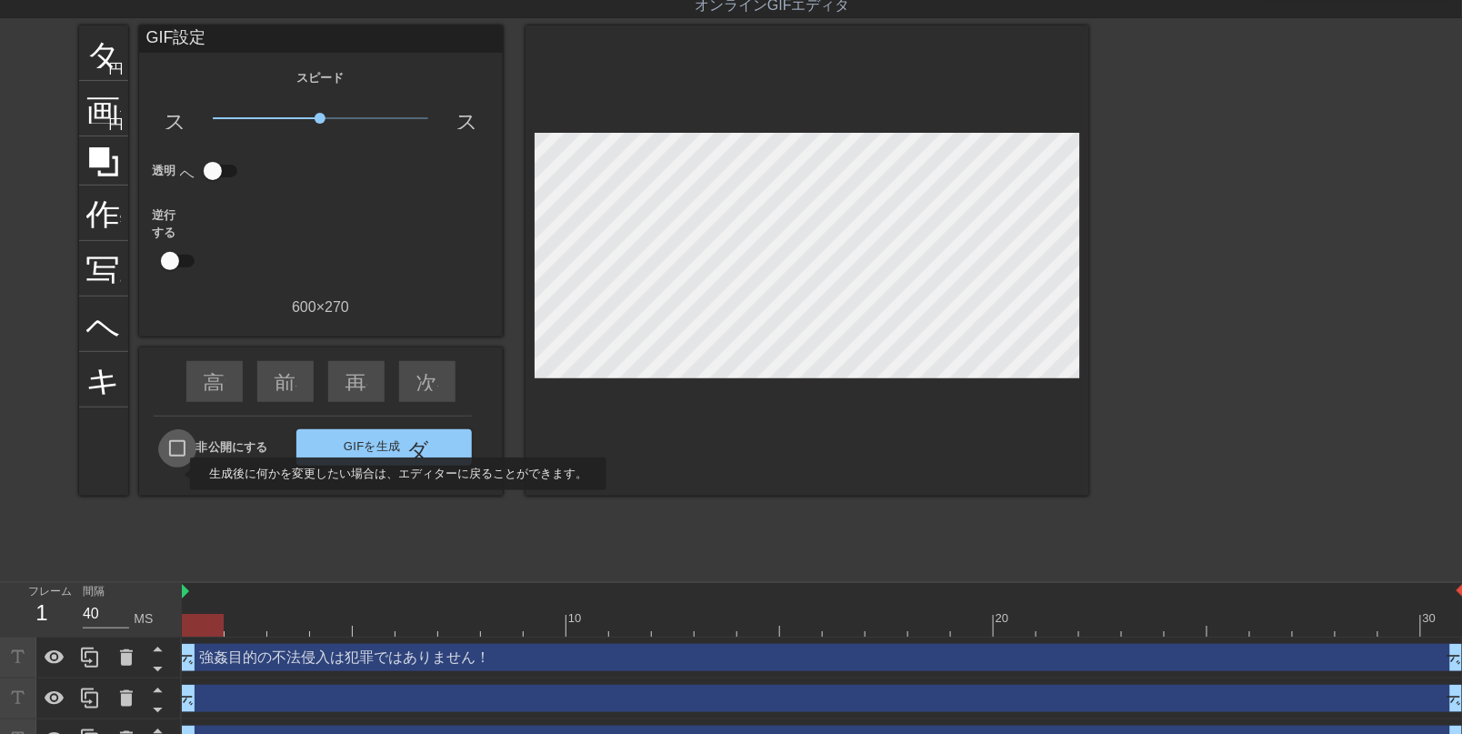
click at [178, 467] on input "非公開にする" at bounding box center [177, 448] width 38 height 38
click at [377, 453] on font "GIFを生成" at bounding box center [372, 446] width 57 height 14
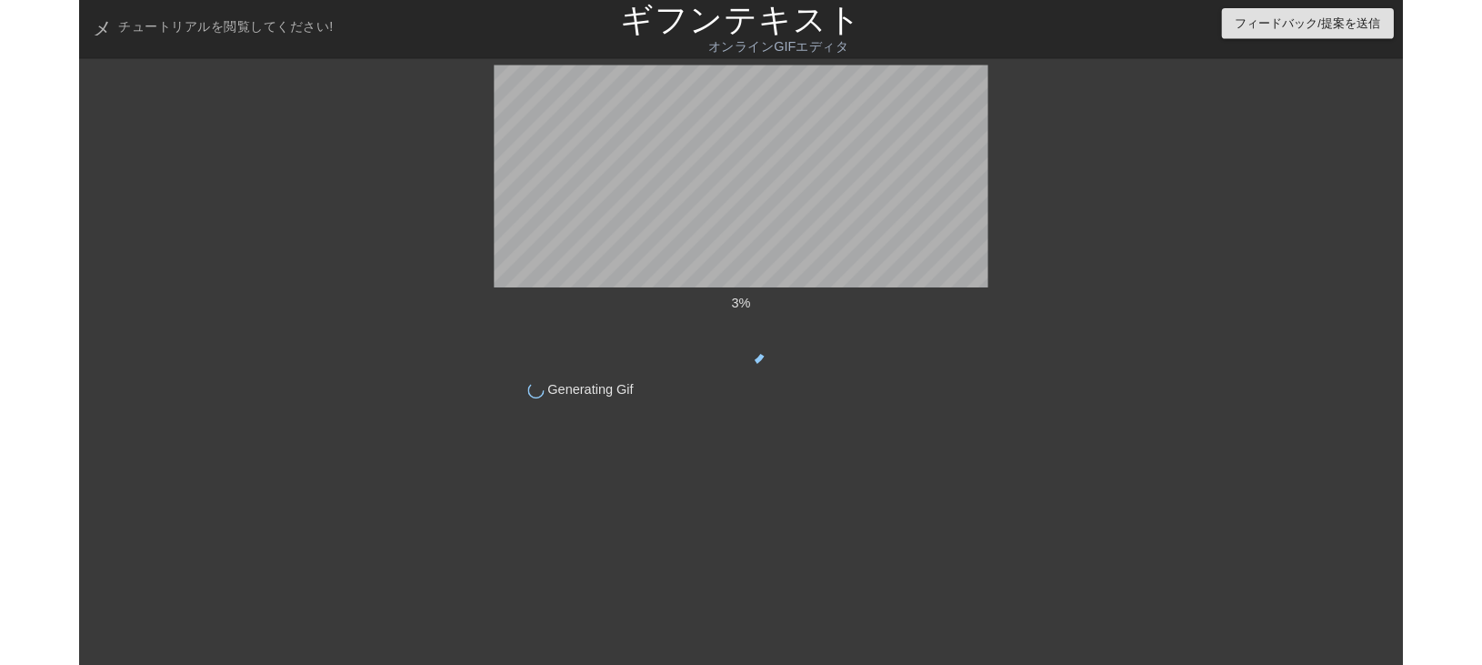
scroll to position [0, 0]
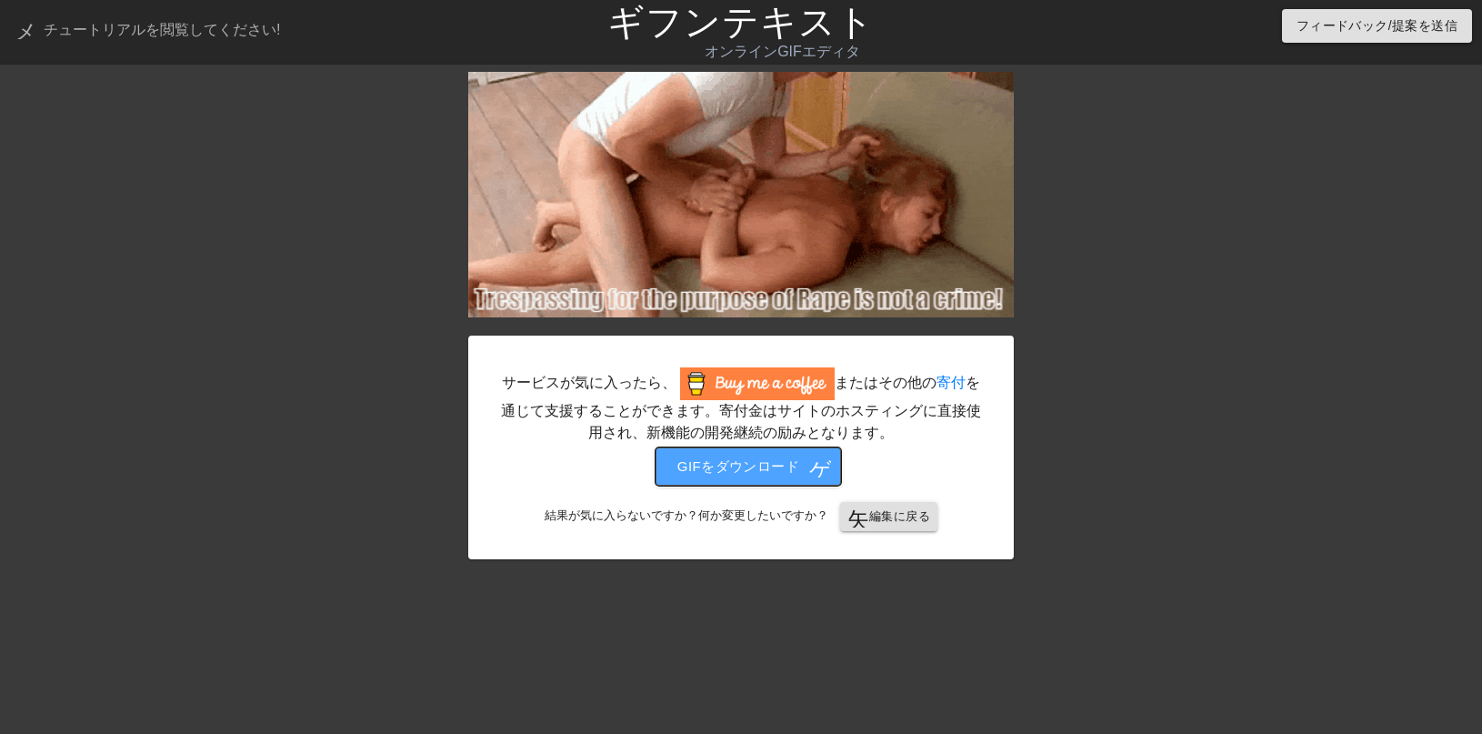
click at [762, 474] on font "GIFをダウンロード" at bounding box center [738, 465] width 122 height 15
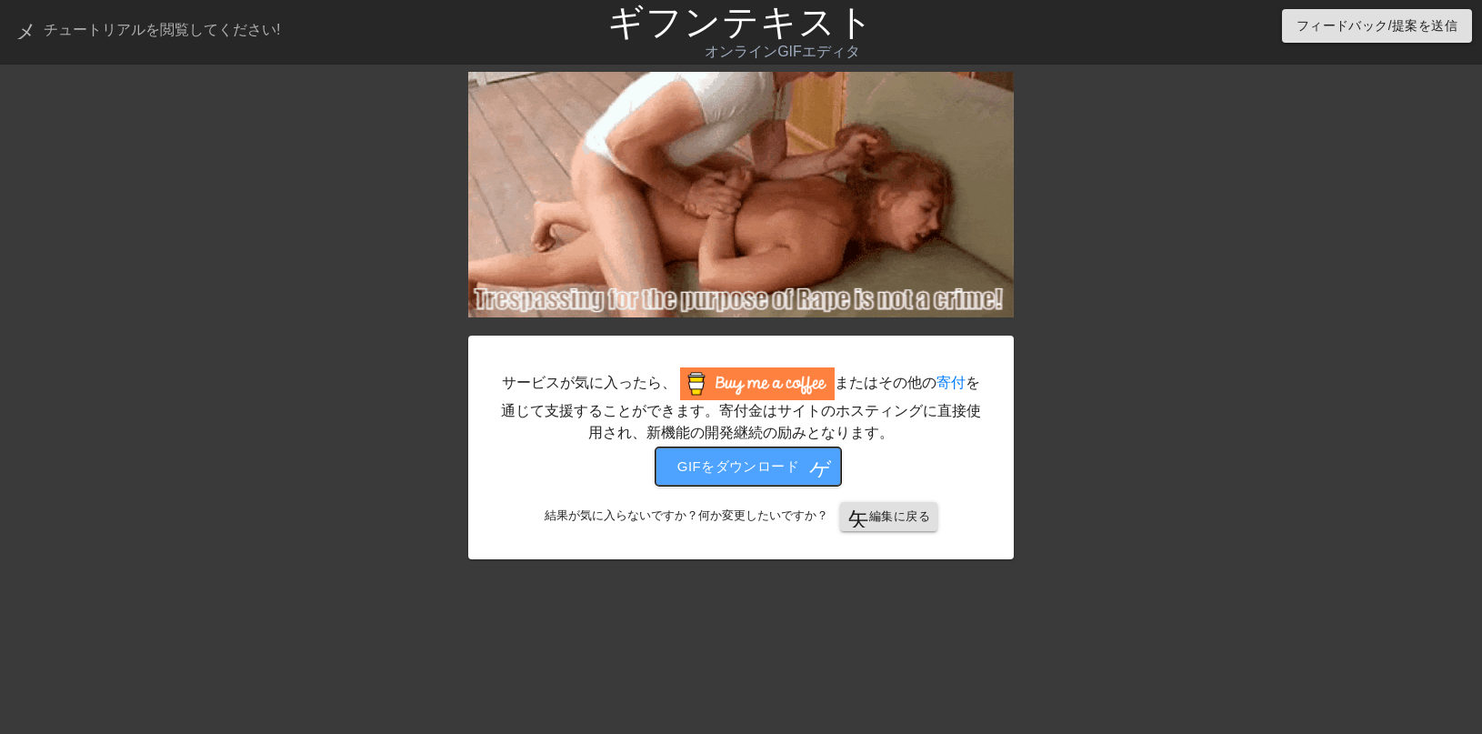
click at [733, 474] on font "GIFをダウンロード" at bounding box center [738, 465] width 122 height 15
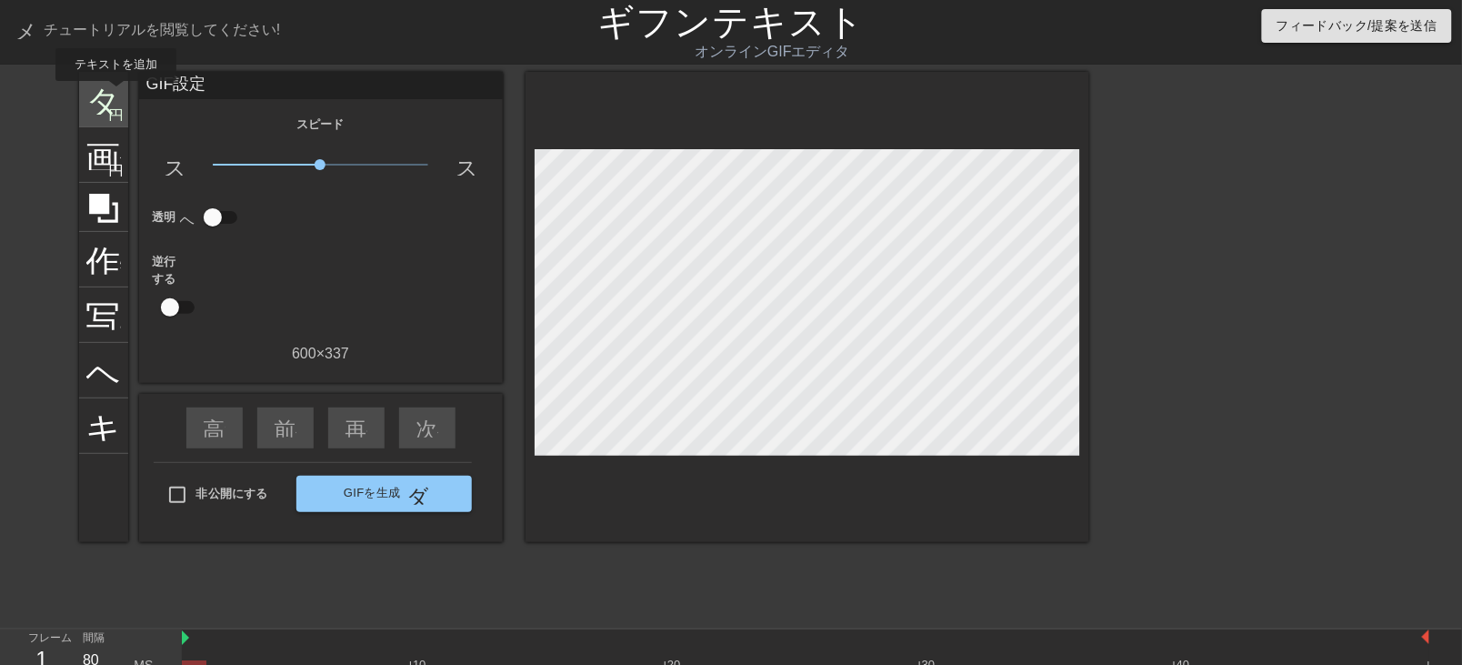
click at [116, 94] on font "タイトル" at bounding box center [157, 97] width 142 height 35
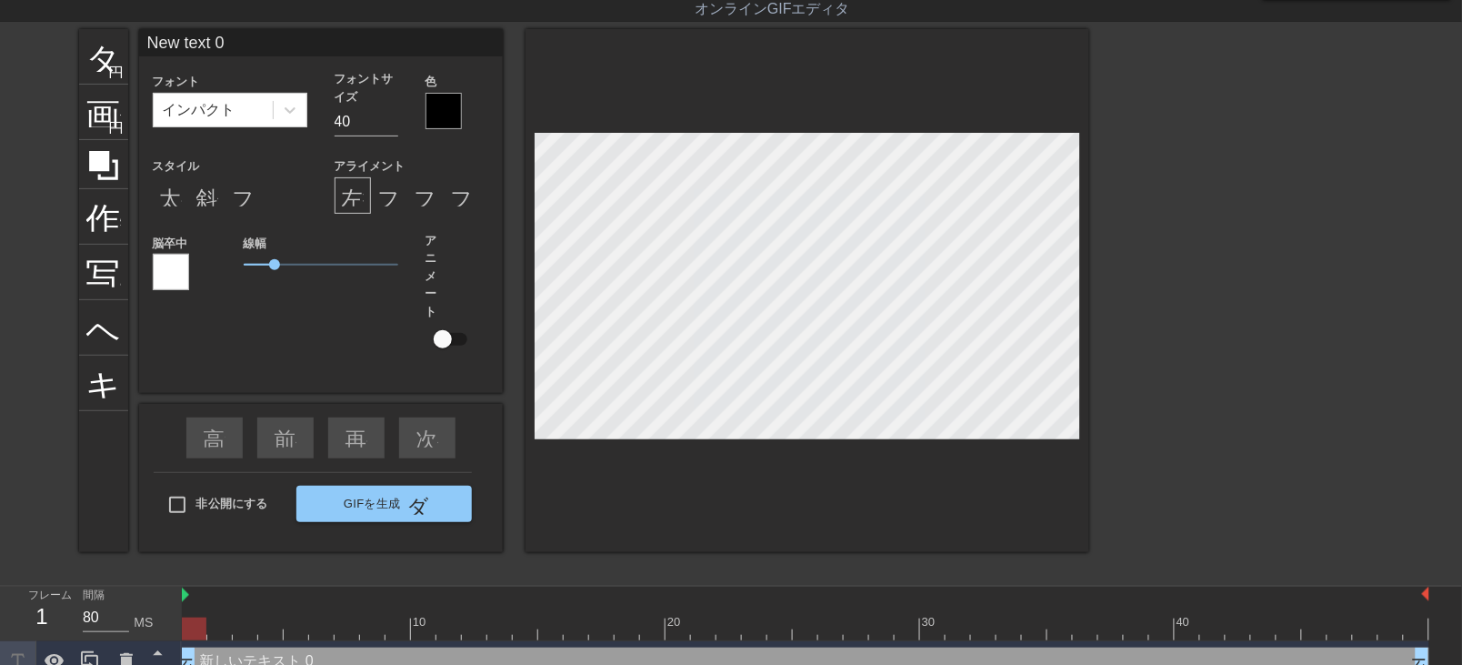
scroll to position [65, 0]
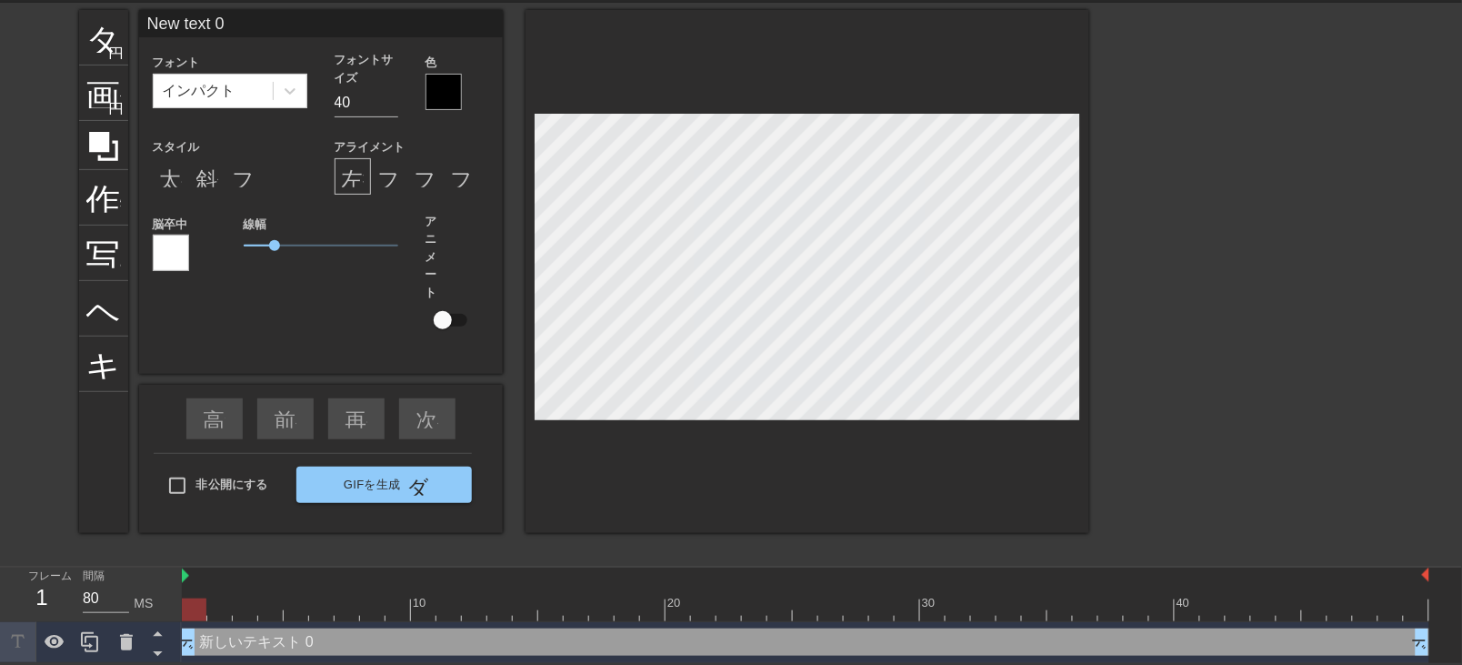
click at [291, 637] on div "新しいテキスト 0 ドラッグハンドル ドラッグハンドル" at bounding box center [806, 641] width 1248 height 27
type input "New text0"
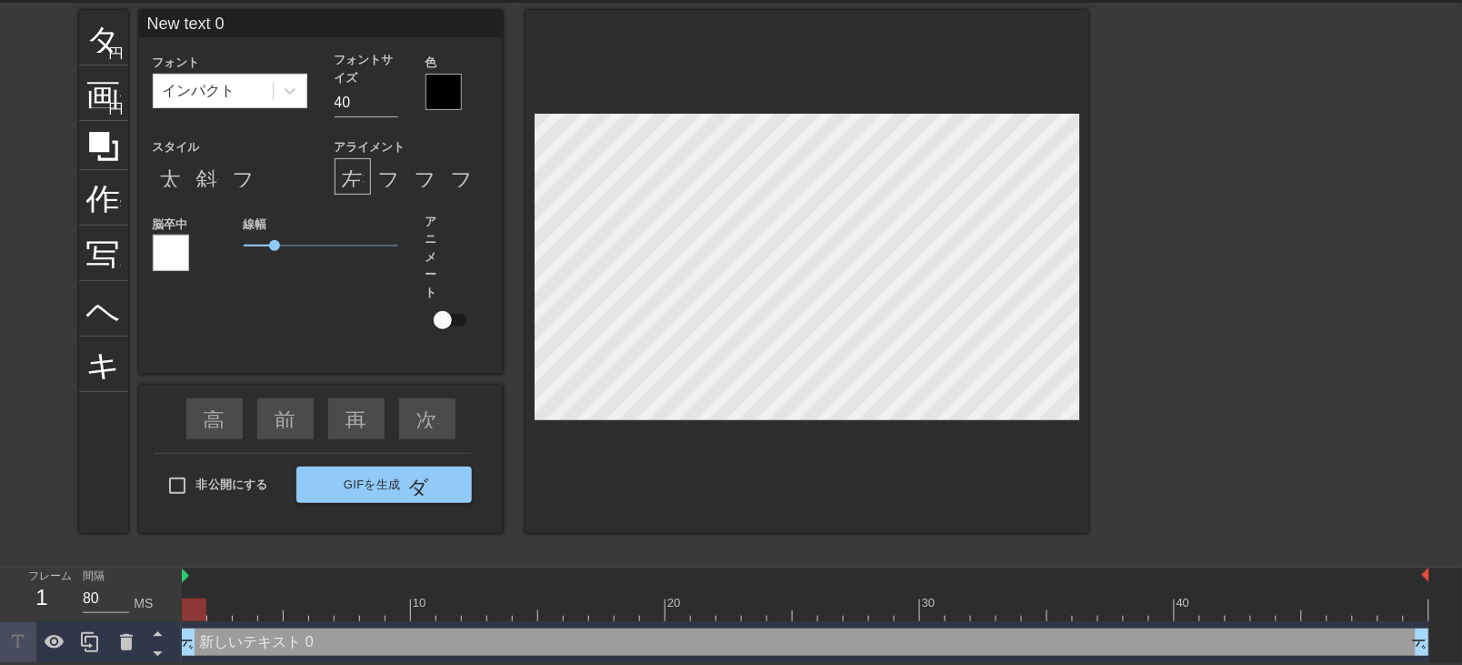
type textarea "New text0"
type input "New text"
type textarea "New text"
type input "New tex"
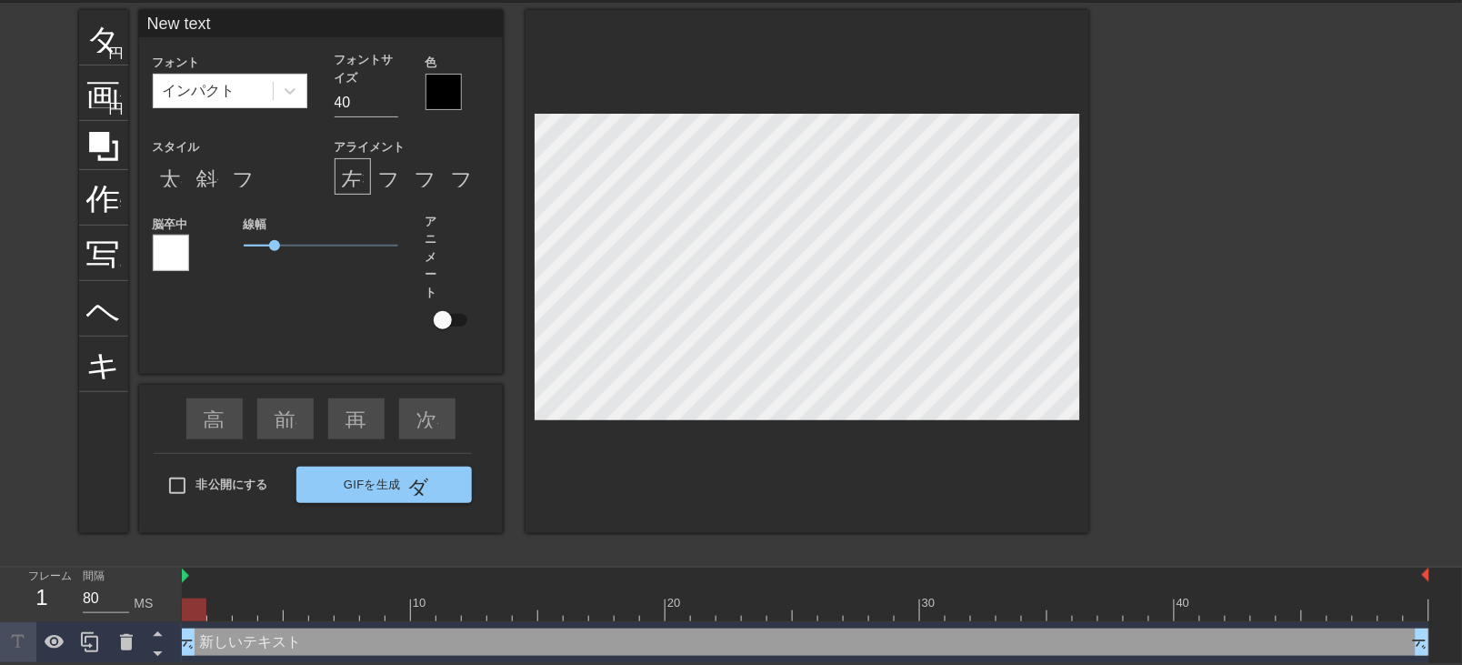
type textarea "New tex"
type input "New te"
type textarea "New te"
type input "New t"
type textarea "New t"
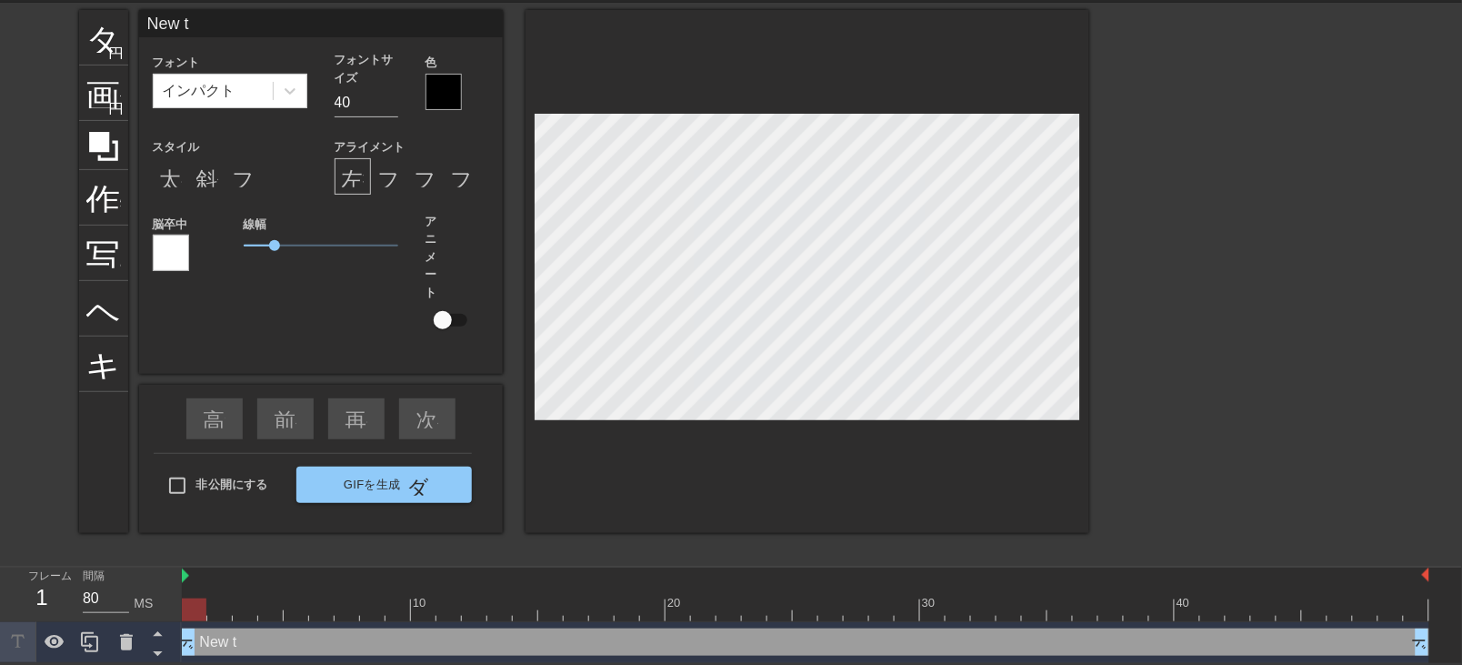
type input "New"
type textarea "New"
type input "New"
type textarea "New"
type input "Ne"
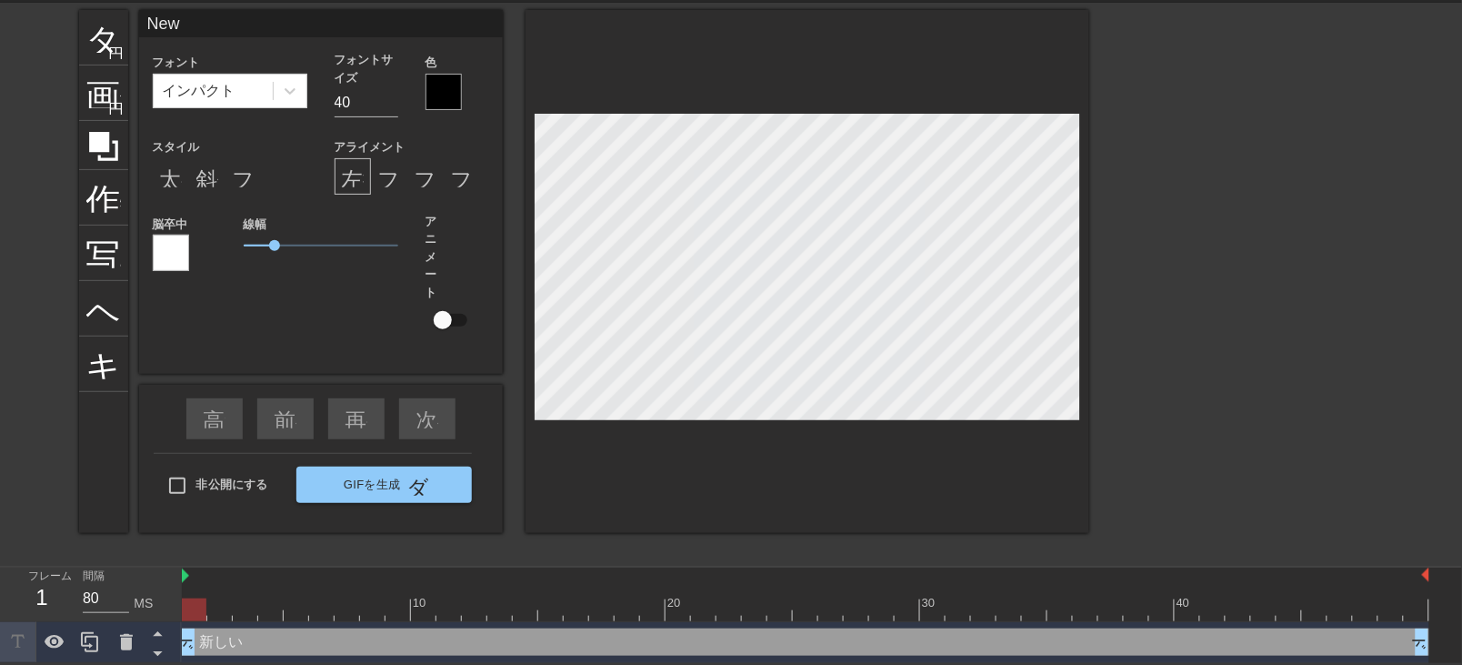
type textarea "Ne"
type input "N"
type textarea "N"
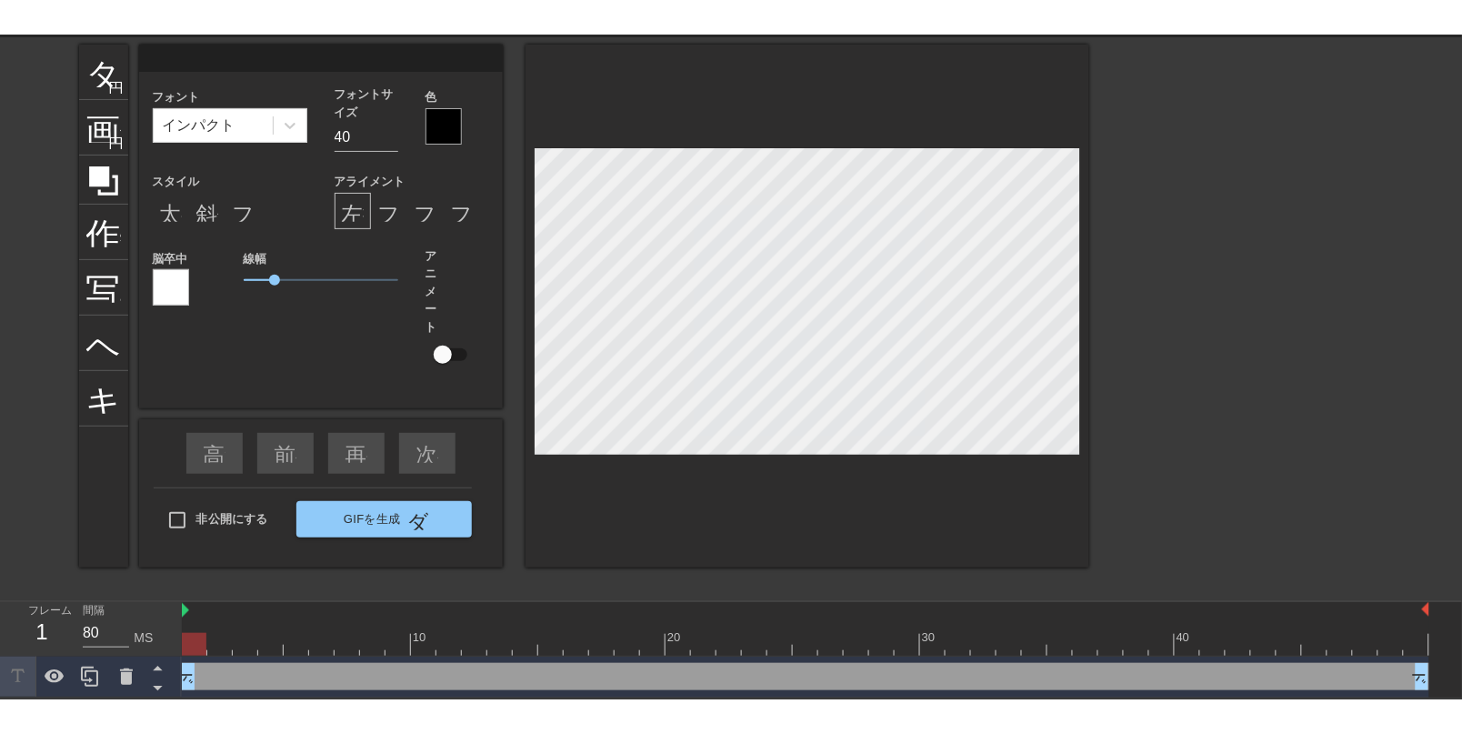
scroll to position [0, 0]
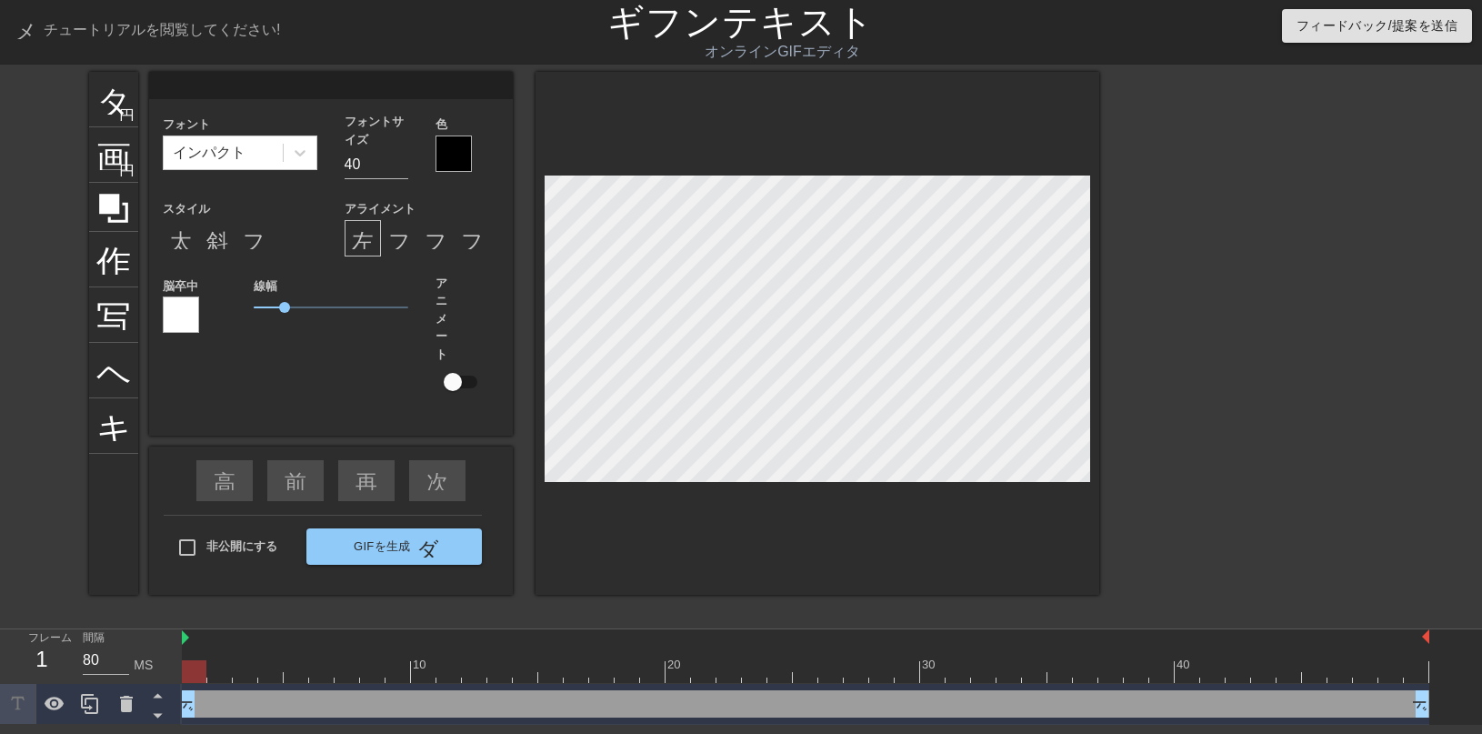
click at [224, 664] on div "ドラッグハンドル ドラッグハンドル" at bounding box center [806, 703] width 1248 height 27
drag, startPoint x: 202, startPoint y: 701, endPoint x: 257, endPoint y: 706, distance: 55.7
click at [257, 664] on div "ドラッグハンドル ドラッグハンドル" at bounding box center [806, 703] width 1248 height 27
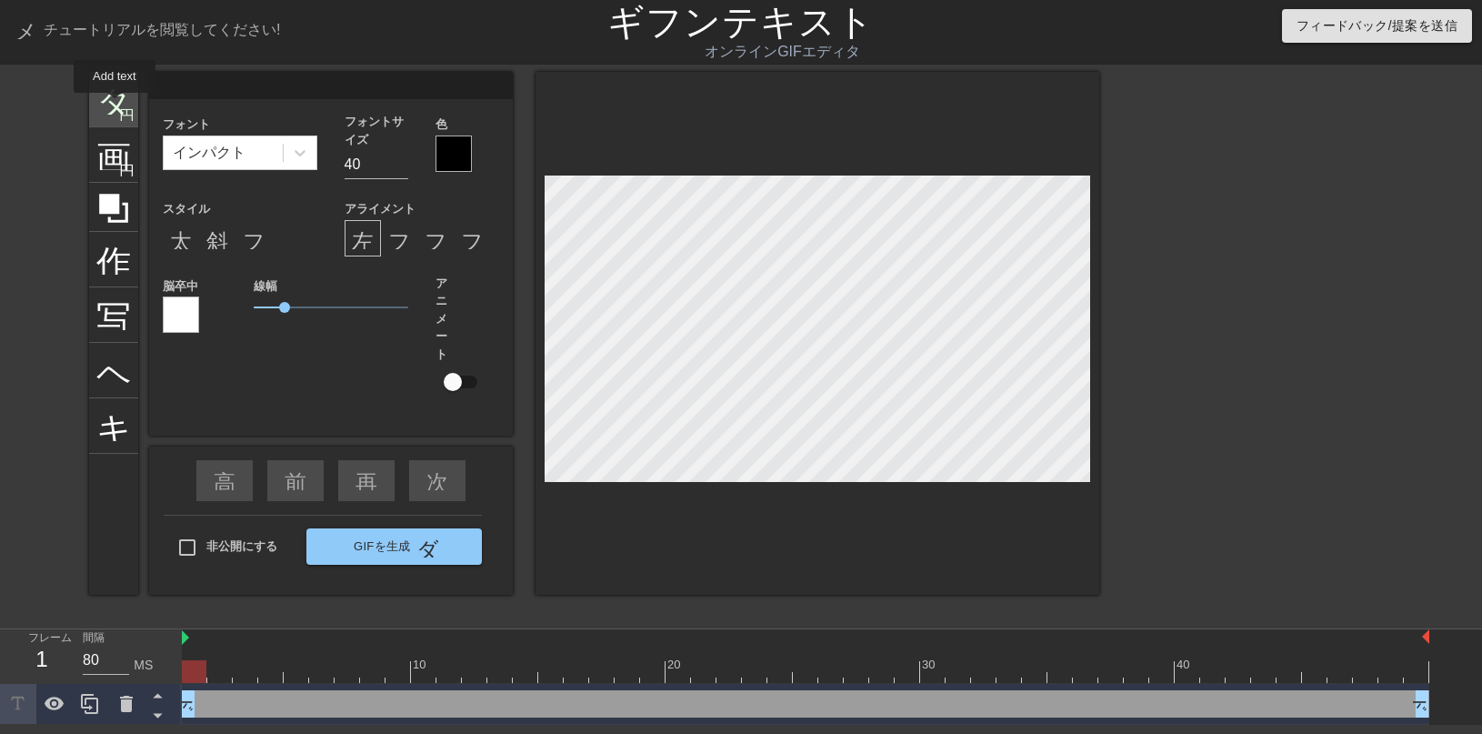
drag, startPoint x: 257, startPoint y: 706, endPoint x: 115, endPoint y: 105, distance: 616.9
click at [115, 105] on font "タイトル" at bounding box center [167, 97] width 142 height 35
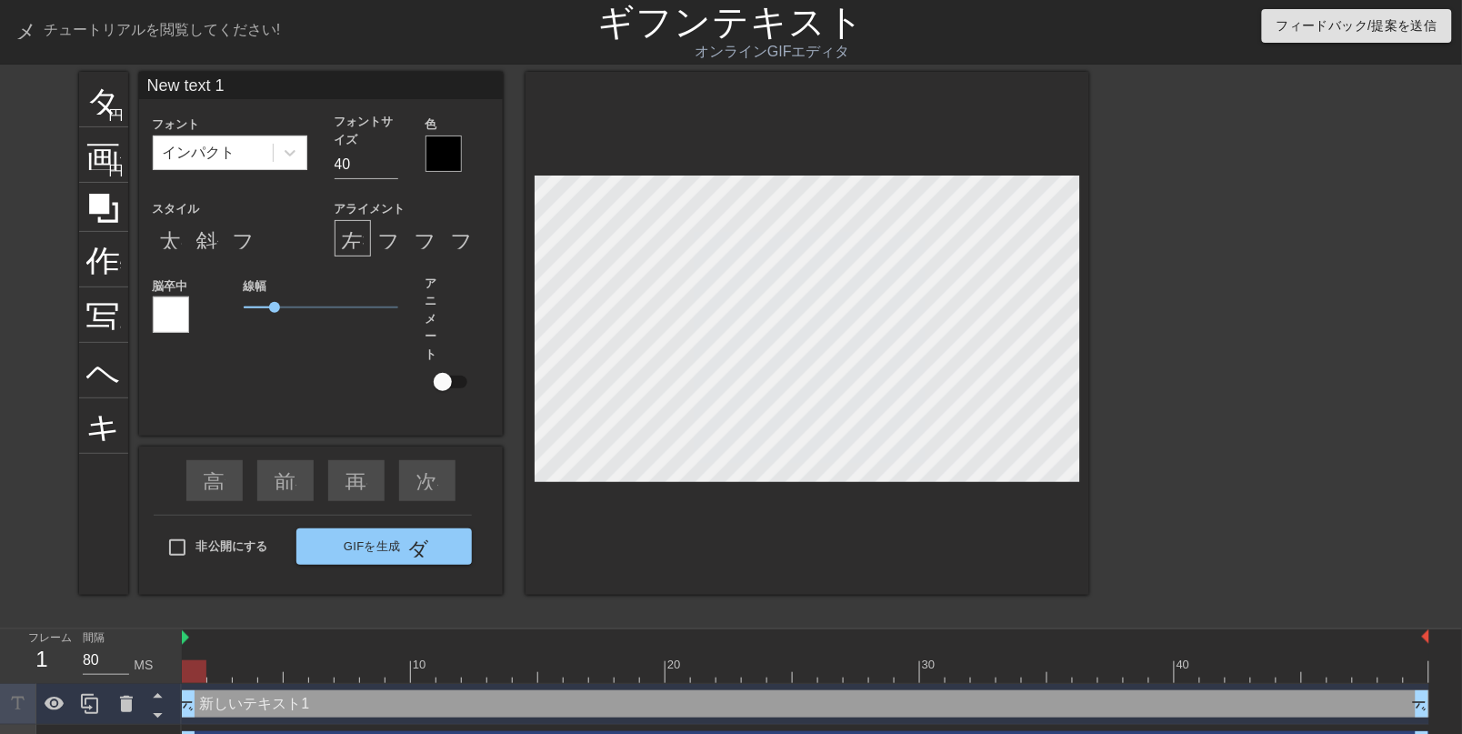
drag, startPoint x: 234, startPoint y: 694, endPoint x: 316, endPoint y: 697, distance: 81.9
click at [316, 664] on div "新しいテキスト1 ドラッグハンドル ドラッグハンドル" at bounding box center [806, 703] width 1248 height 27
click at [350, 664] on div "新しいテキスト1 ドラッグハンドル ドラッグハンドル" at bounding box center [806, 703] width 1248 height 27
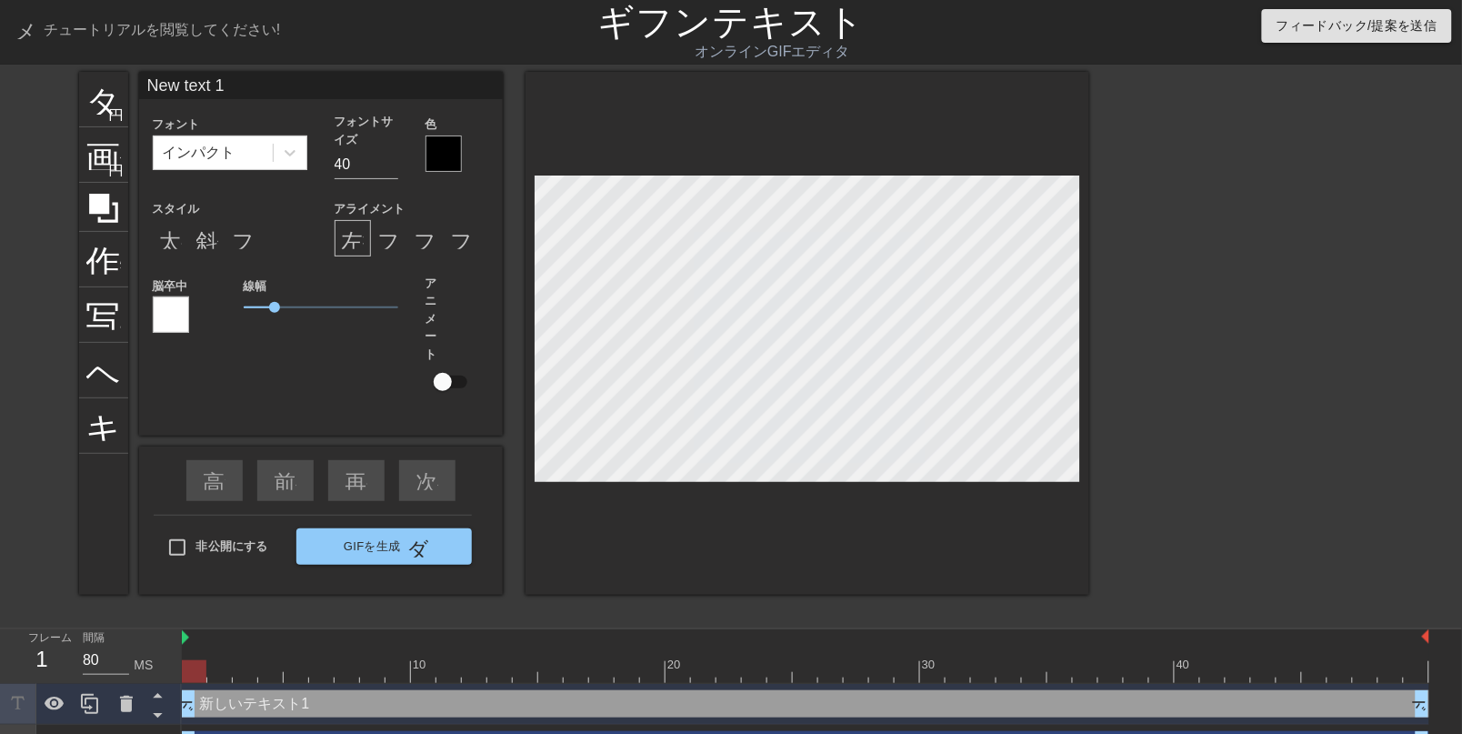
scroll to position [10, 2]
type input "New text1"
type textarea "New text1"
type input "New tex1"
type textarea "New tex1"
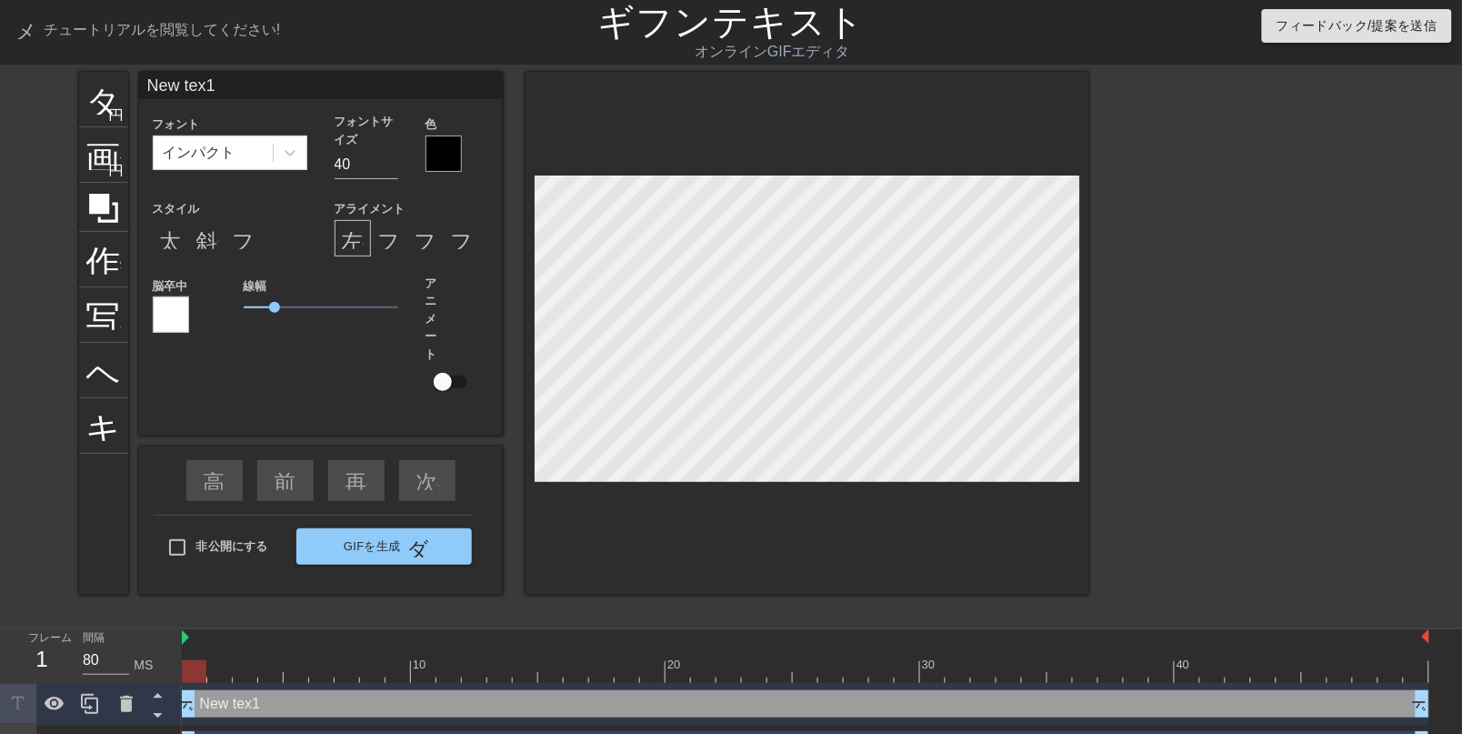
scroll to position [10, 42]
type input "New tex"
type textarea "New tex"
type input "New te"
type textarea "New te"
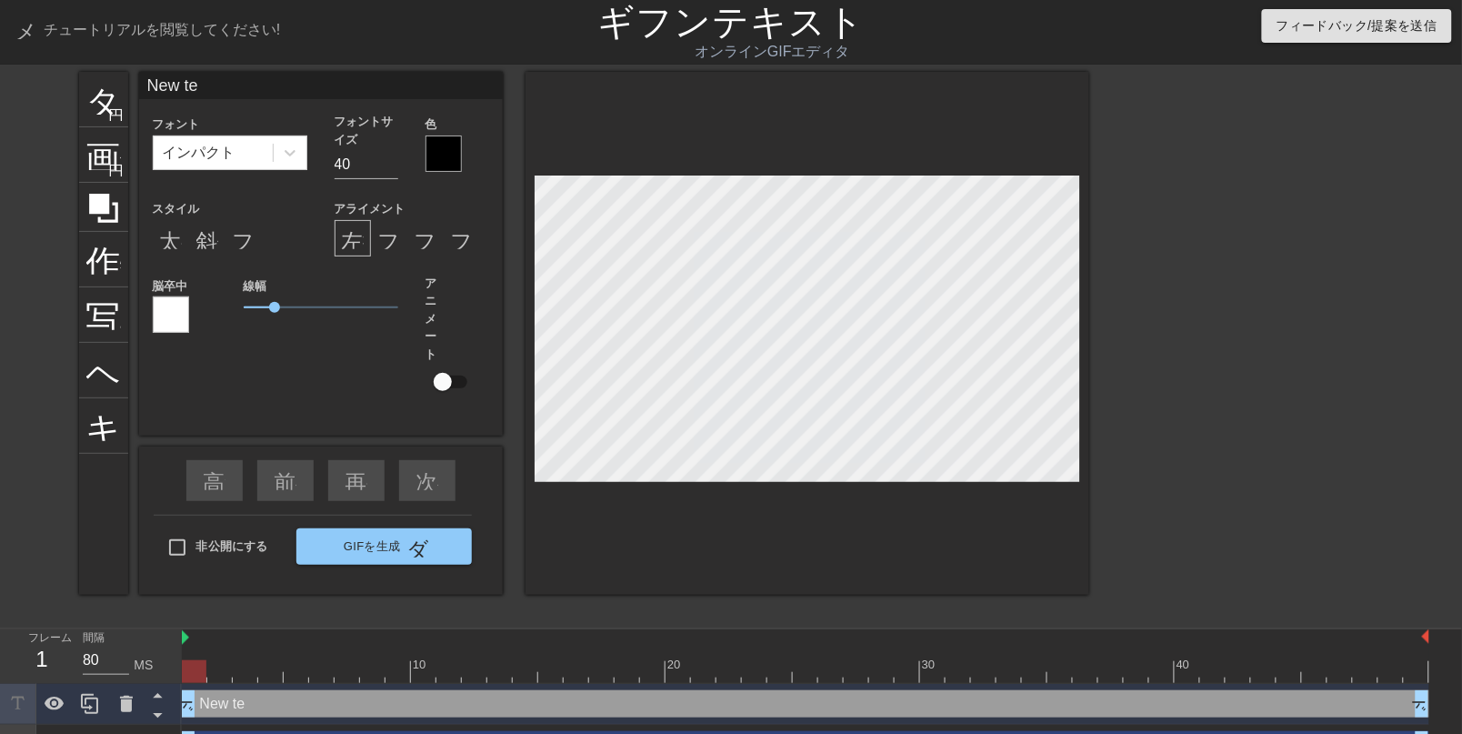
type input "New t"
type textarea "New t"
type input "New"
type textarea "New"
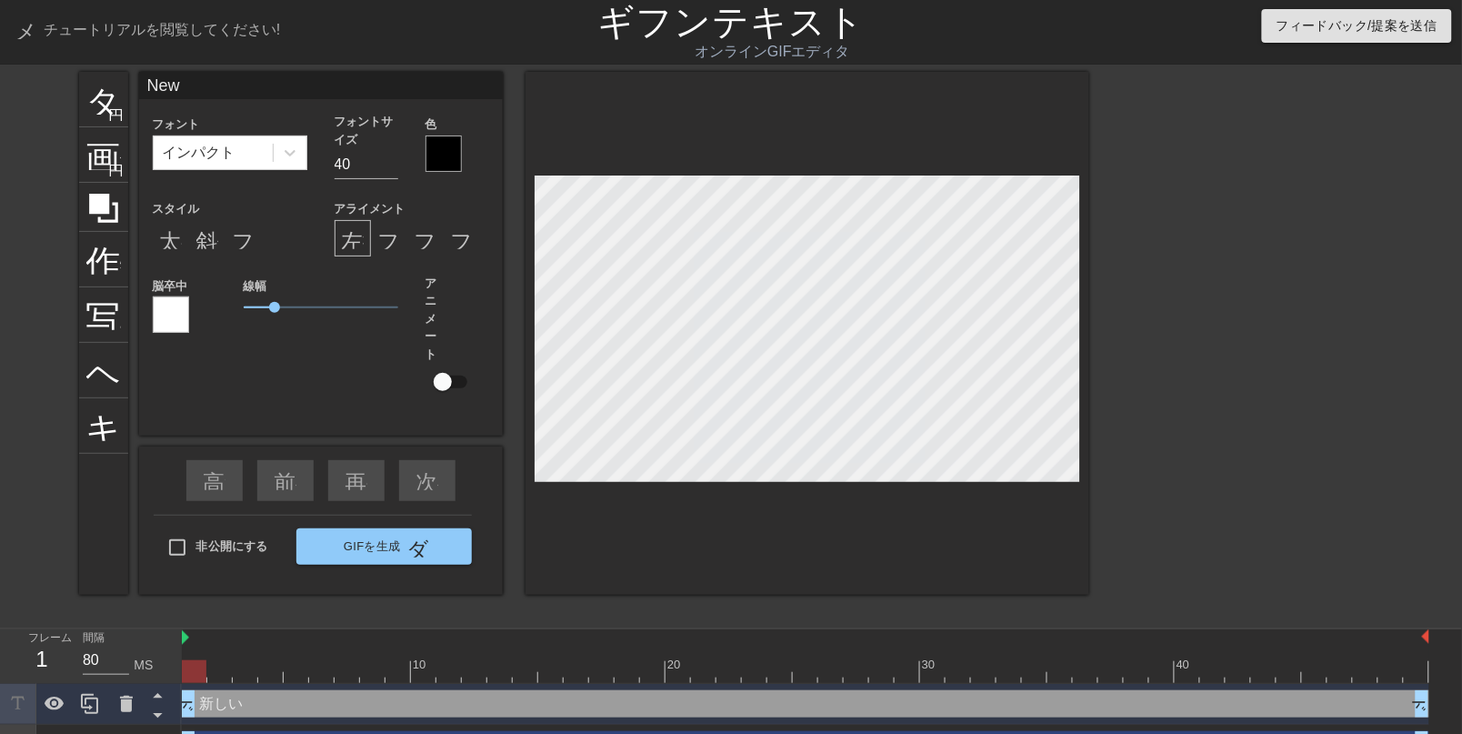
drag, startPoint x: 266, startPoint y: 703, endPoint x: 276, endPoint y: 701, distance: 10.2
click at [276, 664] on div "新しい ドラッグハンドル ドラッグハンドル" at bounding box center [806, 703] width 1248 height 27
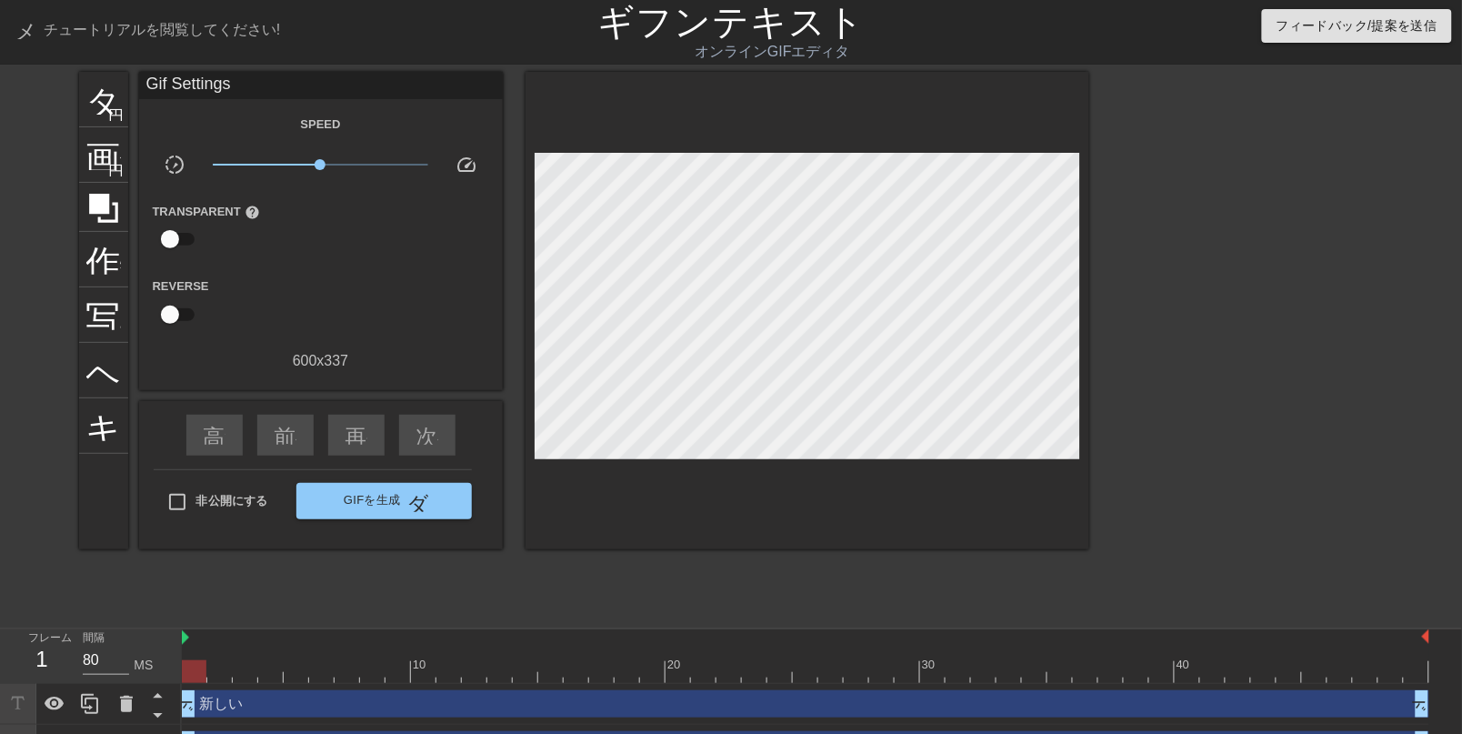
scroll to position [37, 0]
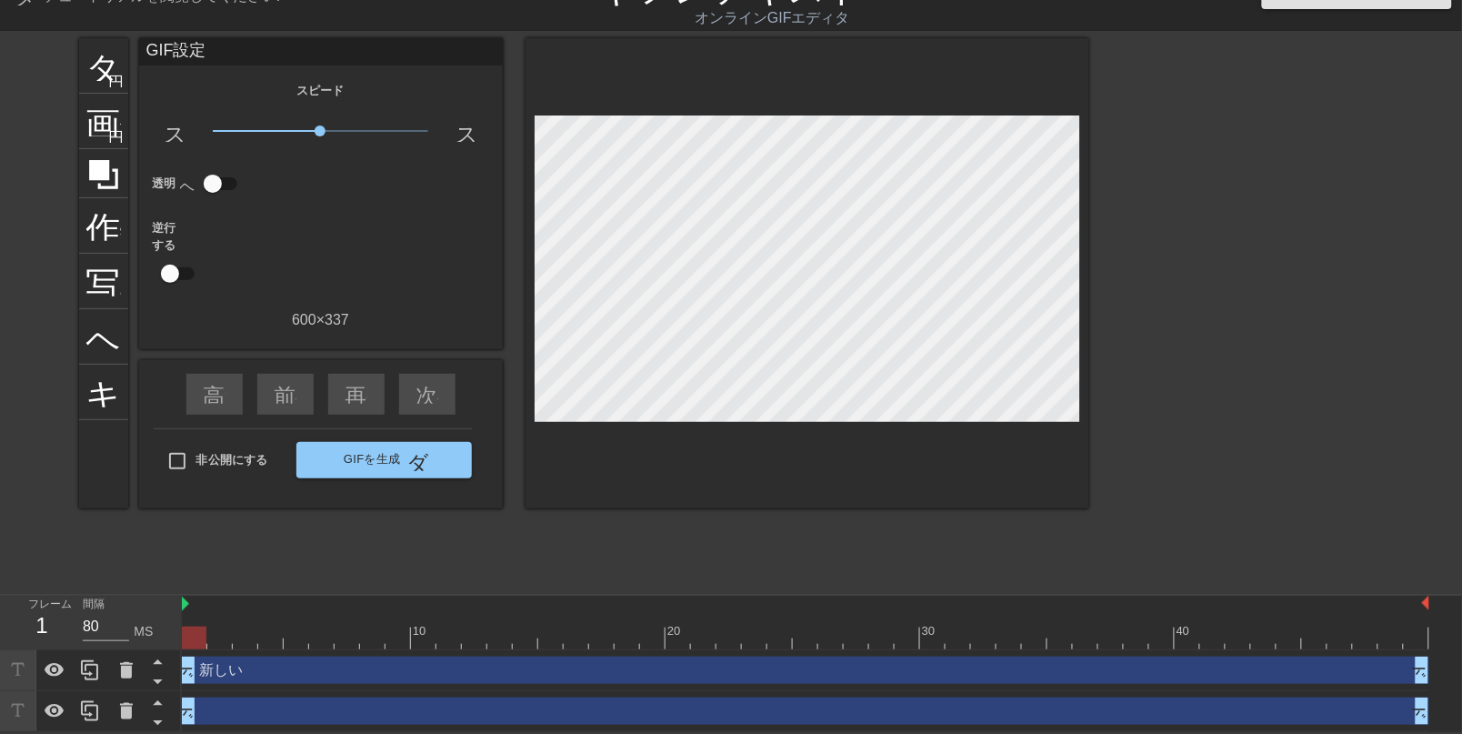
click at [25, 664] on icon at bounding box center [17, 669] width 21 height 21
click at [278, 664] on div "新しい ドラッグハンドル ドラッグハンドル" at bounding box center [806, 670] width 1248 height 27
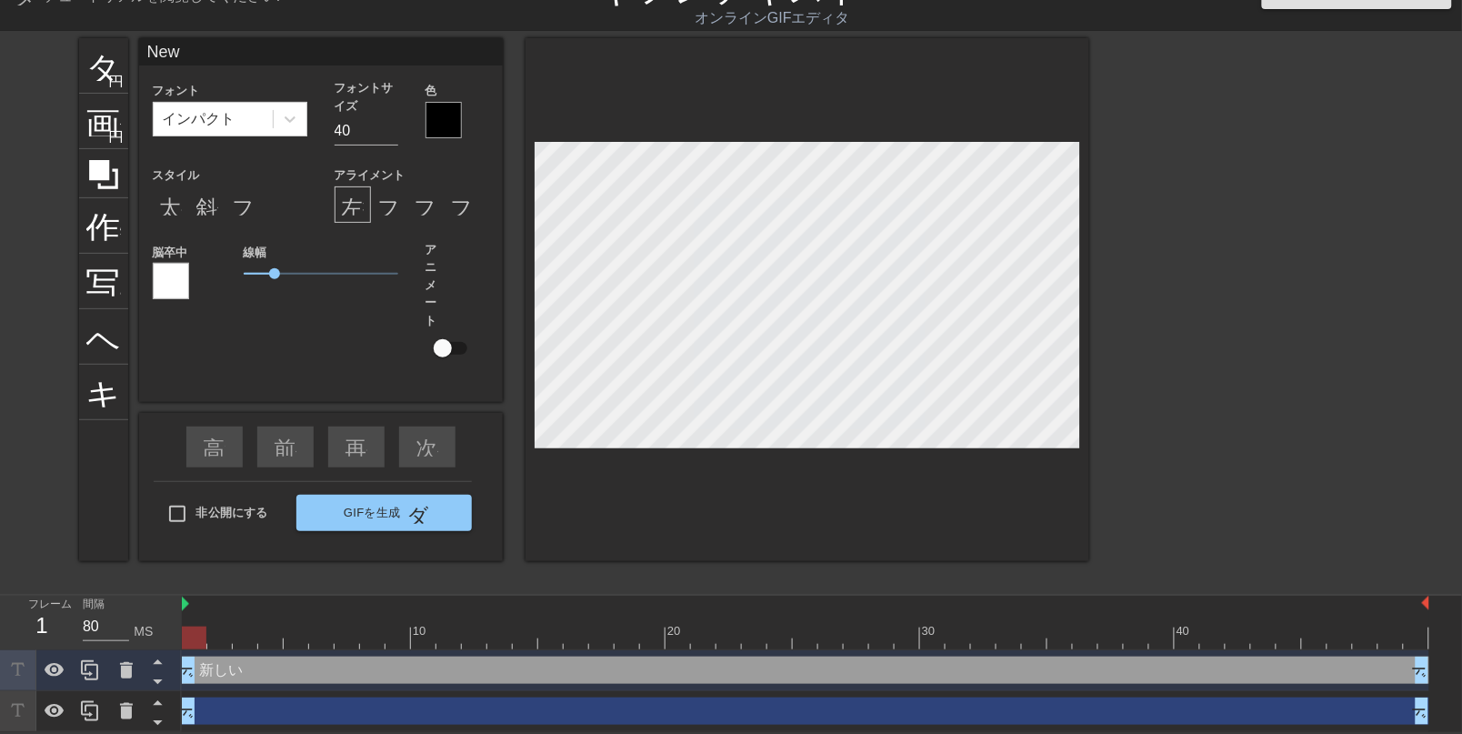
drag, startPoint x: 278, startPoint y: 664, endPoint x: 266, endPoint y: 659, distance: 12.7
click at [266, 659] on div "新しい ドラッグハンドル ドラッグハンドル" at bounding box center [806, 670] width 1248 height 27
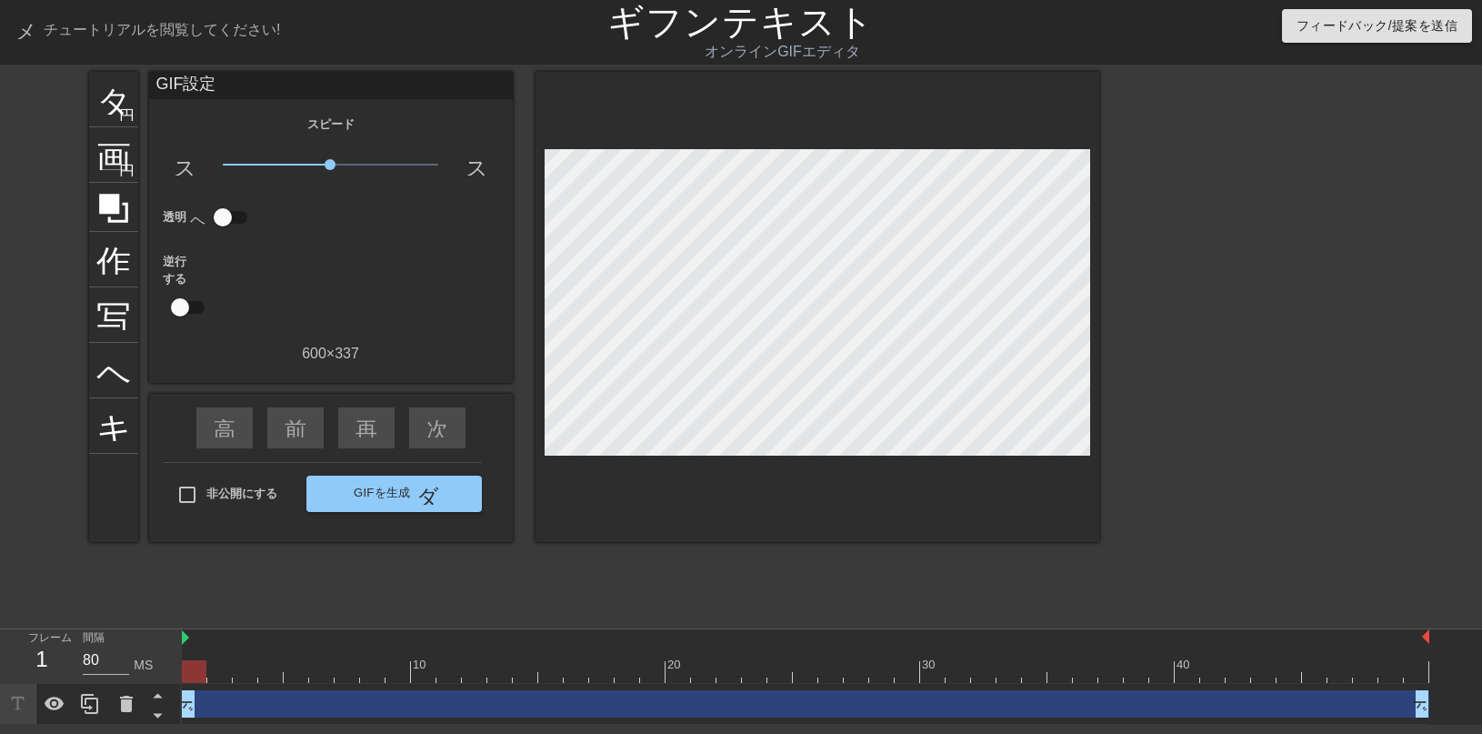
click at [275, 664] on div "ドラッグハンドル ドラッグハンドル" at bounding box center [806, 703] width 1248 height 27
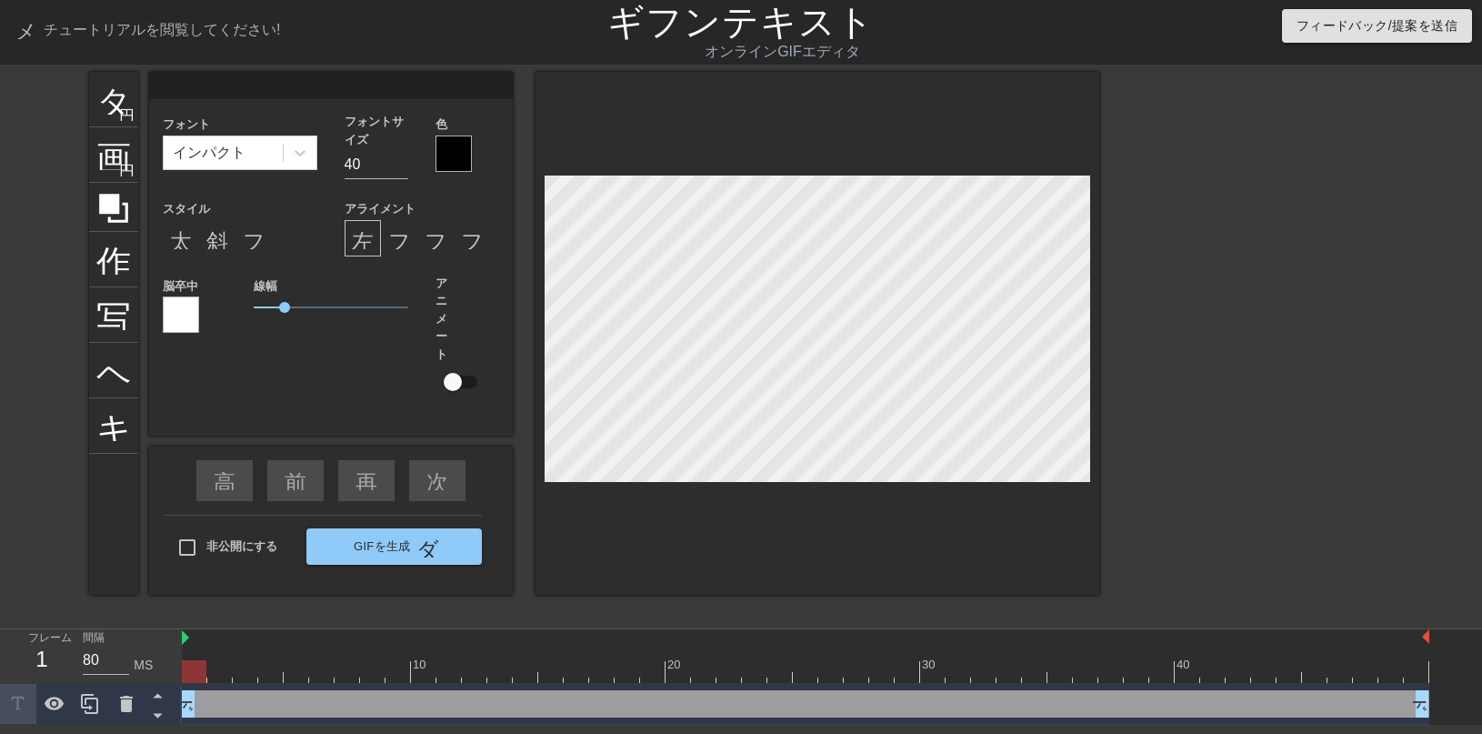
drag, startPoint x: 275, startPoint y: 706, endPoint x: 309, endPoint y: 639, distance: 74.8
click at [309, 639] on div "10 20 30 40 ドラッグハンドル ドラッグハンドル" at bounding box center [832, 676] width 1300 height 95
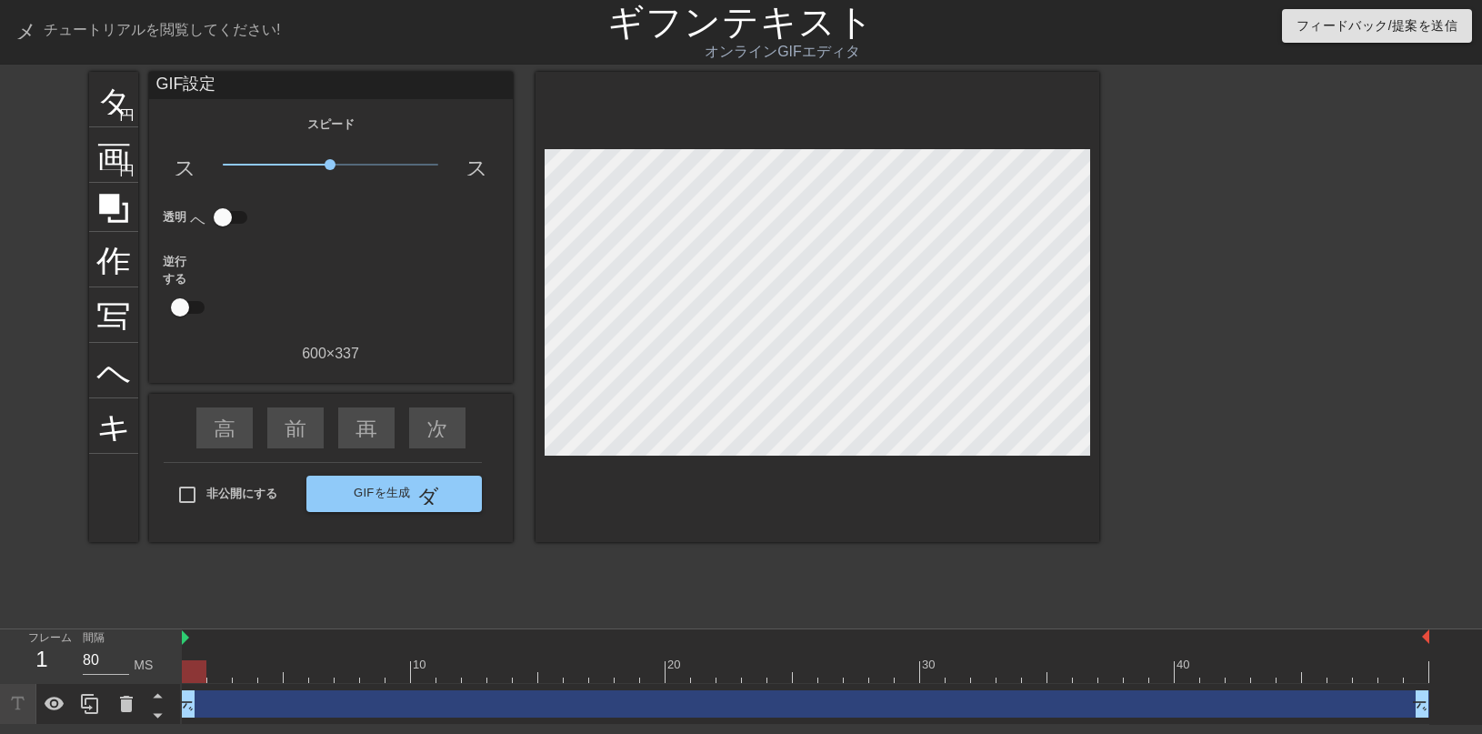
click at [35, 391] on div "タイトル 円を追加 画像 円を追加 作物 写真サイズを大きく選択 ヘルプ キーボード GIF設定 スピード スローモーションビデオ 1.00倍 スピード 透明…" at bounding box center [741, 345] width 1482 height 546
click at [110, 100] on font "タイトル" at bounding box center [167, 97] width 142 height 35
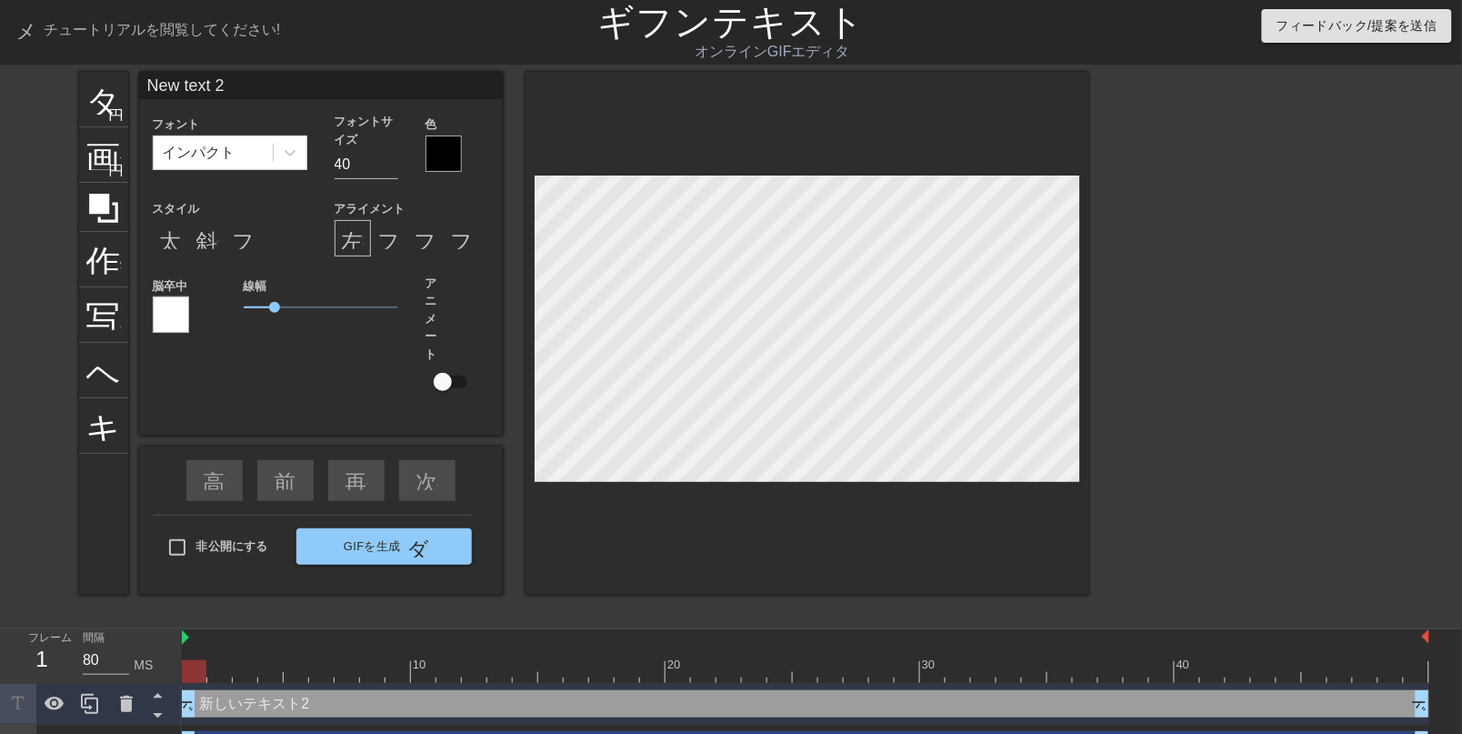
scroll to position [10, 2]
type input "New text"
type textarea "New text"
type input "New text"
type textarea "New text"
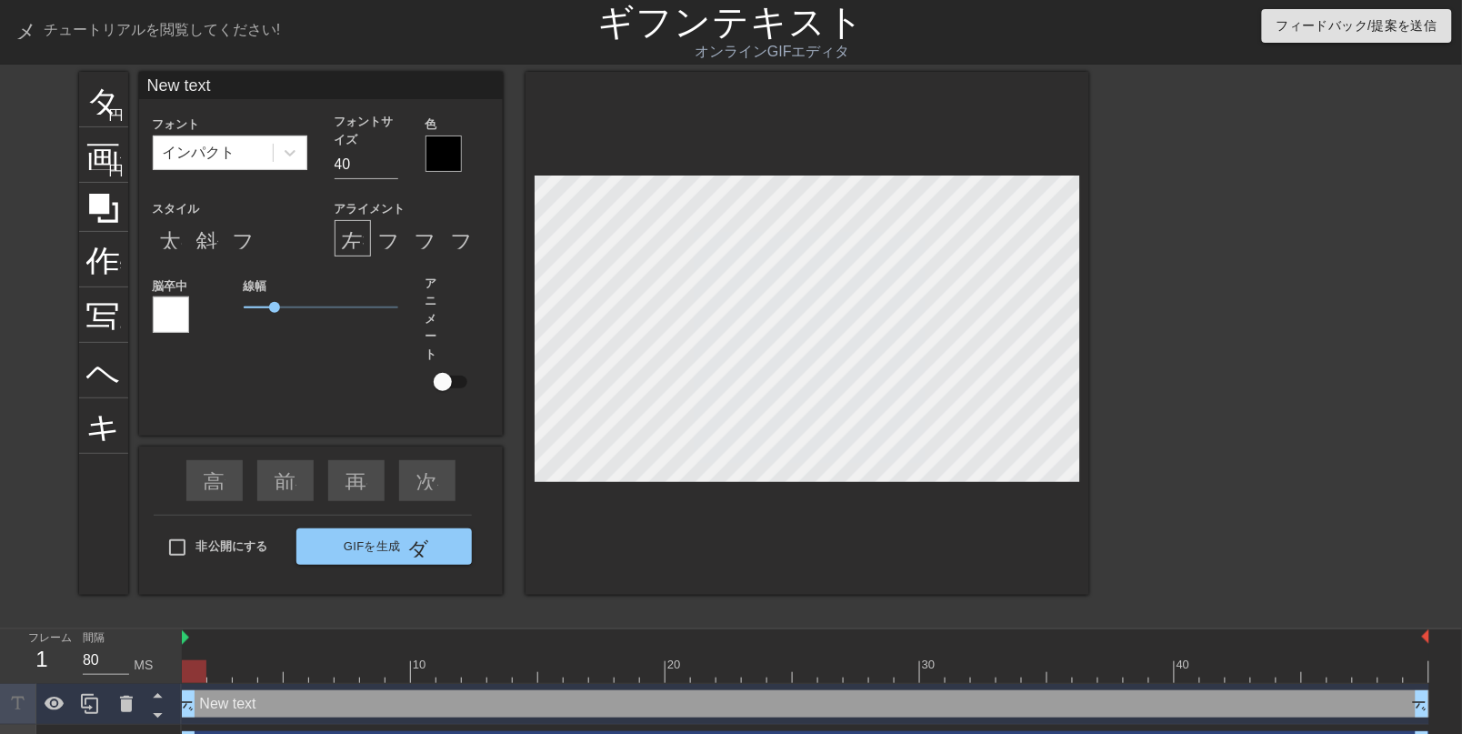
type input "New tex"
type textarea "New tex"
type input "New te"
type textarea "New te"
type input "New t"
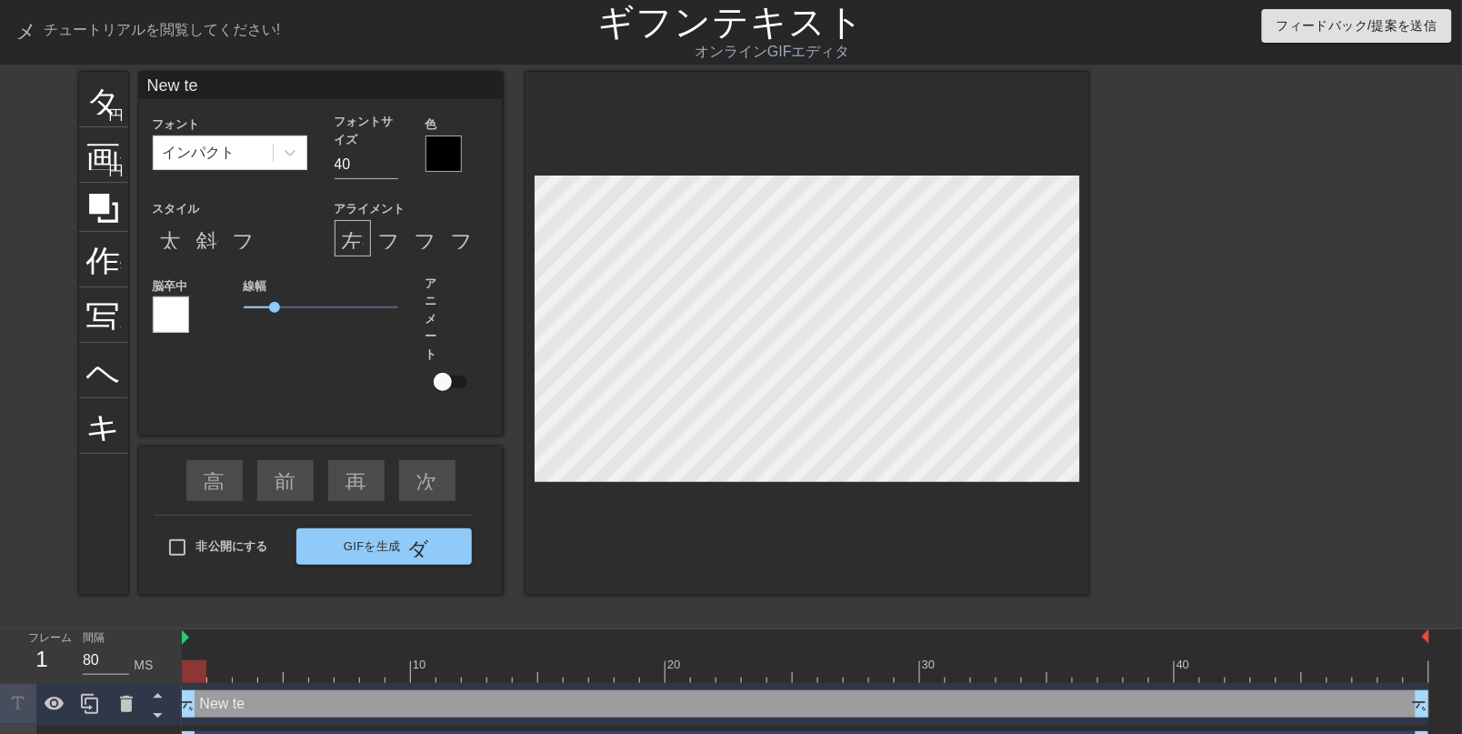
type textarea "New t"
type input "New"
type textarea "New"
type input "New"
type textarea "New"
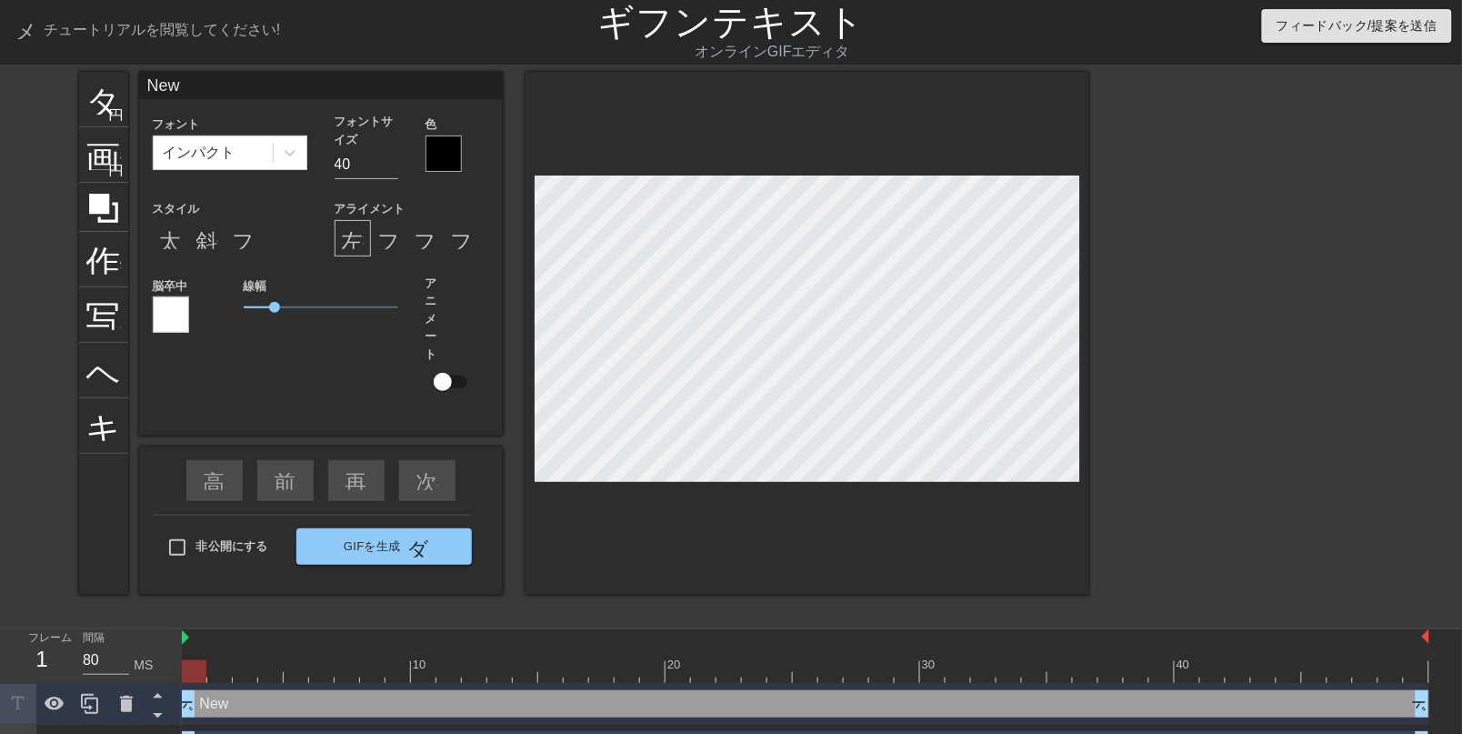
type input "Ne"
type textarea "Ne"
type input "N"
type textarea "N"
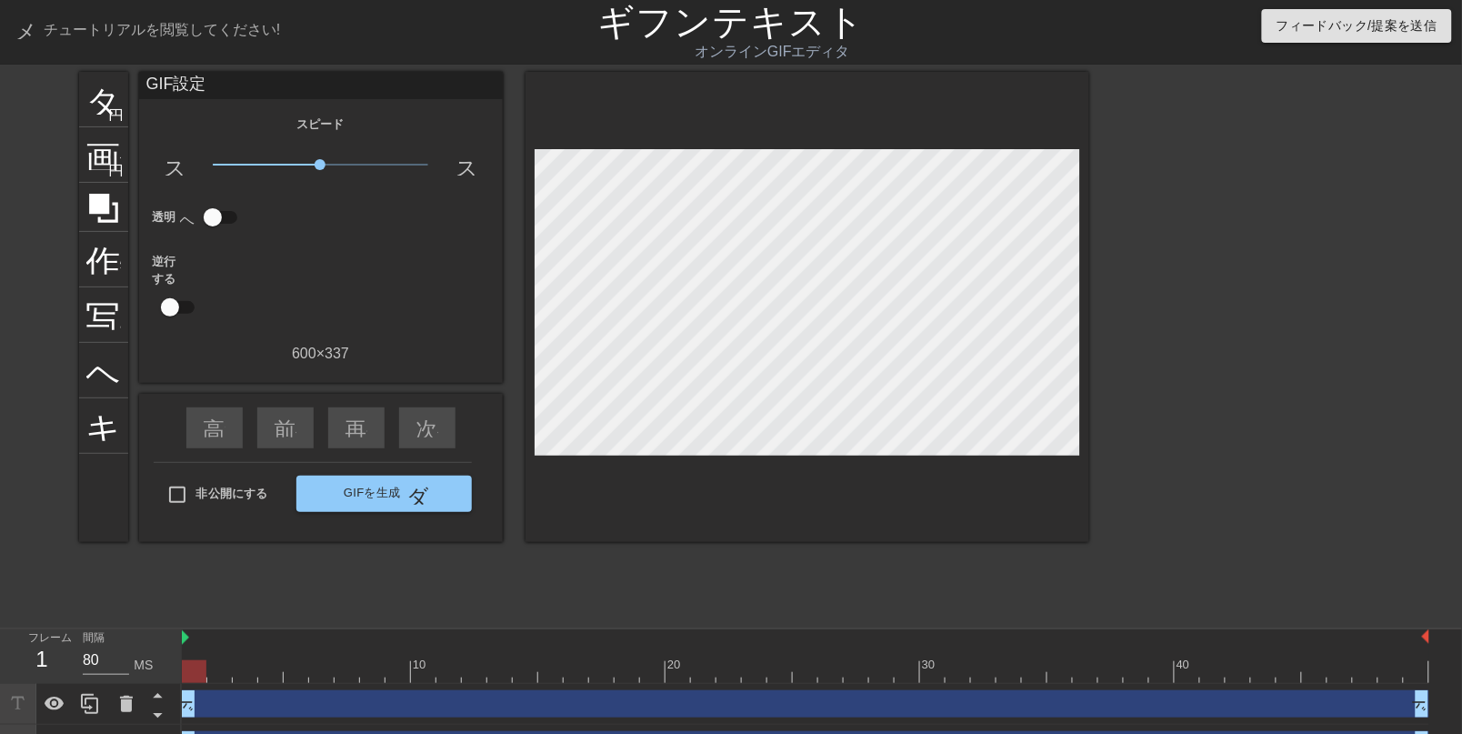
click at [155, 656] on div "間隔 80 MS" at bounding box center [124, 655] width 82 height 53
click at [152, 662] on font "MS" at bounding box center [143, 664] width 19 height 15
click at [192, 514] on input "非公開にする" at bounding box center [177, 495] width 38 height 38
checkbox input "true"
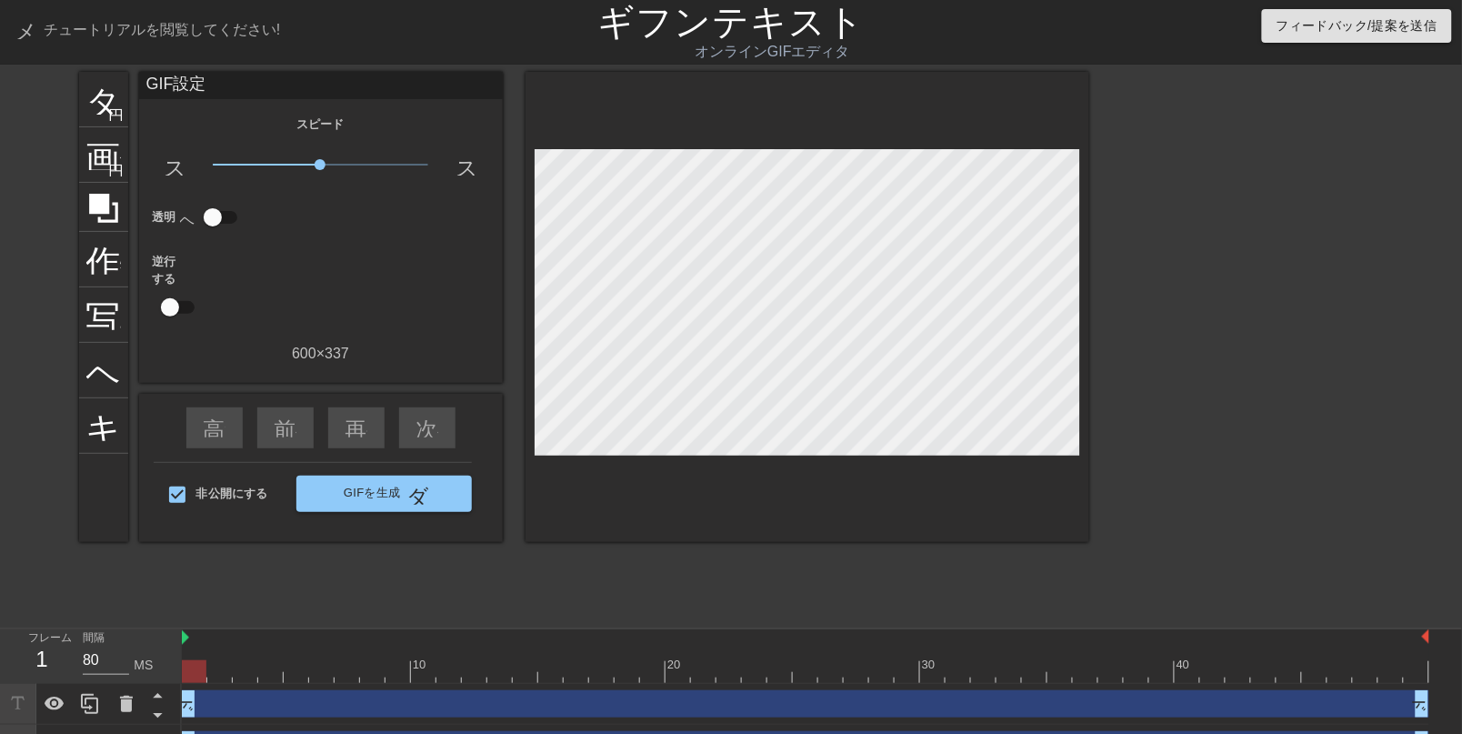
scroll to position [37, 0]
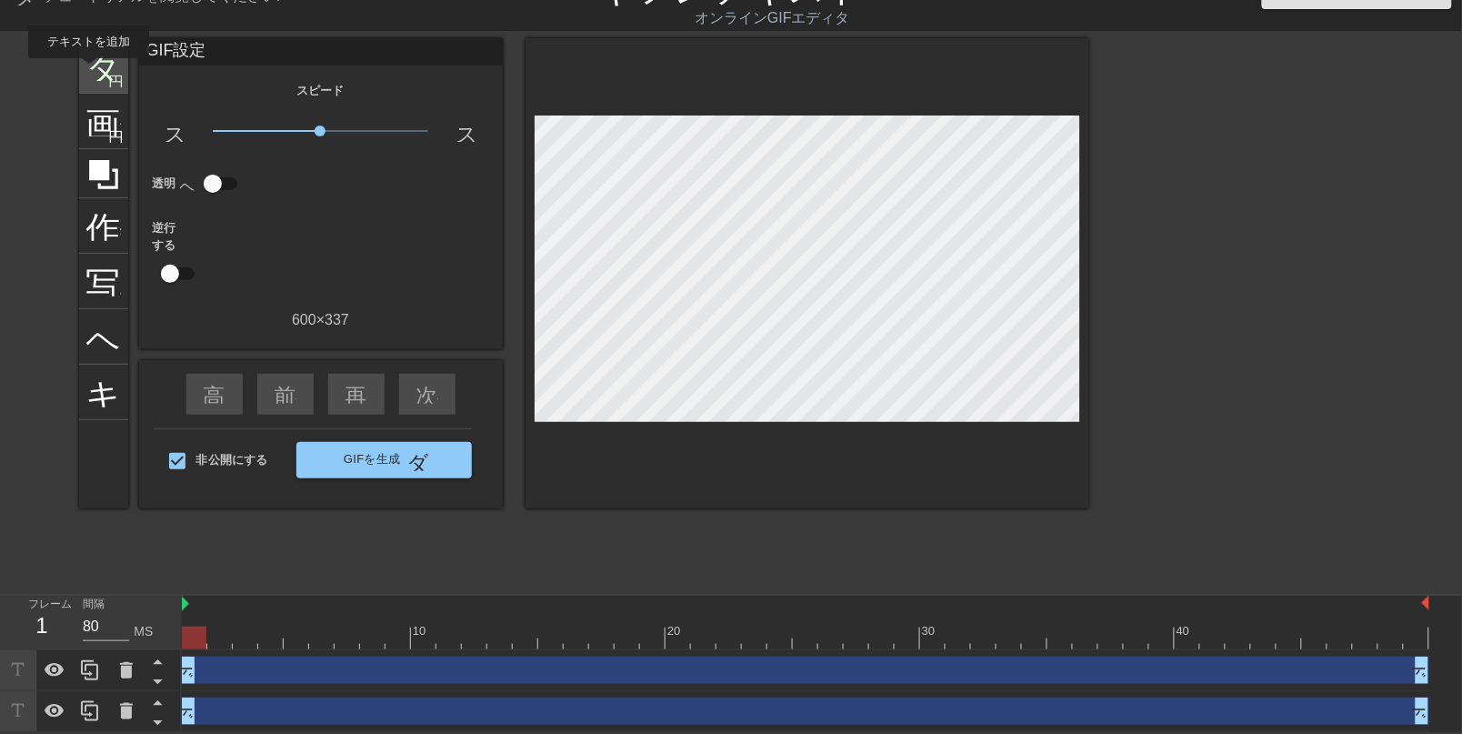
click at [89, 71] on font "タイトル" at bounding box center [157, 63] width 142 height 35
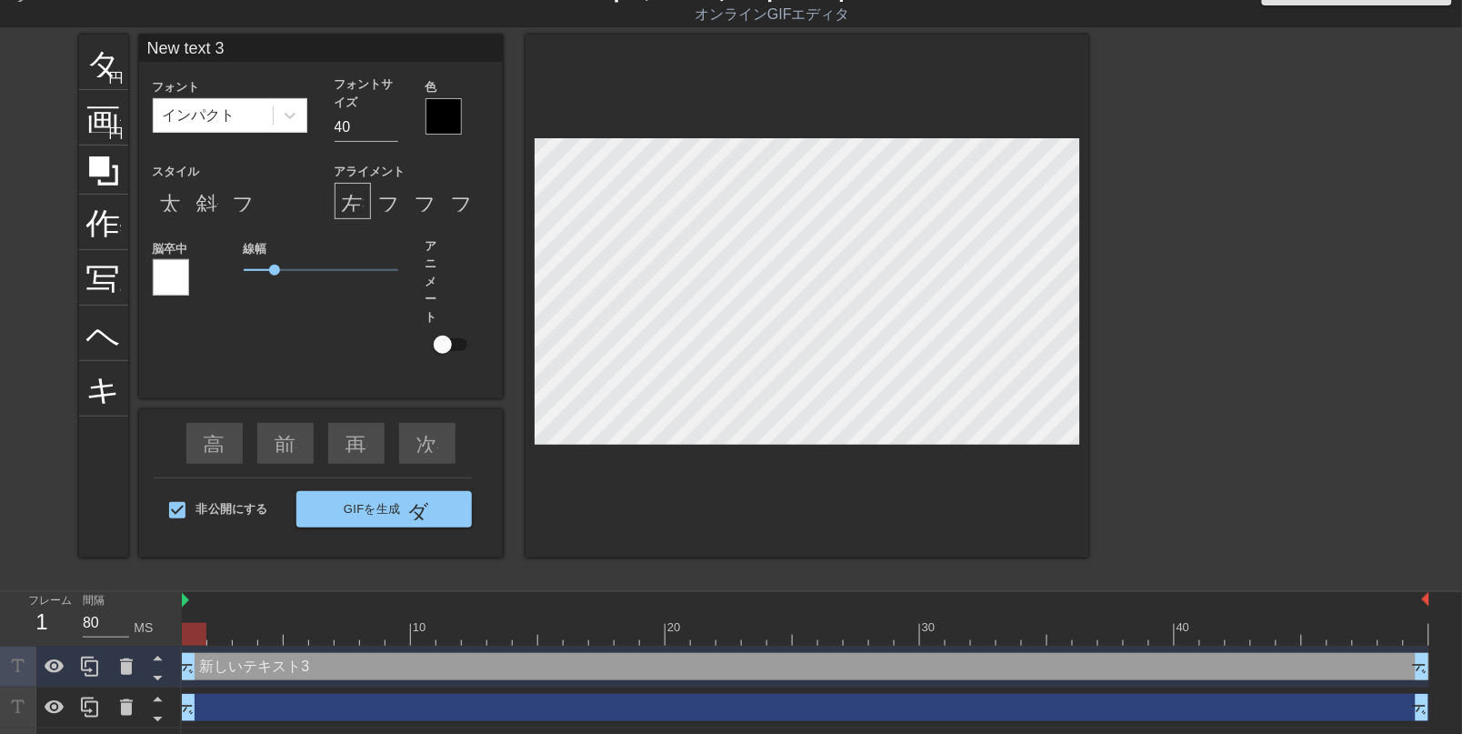
scroll to position [10, 2]
type input "New text3"
type textarea "New tex3"
type input "New te3"
type textarea "N3"
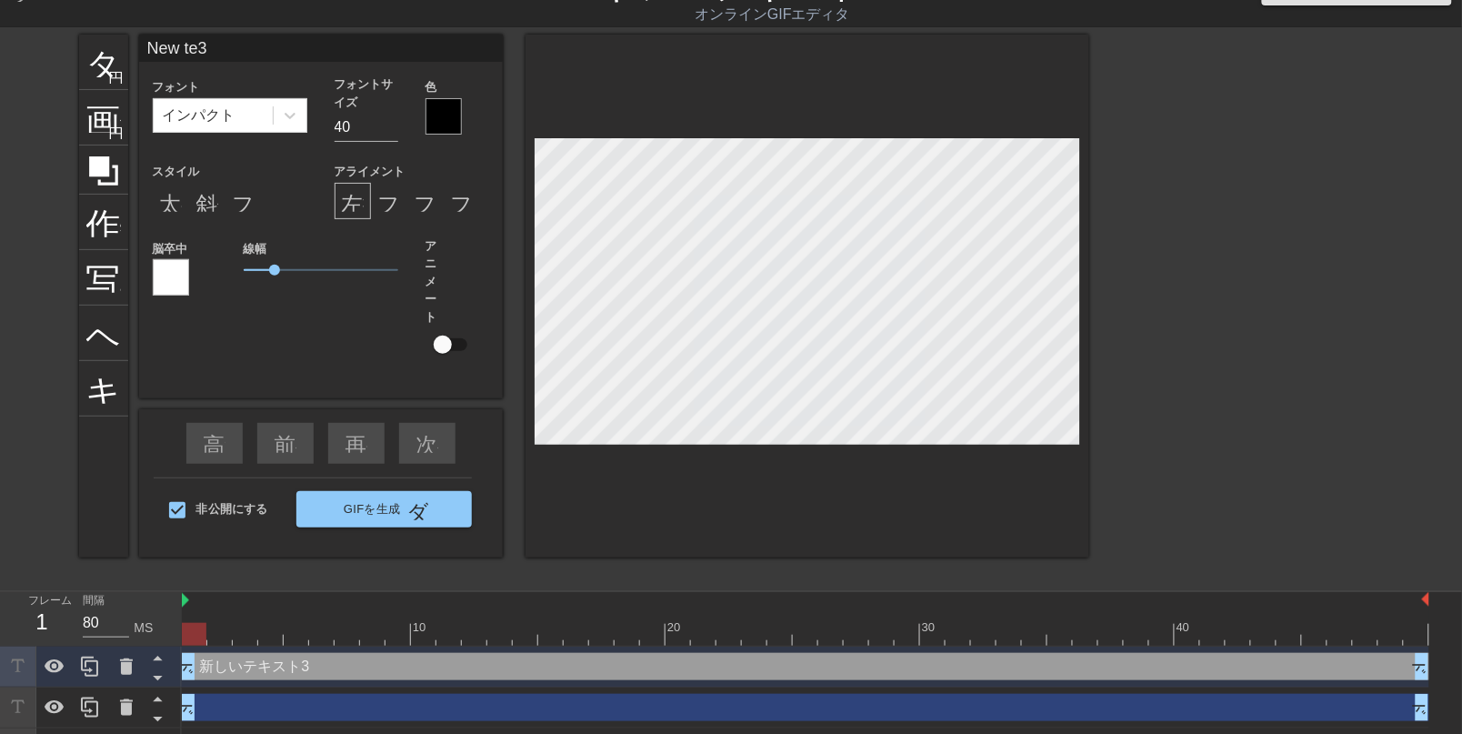
type input "3"
type textarea "3"
type input "に"
type textarea "に"
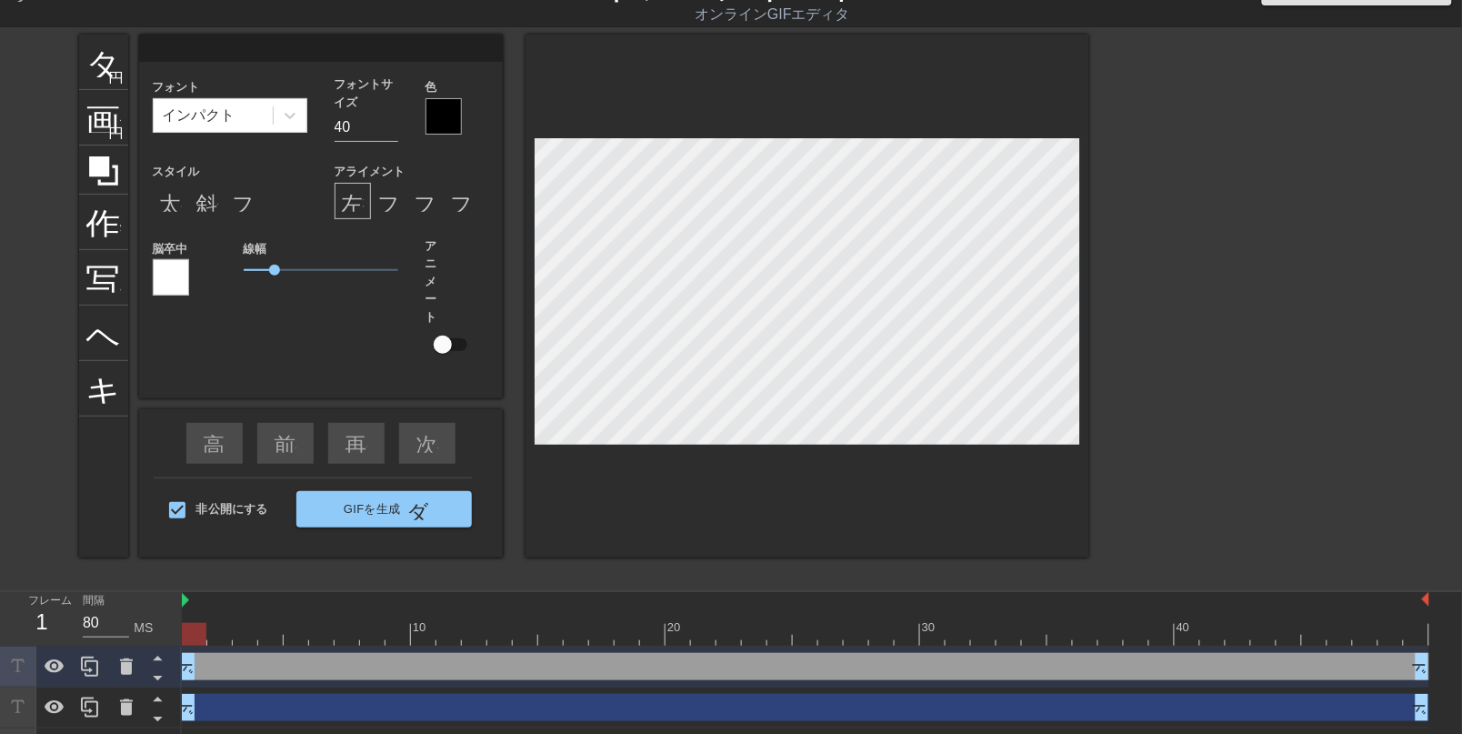
type input "i"
type textarea "i"
type input "iI"
type textarea "iI"
type input "i"
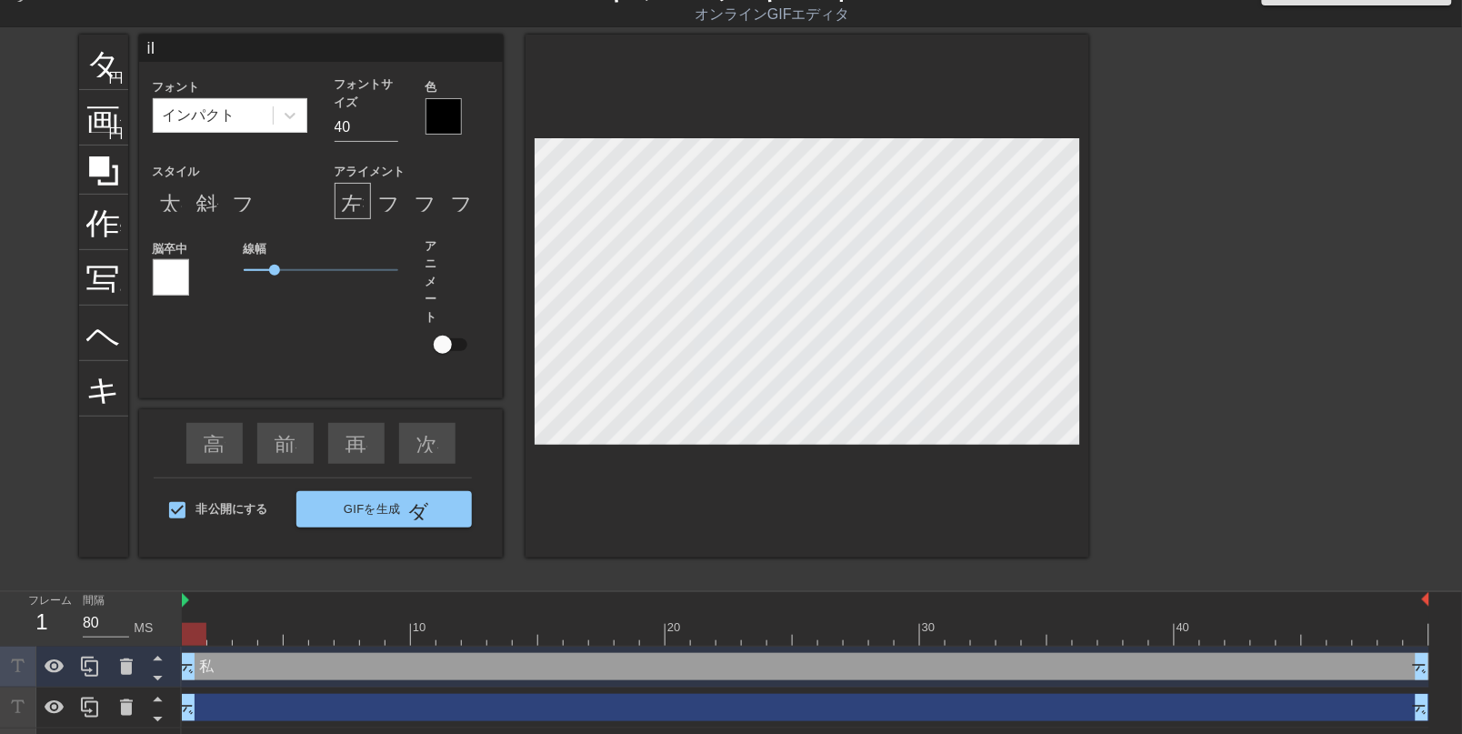
type textarea "i"
type input "I"
type textarea "I"
type input "Ig"
type textarea "Ig"
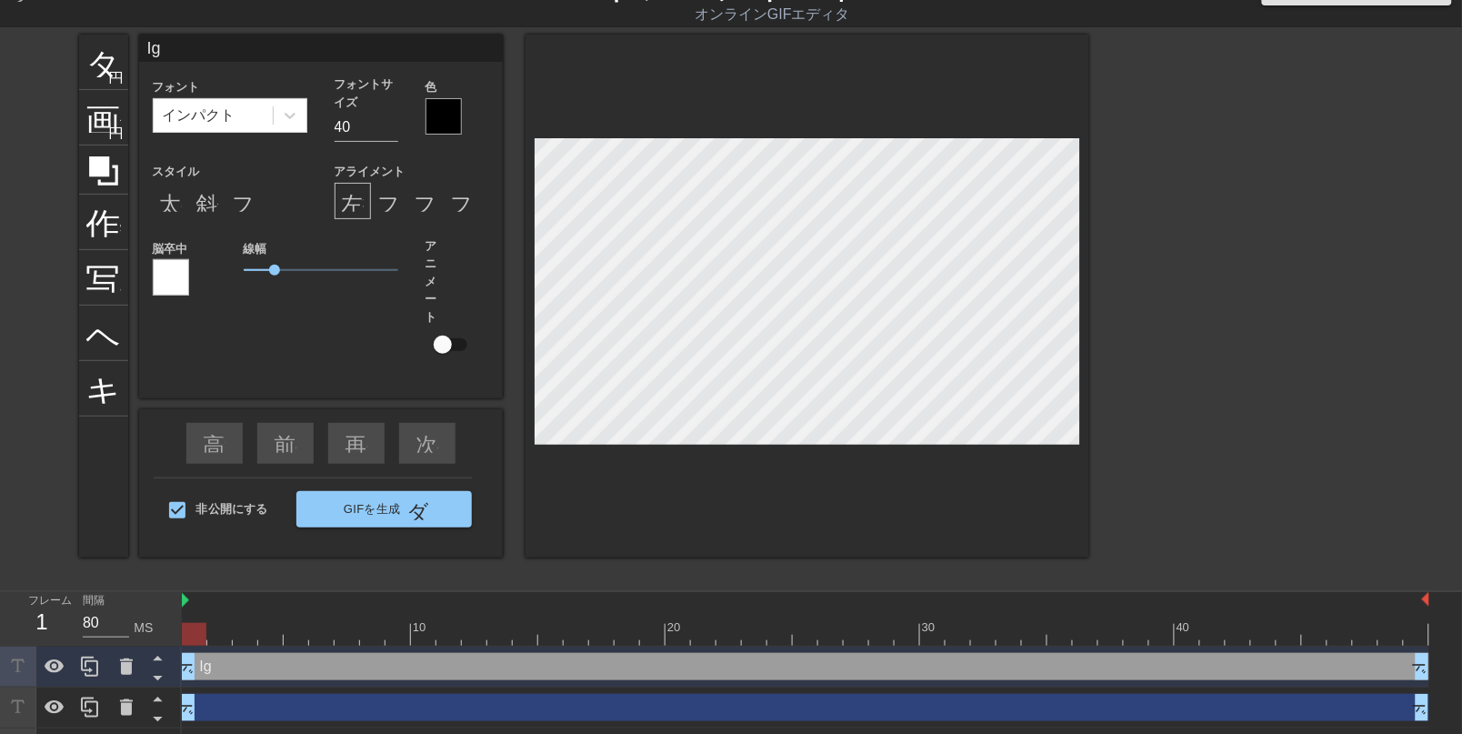
scroll to position [10, 9]
type input "I"
type textarea "I"
type input "If"
type textarea "If"
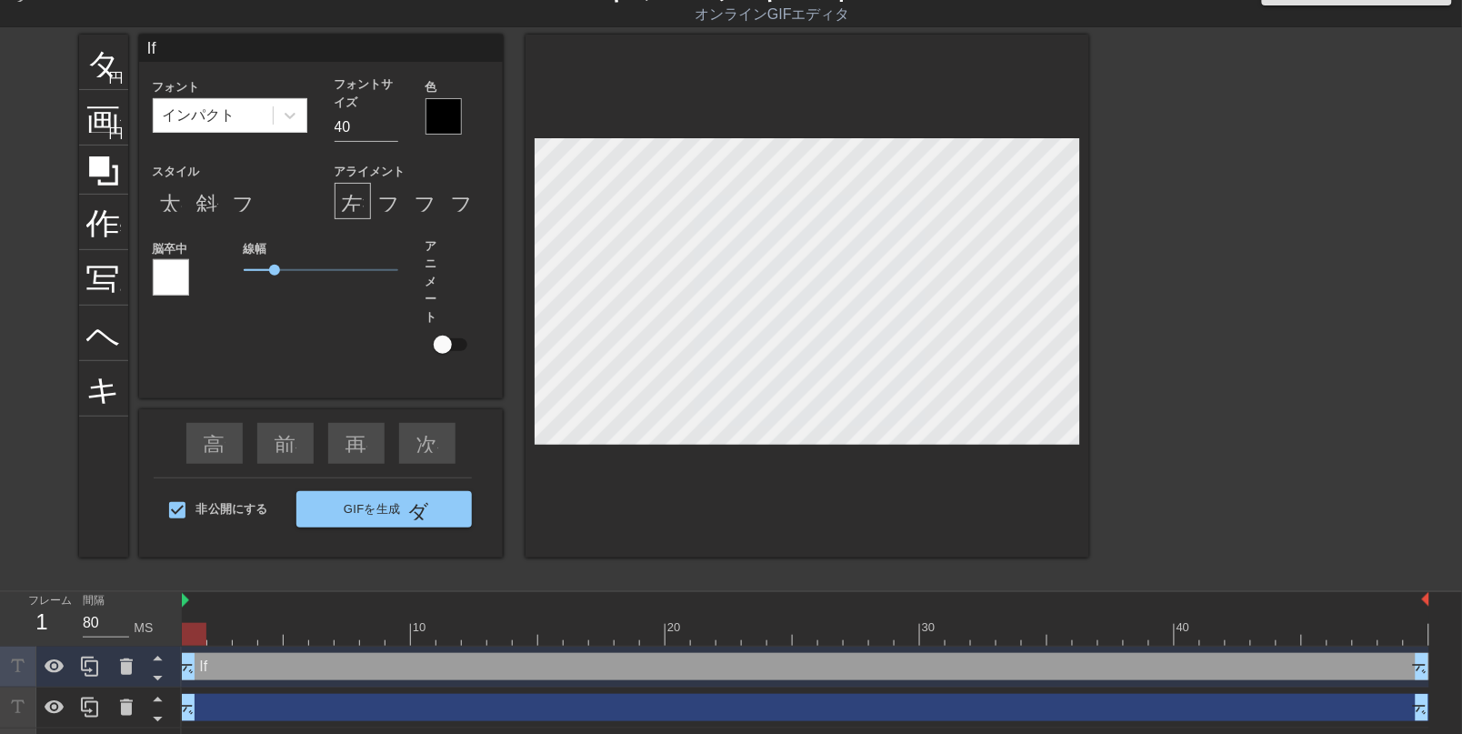
type input "If"
type textarea "If"
type input "If y"
type textarea "If y"
type input "If yi"
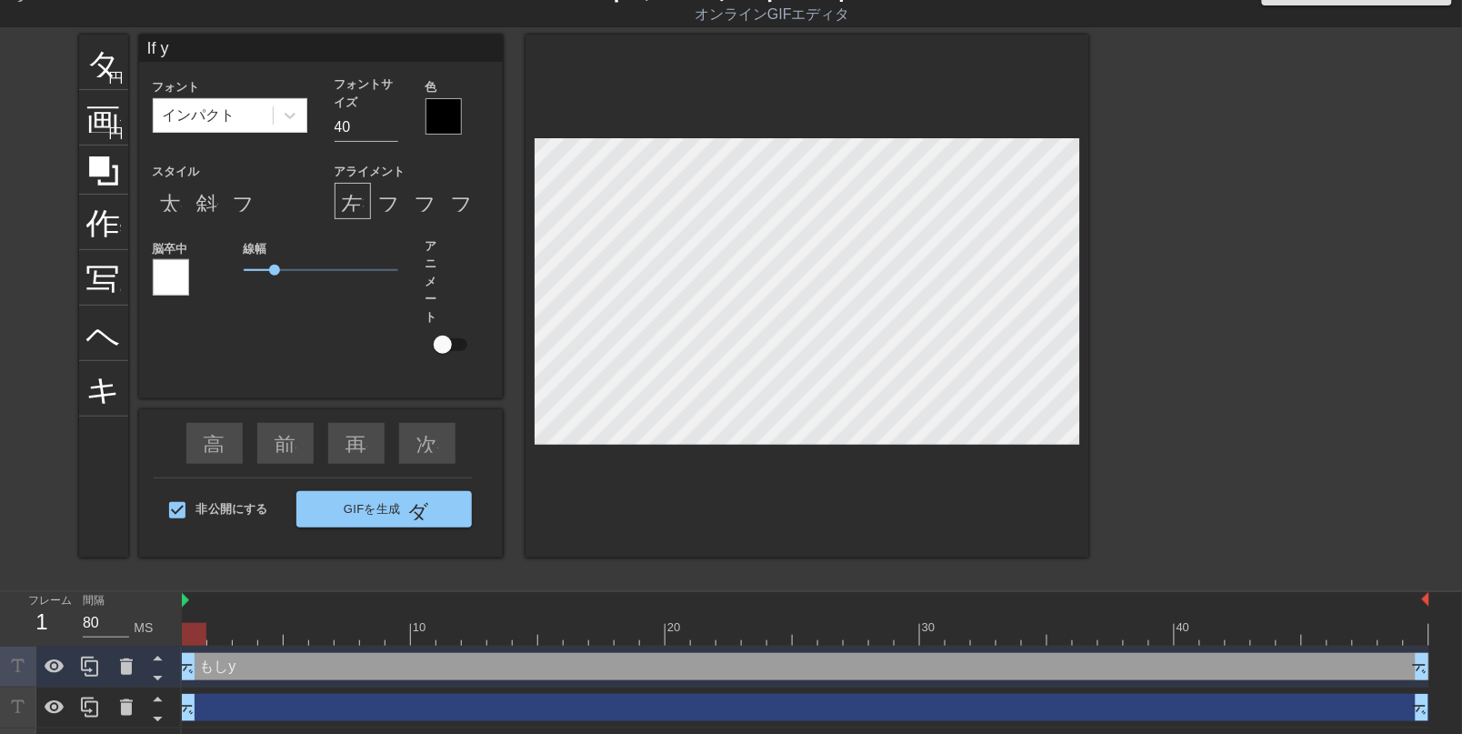
type textarea "If yi"
type input "If yiu"
type textarea "If yiu"
type input "If yi"
type textarea "If yi"
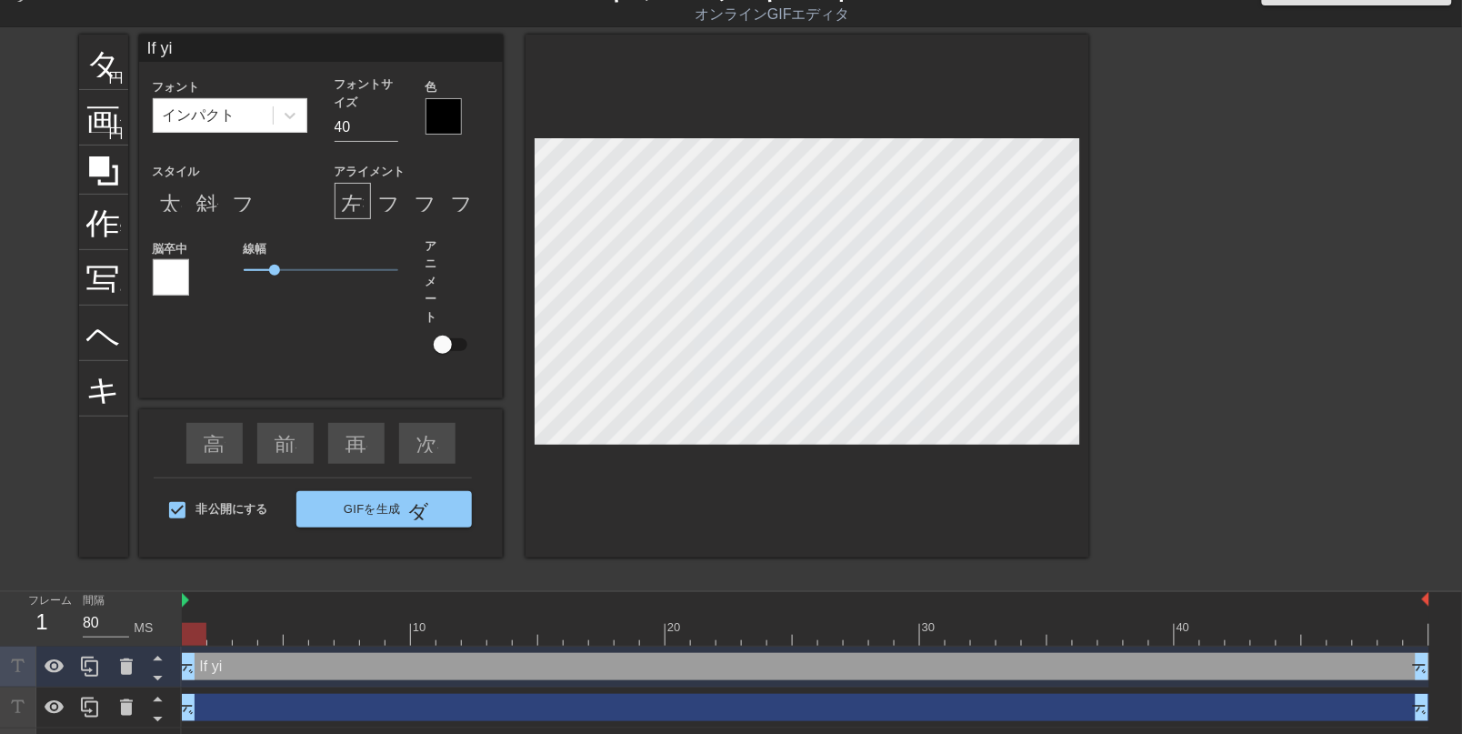
type input "If y"
type textarea "If y"
type input "If yo"
type textarea "If yo"
type input "If yoy"
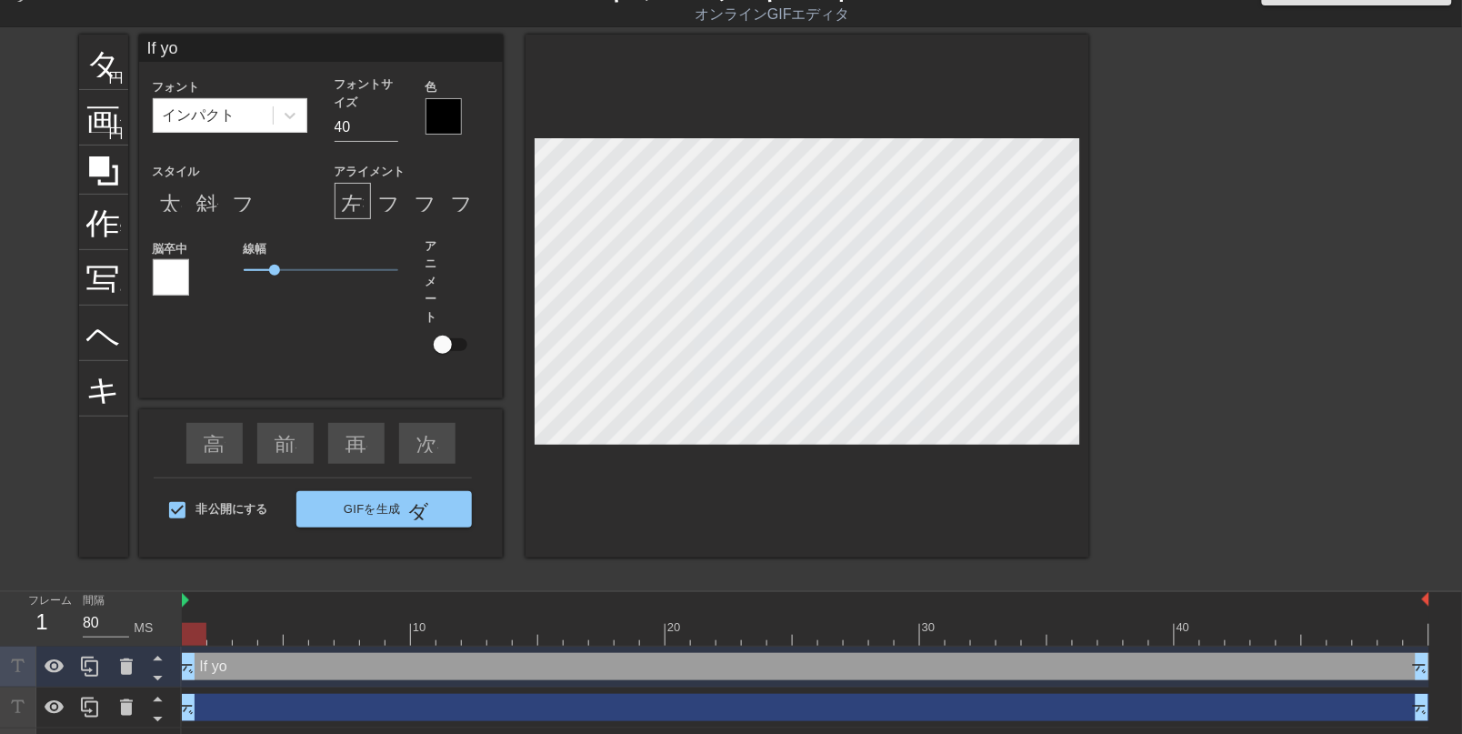
type textarea "If yoy"
type input "If yo"
type textarea "If yo"
type input "If yoy"
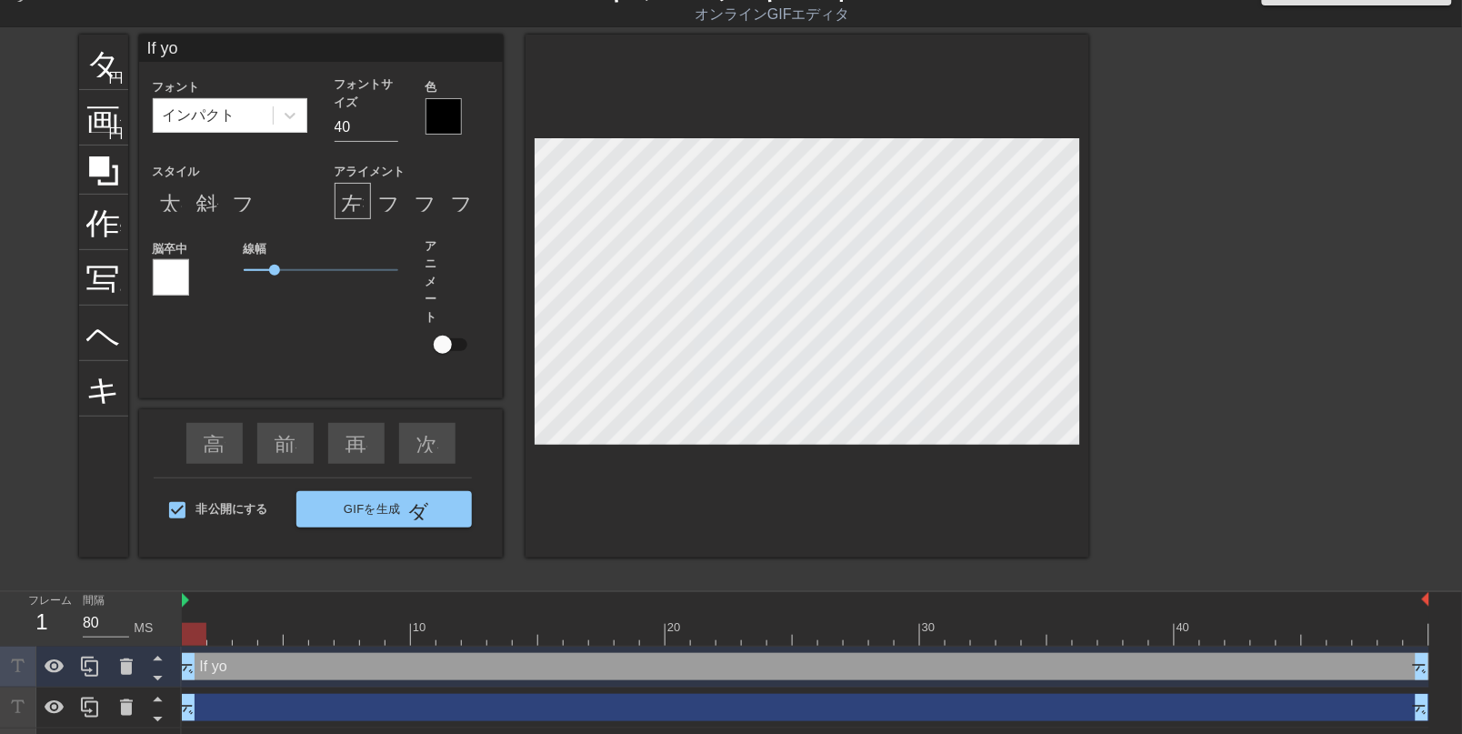
type textarea "If yoy"
type input "If yo"
type textarea "If yo"
type input "If you"
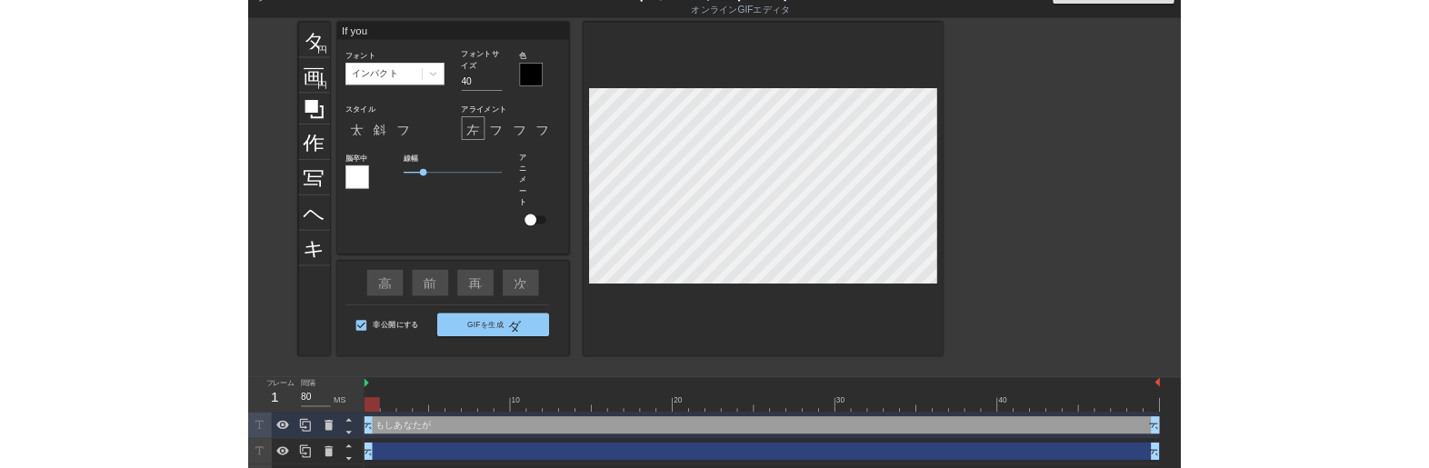
scroll to position [10, 25]
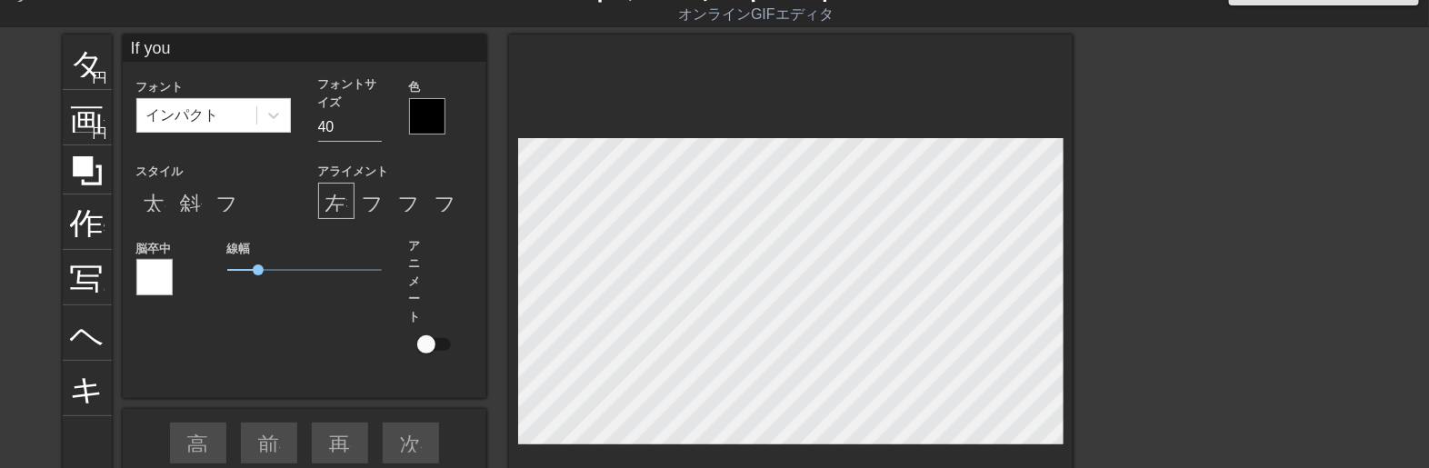
type textarea "If you"
type input "If you"
type textarea "If you"
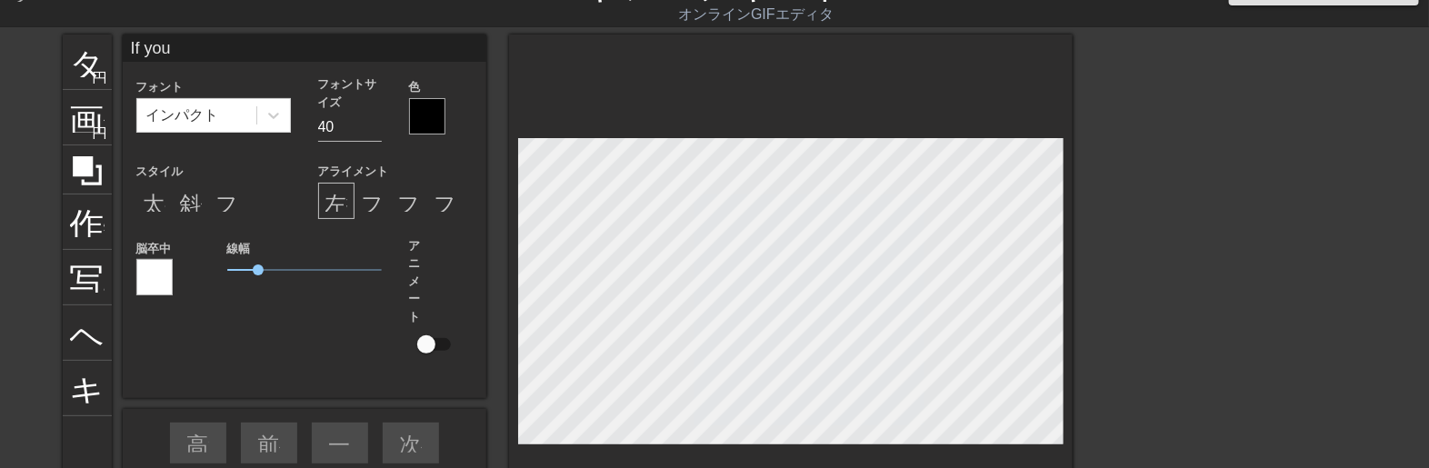
type input "If you s"
type textarea "If you s"
type input "If you sc"
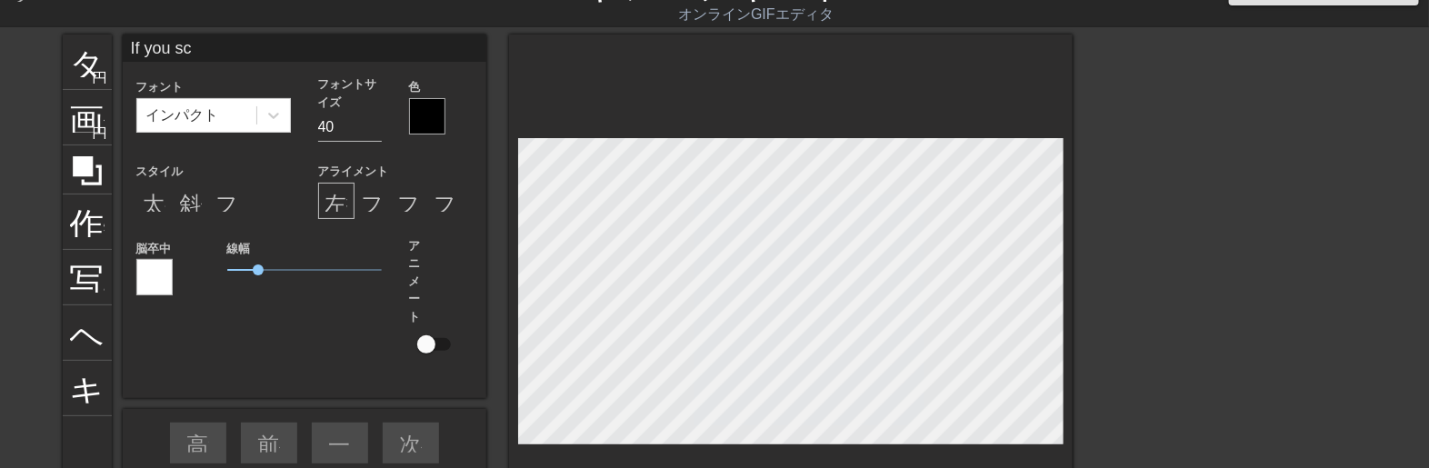
type textarea "If you scr"
type input "If you scr"
type textarea "If you scre"
type input "If you screan"
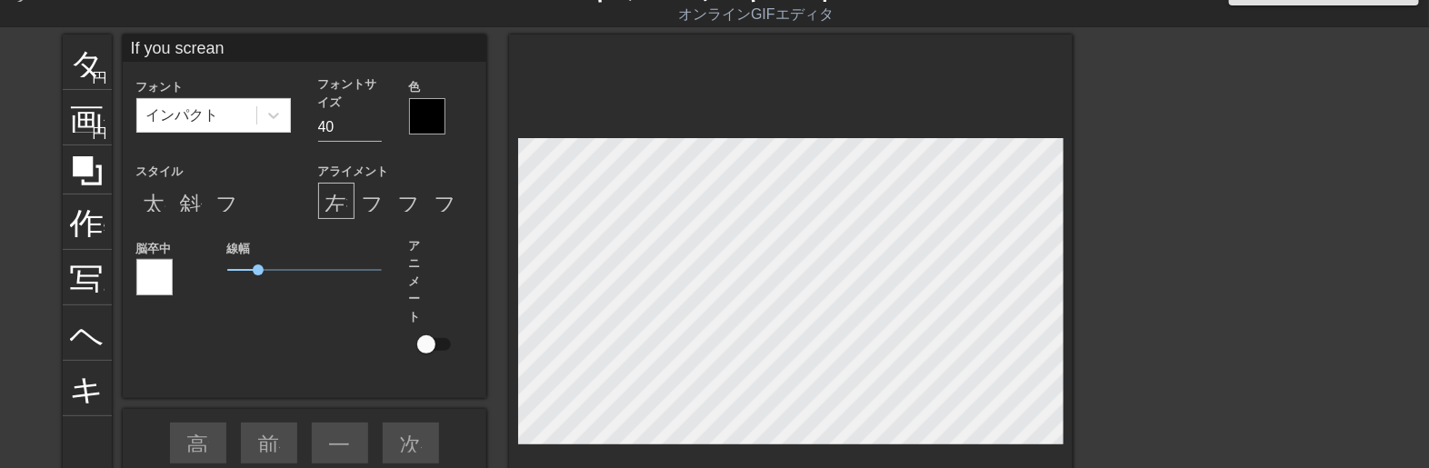
type textarea "If you screan"
type input "If you screan\"
type textarea "If you screan\"
type input "If you screan"
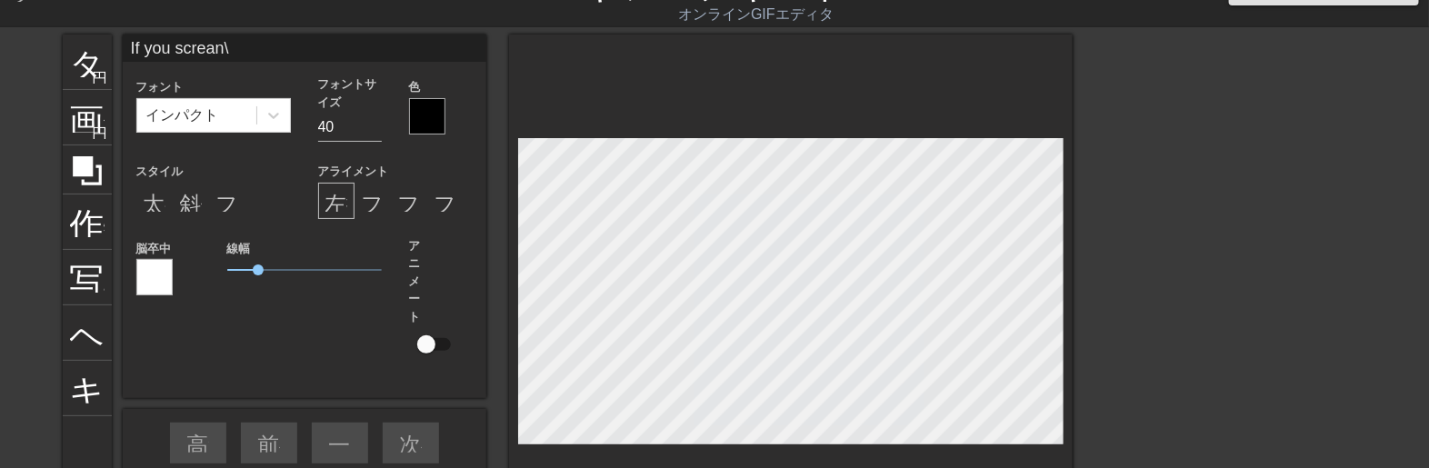
type textarea "If you screan"
type input "If you screa"
type textarea "If you screa"
type input "If you scream"
type textarea "If you scream"
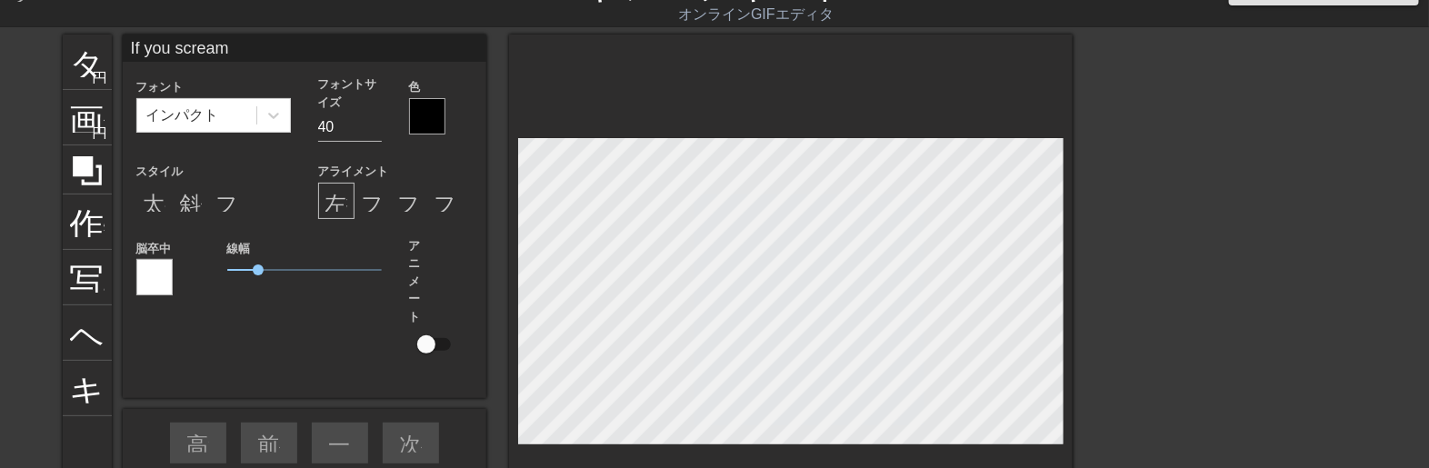
type input "If you scream"
type textarea "If you scream"
type input "If you scream a"
type textarea "If you scream a"
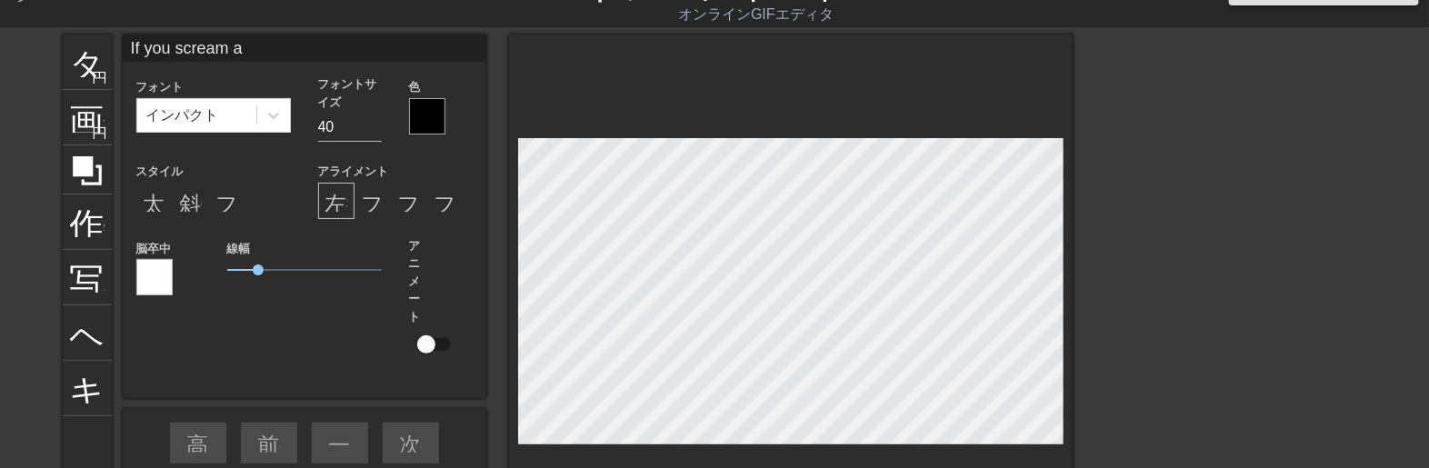
type input "If you scream an"
type textarea "If you scream an"
type input "If you scream and"
type textarea "If you scream and"
type input "If you scream and"
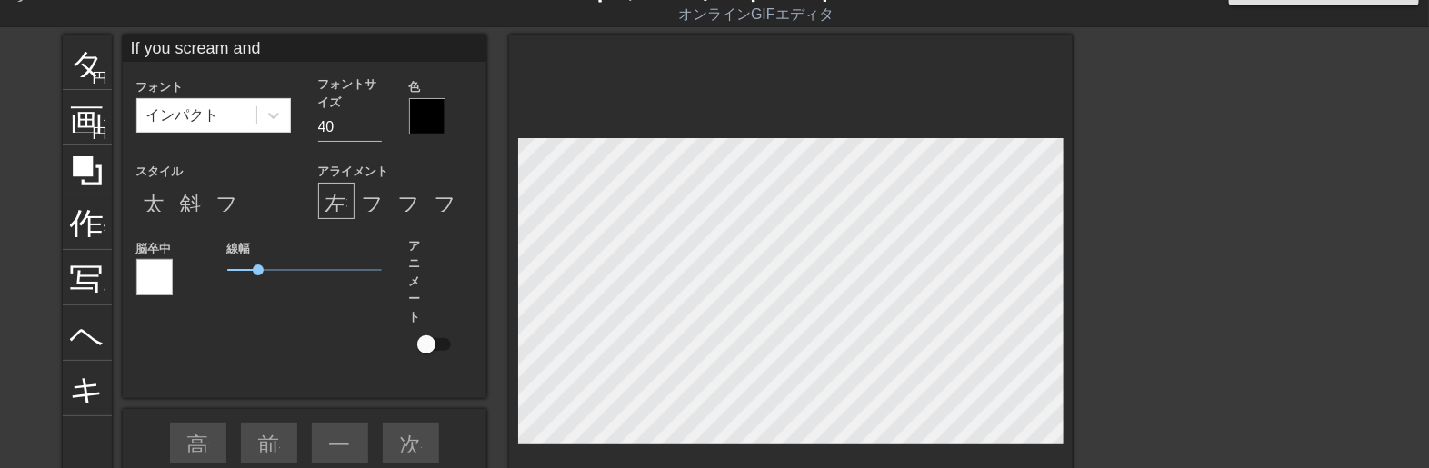
type textarea "If you scream and"
type input "If you scream and c"
type textarea "If you scream and c"
type input "If you scream and ca"
type textarea "If you scream and ca"
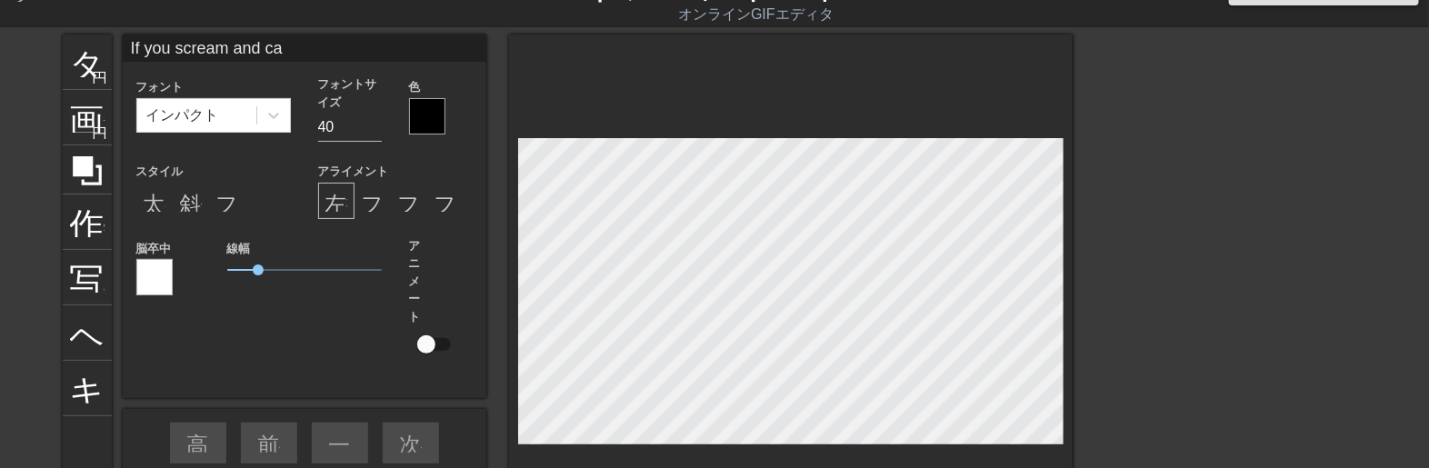
scroll to position [10, 97]
type input "If you scream and cal"
type textarea "If you scream and cal"
type input "If you scream and call"
type textarea "If you scream and call"
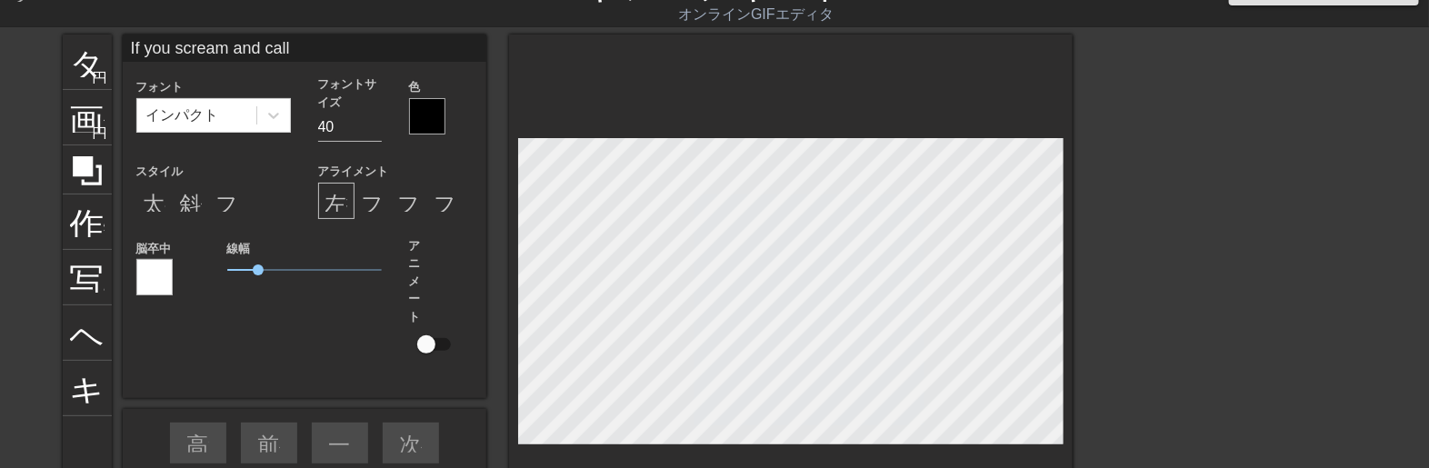
type input "If you scream and call"
type textarea "If you scream and call t"
type input "If you scream and call th"
type textarea "If you scream and call the"
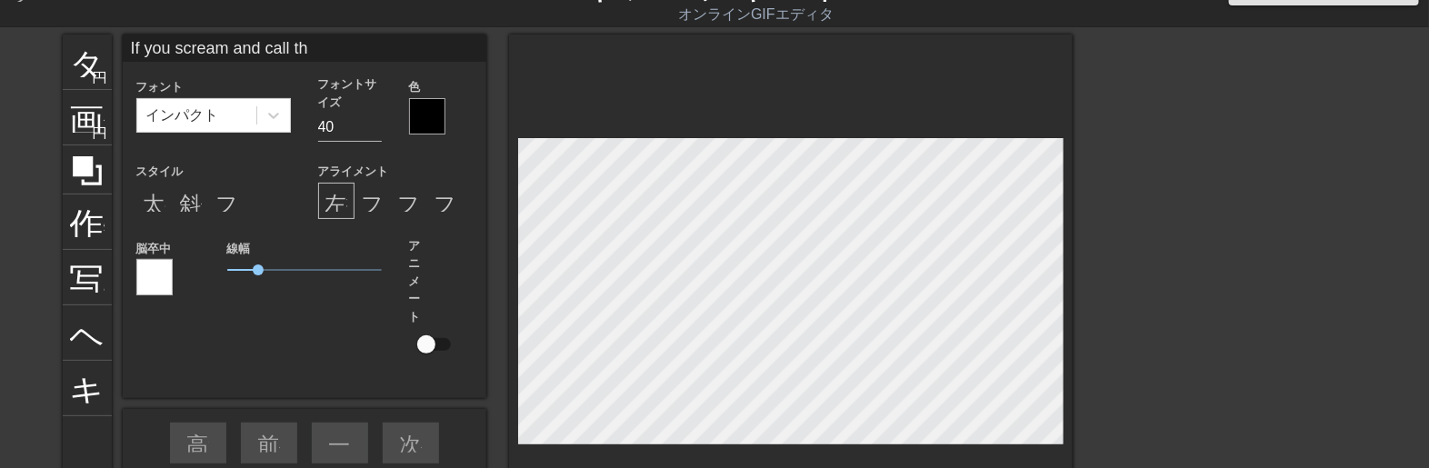
type input "If you scream and call the"
type textarea "If you scream and call the"
type input "If you scream and call the"
type textarea "If you scream and call the p"
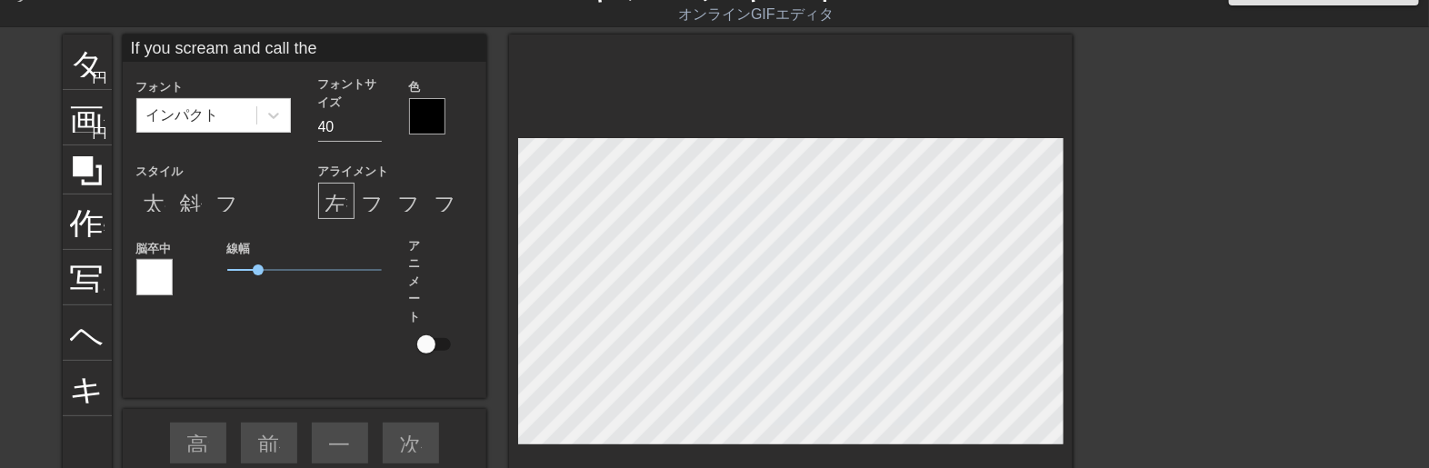
type input "If you scream and call the p"
type textarea "If you scream and call the po"
type input "If you scream and call the pol"
type textarea "If you scream and call the pol"
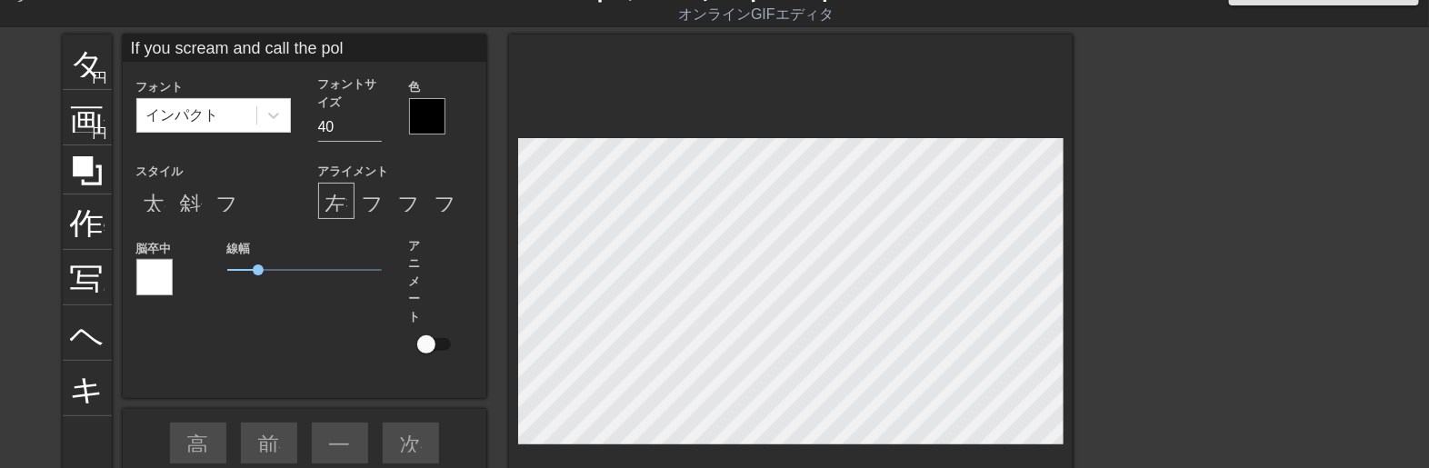
scroll to position [10, 143]
type input "If you scream and call the poli"
type textarea "If you scream and call the poli"
type input "If you scream and call the polic"
type textarea "If you scream and call the polic"
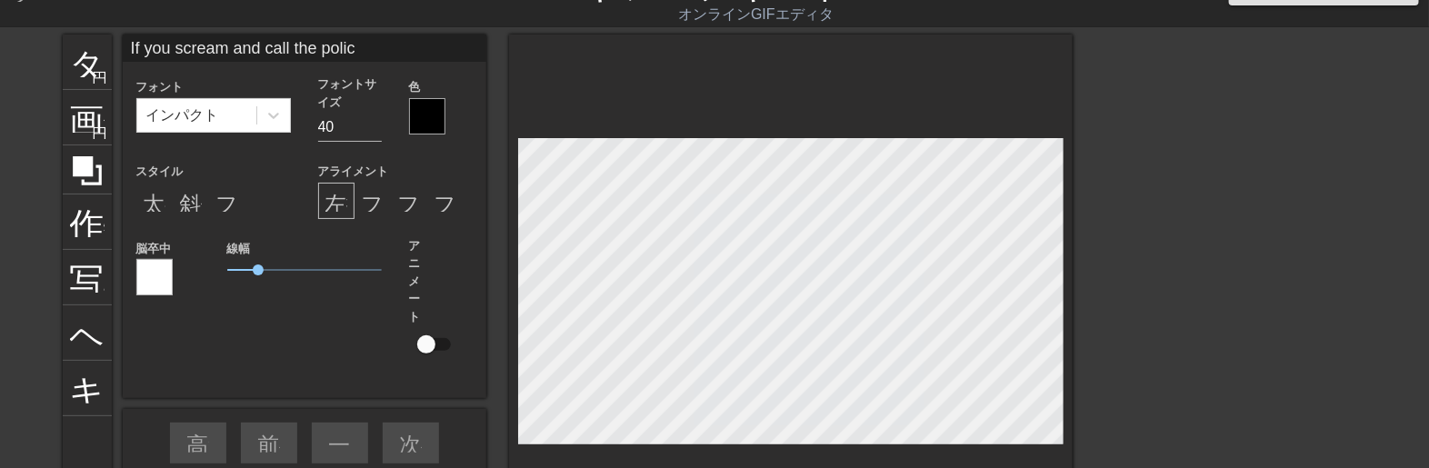
type input "If you scream and call the police"
type textarea "If you scream and call the police"
type input "If you scream and call the police,"
type textarea "If you scream and call the police,"
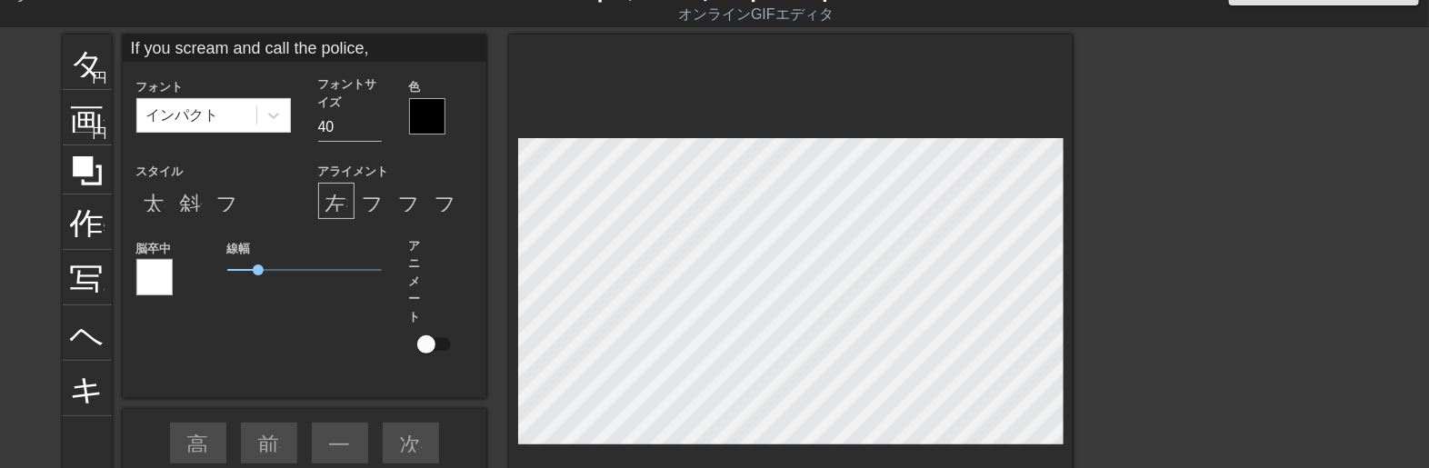
type input "If you scream and call the police,"
type textarea "If you scream and call the police,"
type input "If you scream and call the police, t"
type textarea "If you scream and call the police, t"
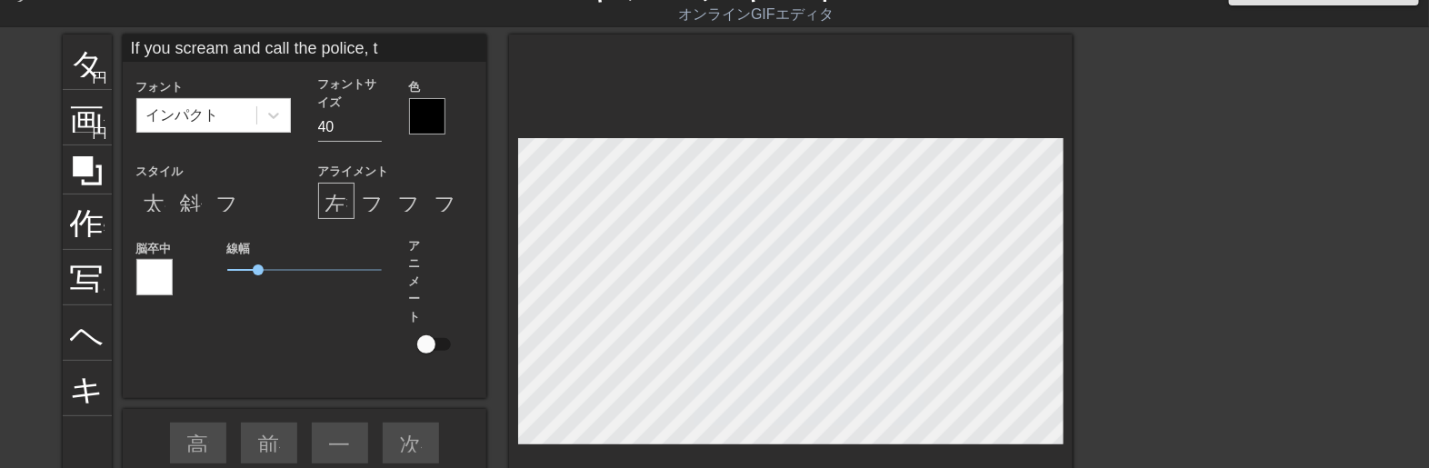
type input "If you scream and call the police, th"
type textarea "If you scream and call the police, th"
type input "If you scream and call the police, the"
type textarea "If you scream and call the police, the"
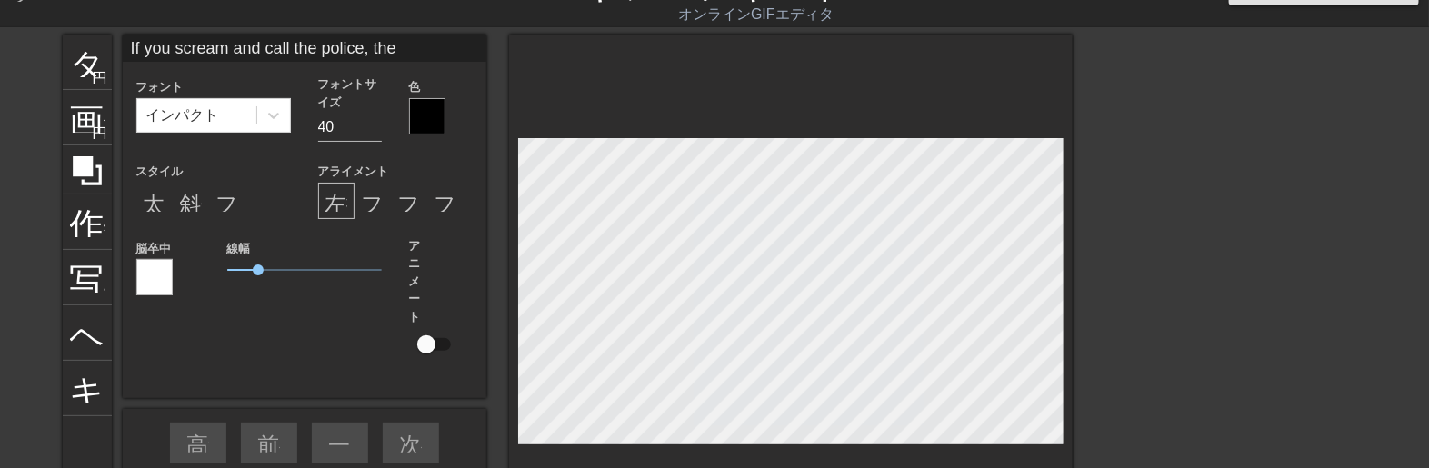
scroll to position [10, 177]
type input "If you scream and call the police, the r"
type textarea "If you scream and call the police, the r"
type input "If you scream and call the police, the ro"
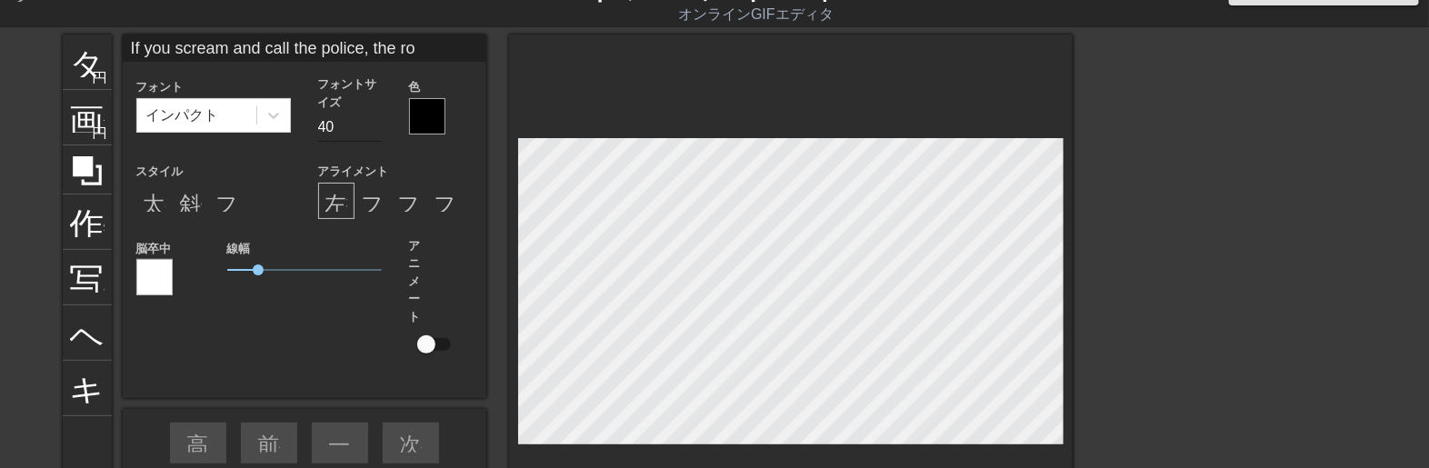
type textarea "If you scream and call the police, the ro"
click at [373, 133] on input "30" at bounding box center [350, 127] width 64 height 29
type input "29"
click at [373, 133] on input "29" at bounding box center [350, 127] width 64 height 29
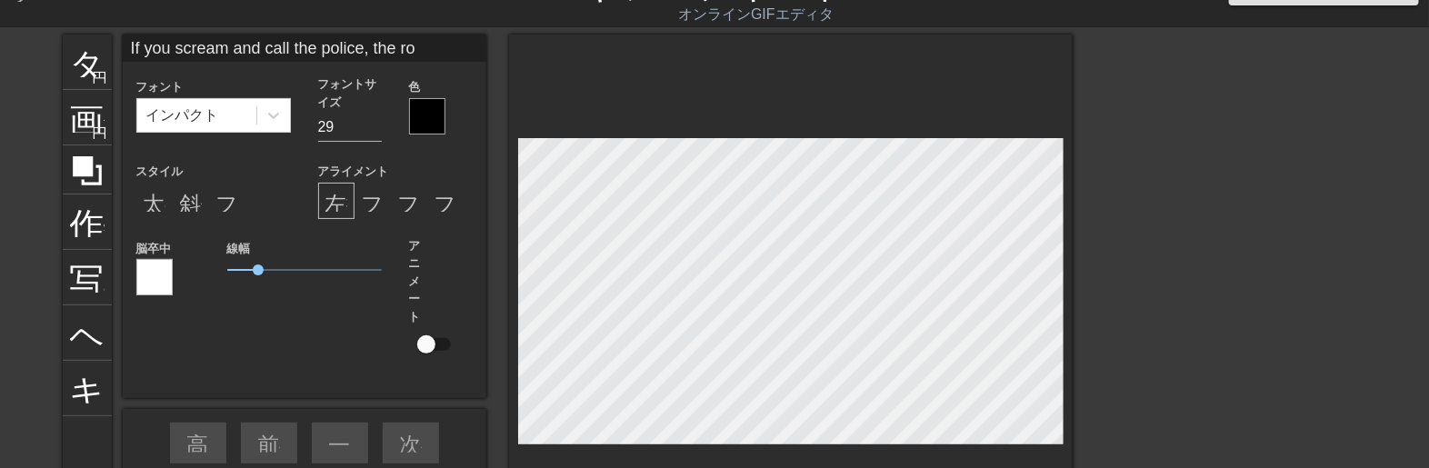
type textarea "If you scream and call the police, the r"
type input "If you scream and call the police, the re"
type textarea "If you scream and call the police, the re"
type input "If you scream and call the police, the res"
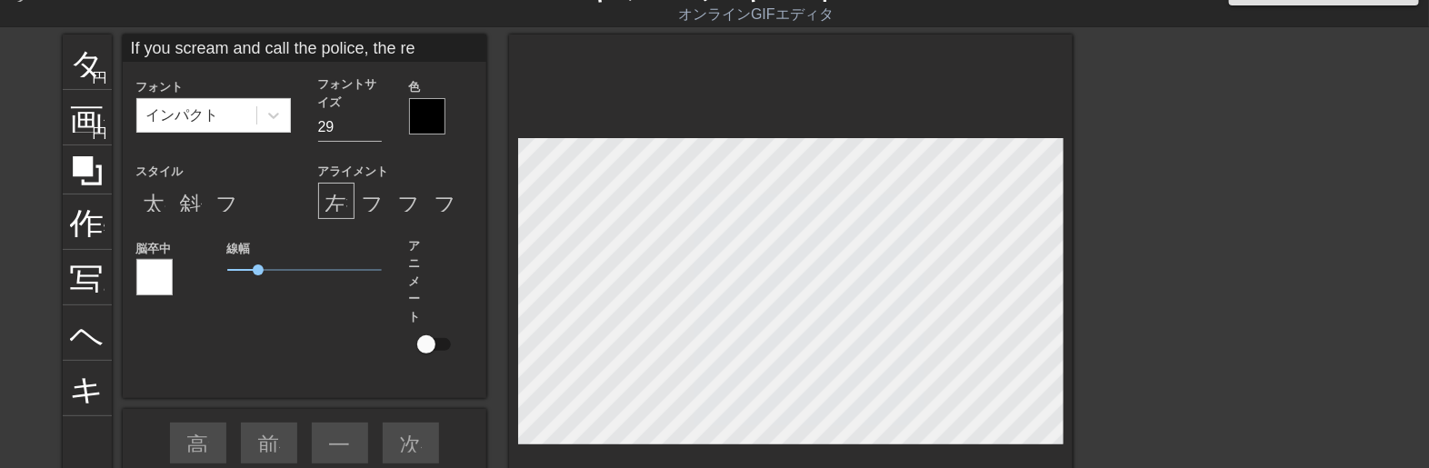
type textarea "If you scream and call the police, the res"
type input "If you scream and call the police, the resp"
type textarea "If you scream and call the police, the respo"
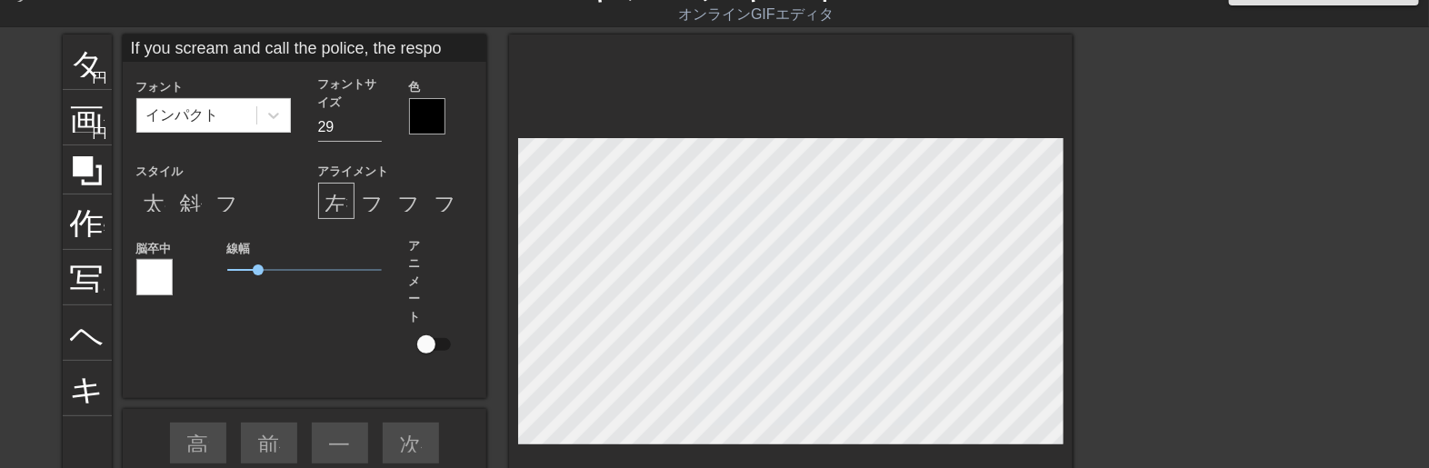
type input "If you scream and call the police, the respon"
type textarea "If you scream and call the police, the respon"
type input "If you scream and call the police, the respond"
type textarea "If you scream and call the police, the respond"
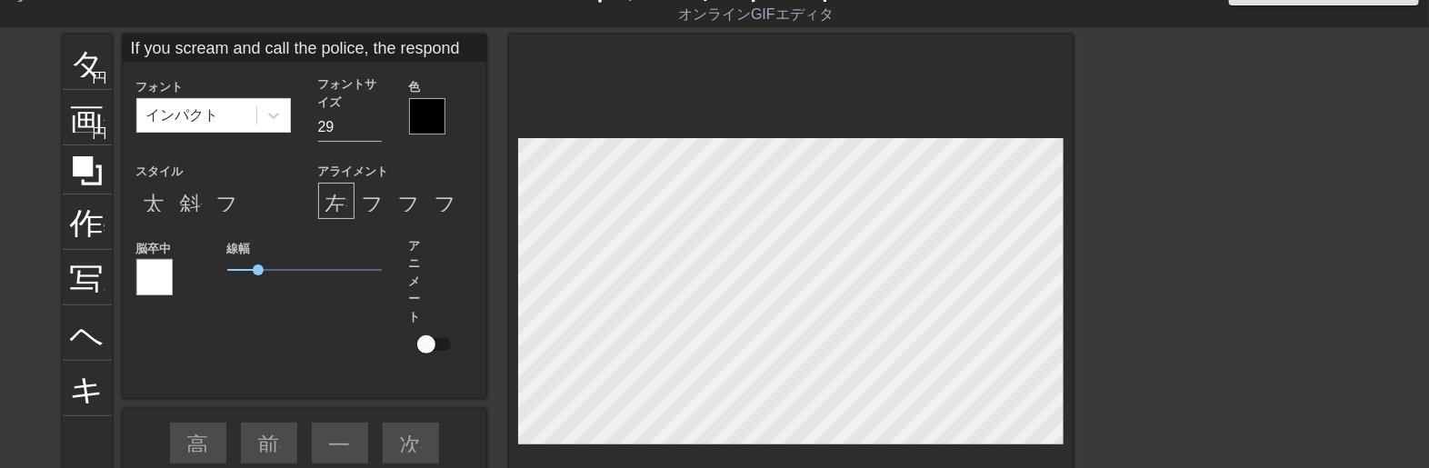
type input "If you scream and call the police, the respondi"
type textarea "If you scream and call the police, the respondi"
type input "If you scream and call the police, the respondin"
type textarea "If you scream and call the police, the respondin"
type input "If you scream and call the police, the responding"
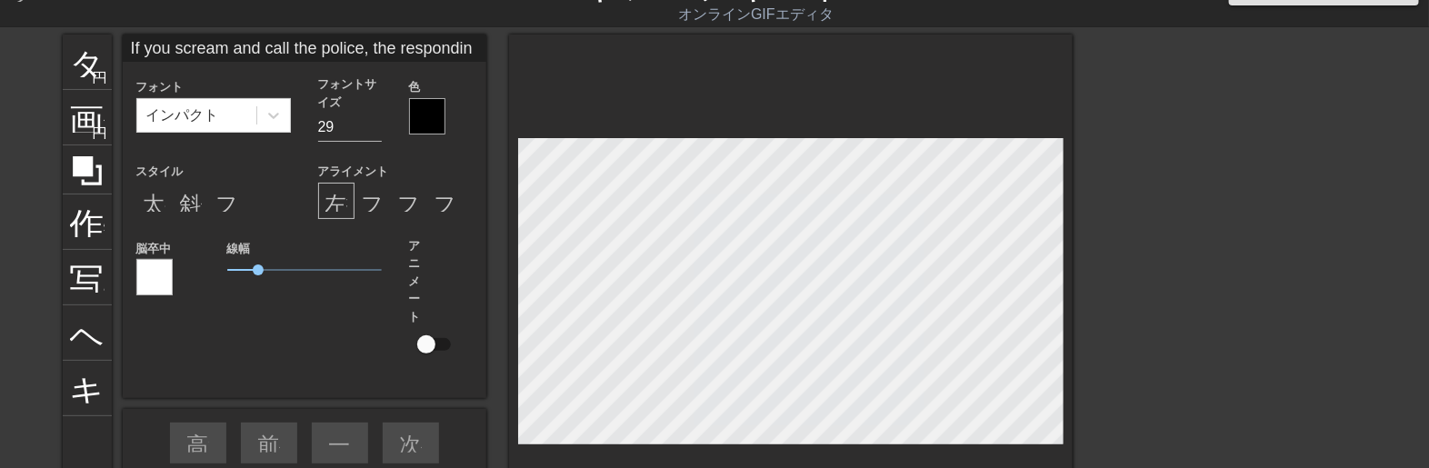
type textarea "If you scream and call the police, the responding"
type input "If you scream and call the police, the responding"
type textarea "If you scream and call the police, the responding"
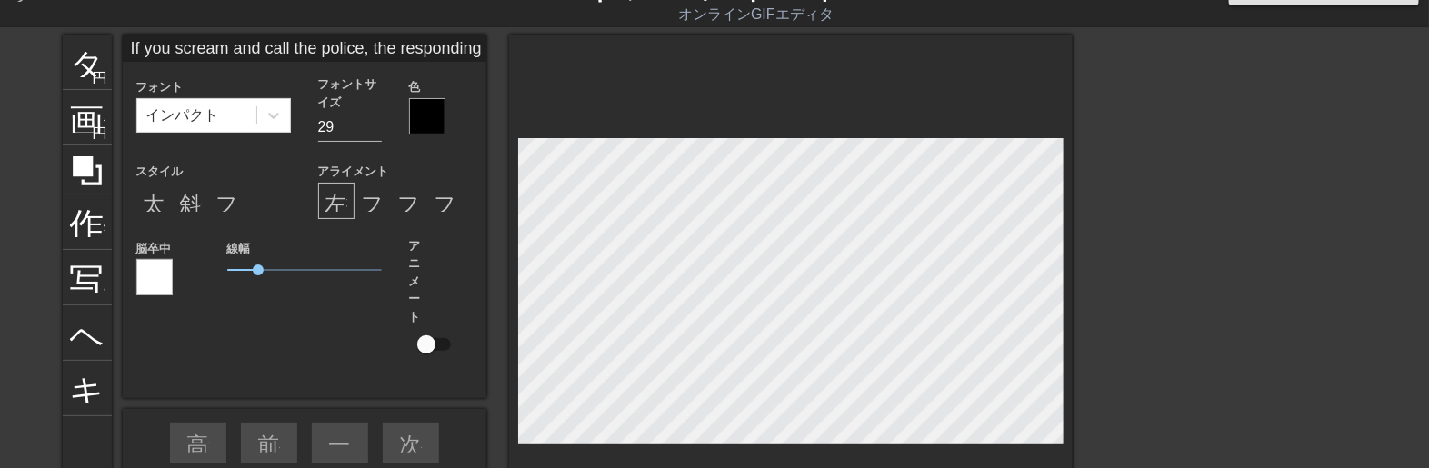
type input "If you scream and call the police, the responding o"
type textarea "If you scream and call the police, the responding o"
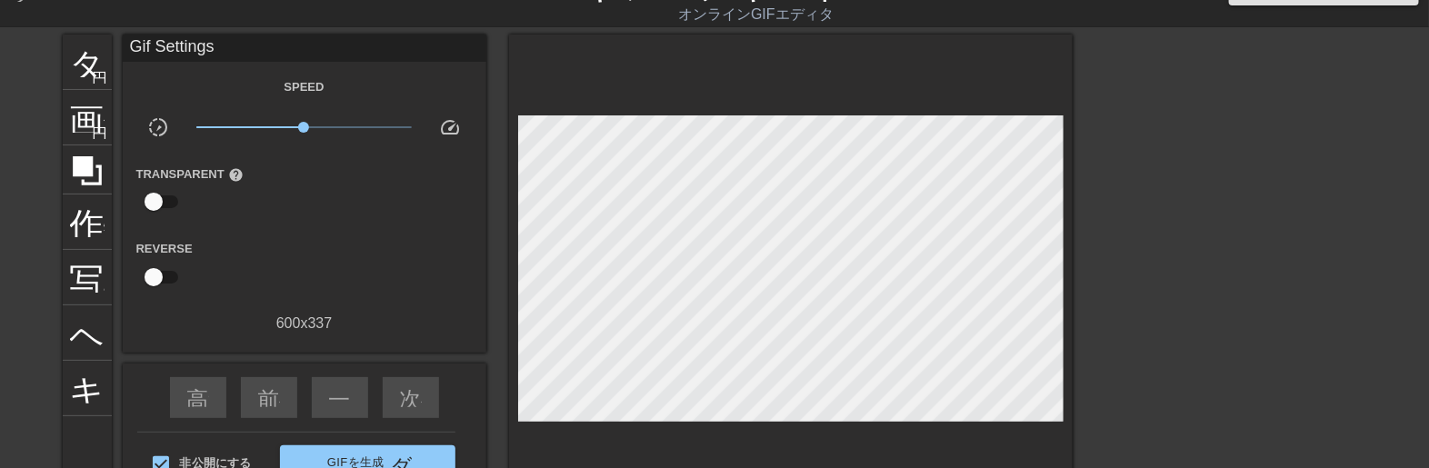
click at [1219, 407] on div at bounding box center [1231, 308] width 273 height 546
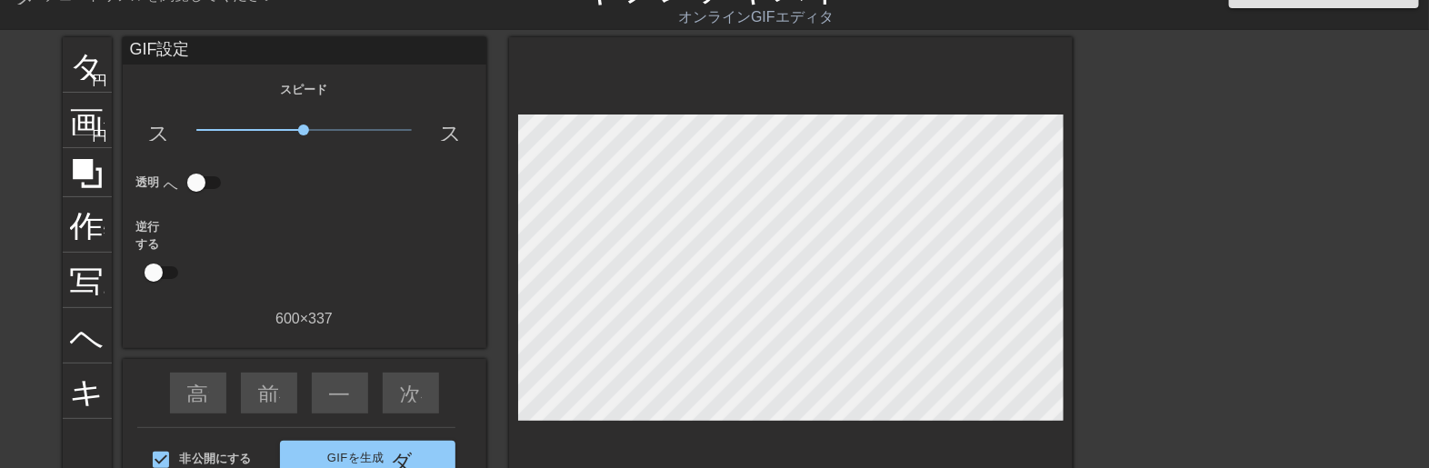
scroll to position [0, 0]
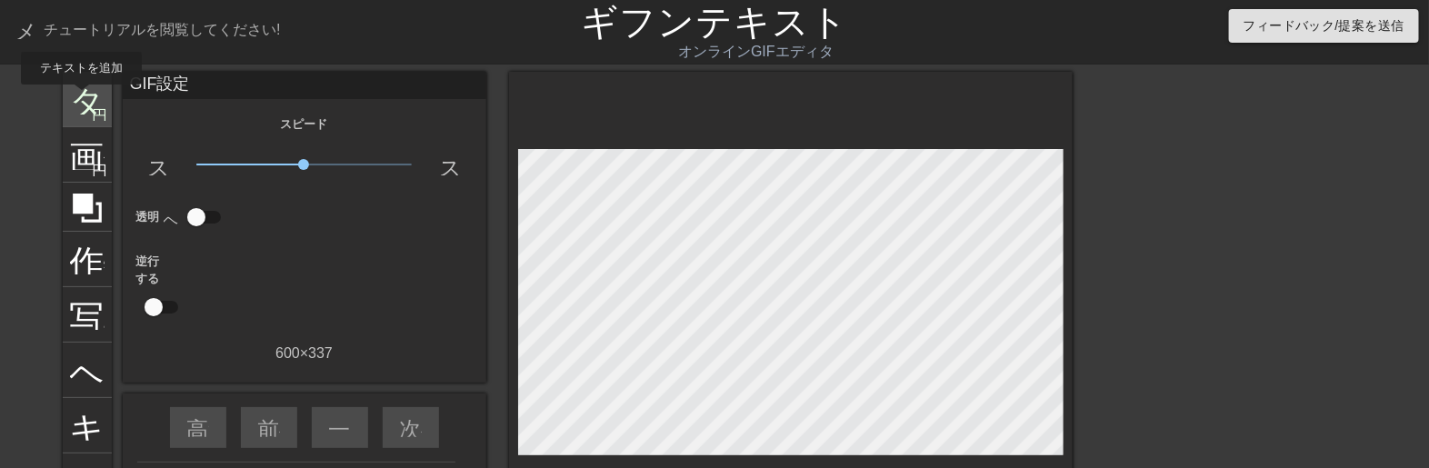
click at [82, 97] on font "タイトル" at bounding box center [141, 97] width 142 height 35
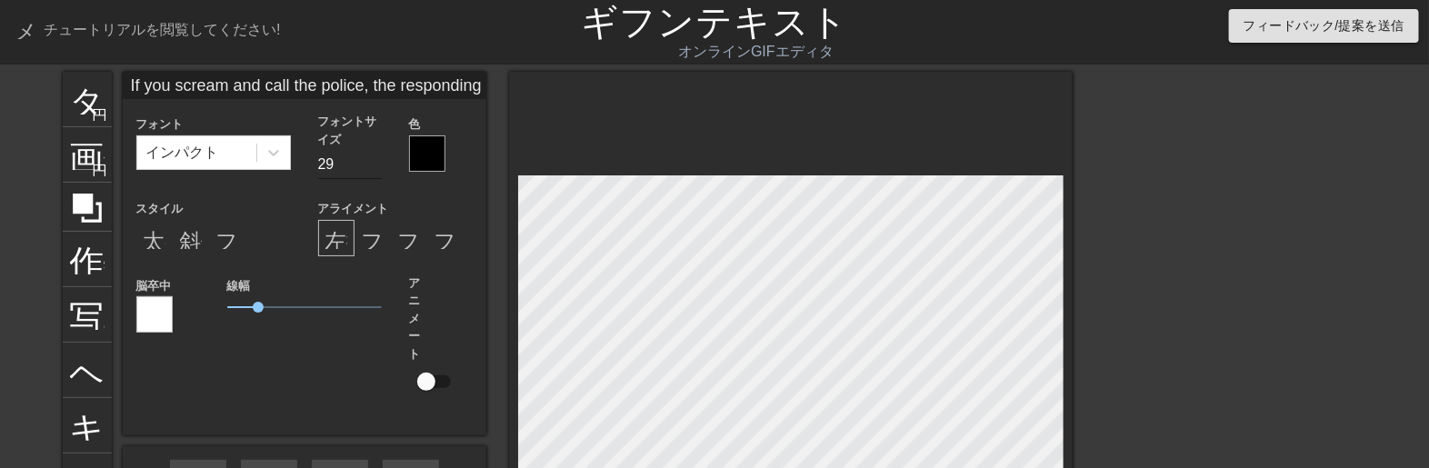
click at [373, 174] on input "28" at bounding box center [350, 164] width 64 height 29
click at [373, 174] on input "27" at bounding box center [350, 164] width 64 height 29
click at [373, 174] on input "26" at bounding box center [350, 164] width 64 height 29
click at [373, 174] on input "25" at bounding box center [350, 164] width 64 height 29
click at [373, 174] on input "24" at bounding box center [350, 164] width 64 height 29
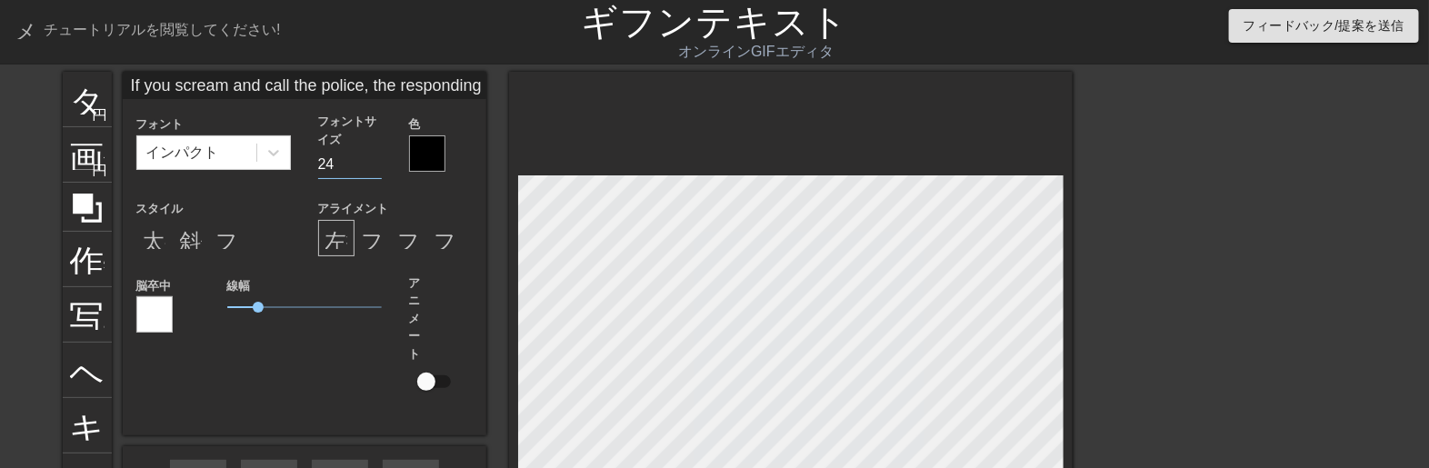
click at [373, 174] on input "23" at bounding box center [350, 164] width 64 height 29
click at [373, 174] on input "22" at bounding box center [350, 164] width 64 height 29
click at [373, 174] on input "21" at bounding box center [350, 164] width 64 height 29
click at [369, 174] on input "20" at bounding box center [350, 164] width 64 height 29
click at [369, 174] on input "19" at bounding box center [350, 164] width 64 height 29
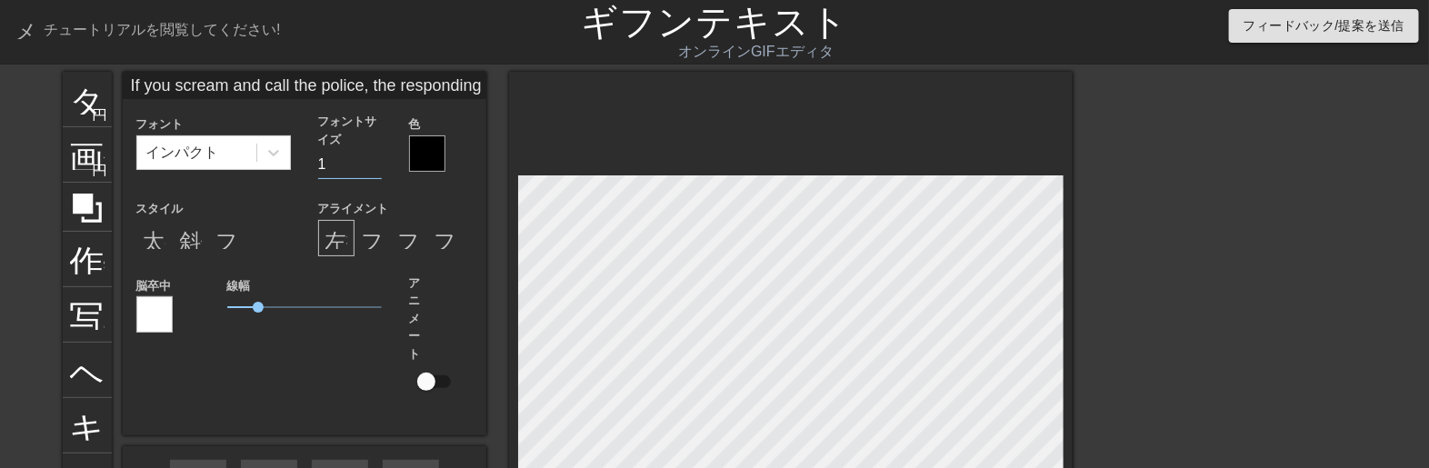
click at [366, 161] on input "1" at bounding box center [350, 164] width 64 height 29
click at [371, 156] on input "13" at bounding box center [350, 164] width 64 height 29
type input "24"
click at [375, 155] on input "24" at bounding box center [350, 164] width 64 height 29
click at [446, 359] on div "タイトル 円を追加 画像 円を追加 作物 写真サイズを大きく選択 ヘルプ キーボード If you scream and call the police, t…" at bounding box center [568, 333] width 1010 height 523
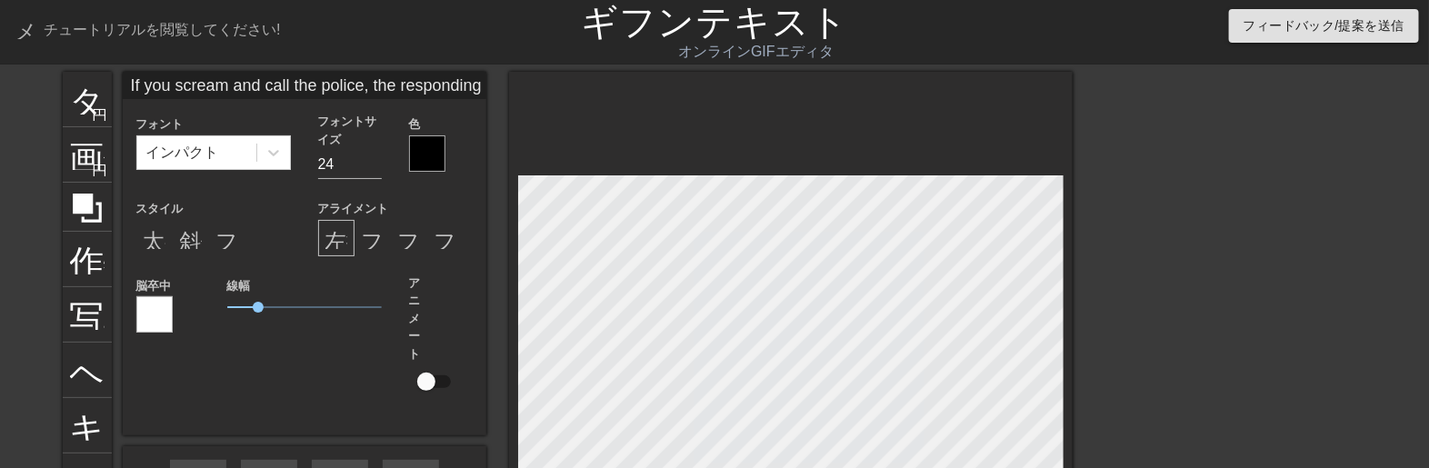
scroll to position [10, 2]
type input "If you scream and call the police, the responding og"
type textarea "If you scream and call the police, the responding og"
type input "If you scream and call the police, the responding o"
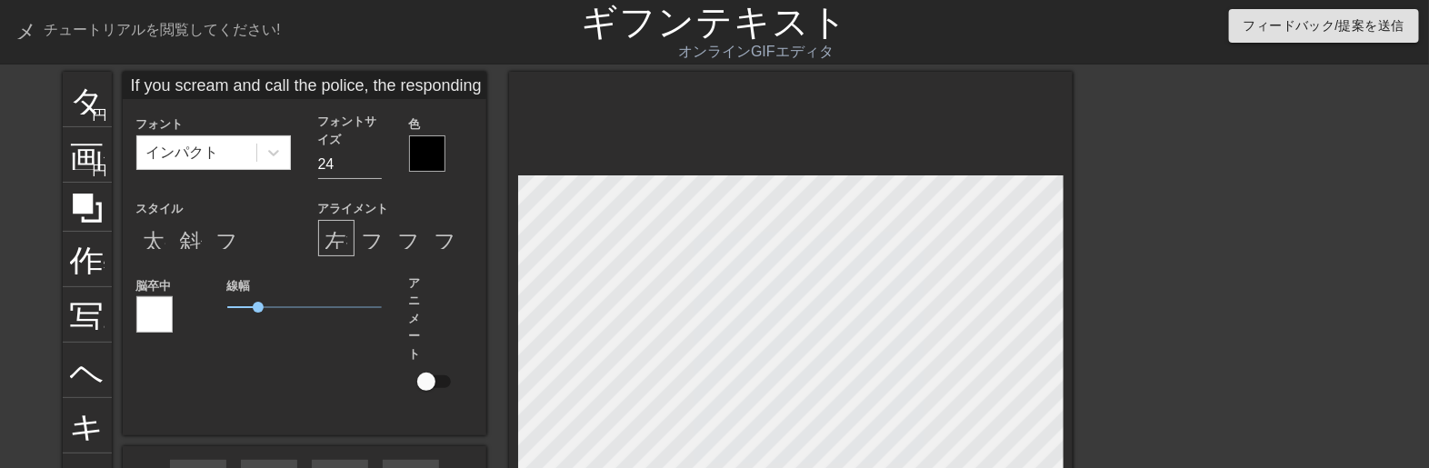
type textarea "If you scream and call the police, the responding o"
click at [371, 161] on input "29" at bounding box center [350, 164] width 64 height 29
click at [369, 174] on input "29" at bounding box center [350, 164] width 64 height 29
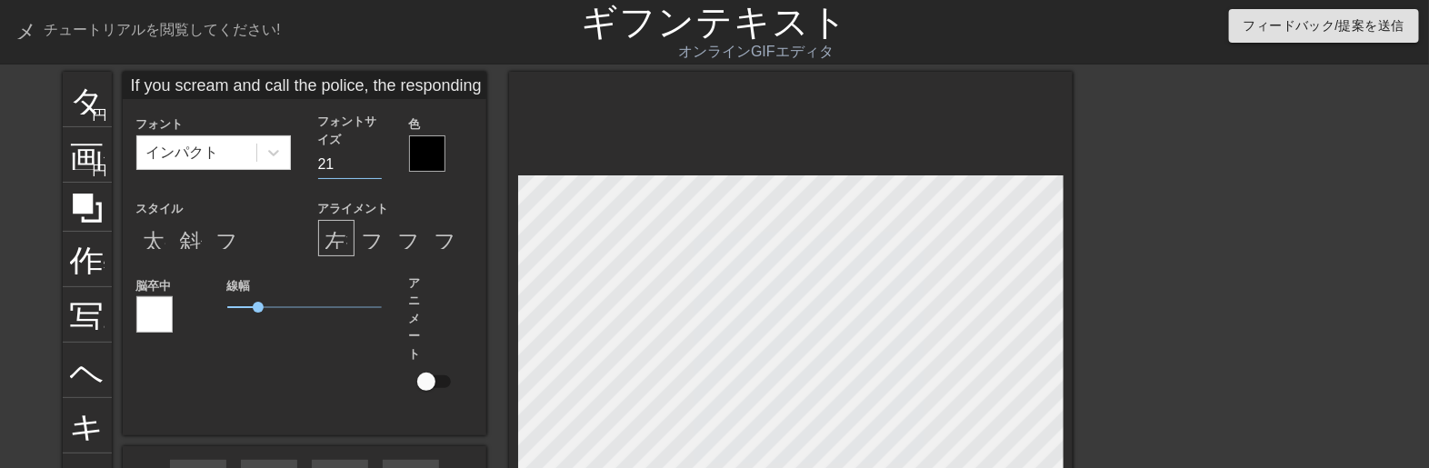
click at [370, 173] on input "20" at bounding box center [350, 164] width 64 height 29
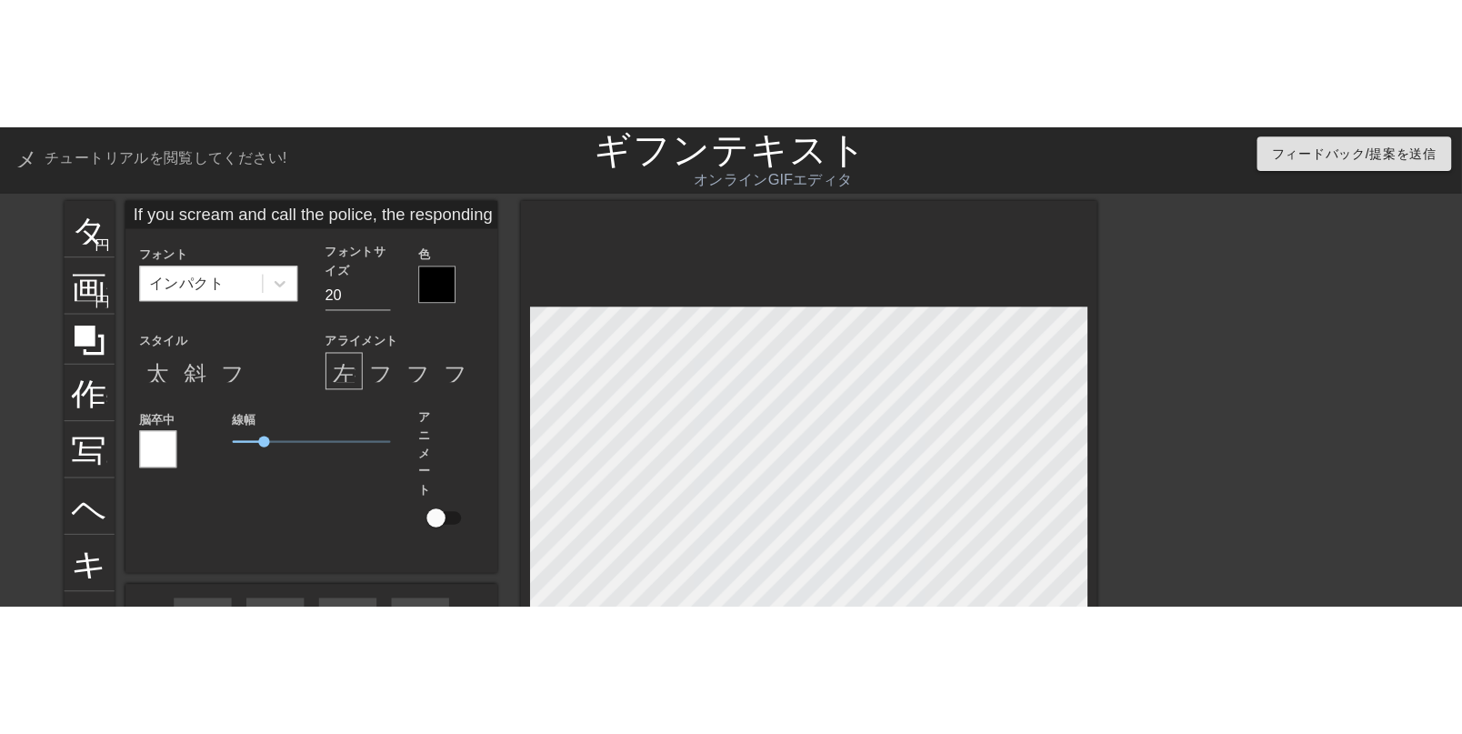
scroll to position [10, 292]
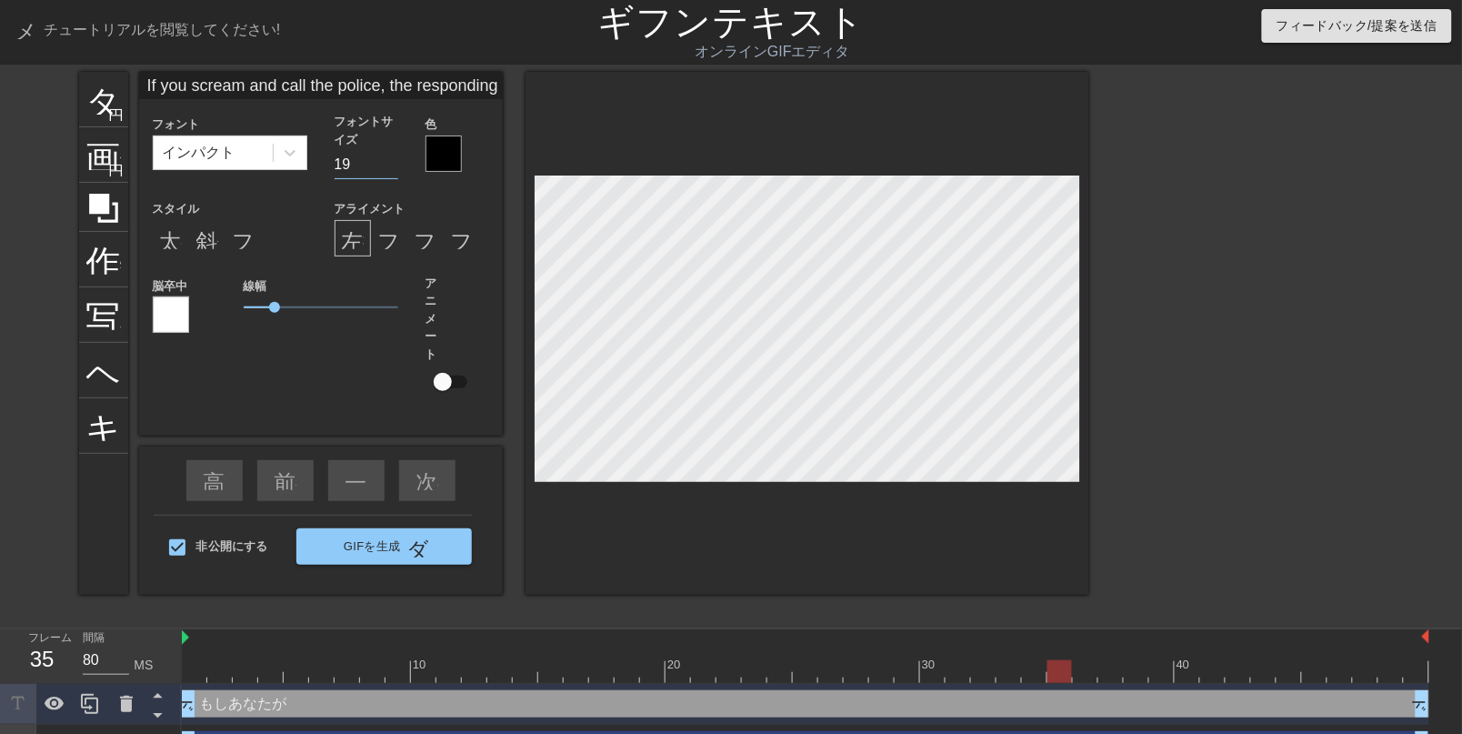
click at [389, 176] on input "19" at bounding box center [367, 164] width 64 height 29
click at [388, 176] on input "18" at bounding box center [367, 164] width 64 height 29
click at [388, 176] on input "17" at bounding box center [367, 164] width 64 height 29
click at [388, 176] on input "16" at bounding box center [367, 164] width 64 height 29
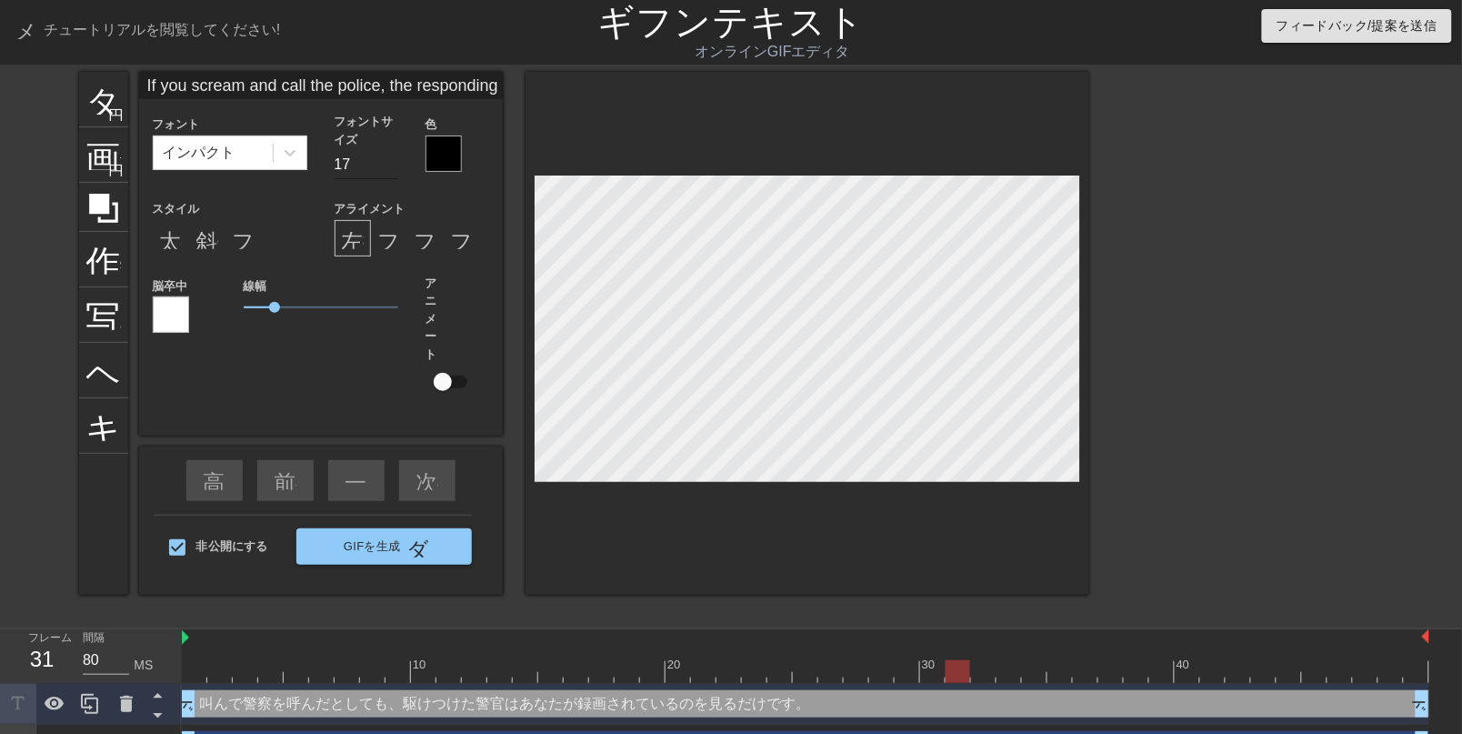
click at [388, 161] on input "17" at bounding box center [367, 164] width 64 height 29
click at [388, 161] on input "18" at bounding box center [367, 164] width 64 height 29
click at [388, 161] on input "19" at bounding box center [367, 164] width 64 height 29
click at [388, 161] on input "20" at bounding box center [367, 164] width 64 height 29
click at [388, 161] on input "21" at bounding box center [367, 164] width 64 height 29
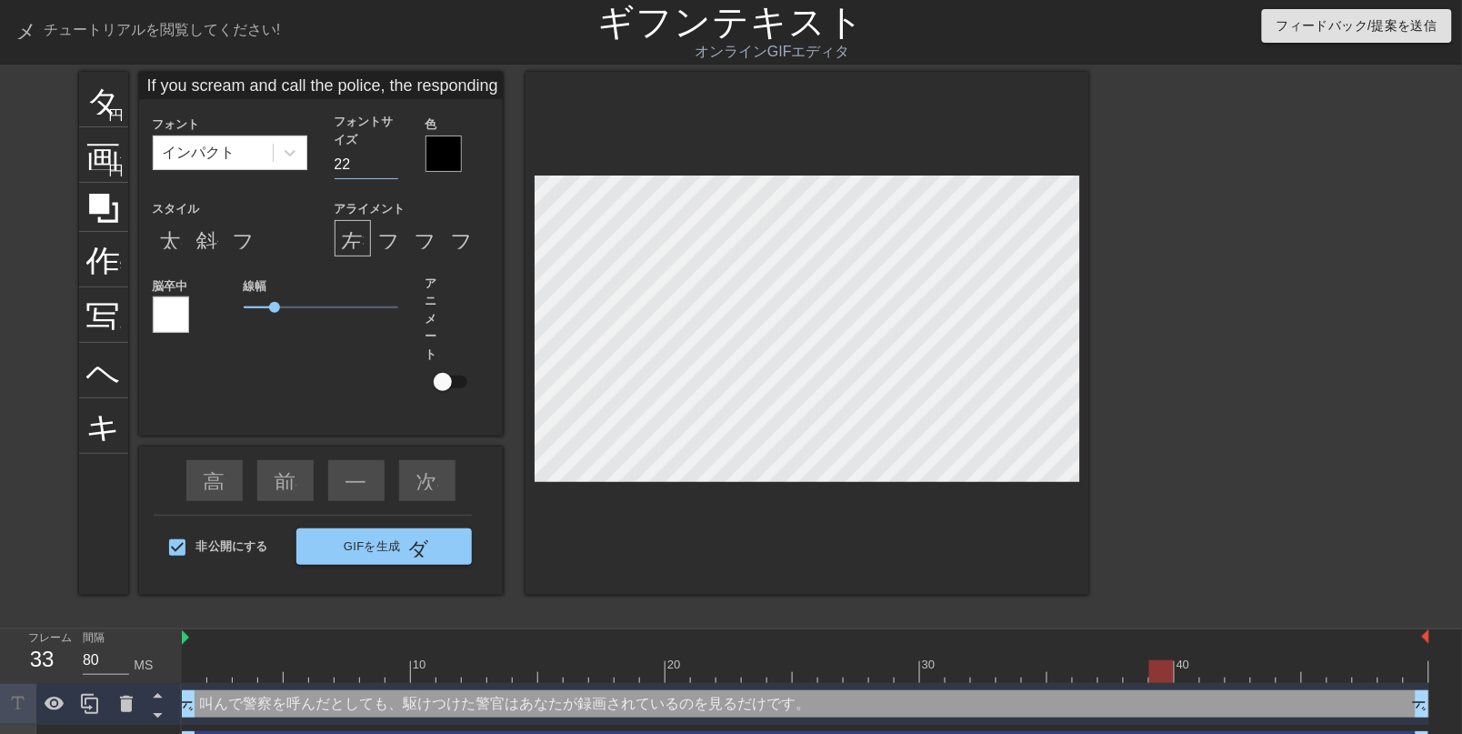
click at [388, 161] on input "22" at bounding box center [367, 164] width 64 height 29
click at [388, 161] on input "23" at bounding box center [367, 164] width 64 height 29
click at [387, 161] on input "24" at bounding box center [367, 164] width 64 height 29
click at [387, 161] on input "25" at bounding box center [367, 164] width 64 height 29
click at [387, 161] on input "26" at bounding box center [367, 164] width 64 height 29
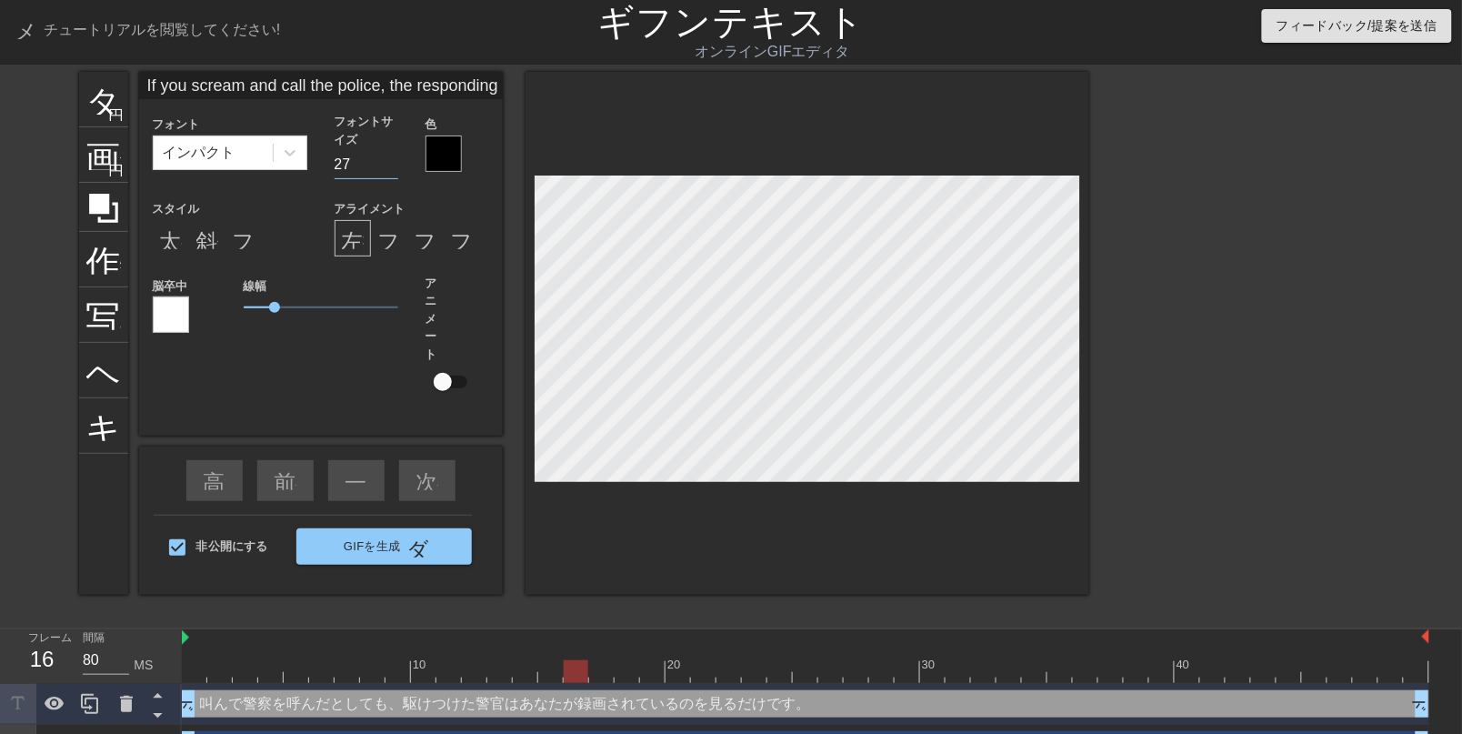
click at [387, 161] on input "27" at bounding box center [367, 164] width 64 height 29
click at [386, 161] on input "28" at bounding box center [367, 164] width 64 height 29
click at [386, 159] on input "29" at bounding box center [367, 164] width 64 height 29
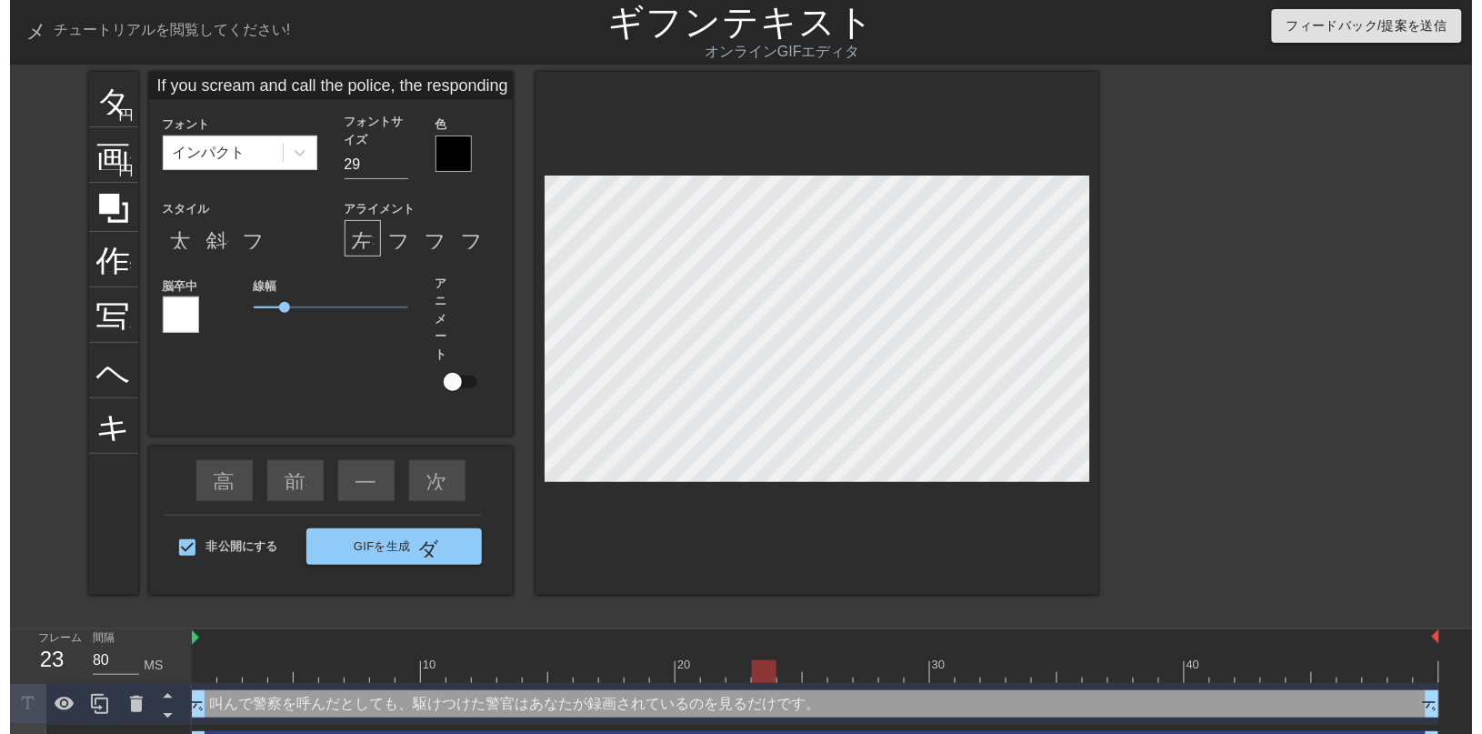
scroll to position [10, 89]
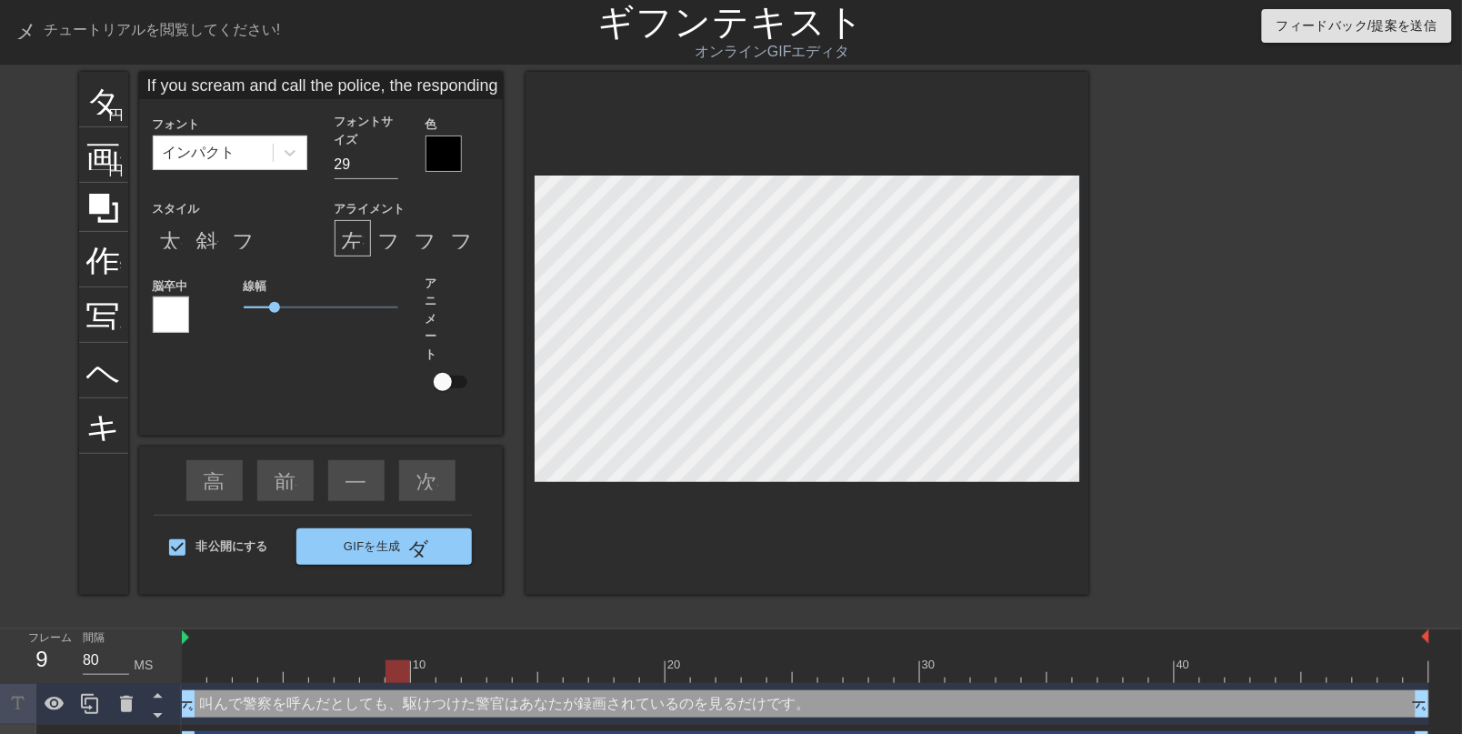
click at [446, 165] on div at bounding box center [444, 153] width 36 height 36
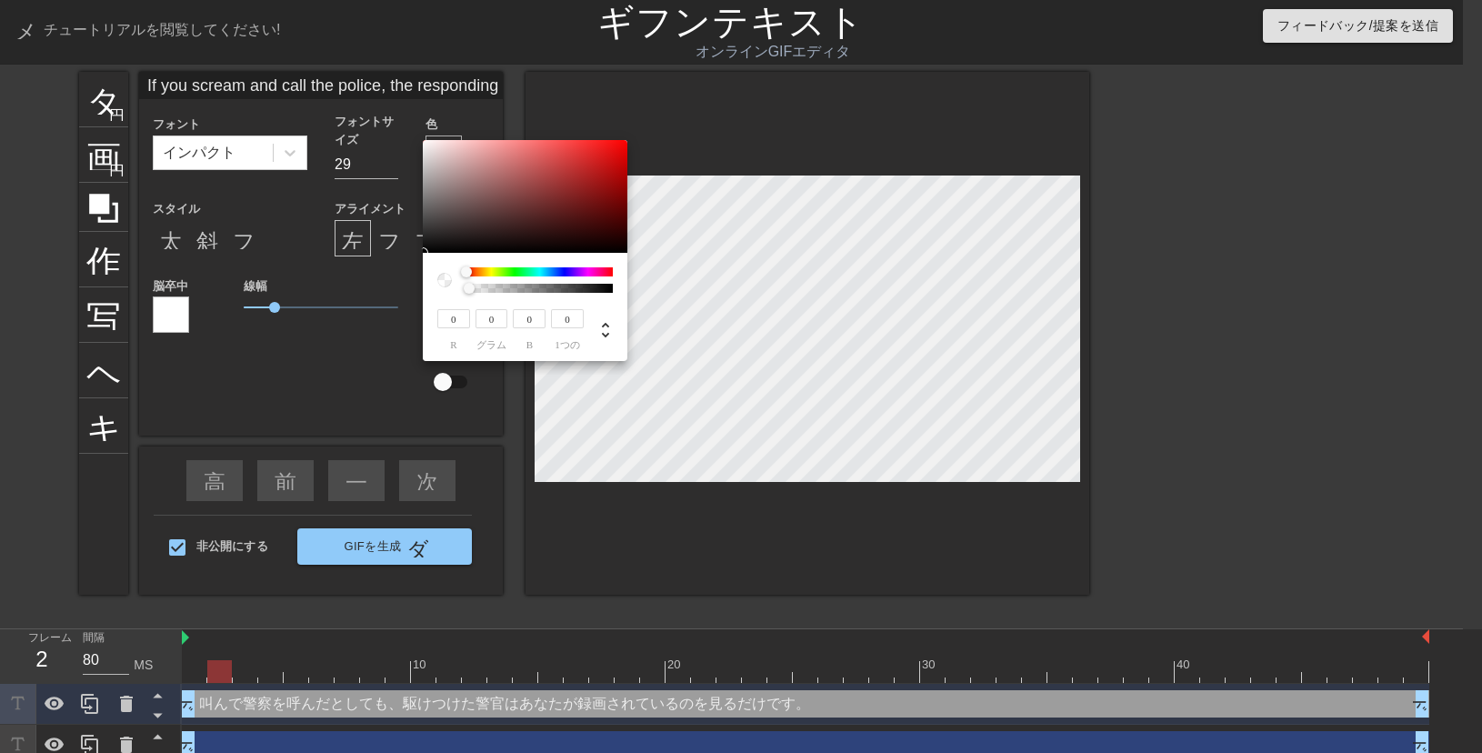
drag, startPoint x: 611, startPoint y: 288, endPoint x: 441, endPoint y: 289, distance: 170.0
click at [441, 289] on div at bounding box center [525, 279] width 176 height 25
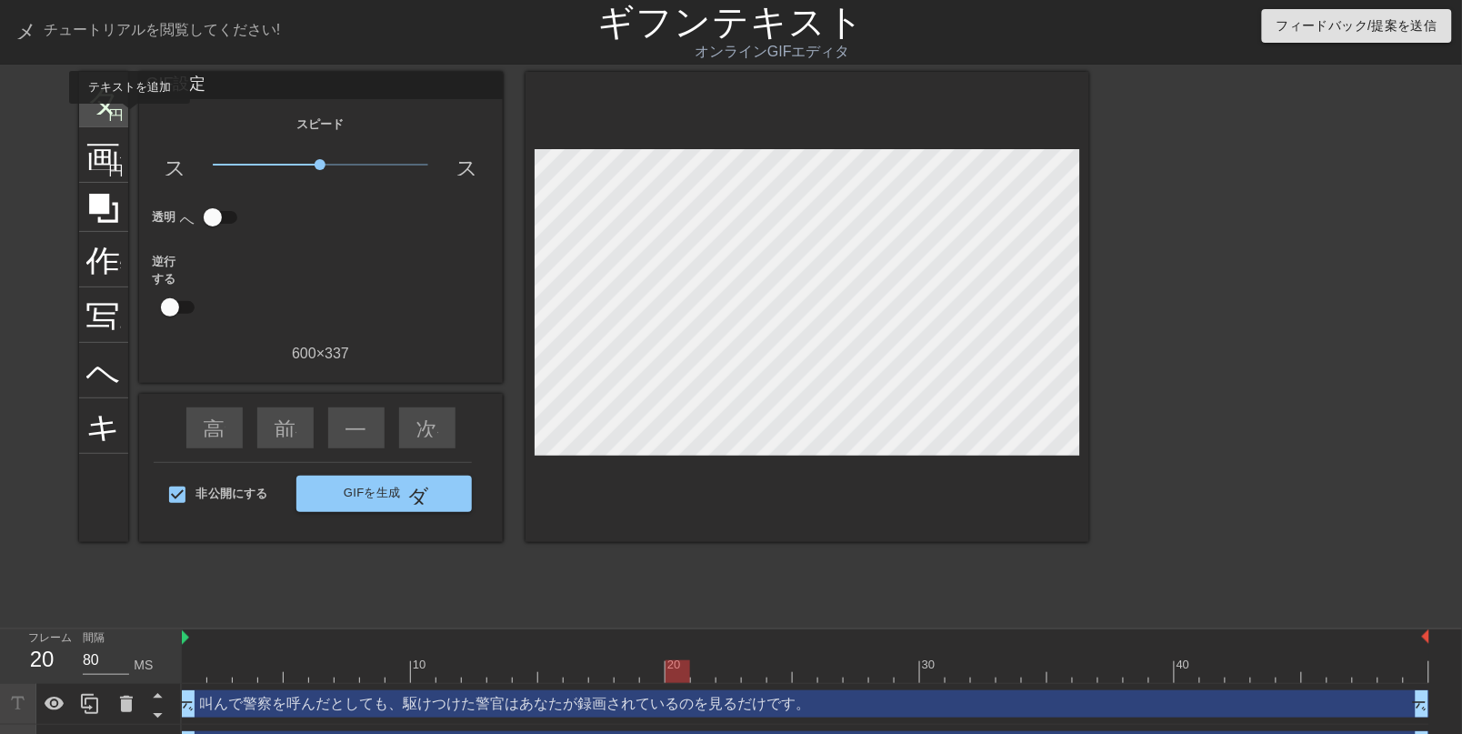
click at [110, 116] on font "円を追加" at bounding box center [140, 112] width 62 height 15
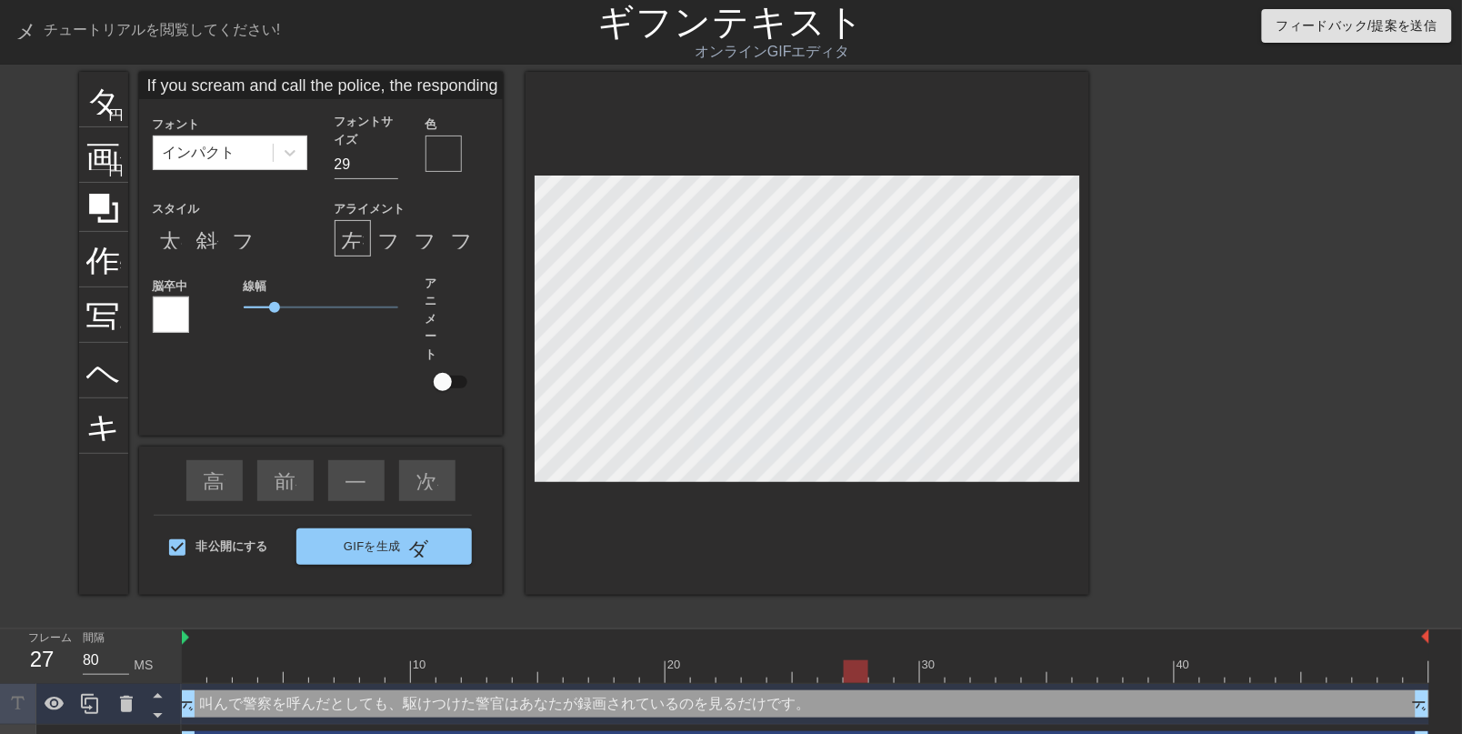
click at [442, 171] on div at bounding box center [444, 153] width 36 height 36
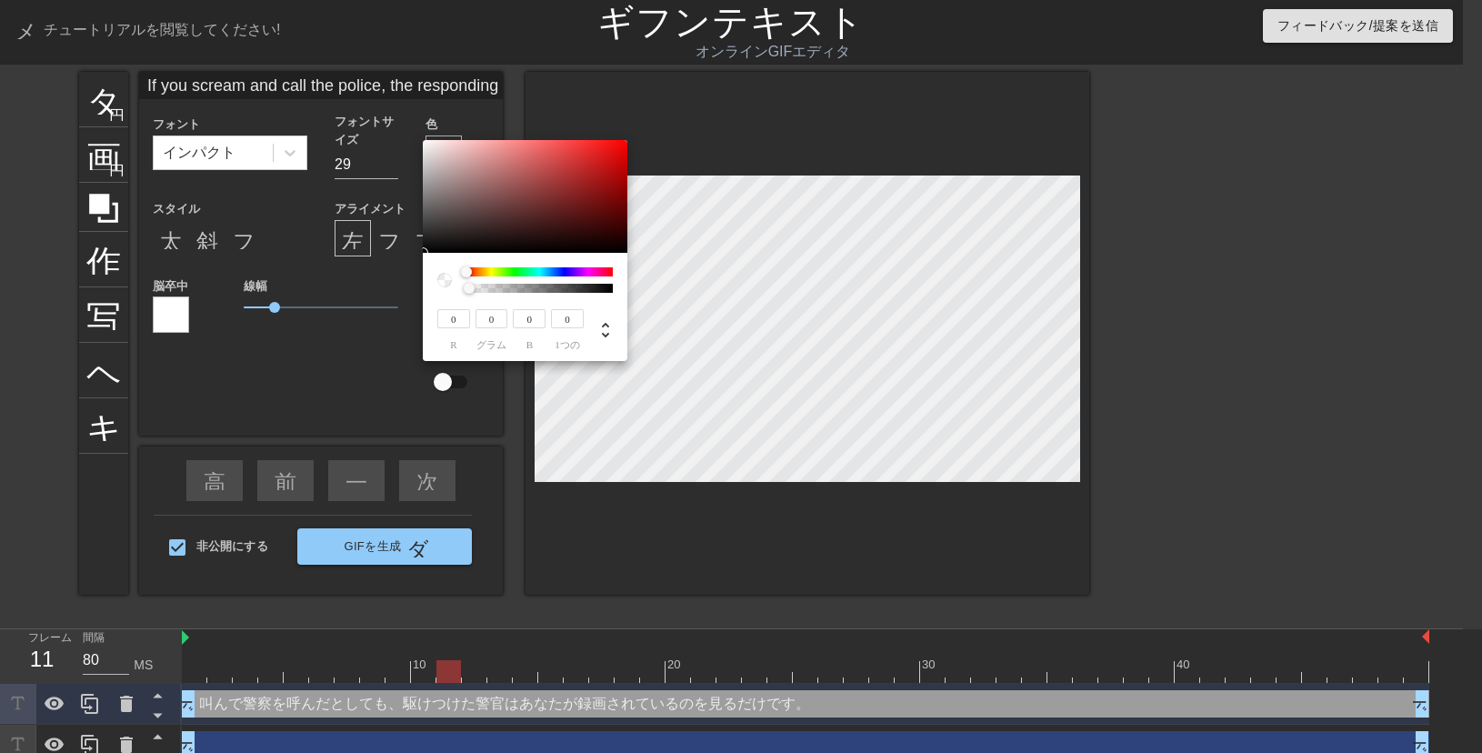
drag, startPoint x: 615, startPoint y: 288, endPoint x: 471, endPoint y: 293, distance: 143.7
click at [471, 293] on div "0 r 0 グラム 0 b 0 1つの" at bounding box center [525, 307] width 205 height 108
click at [459, 288] on div at bounding box center [451, 279] width 29 height 25
click at [435, 284] on div "0 r 0 グラム 0 b 0 1つの" at bounding box center [525, 307] width 205 height 108
click at [519, 287] on div at bounding box center [515, 288] width 11 height 11
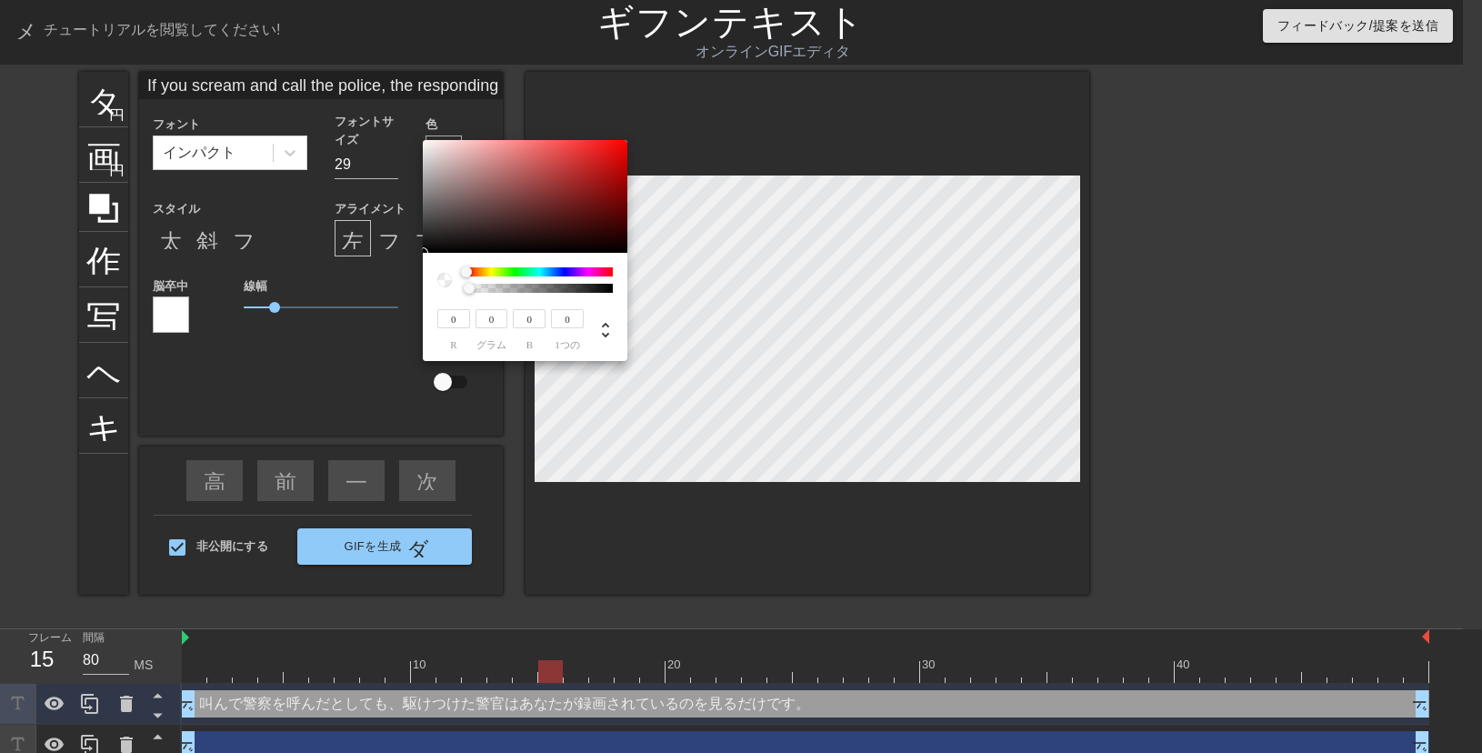
drag, startPoint x: 521, startPoint y: 285, endPoint x: 456, endPoint y: 286, distance: 65.5
click at [456, 286] on div at bounding box center [525, 279] width 176 height 25
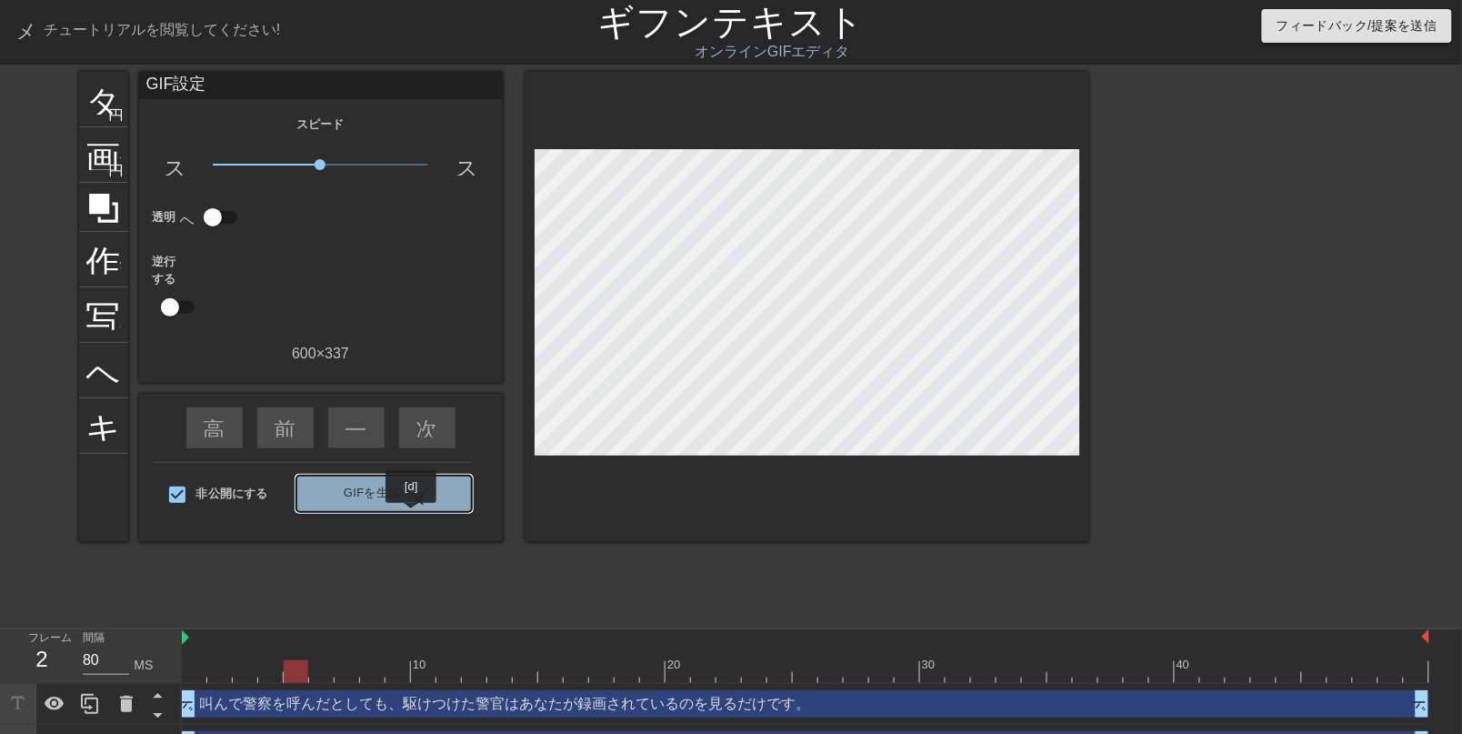
click at [412, 505] on span "GIFを生成 ダブルアロー" at bounding box center [384, 494] width 160 height 22
